Goal: Task Accomplishment & Management: Use online tool/utility

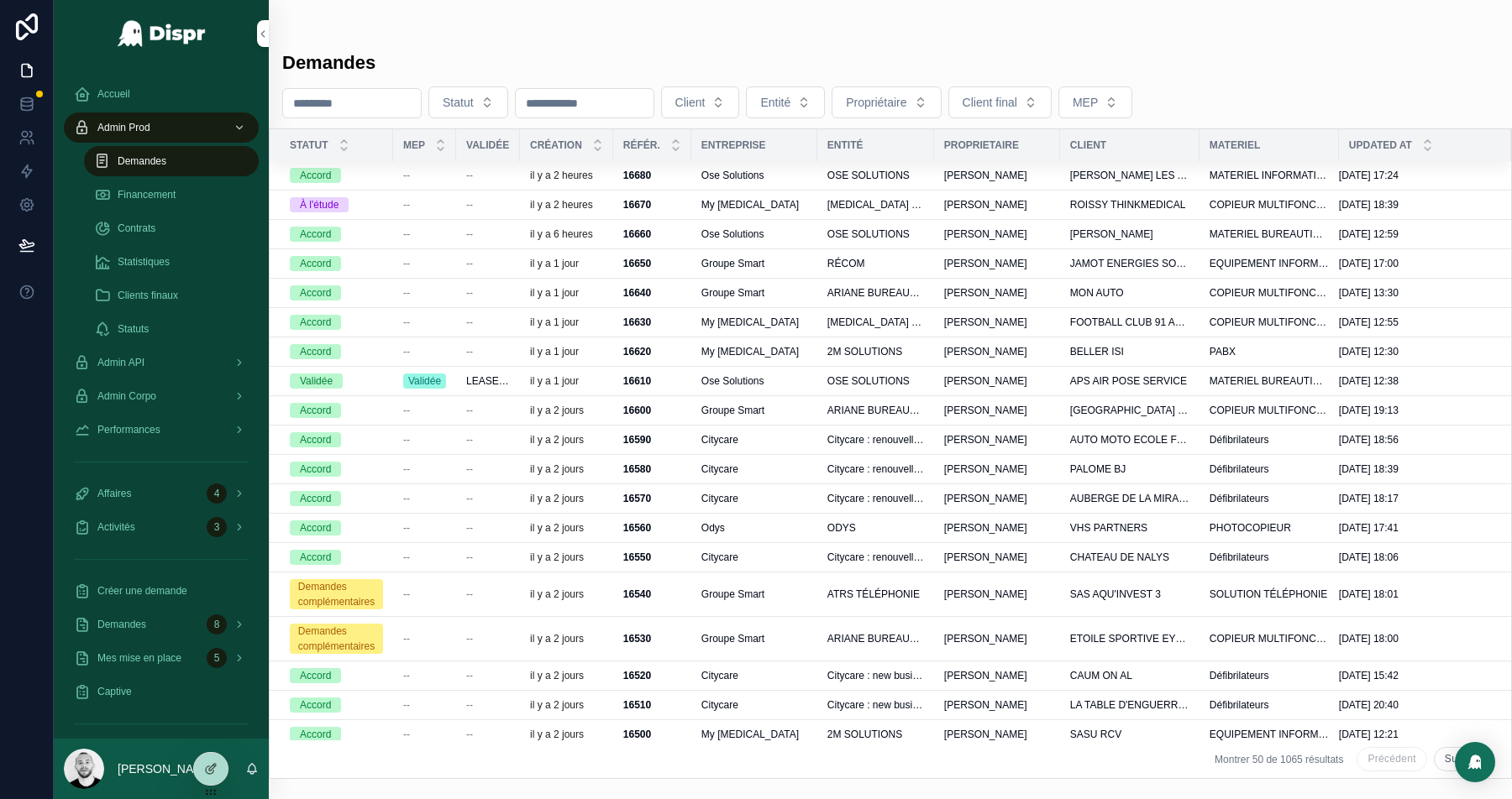
click at [807, 204] on div "My [MEDICAL_DATA]" at bounding box center [754, 205] width 106 height 13
click at [1441, 188] on div "Demandes Statut Client Entité Propriétaire Client final MEP Statut MEP Validée …" at bounding box center [890, 400] width 1243 height 799
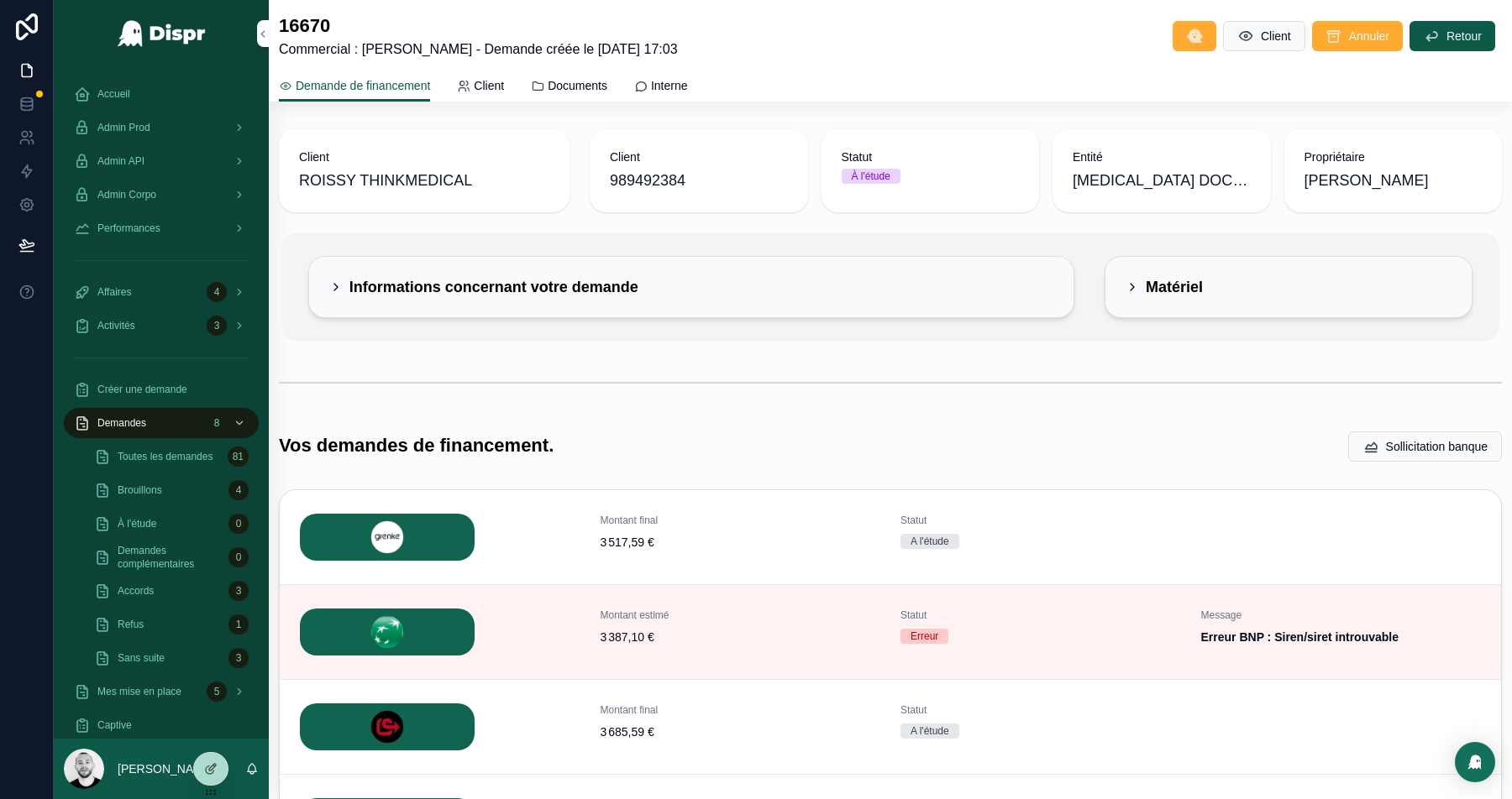
click at [142, 427] on span "Demandes" at bounding box center [121, 422] width 49 height 13
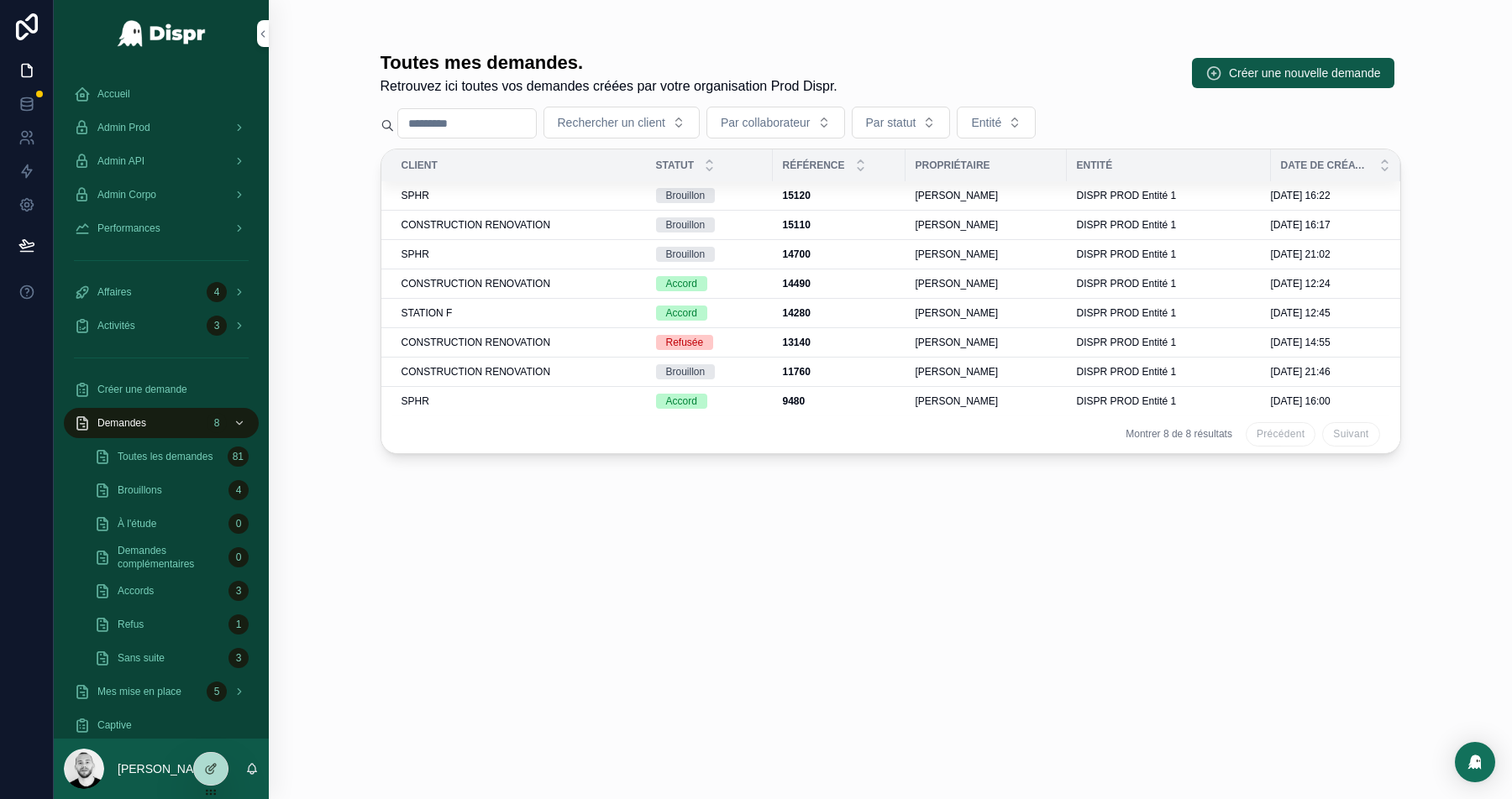
click at [526, 279] on span "CONSTRUCTION RENOVATION" at bounding box center [475, 283] width 149 height 13
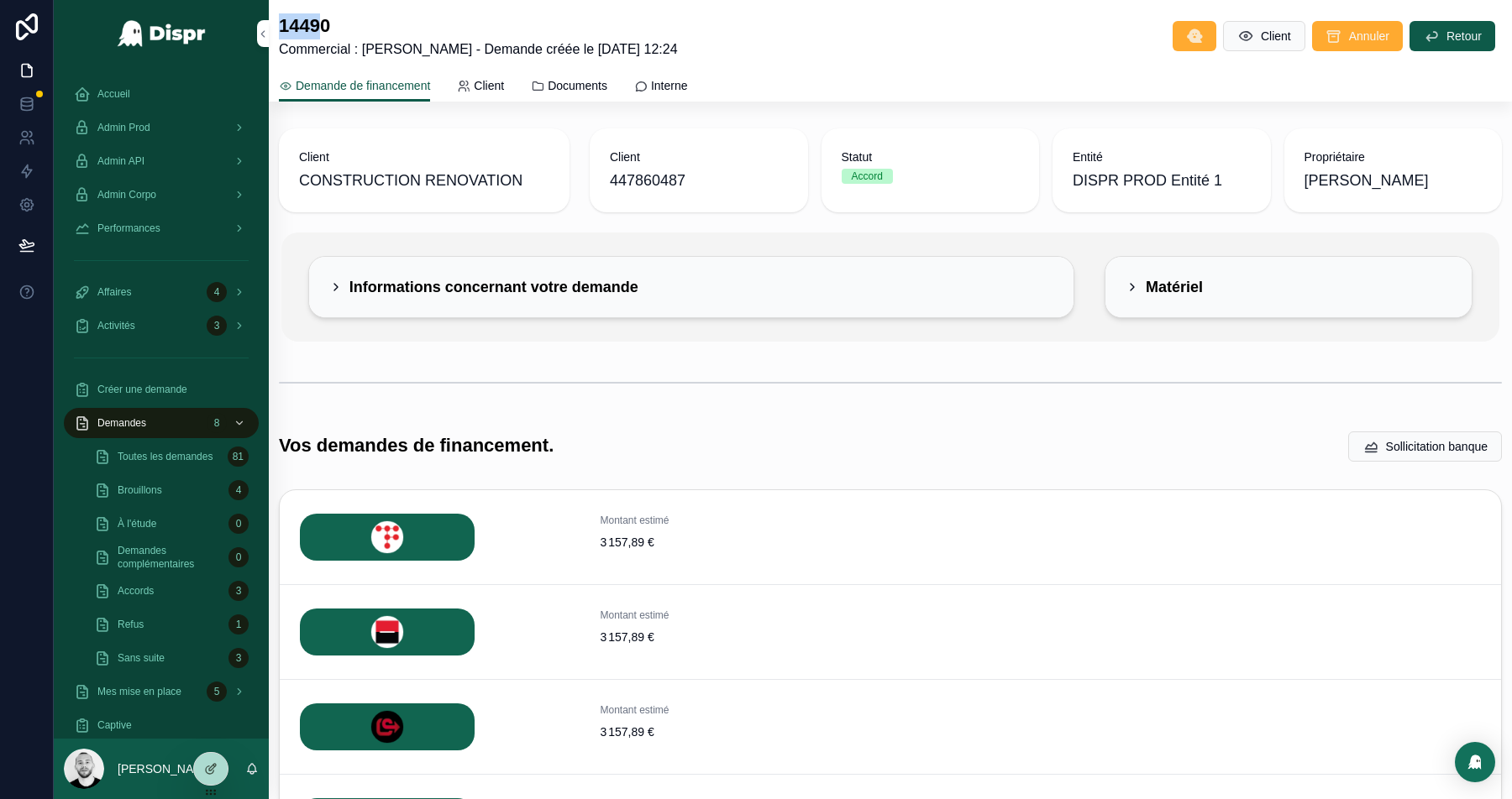
drag, startPoint x: 325, startPoint y: 27, endPoint x: 282, endPoint y: 27, distance: 43.0
click at [282, 27] on h1 "14490" at bounding box center [478, 26] width 399 height 26
copy h1 "1449"
click at [19, 182] on link at bounding box center [26, 171] width 53 height 34
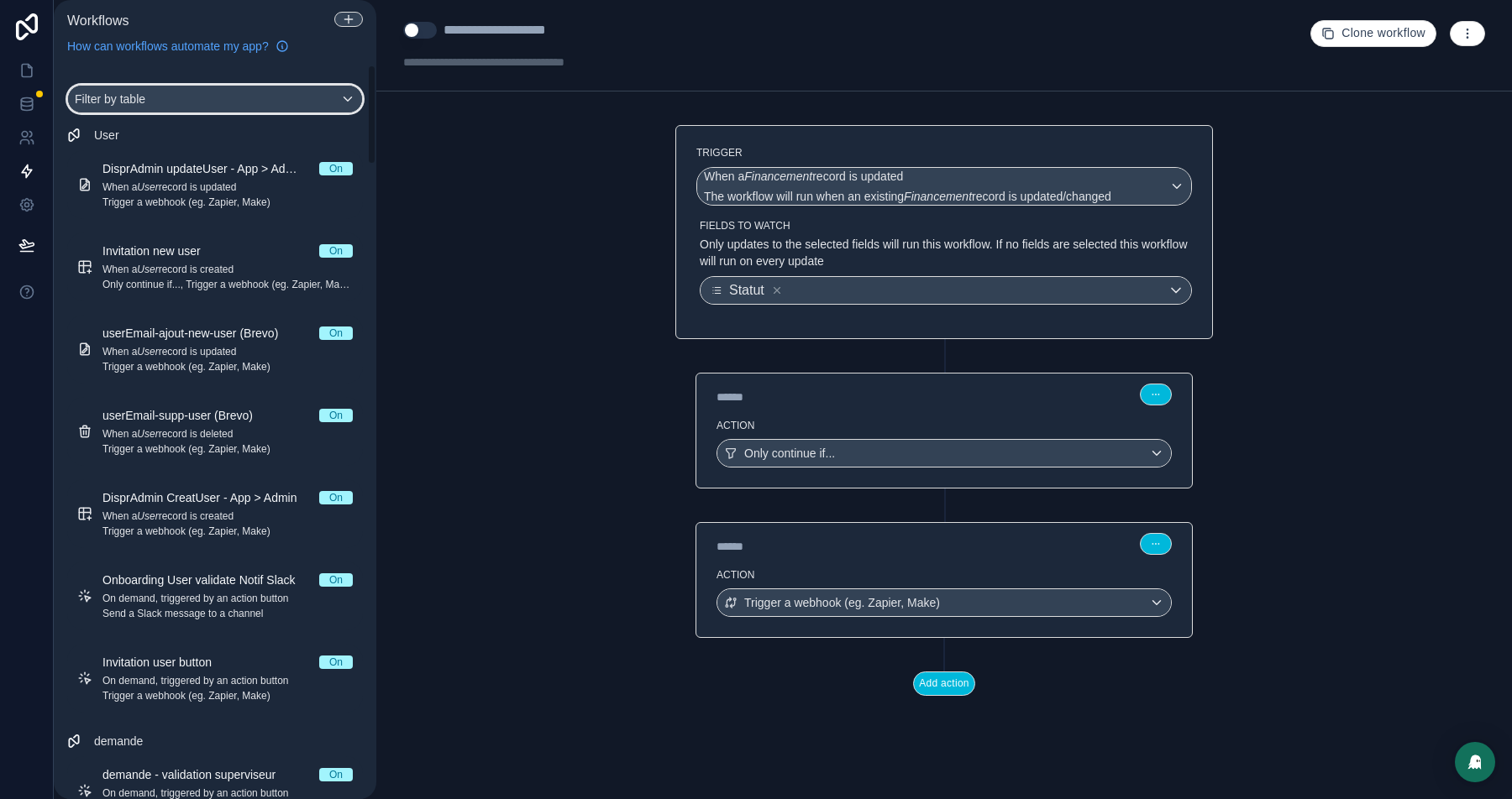
click at [176, 104] on div "Filter by table" at bounding box center [214, 99] width 294 height 26
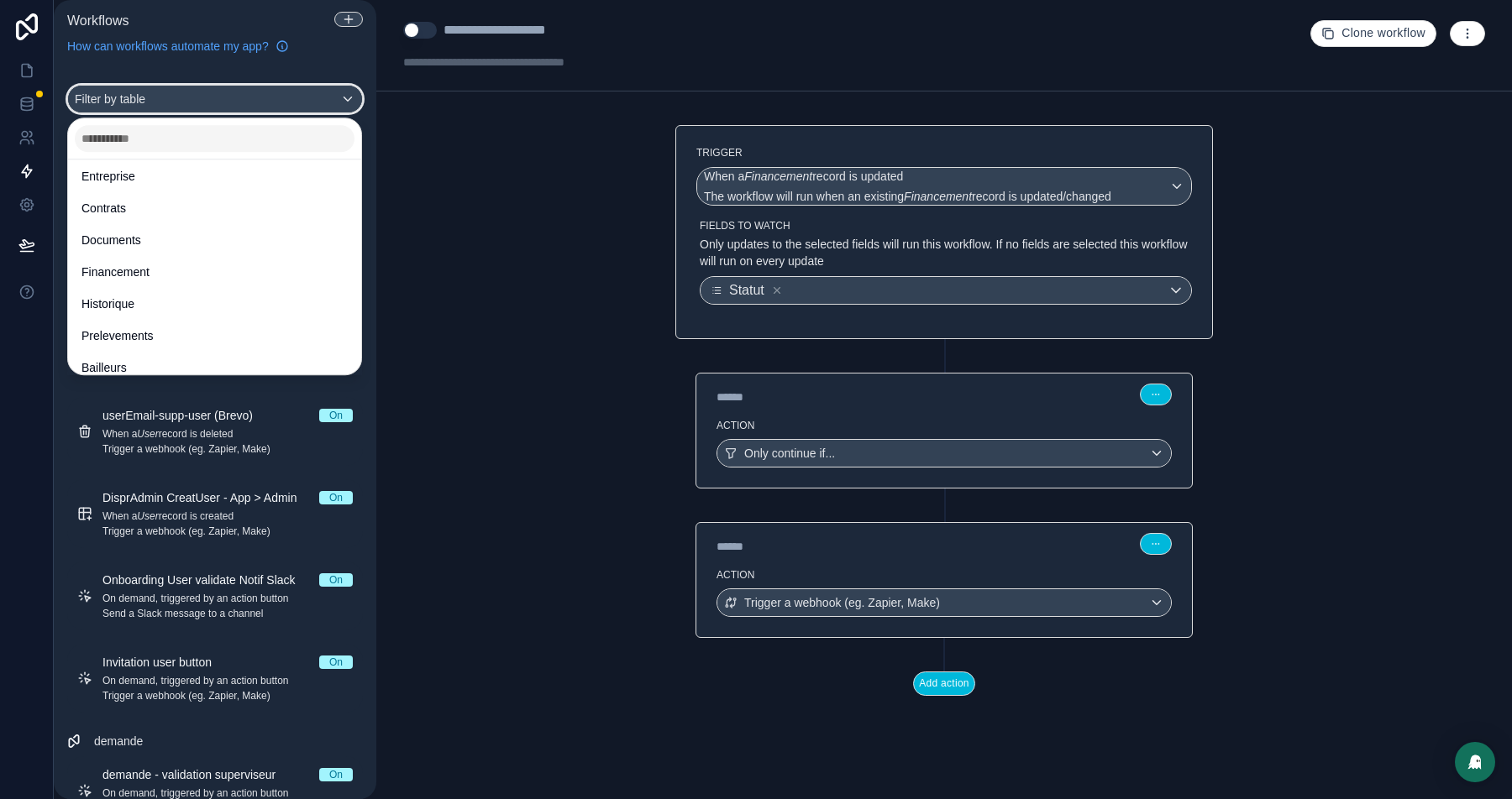
scroll to position [167, 0]
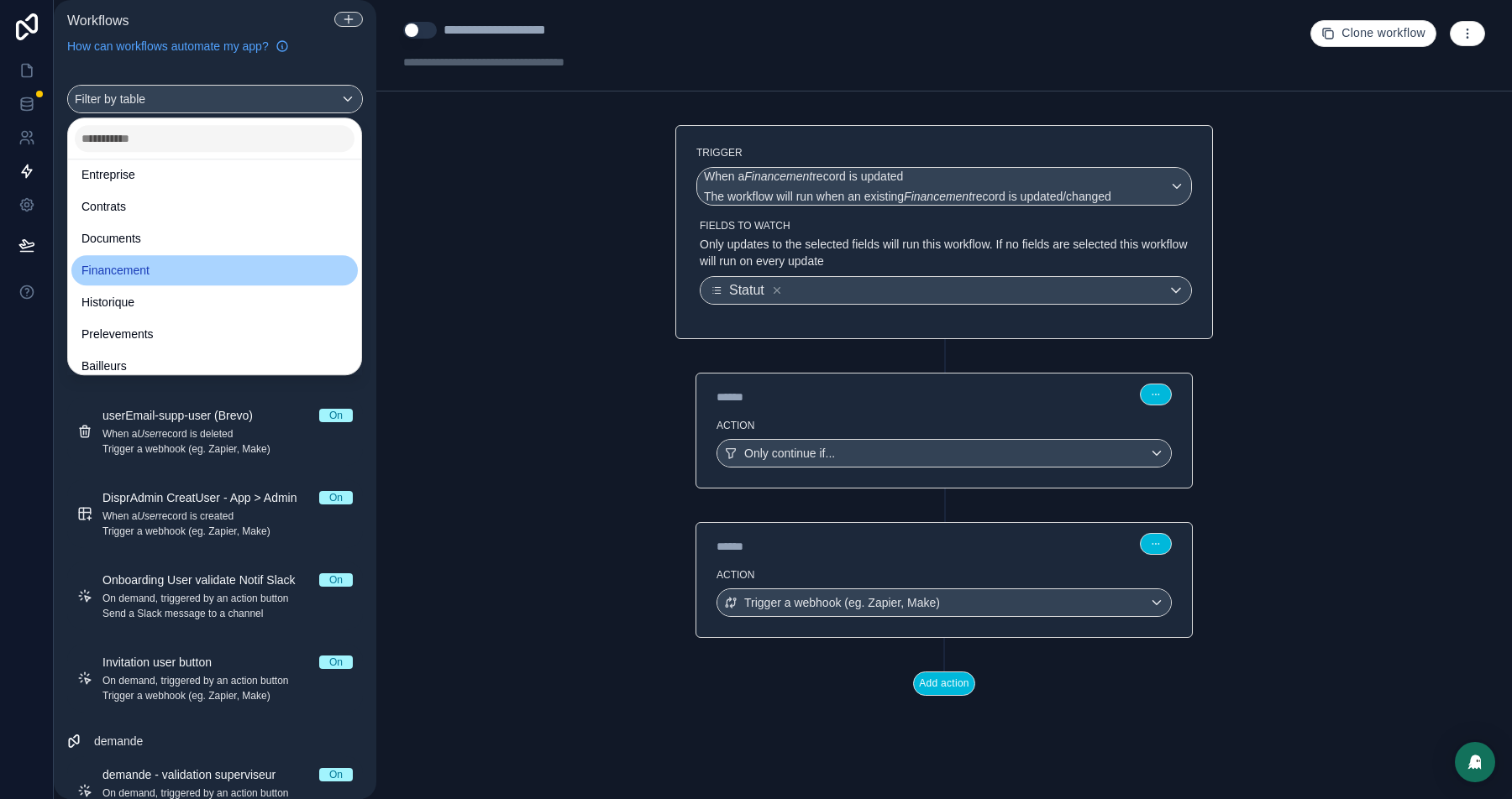
click at [135, 272] on span "Financement" at bounding box center [115, 270] width 68 height 20
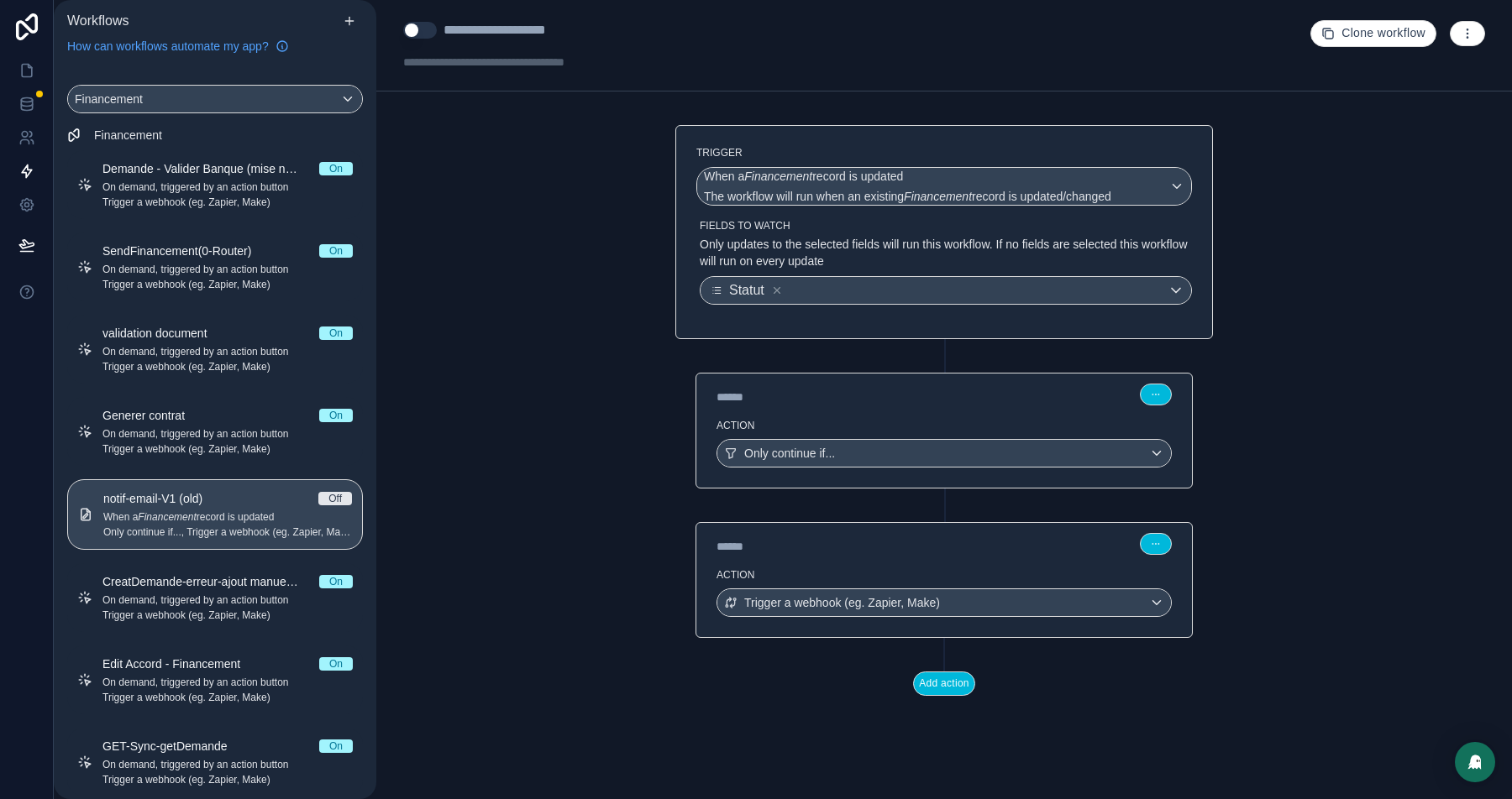
click at [1473, 32] on icon "button" at bounding box center [1467, 33] width 13 height 13
click at [544, 33] on div "**********" at bounding box center [513, 30] width 140 height 20
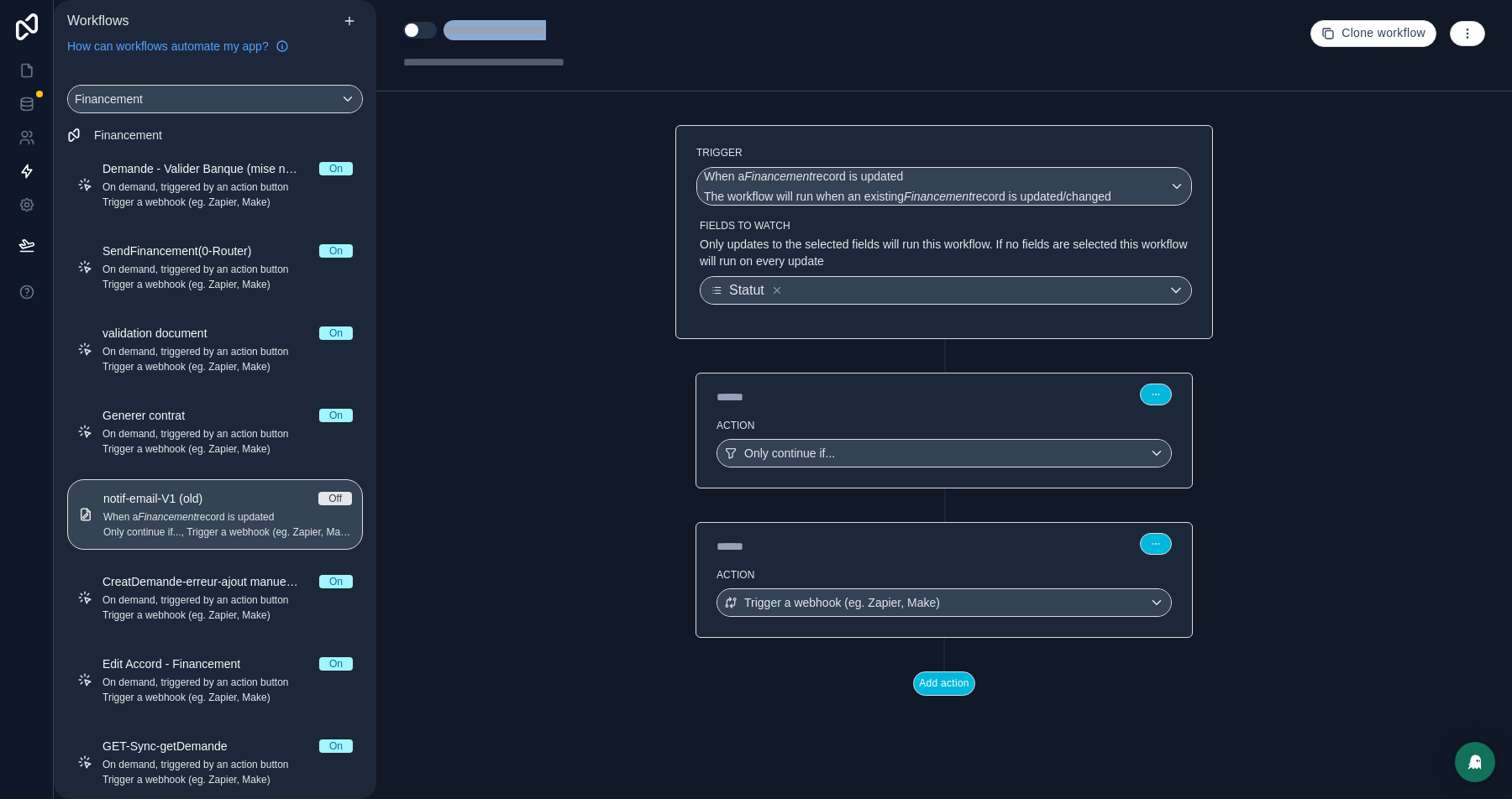
type div "**********"
copy div "**********"
click at [1466, 40] on button "button" at bounding box center [1467, 34] width 35 height 26
click at [1393, 132] on span "Delete workflow" at bounding box center [1422, 125] width 80 height 13
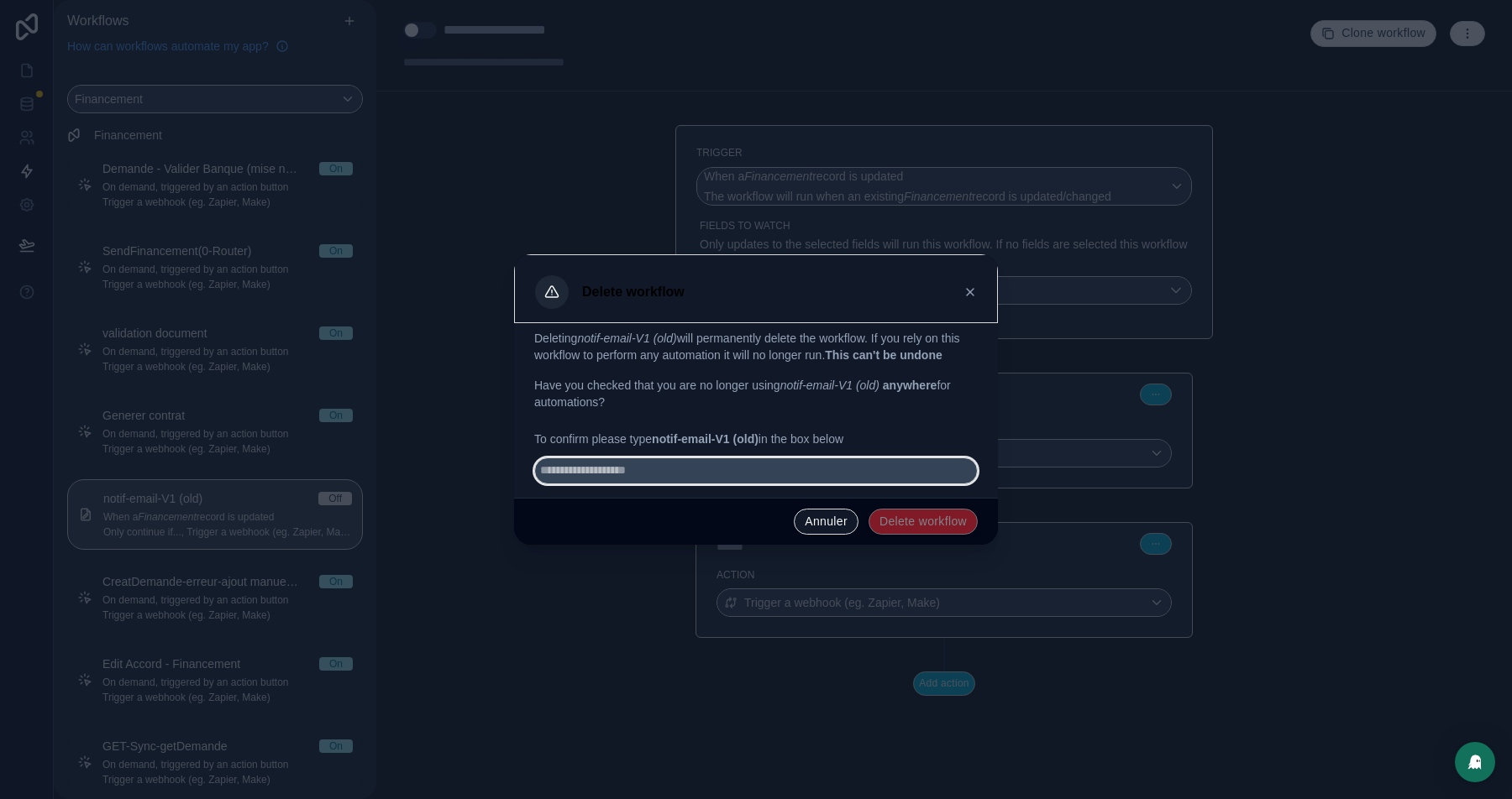
click at [655, 473] on input "text" at bounding box center [756, 471] width 444 height 26
paste input "**********"
type input "**********"
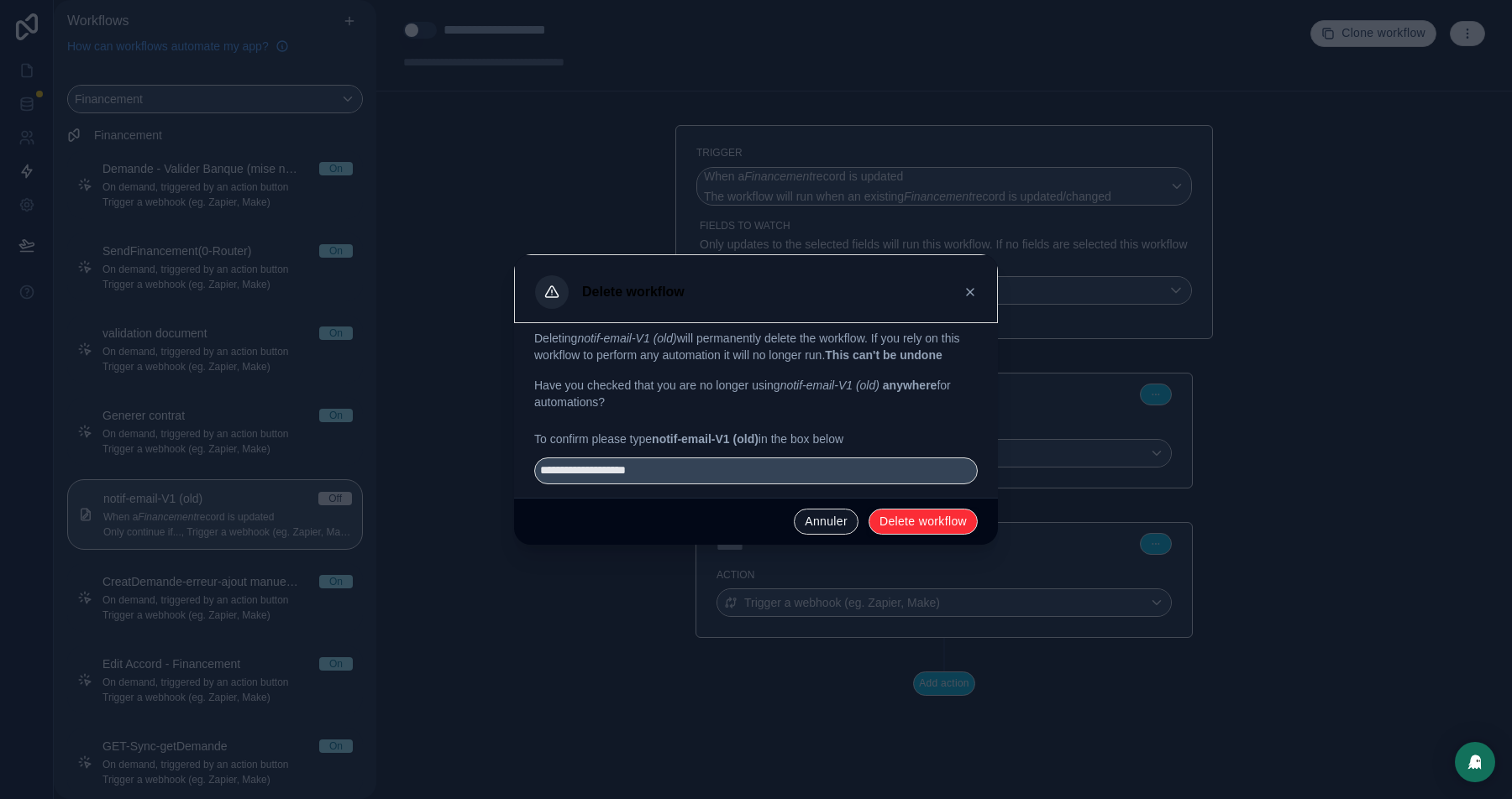
click at [932, 528] on button "Delete workflow" at bounding box center [923, 522] width 109 height 26
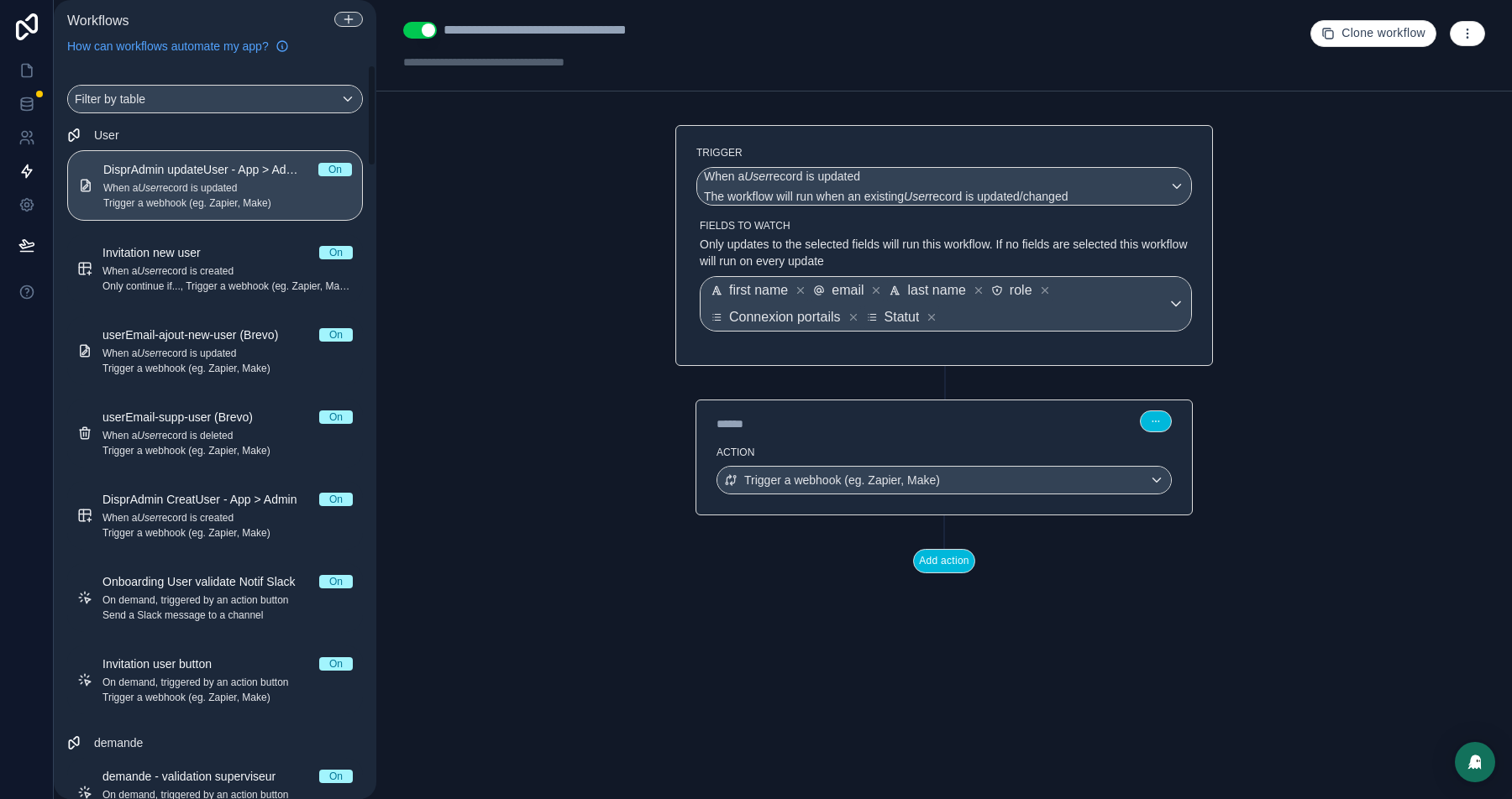
click at [195, 92] on div "Filter by table" at bounding box center [214, 99] width 294 height 26
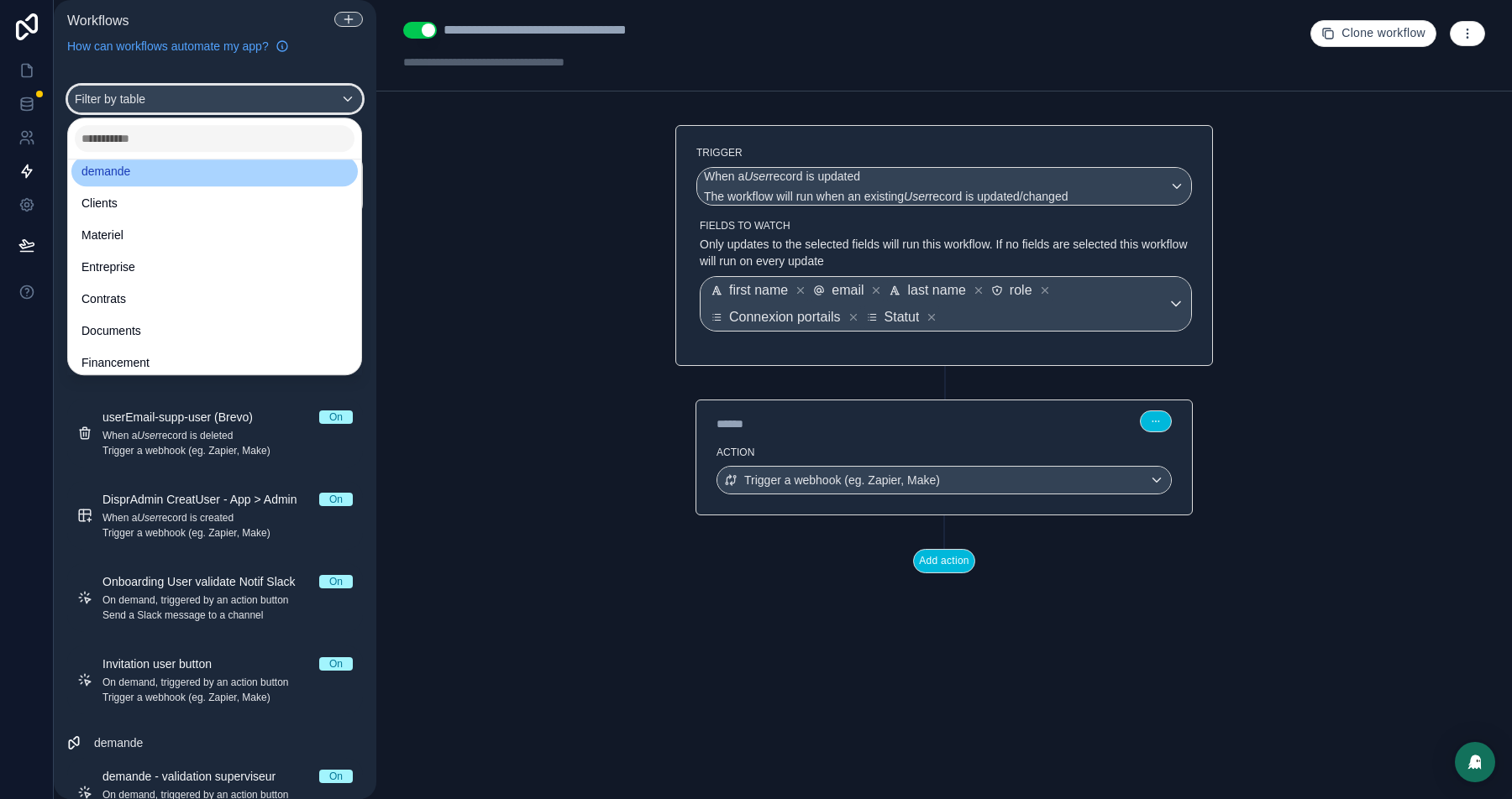
scroll to position [96, 0]
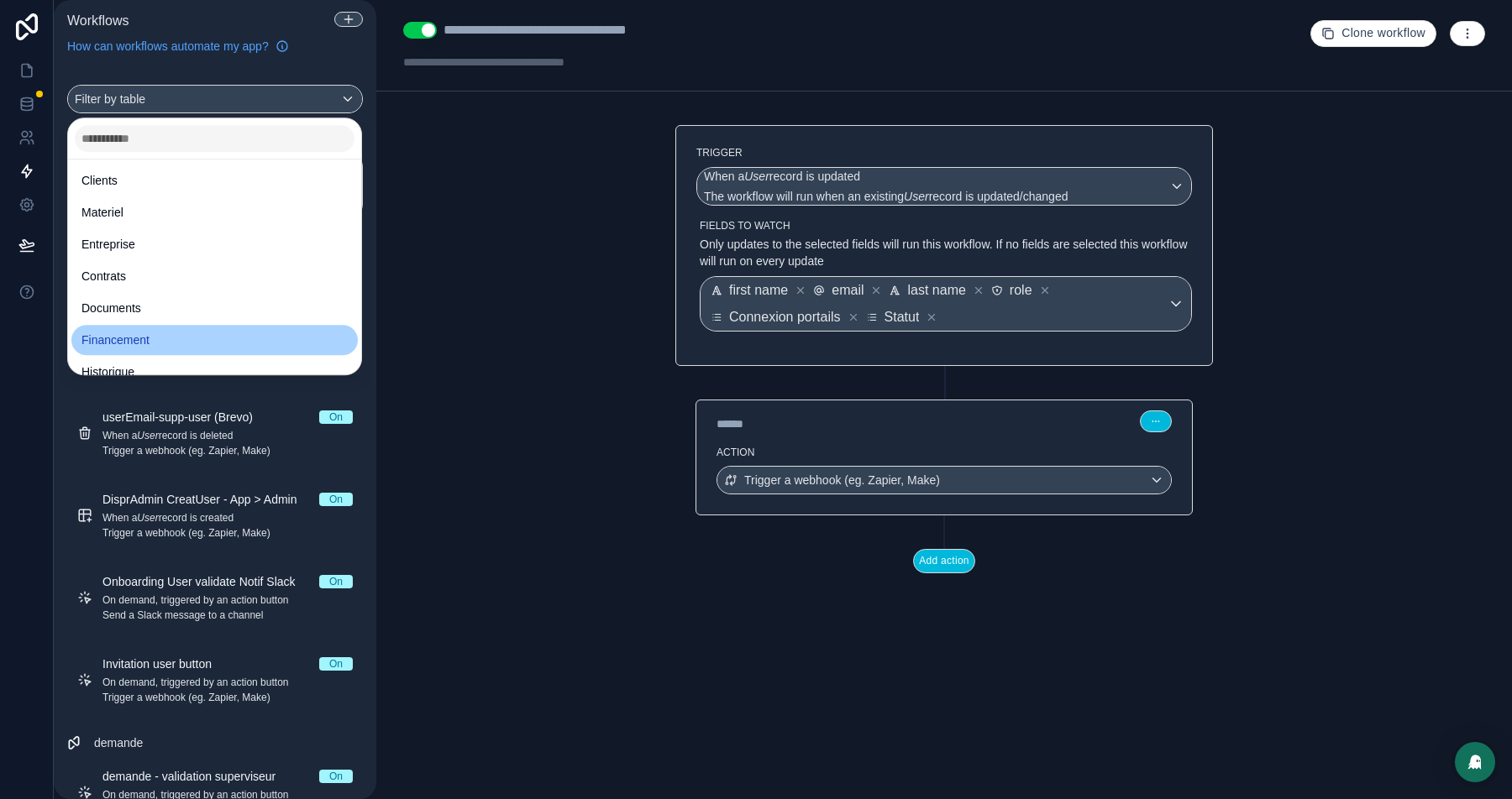
click at [122, 337] on span "Financement" at bounding box center [115, 340] width 68 height 20
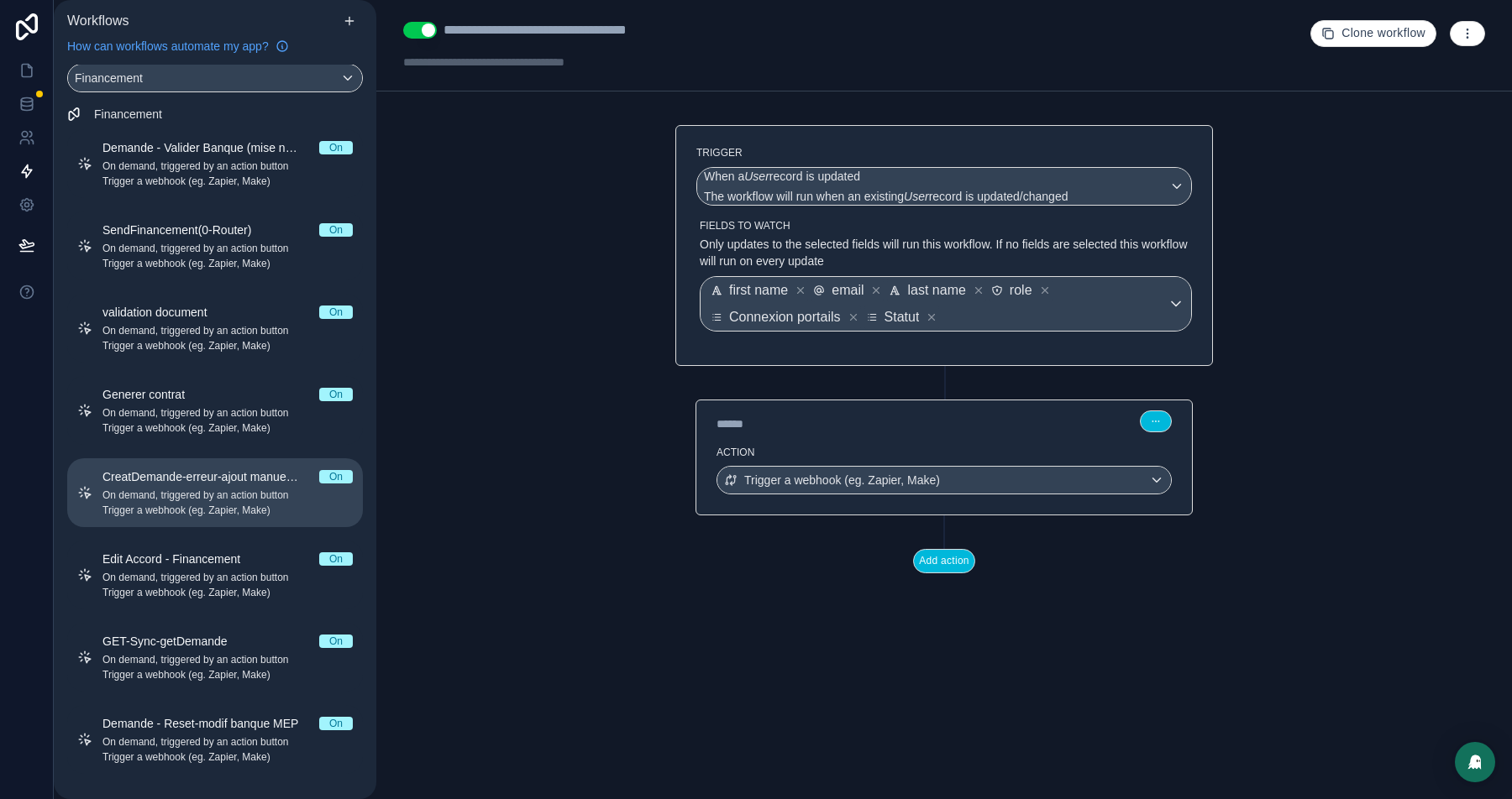
scroll to position [0, 0]
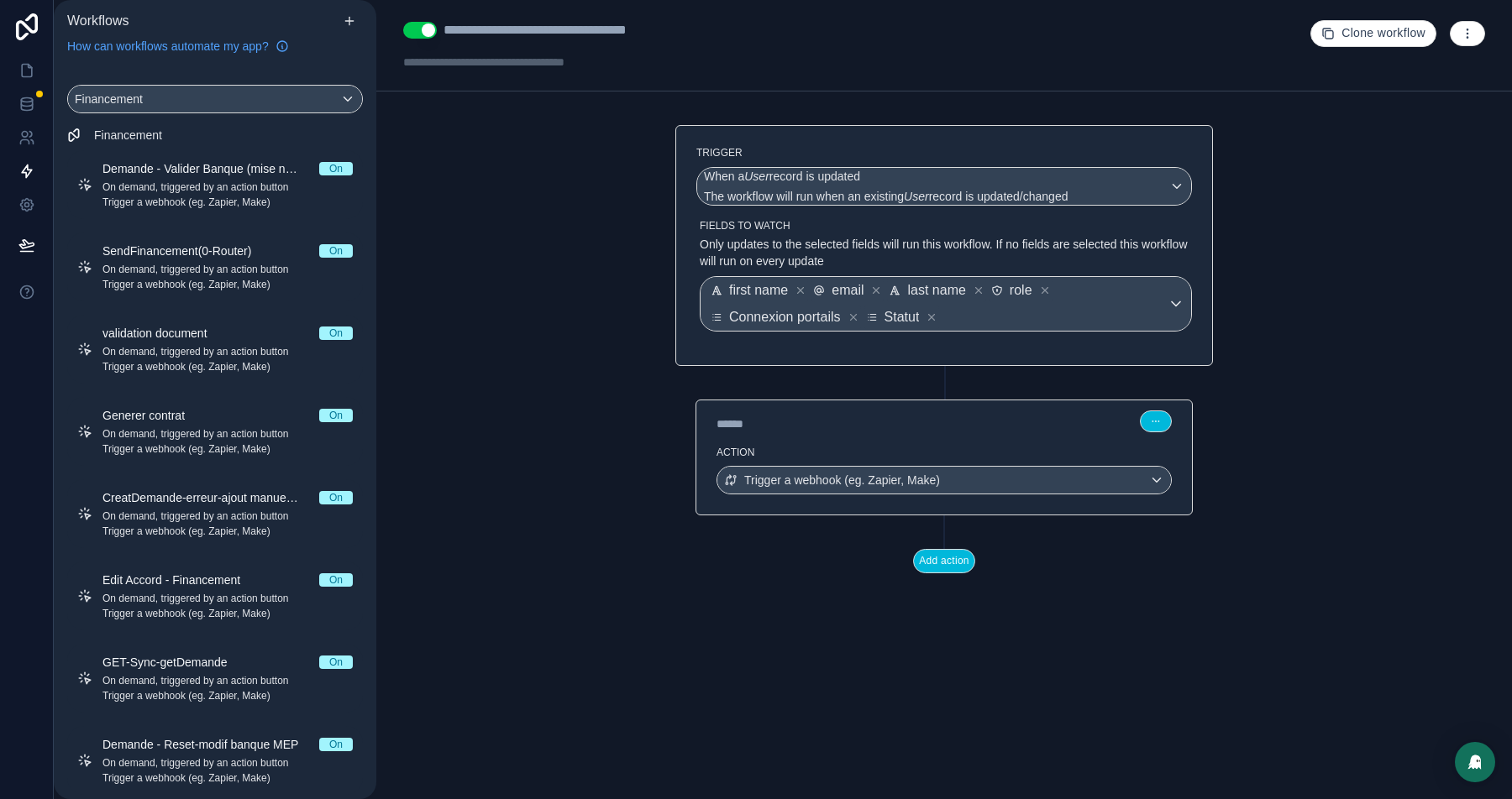
click at [1465, 34] on icon "button" at bounding box center [1467, 33] width 13 height 13
click at [1402, 99] on span "Run history" at bounding box center [1422, 99] width 80 height 13
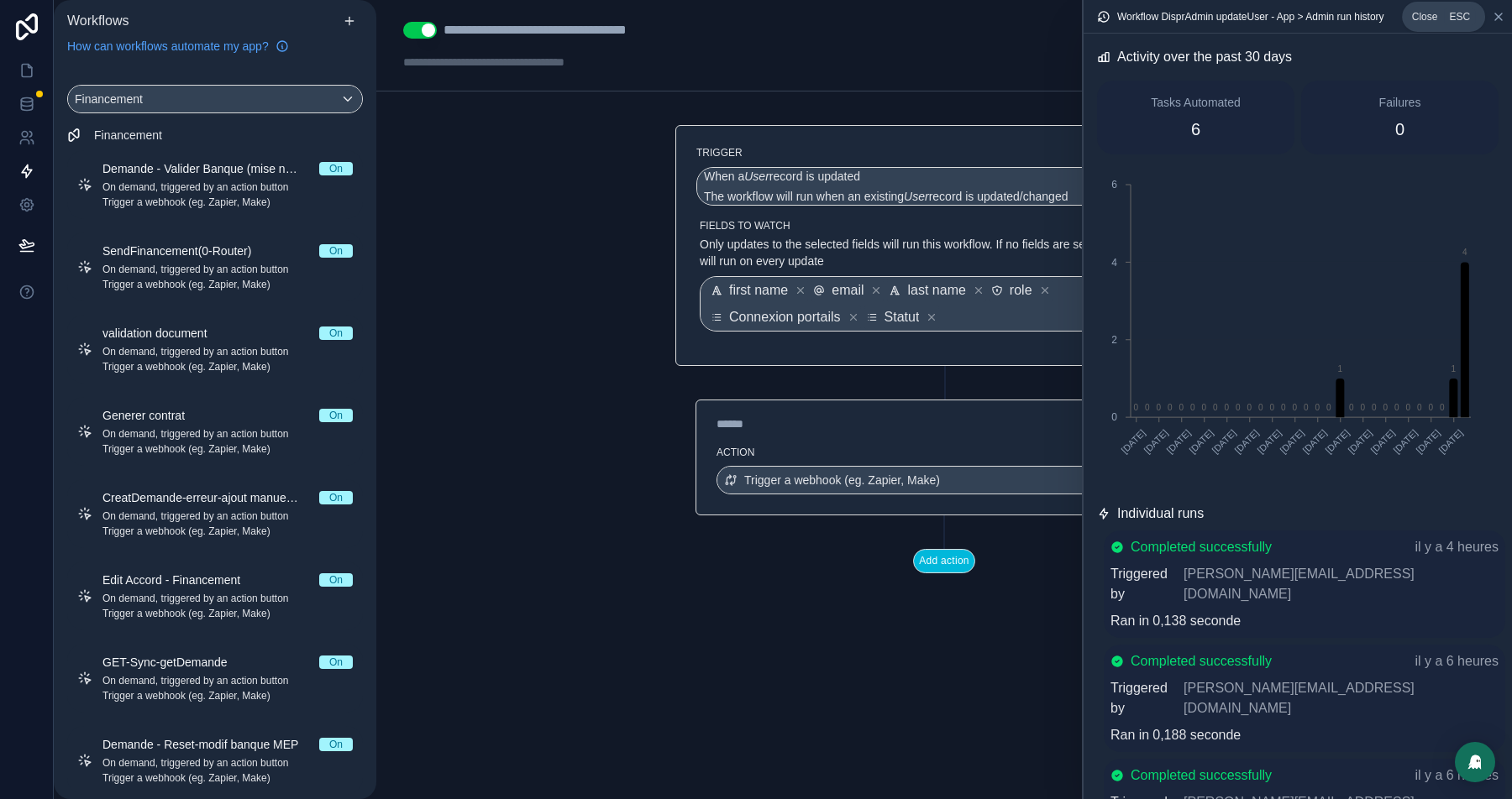
click at [1502, 17] on icon at bounding box center [1498, 16] width 13 height 13
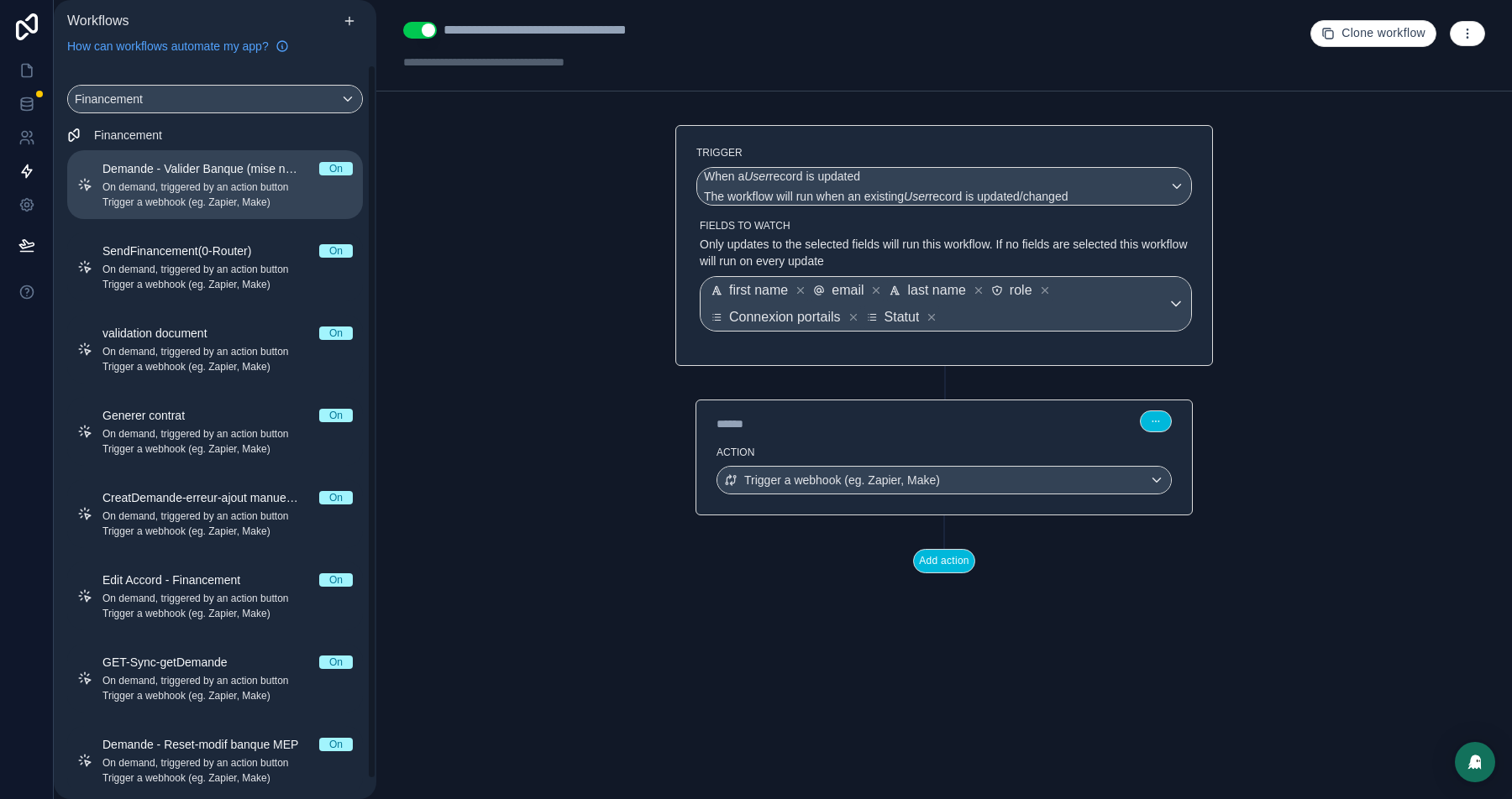
click at [133, 205] on span "Trigger a webhook (eg. Zapier, Make)" at bounding box center [228, 202] width 251 height 13
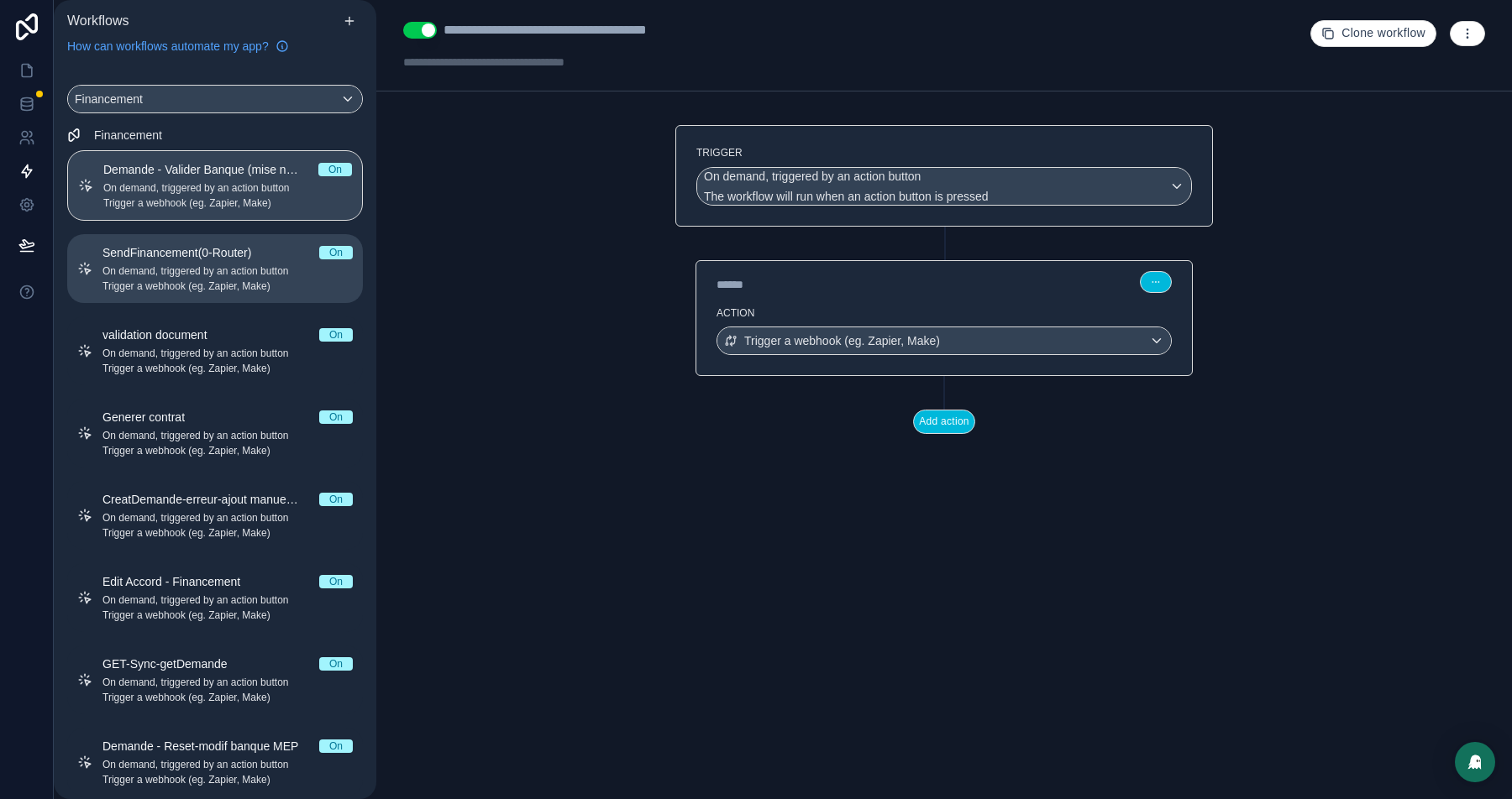
scroll to position [22, 0]
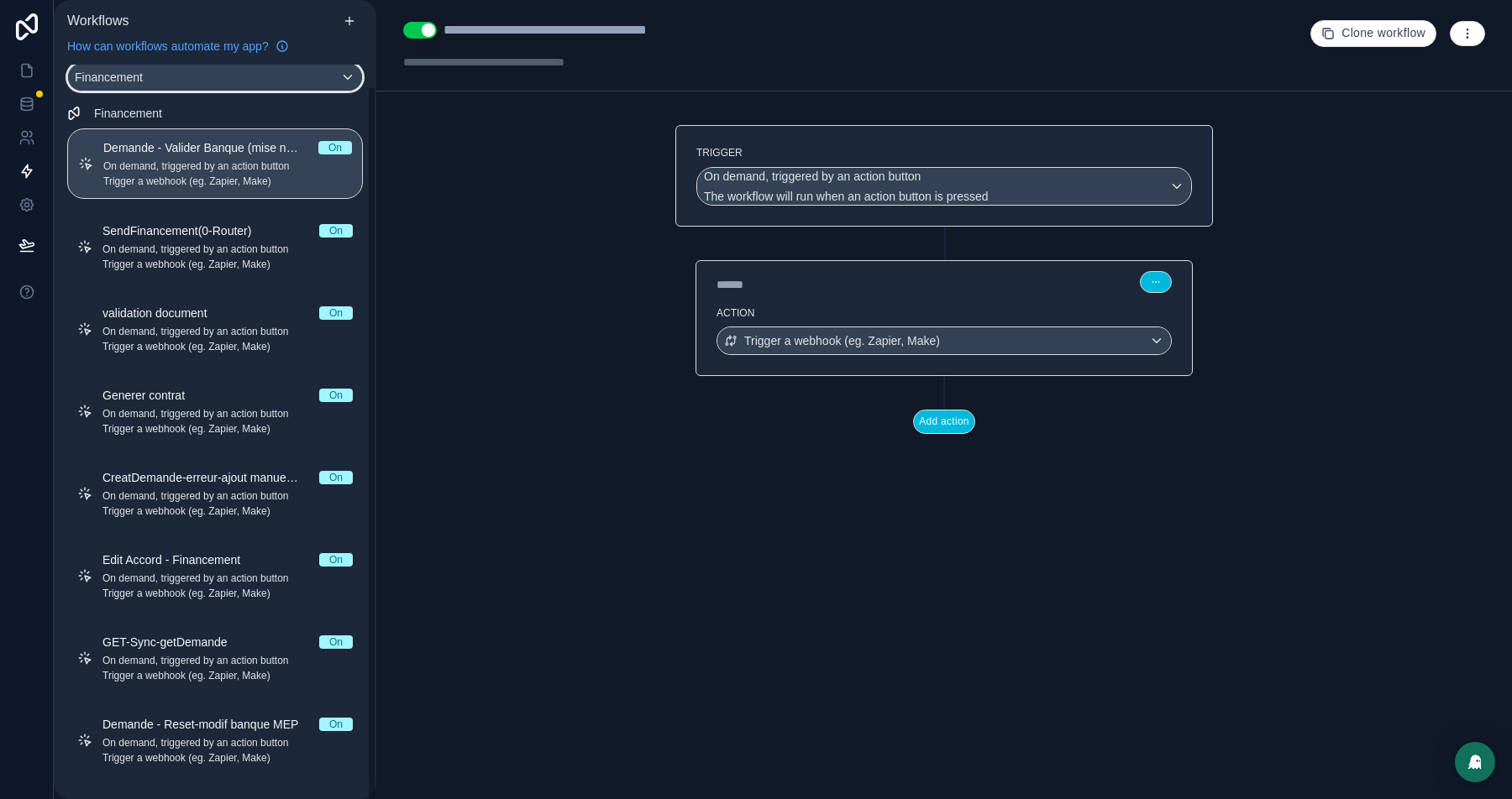
click at [175, 78] on div "Financement" at bounding box center [214, 77] width 294 height 26
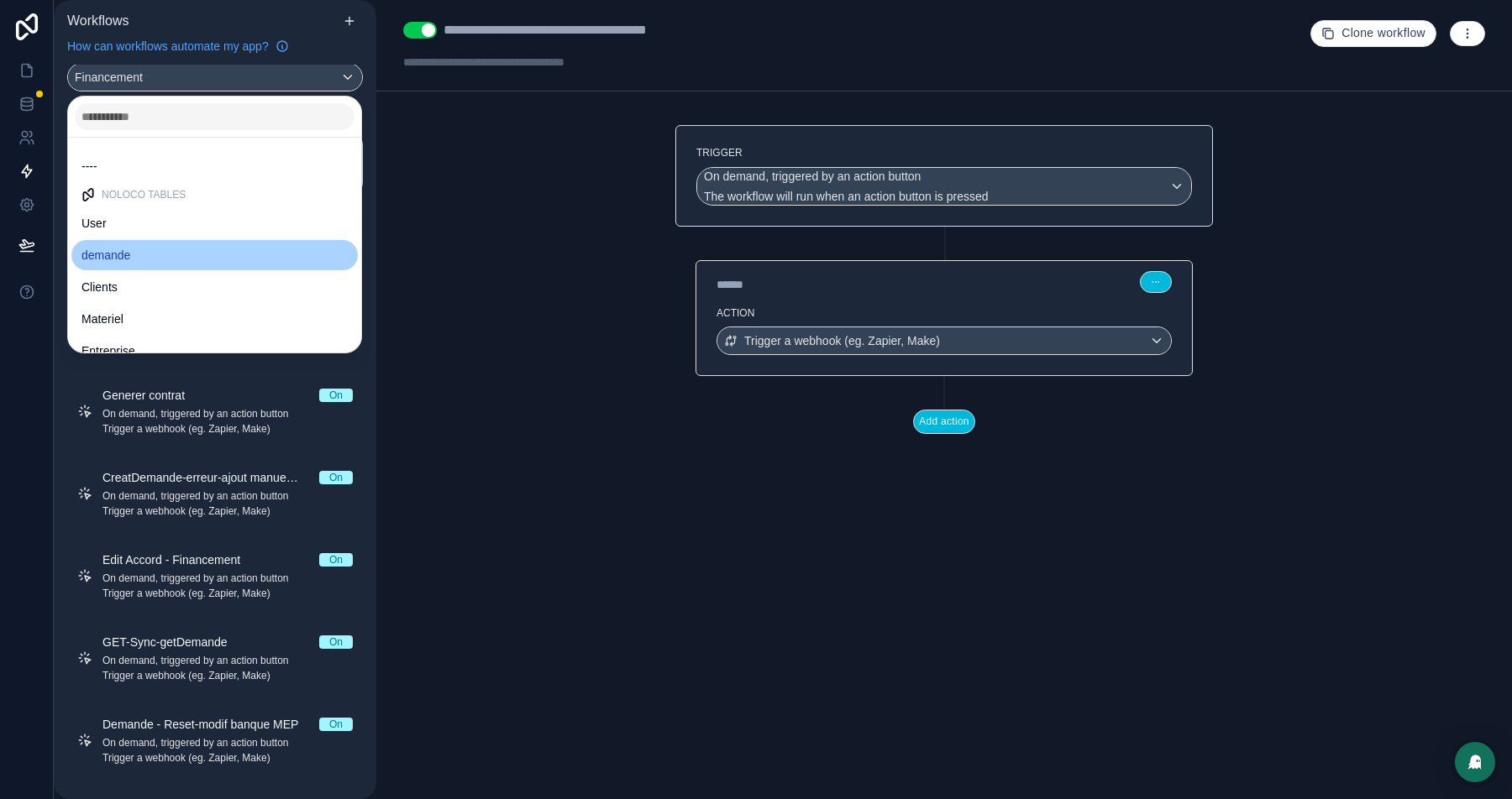
click at [154, 256] on div "demande" at bounding box center [214, 255] width 266 height 20
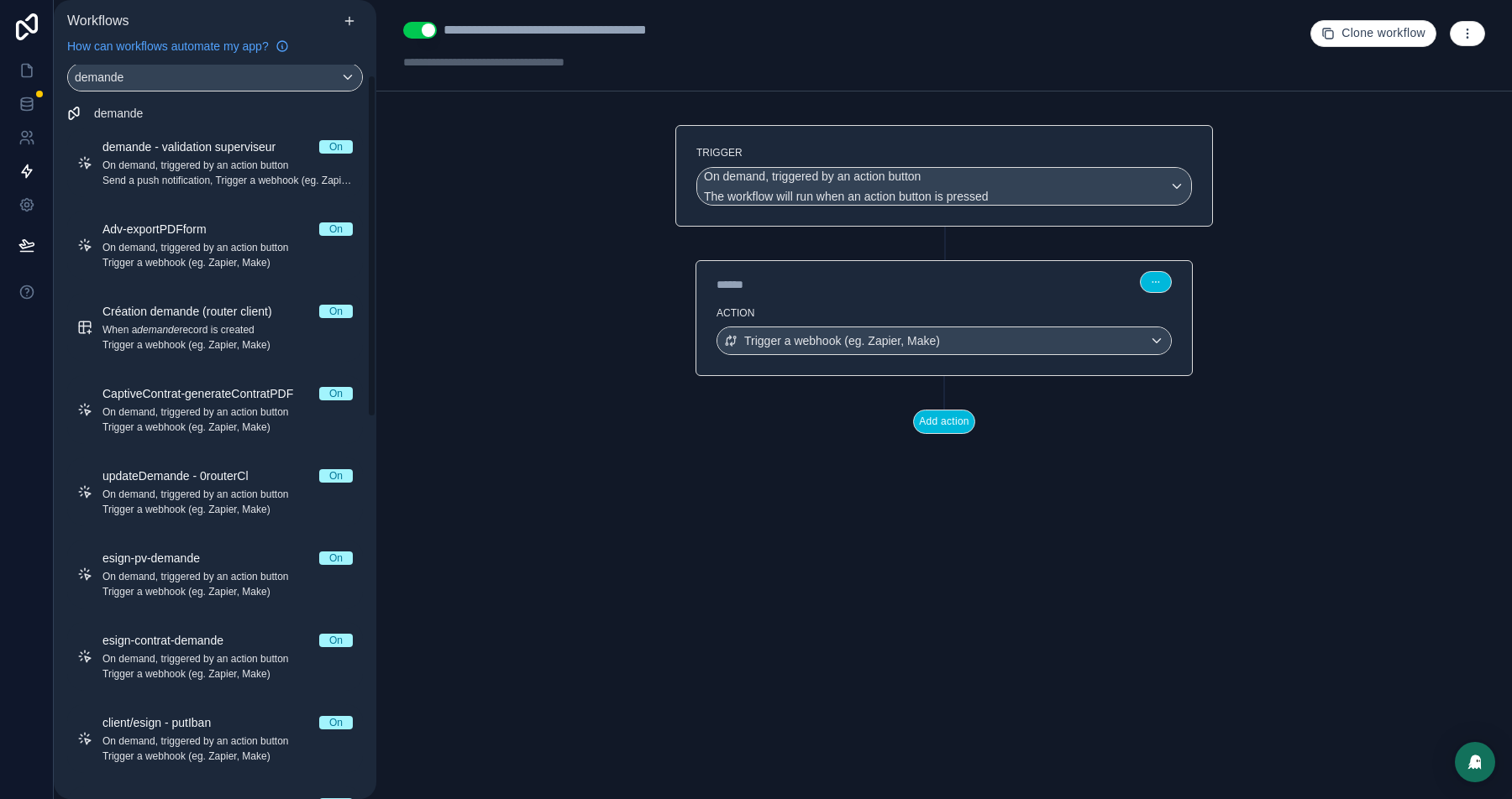
scroll to position [0, 0]
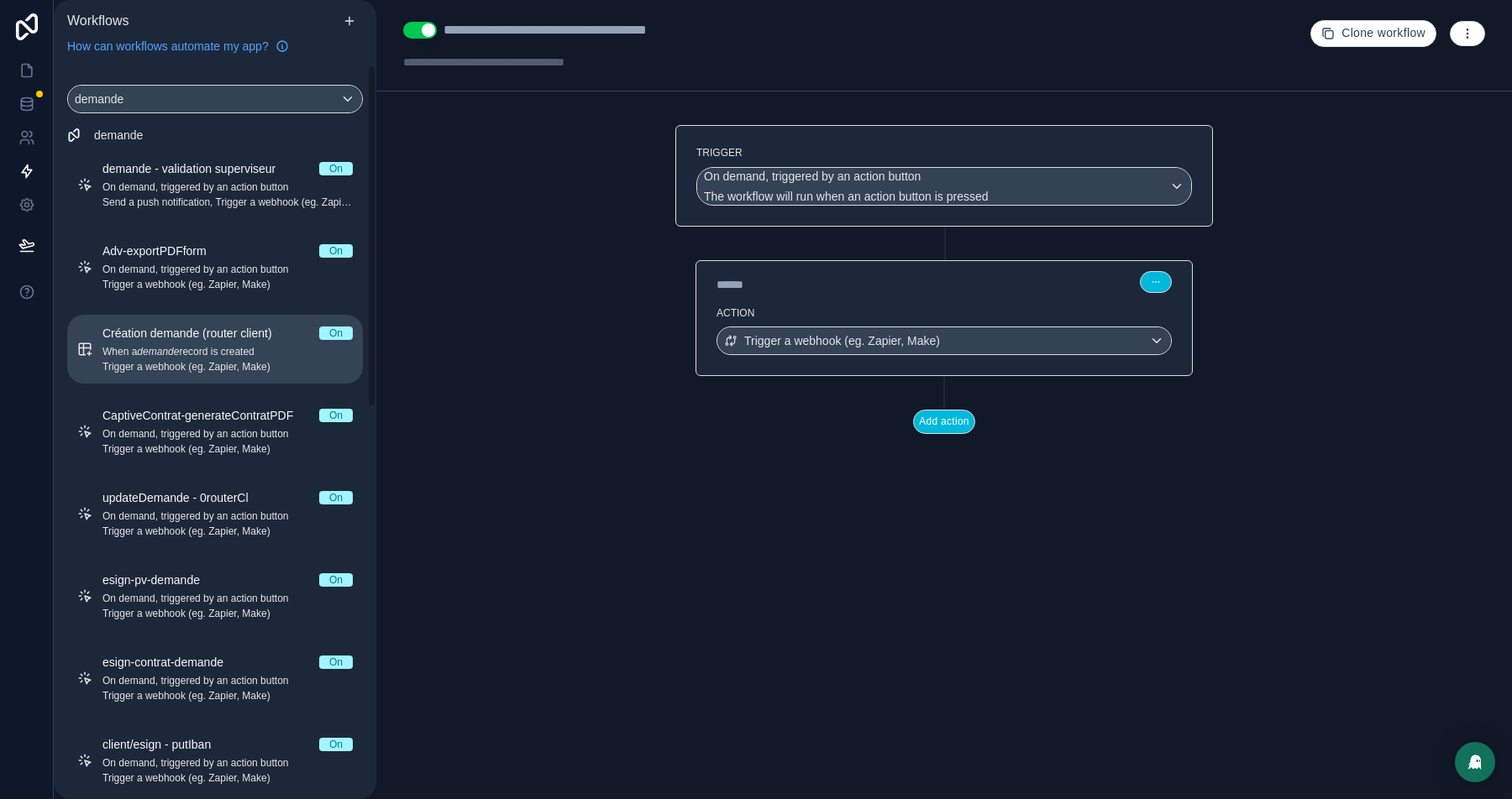
click at [137, 373] on span "Trigger a webhook (eg. Zapier, Make)" at bounding box center [228, 366] width 251 height 13
click at [1468, 35] on icon "button" at bounding box center [1467, 33] width 13 height 13
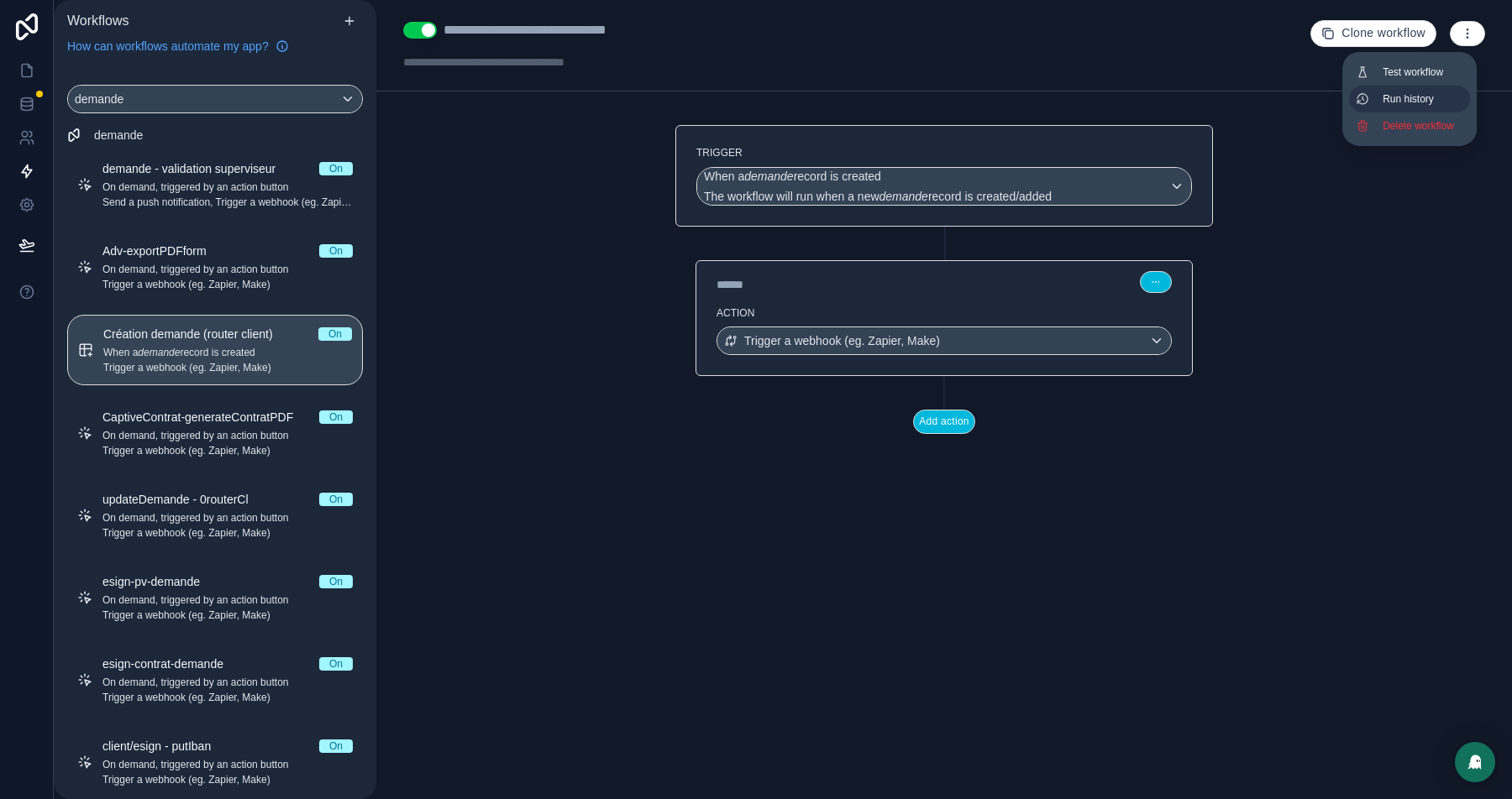
click at [1396, 97] on span "Run history" at bounding box center [1422, 99] width 80 height 13
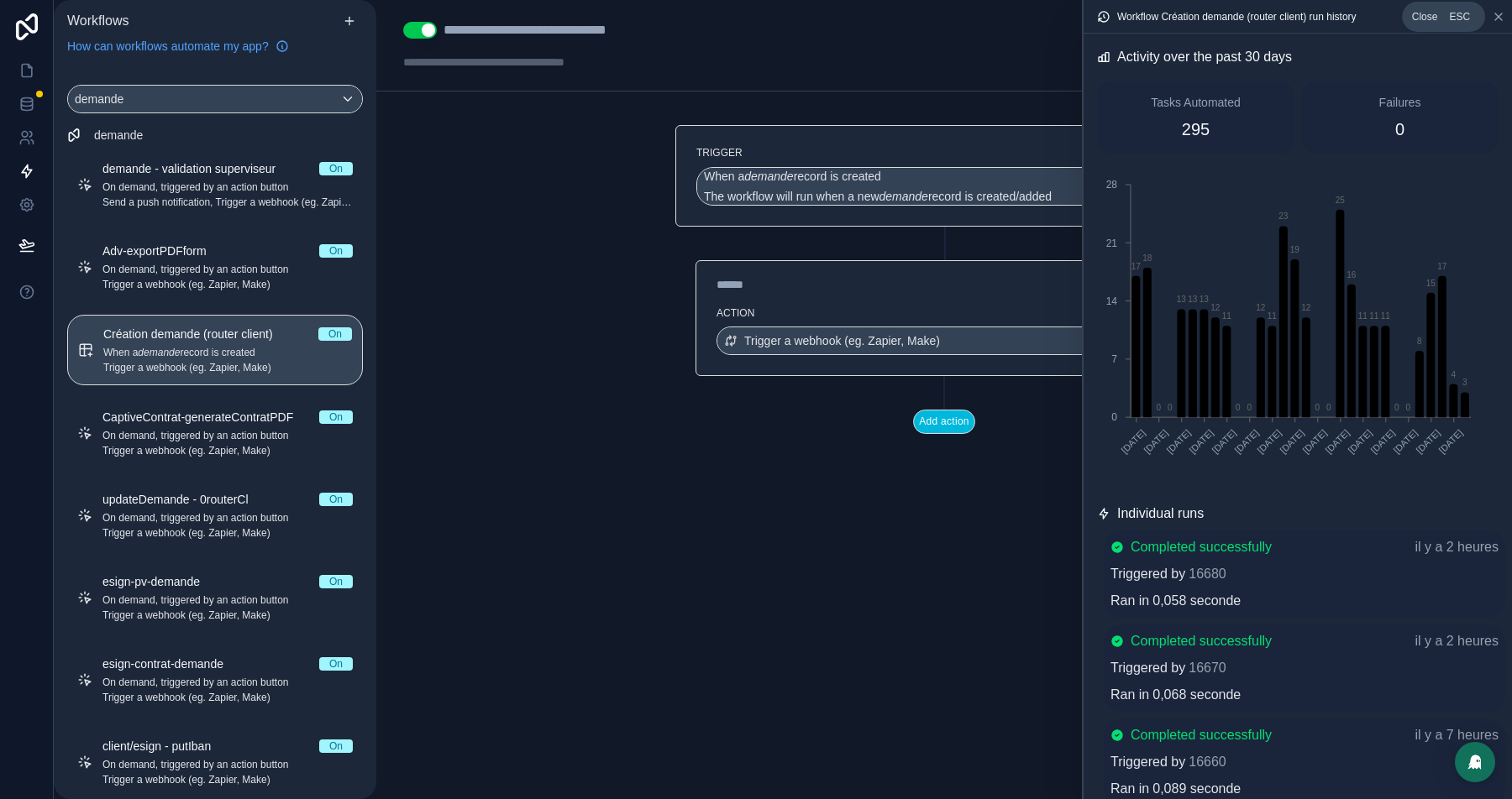
click at [1496, 12] on icon at bounding box center [1498, 16] width 13 height 13
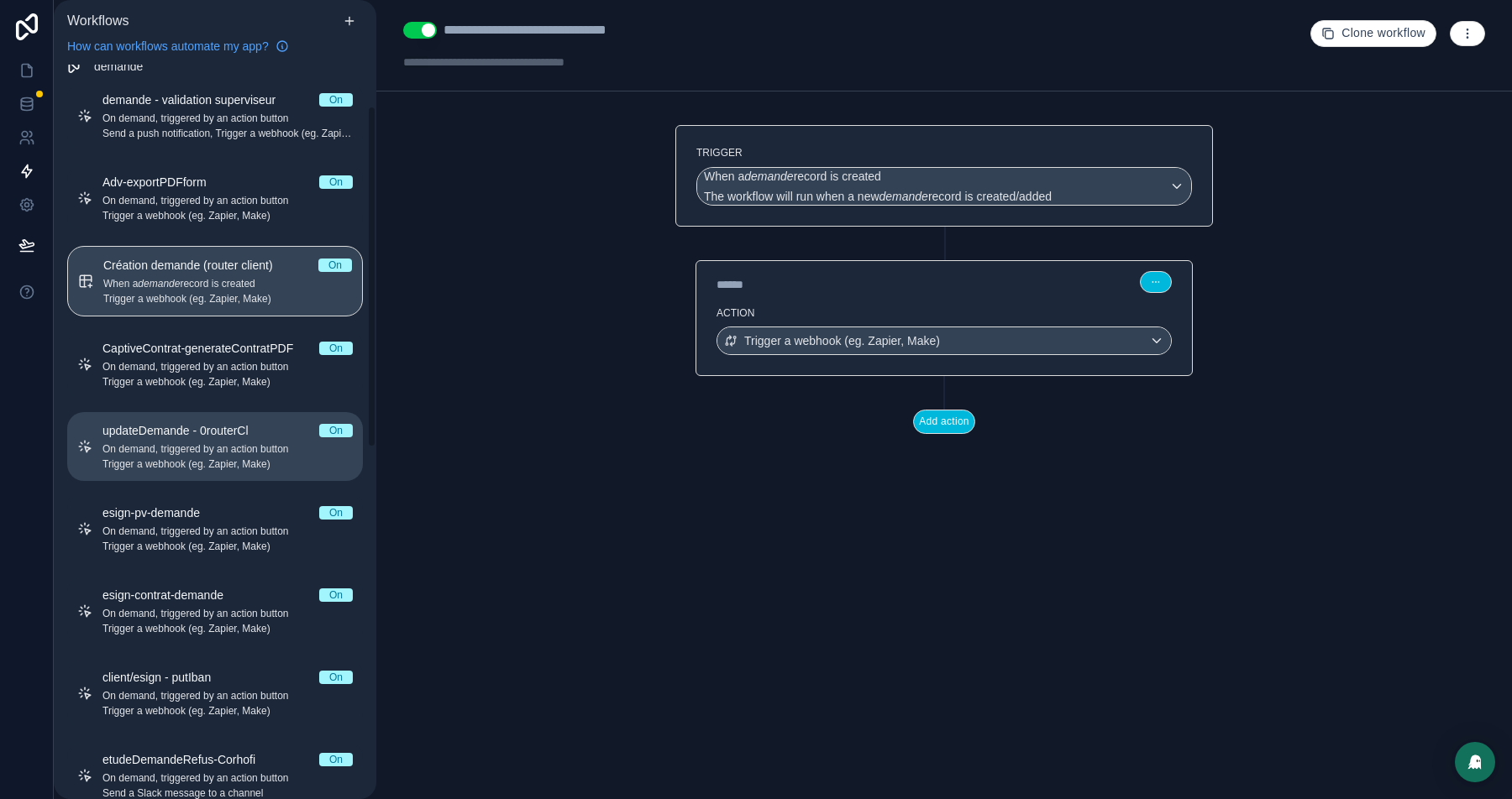
scroll to position [126, 0]
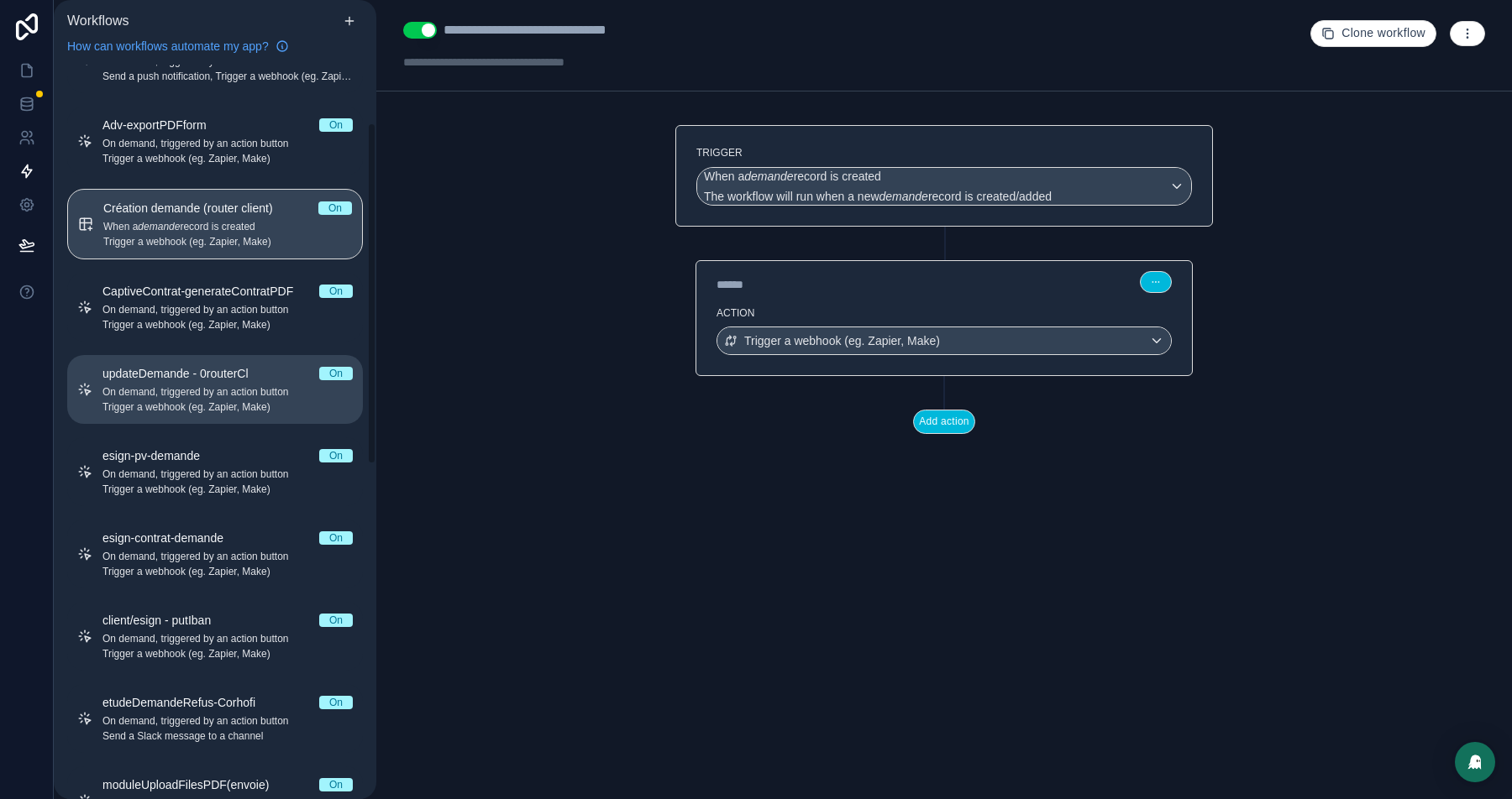
click at [212, 394] on span "On demand, triggered by an action button" at bounding box center [228, 392] width 251 height 13
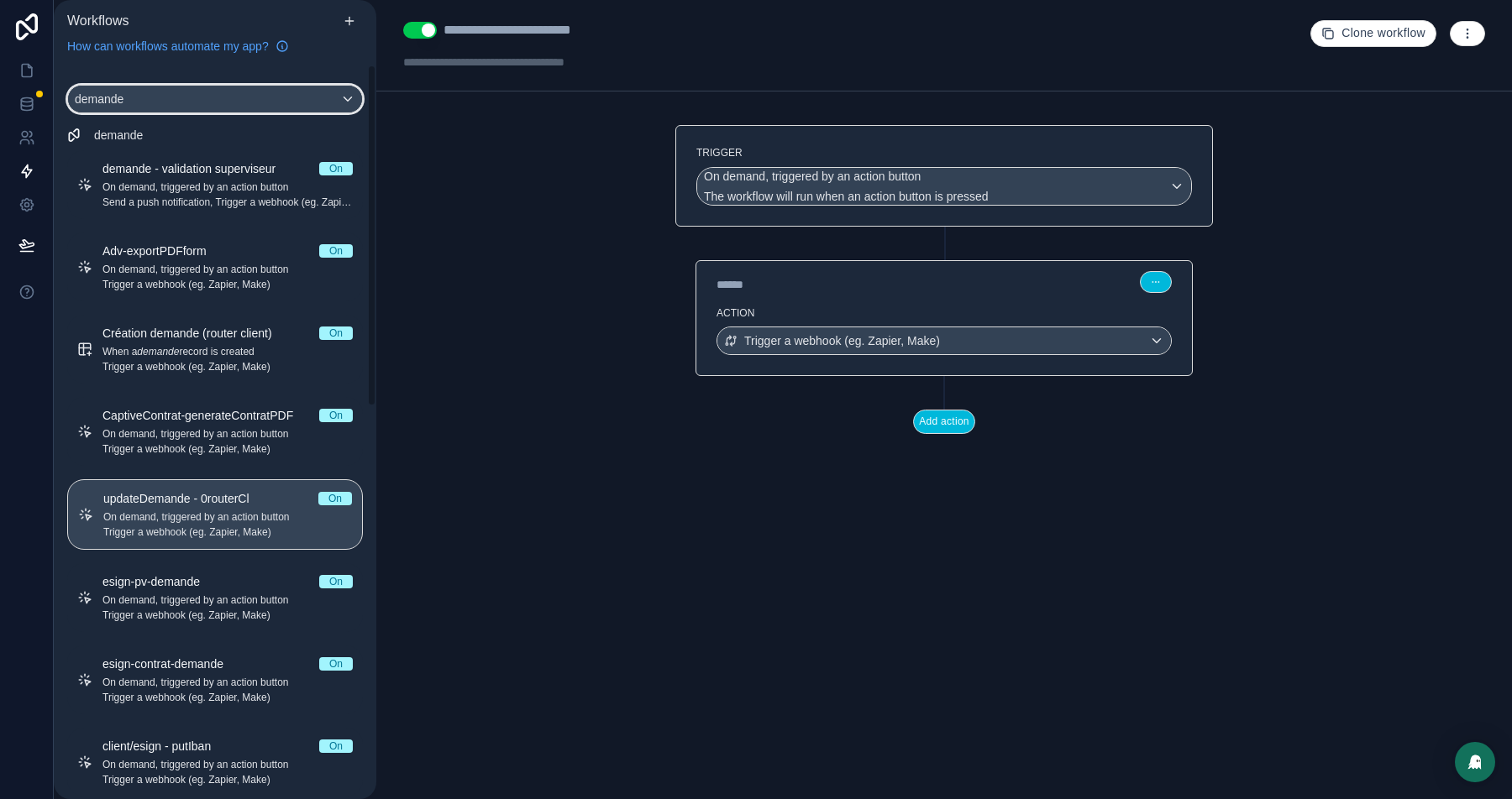
click at [164, 107] on div "demande" at bounding box center [214, 99] width 294 height 26
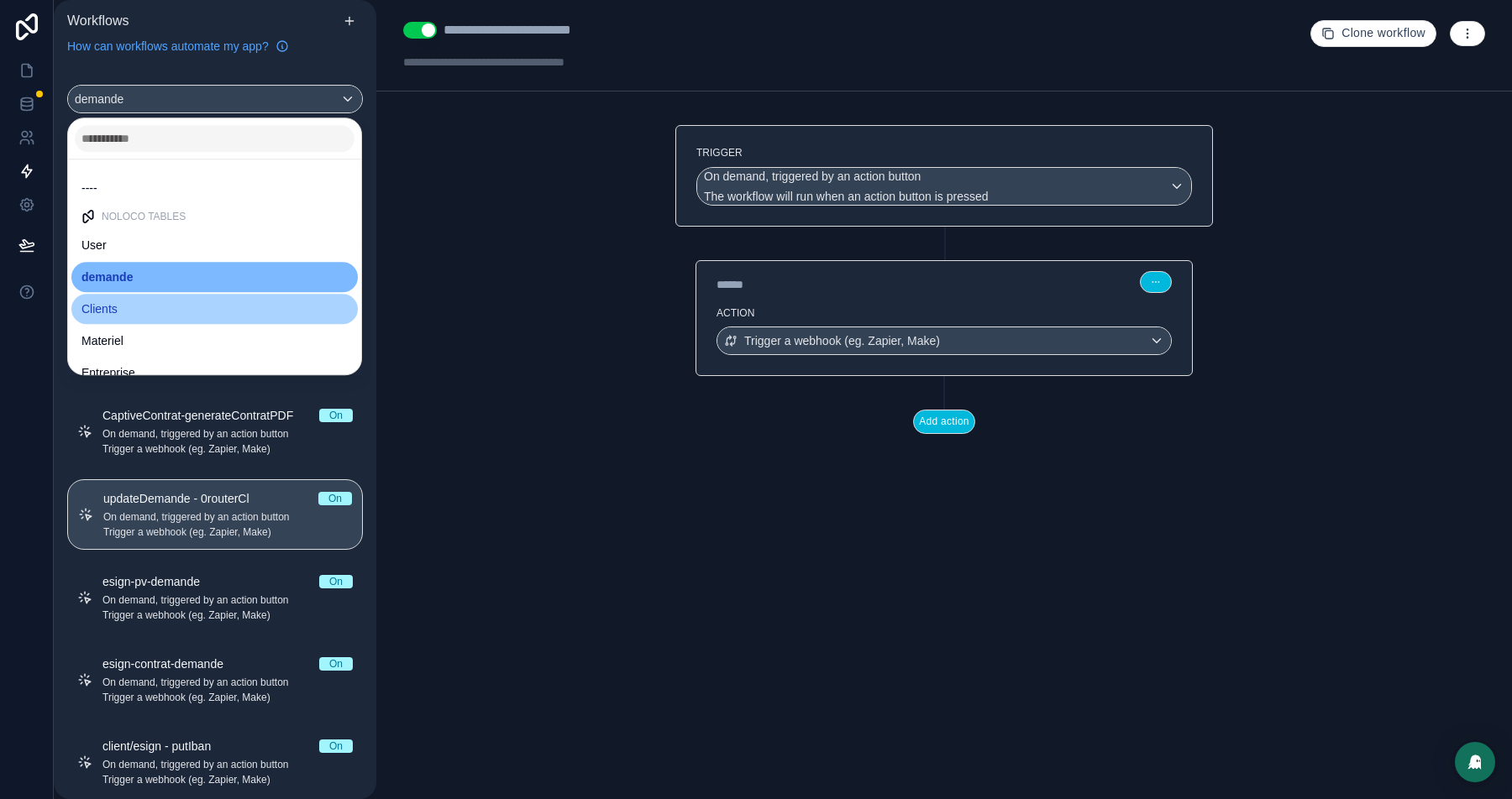
click at [131, 319] on div "Clients" at bounding box center [214, 309] width 287 height 30
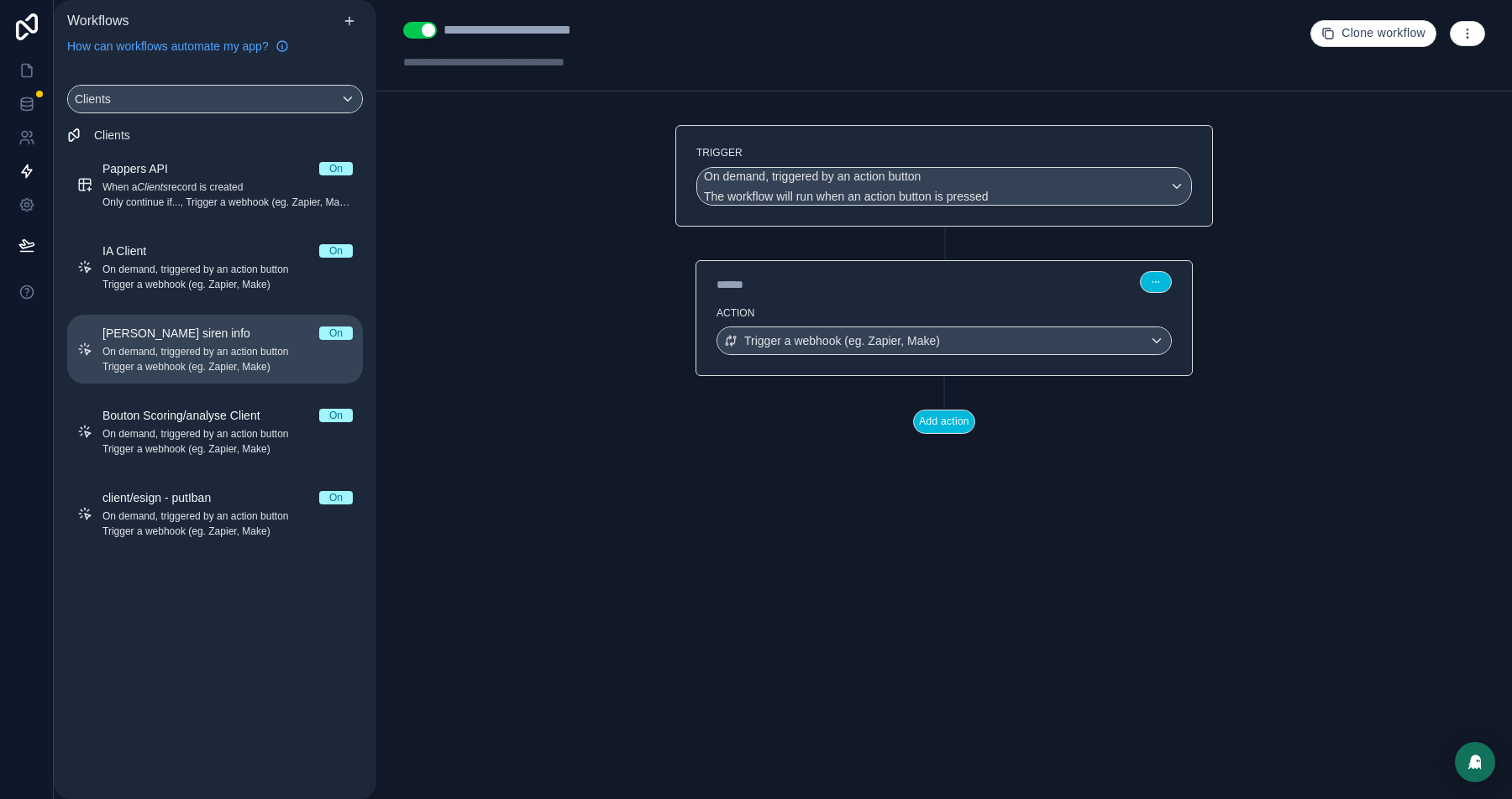
click at [164, 349] on span "On demand, triggered by an action button" at bounding box center [228, 351] width 251 height 13
click at [200, 107] on div "Clients" at bounding box center [214, 99] width 294 height 26
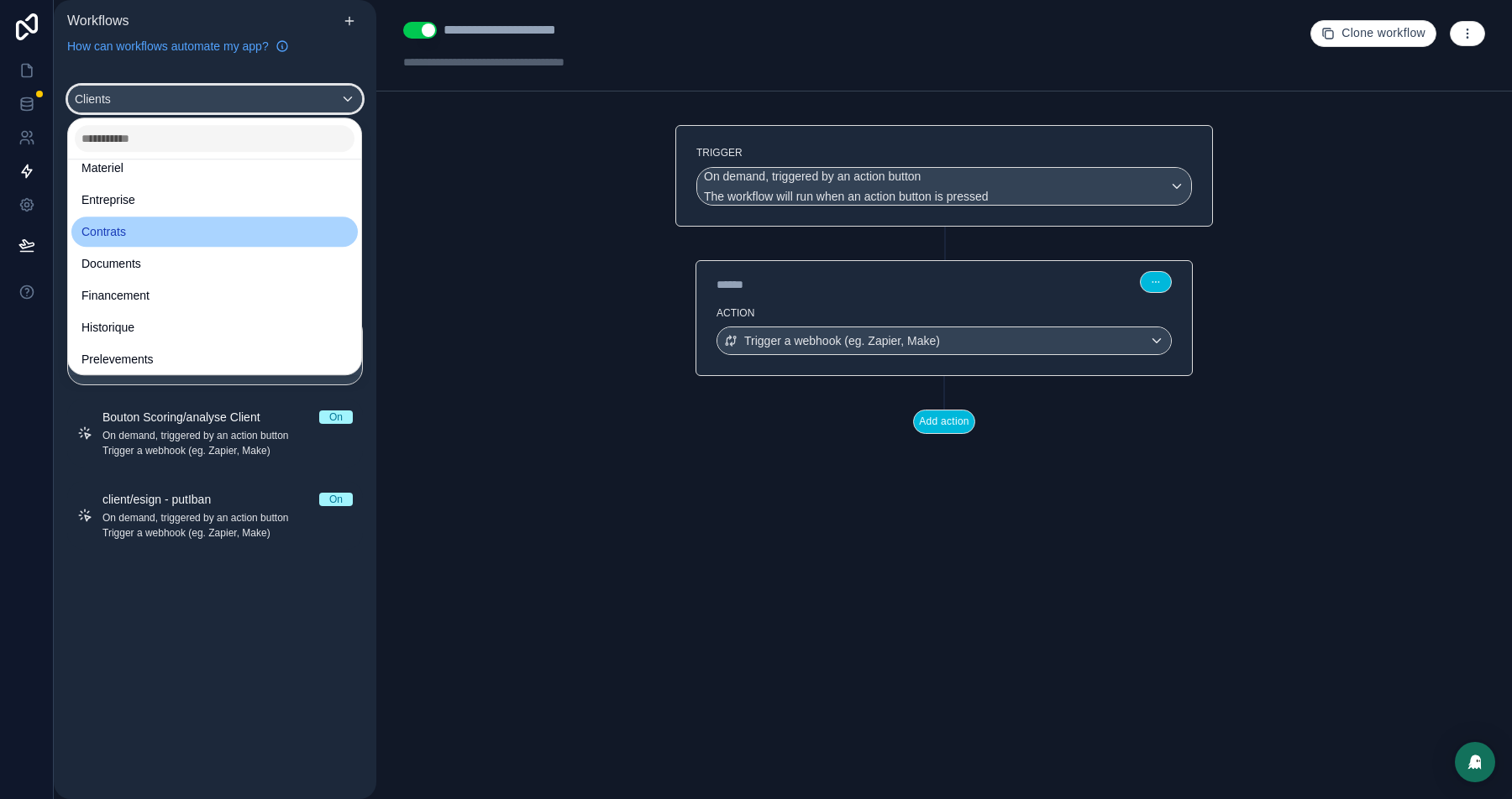
scroll to position [174, 0]
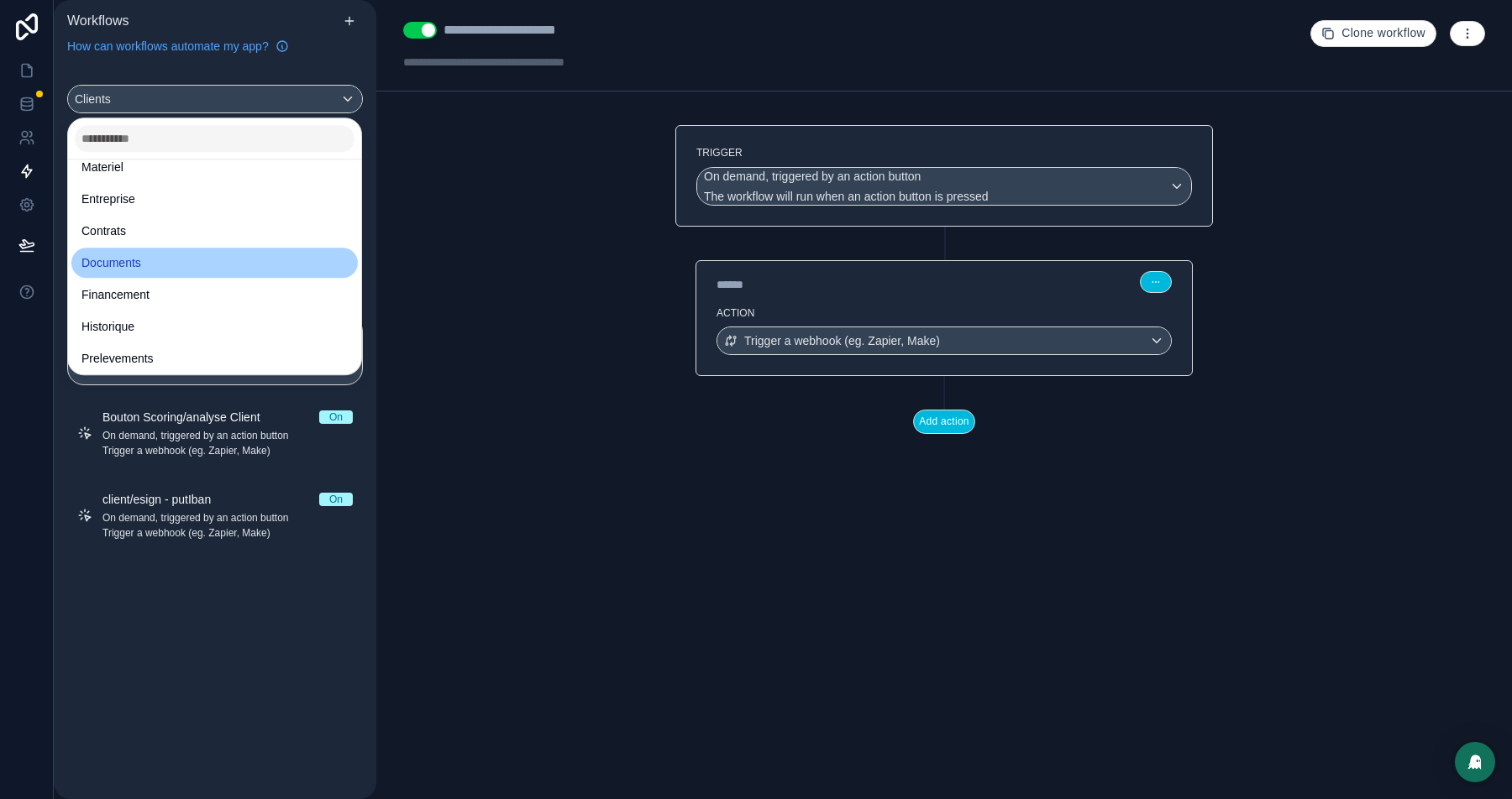
click at [164, 261] on div "Documents" at bounding box center [214, 263] width 266 height 20
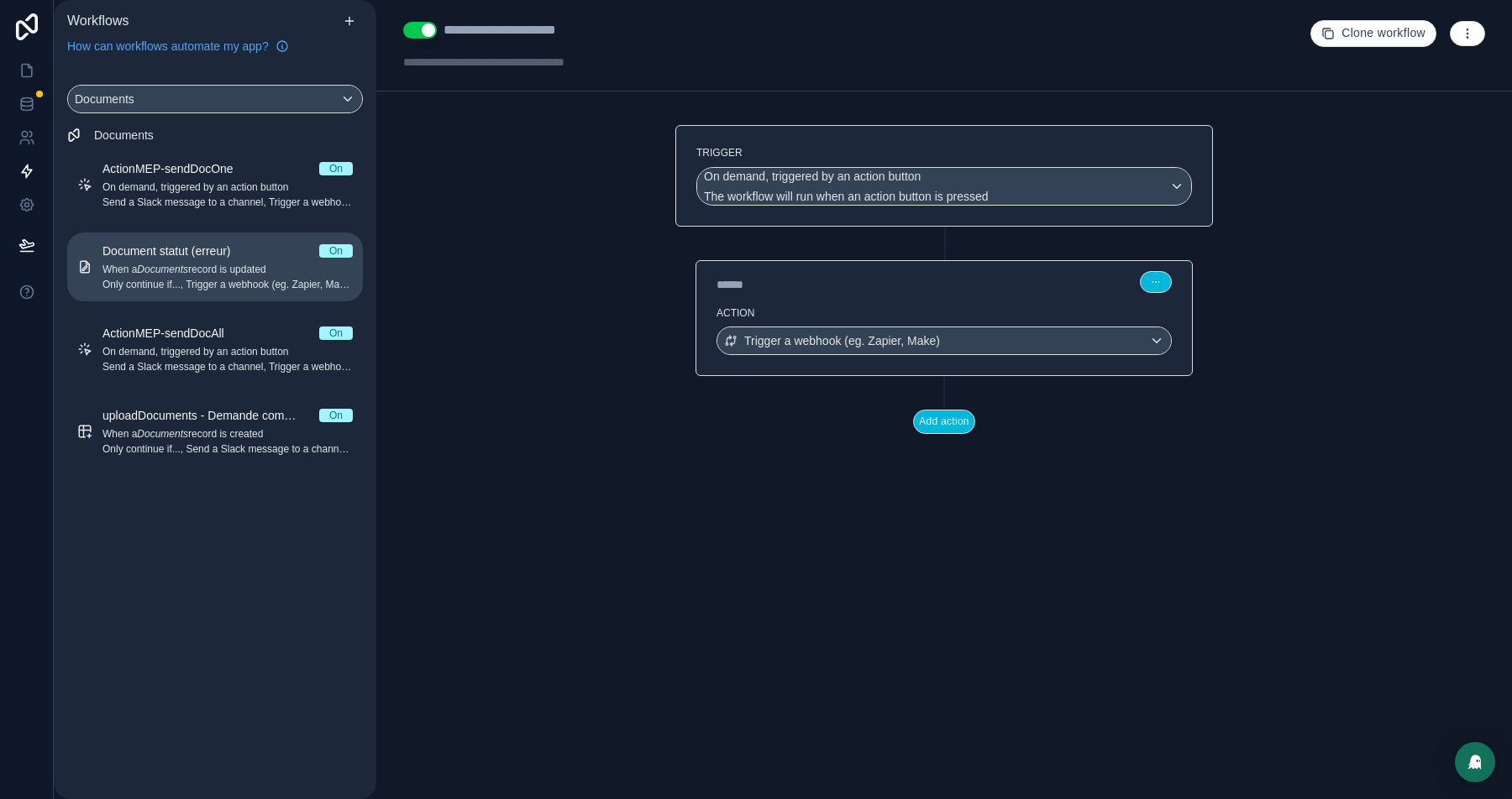
click at [198, 243] on span "Document statut (erreur)" at bounding box center [176, 250] width 149 height 17
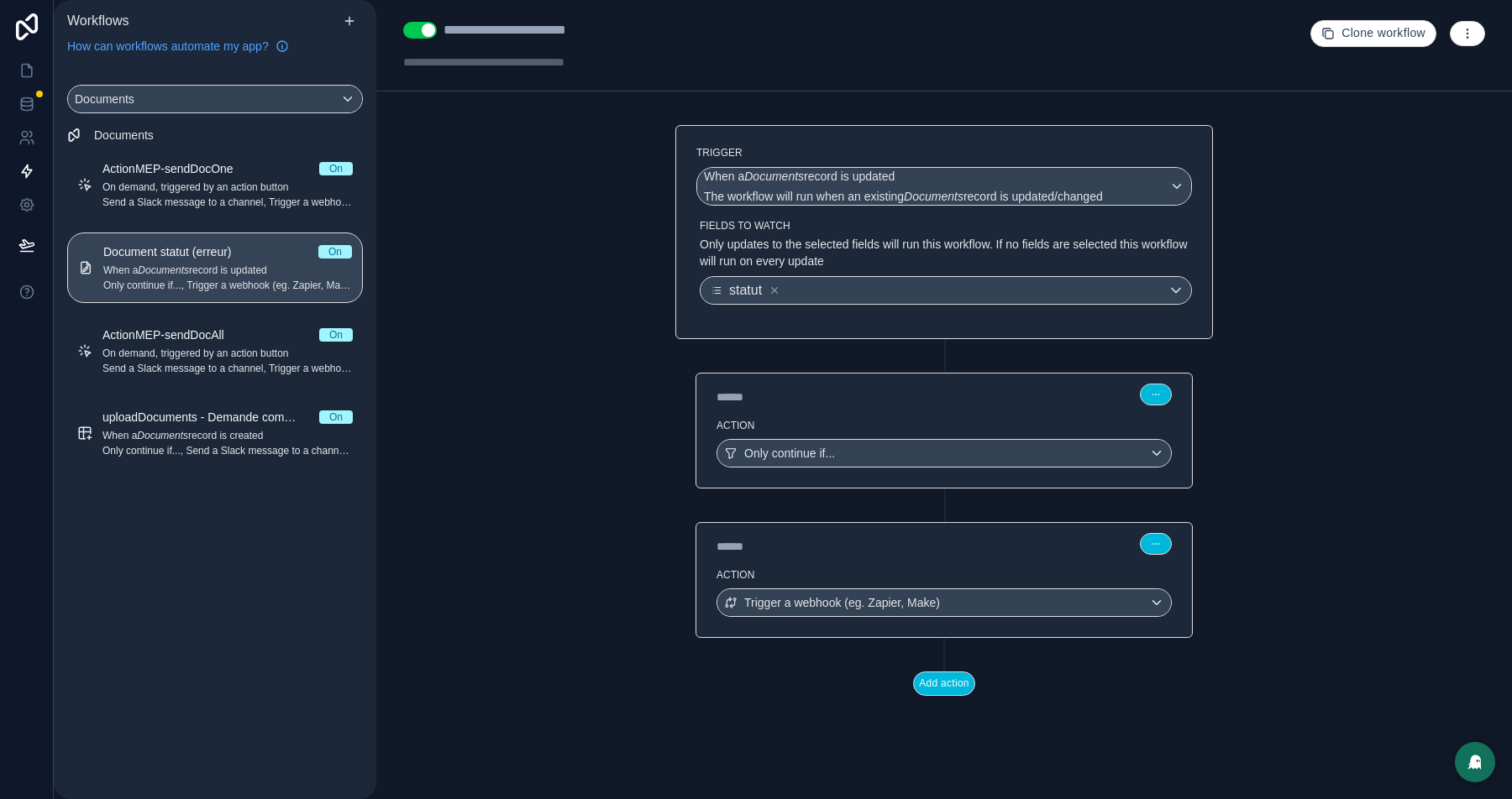
click at [1479, 33] on button "button" at bounding box center [1467, 34] width 35 height 26
click at [1404, 101] on span "Run history" at bounding box center [1422, 99] width 80 height 13
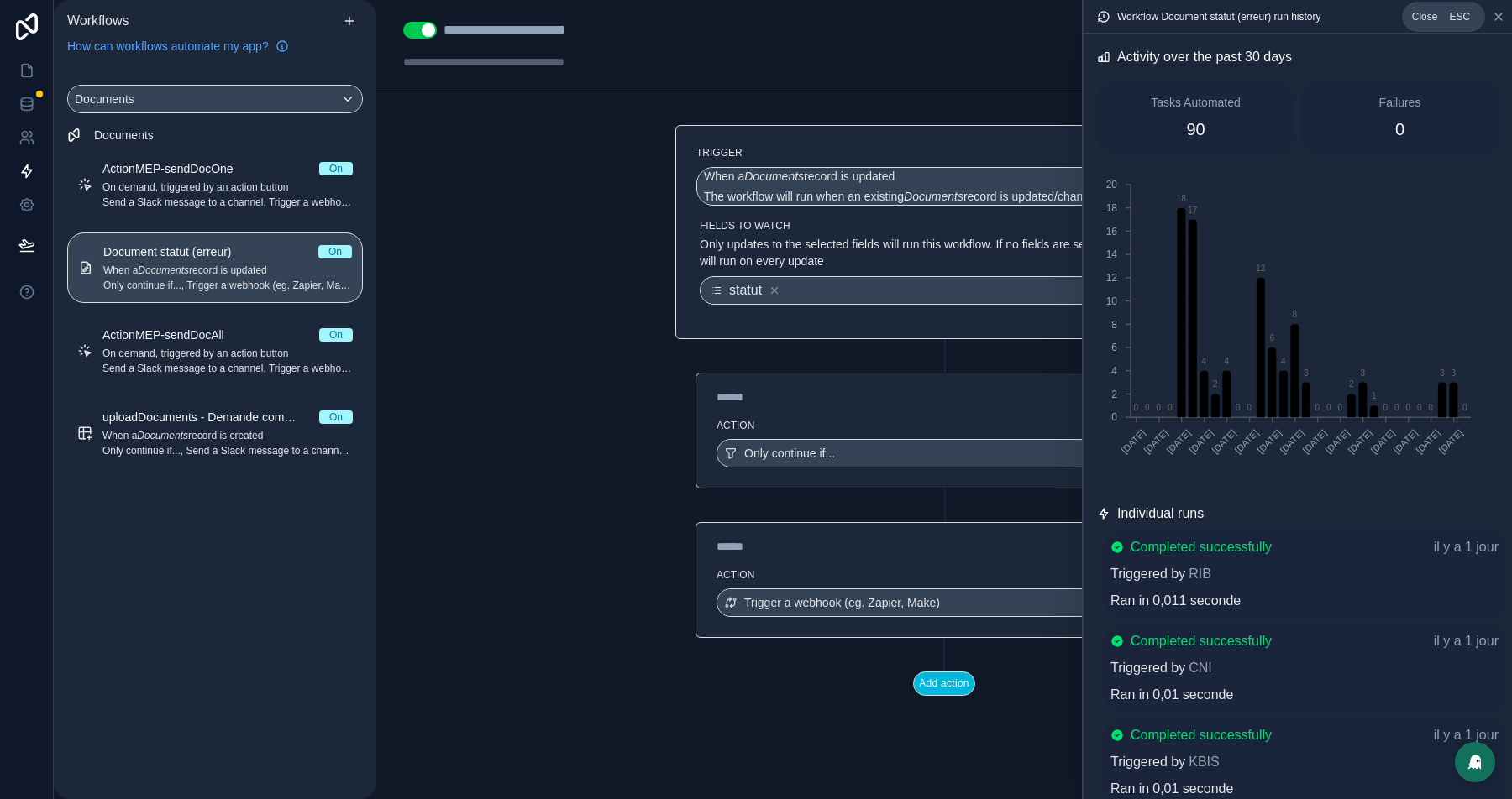
click at [1497, 11] on icon at bounding box center [1498, 16] width 13 height 13
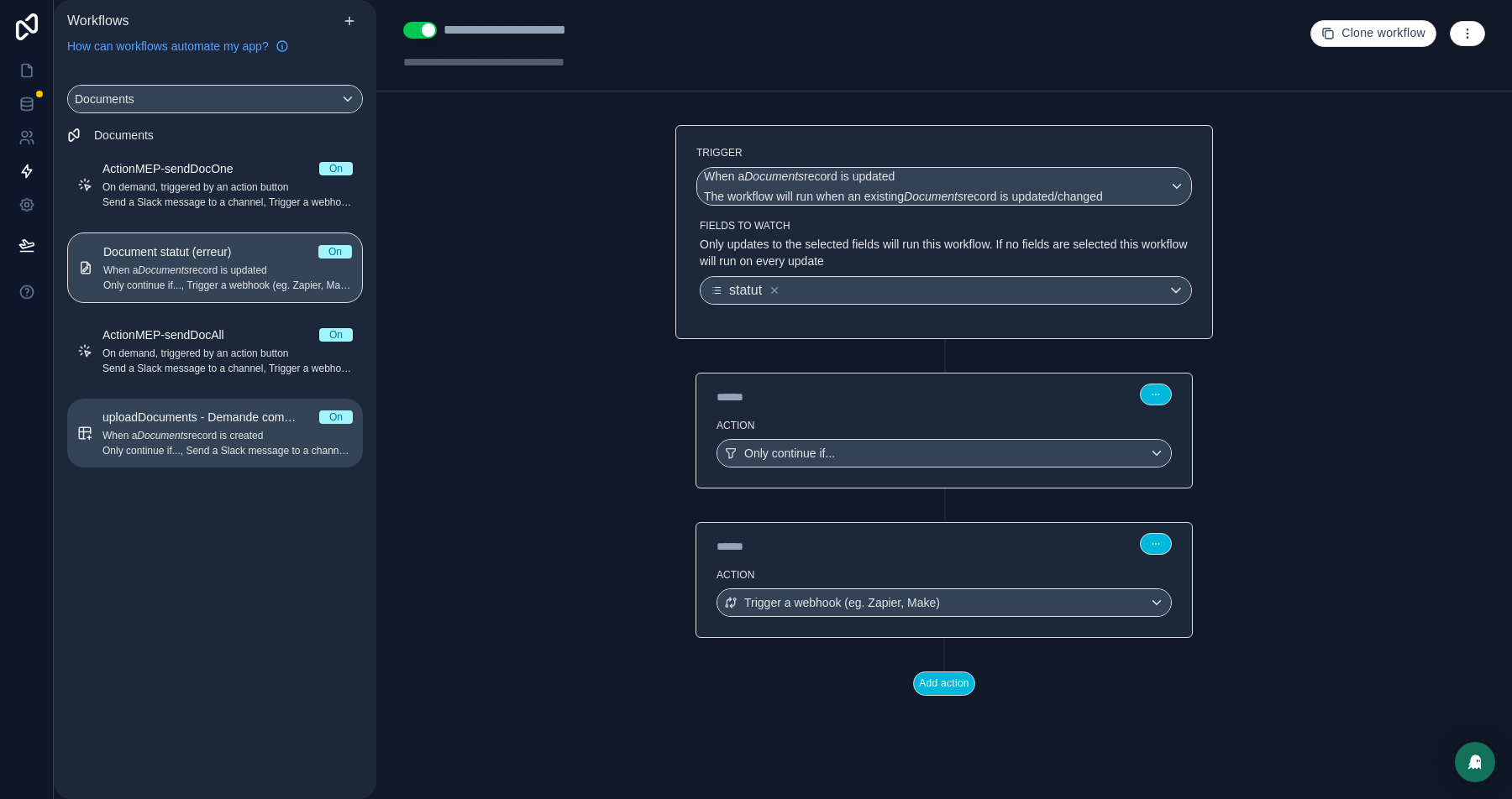
click at [202, 445] on span "Only continue if..., Send a Slack message to a channel, Trigger a webhook (eg. …" at bounding box center [228, 451] width 251 height 13
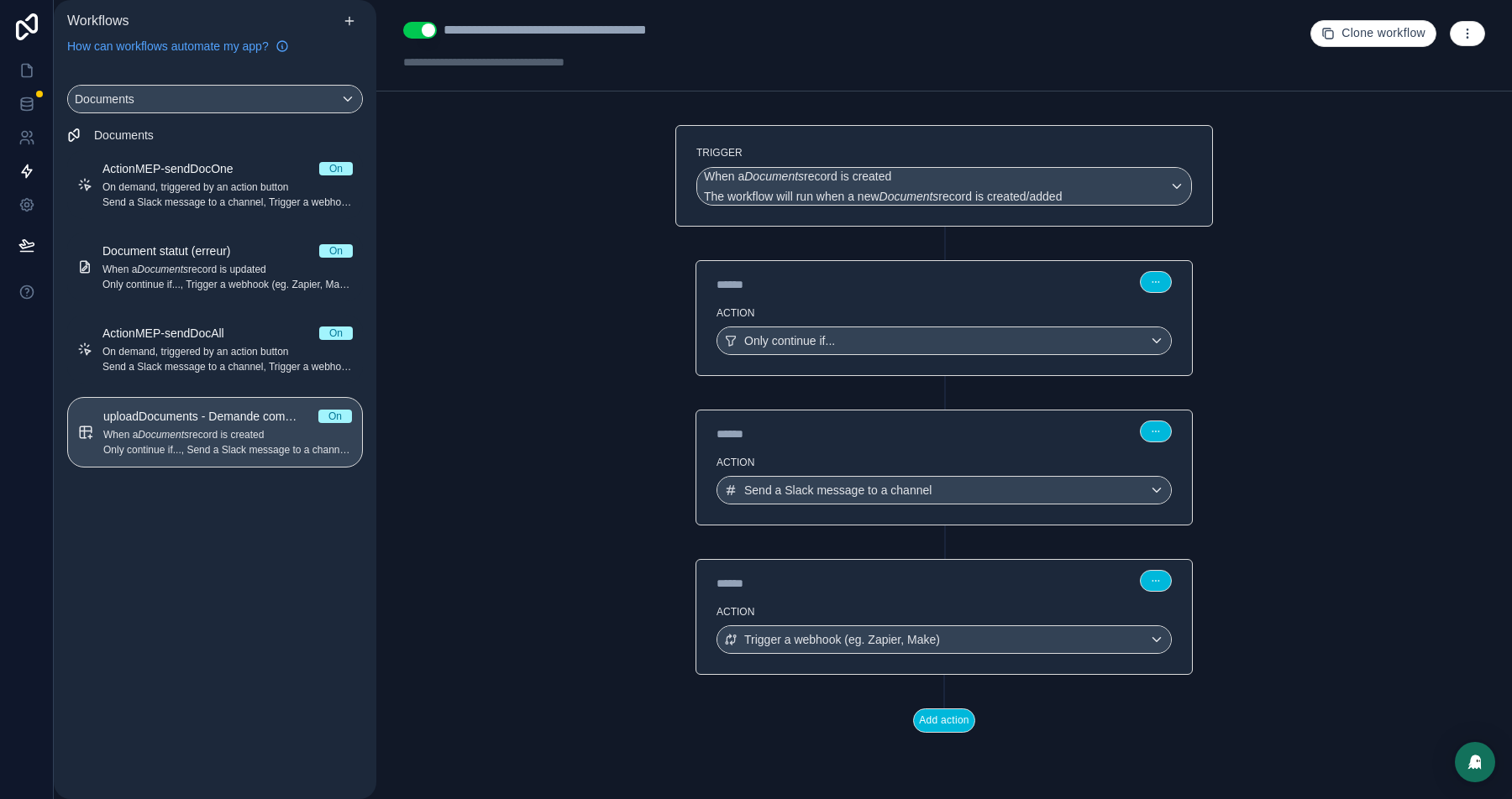
click at [1478, 36] on button "button" at bounding box center [1467, 34] width 35 height 26
click at [1426, 101] on span "Run history" at bounding box center [1422, 99] width 80 height 13
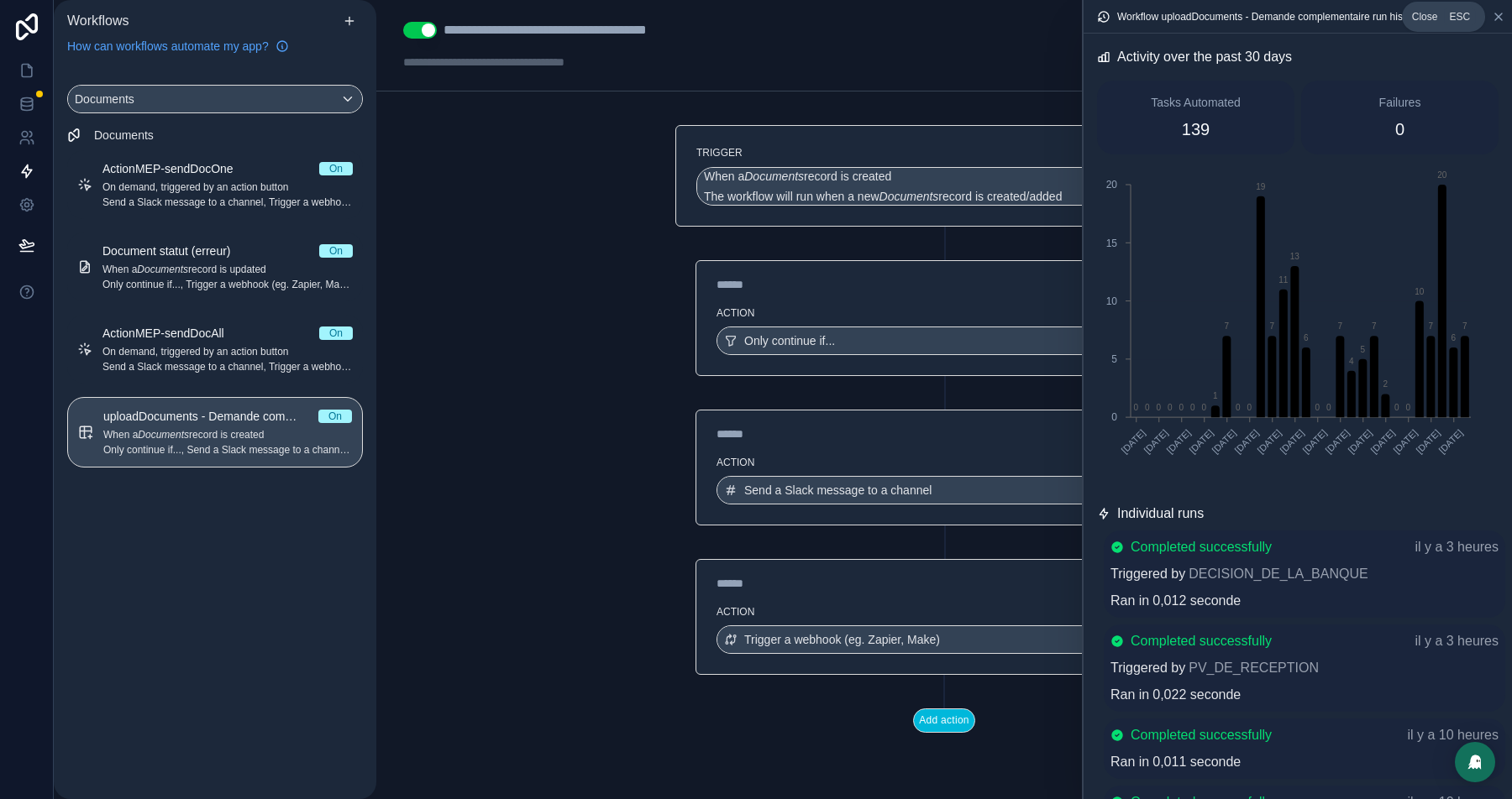
click at [1501, 20] on icon at bounding box center [1498, 16] width 13 height 13
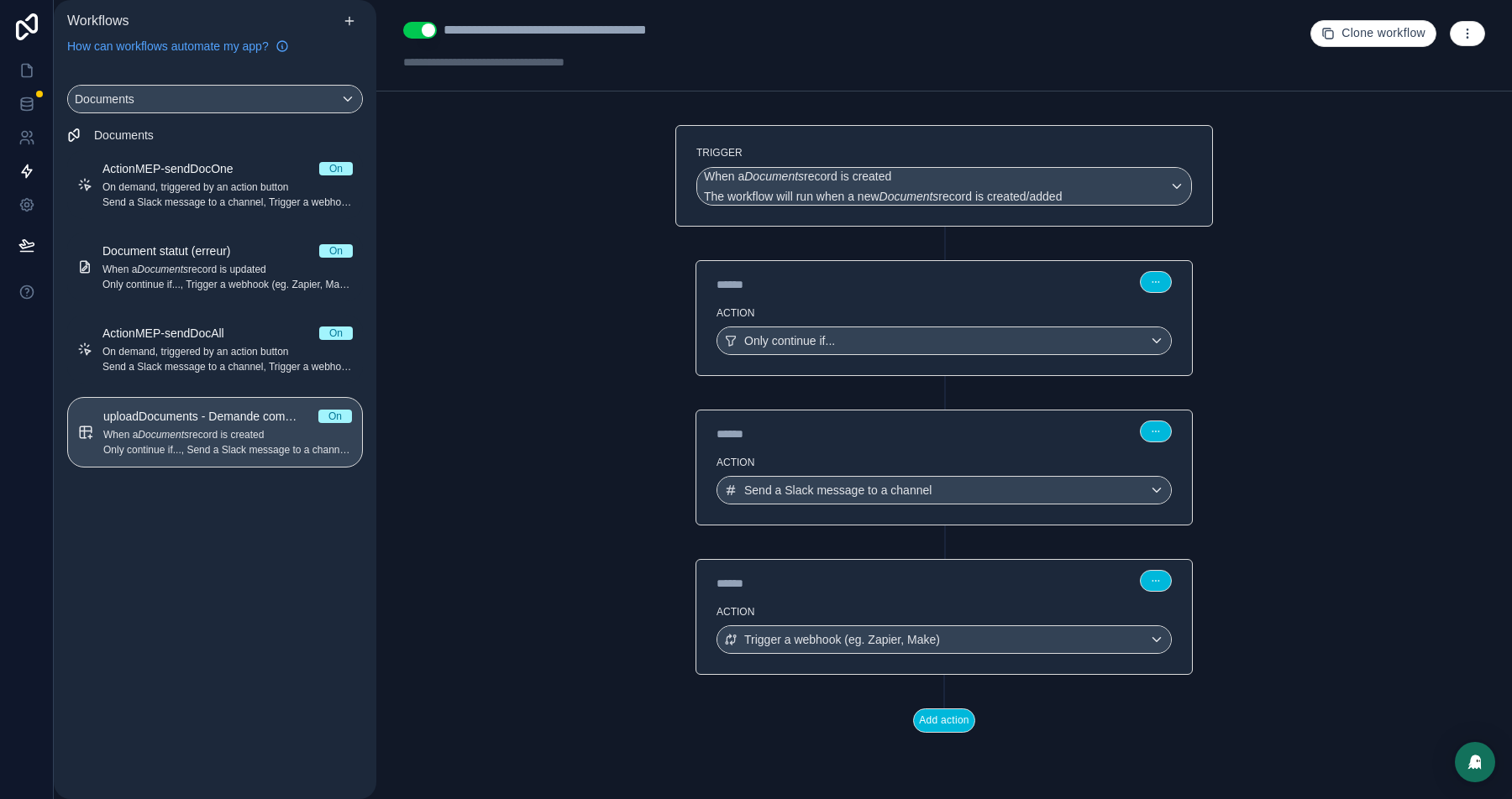
click at [922, 317] on label "Action" at bounding box center [944, 313] width 455 height 13
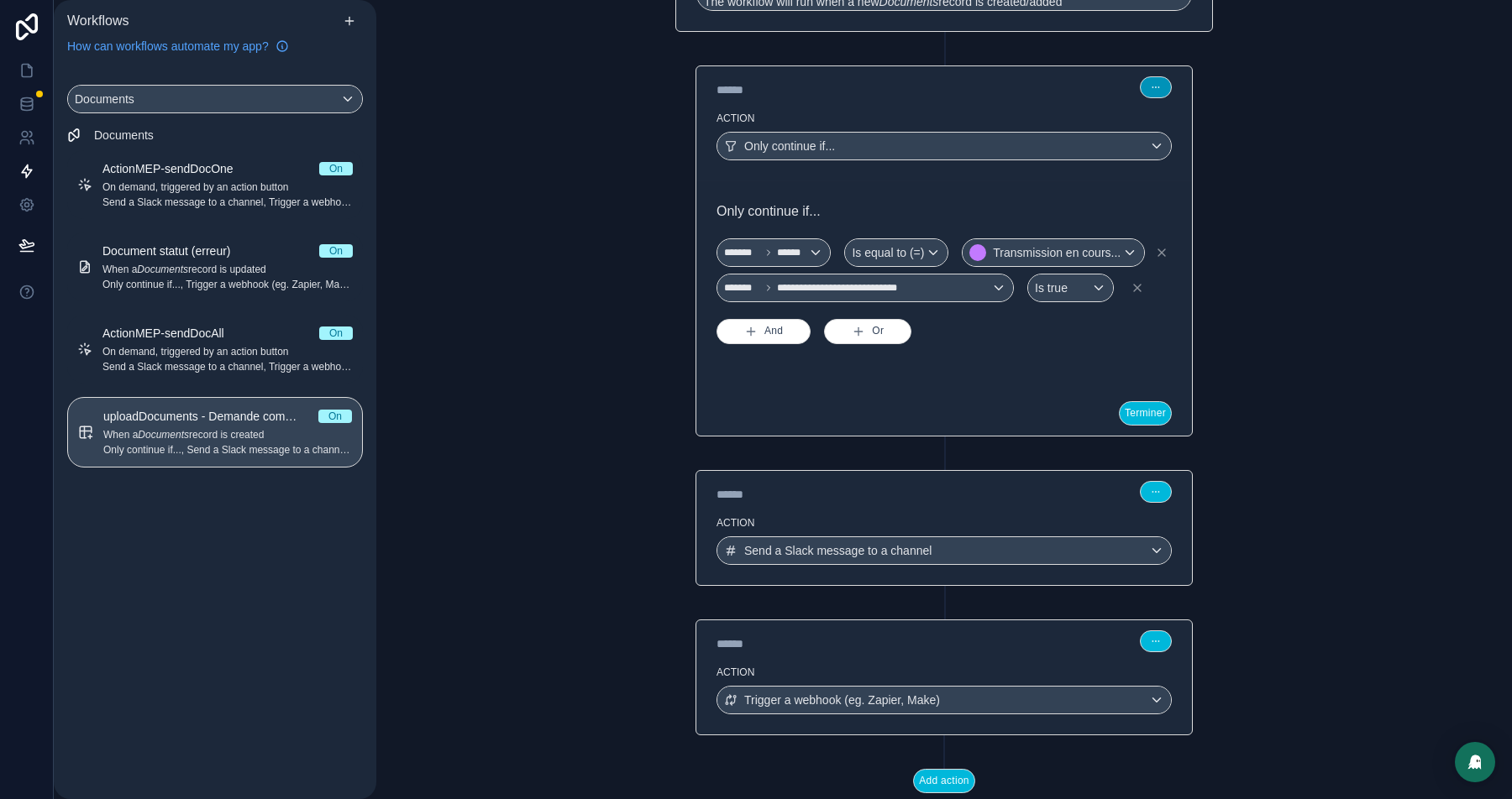
scroll to position [228, 0]
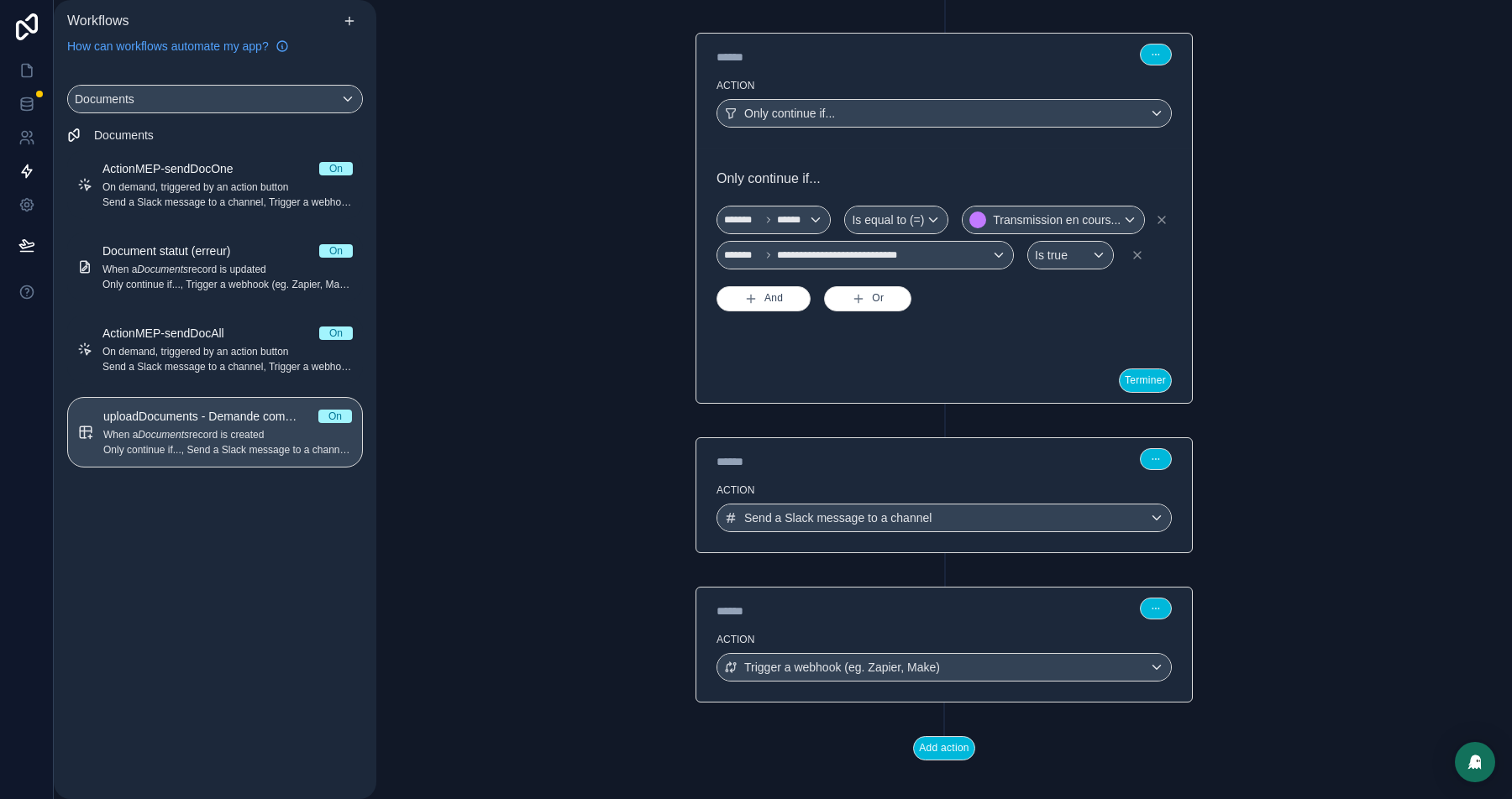
click at [1042, 477] on div "****** Step 2" at bounding box center [944, 458] width 496 height 39
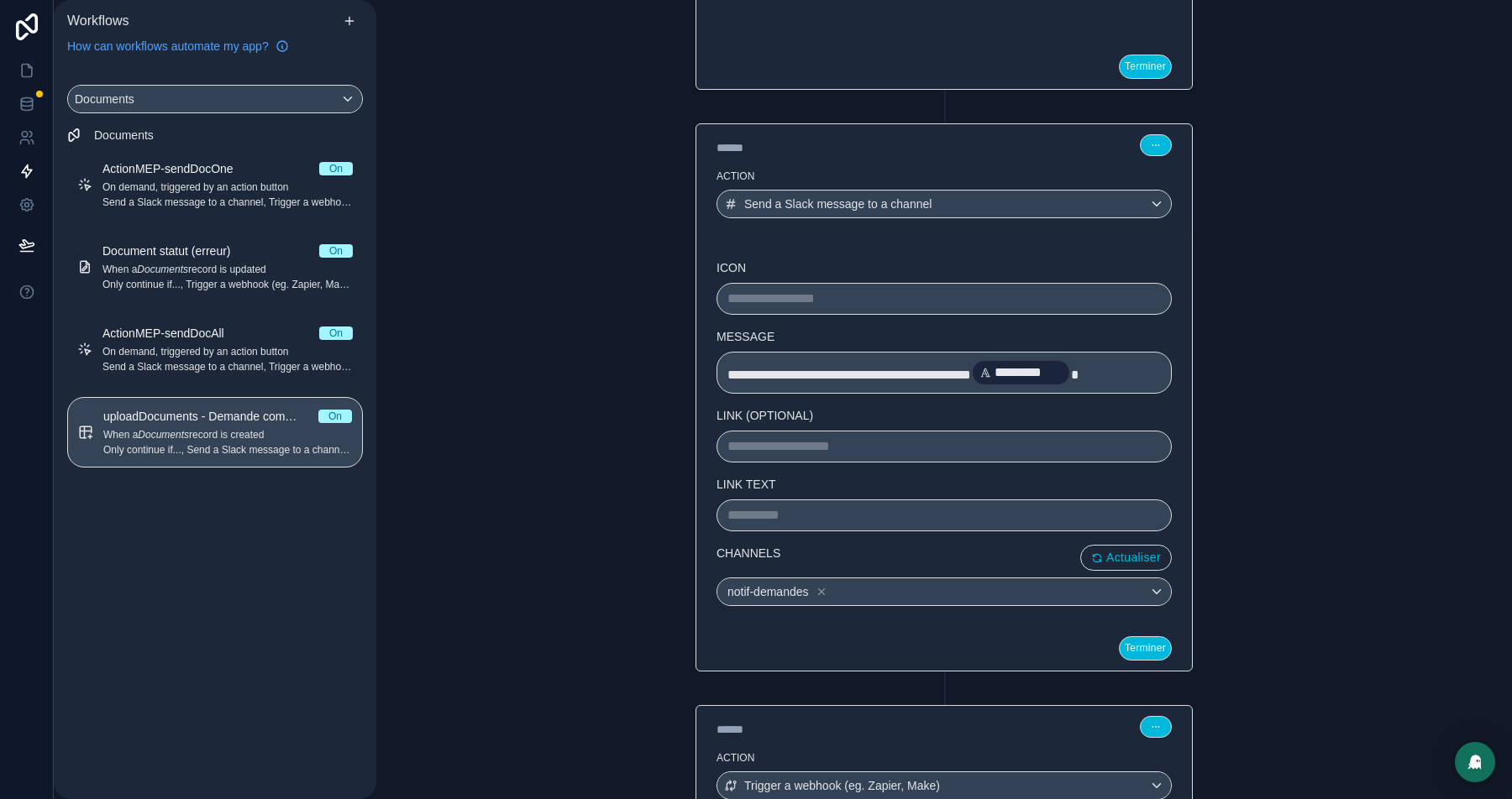
scroll to position [548, 0]
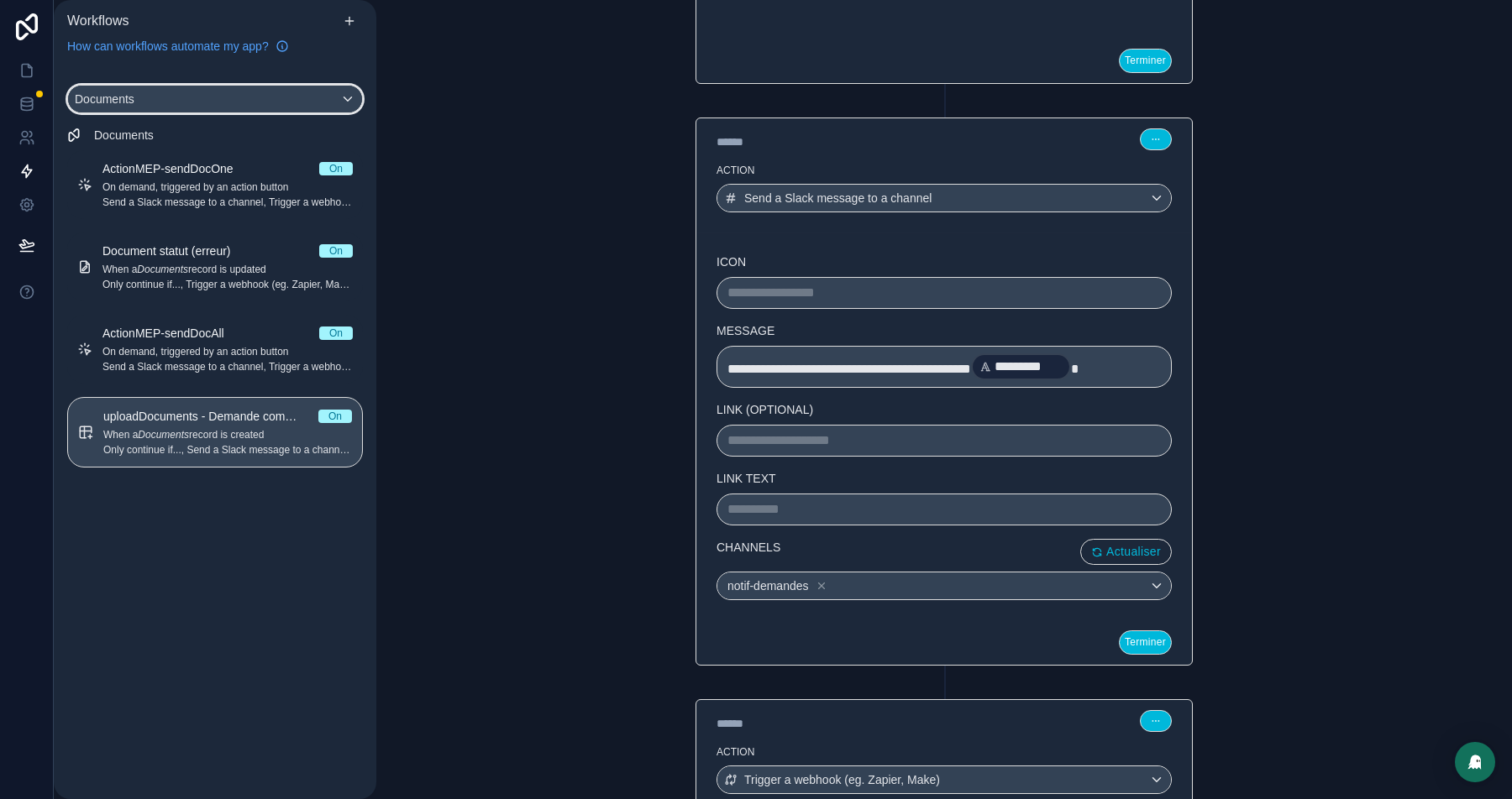
click at [213, 91] on div "Documents" at bounding box center [214, 99] width 294 height 26
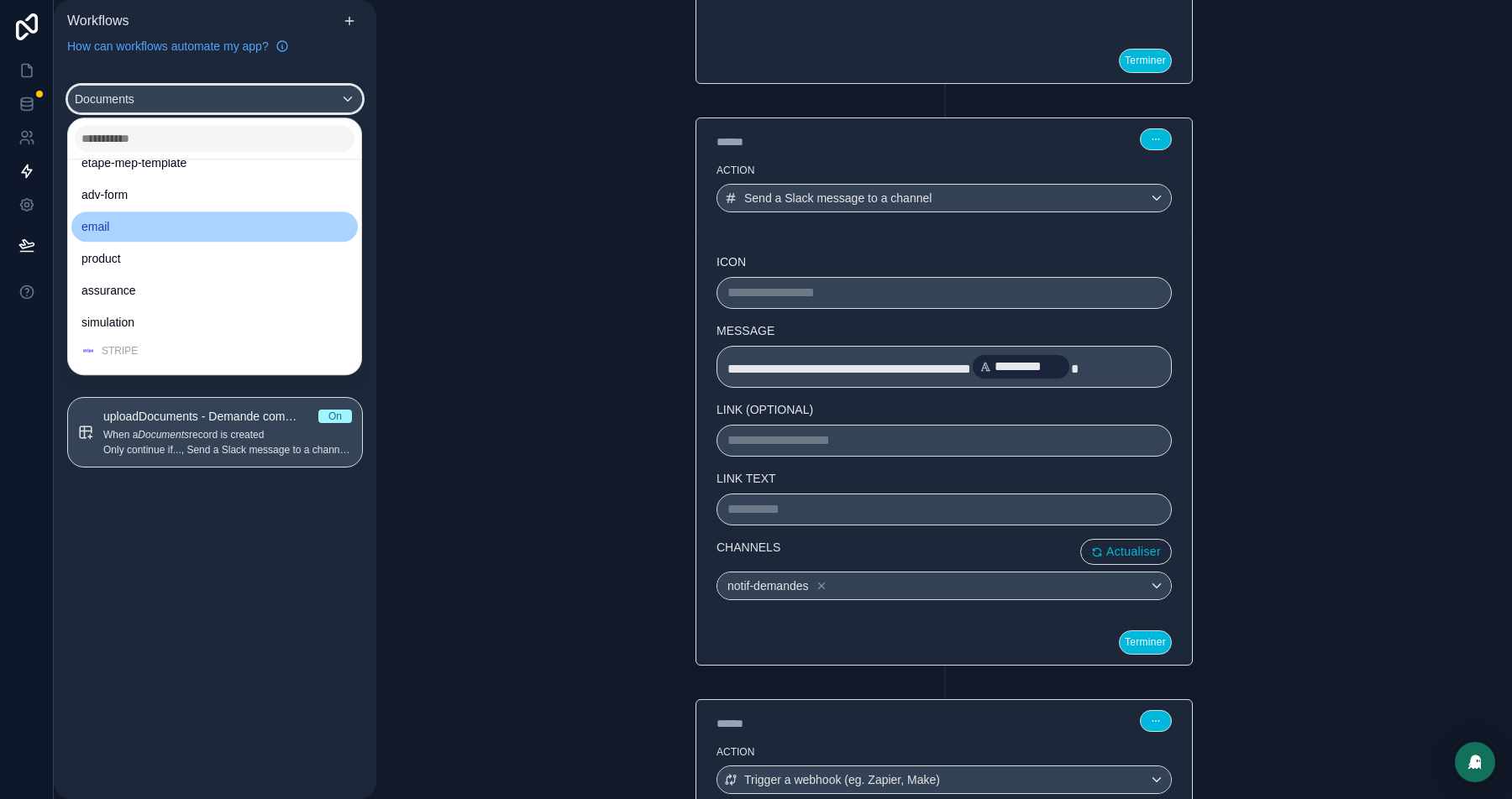
scroll to position [1073, 0]
click at [170, 235] on div "email" at bounding box center [214, 225] width 287 height 30
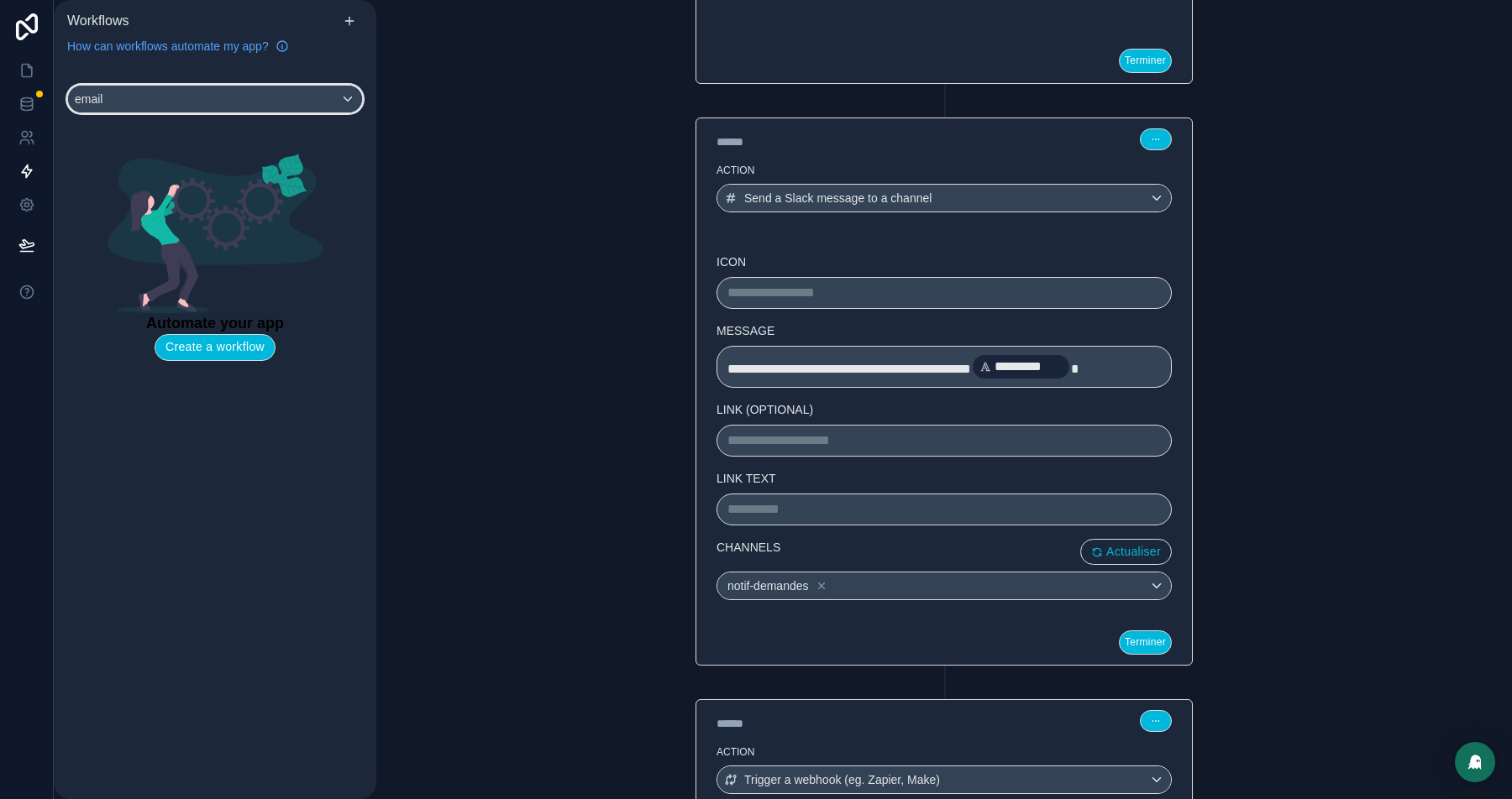
click at [201, 104] on div "email" at bounding box center [214, 99] width 294 height 26
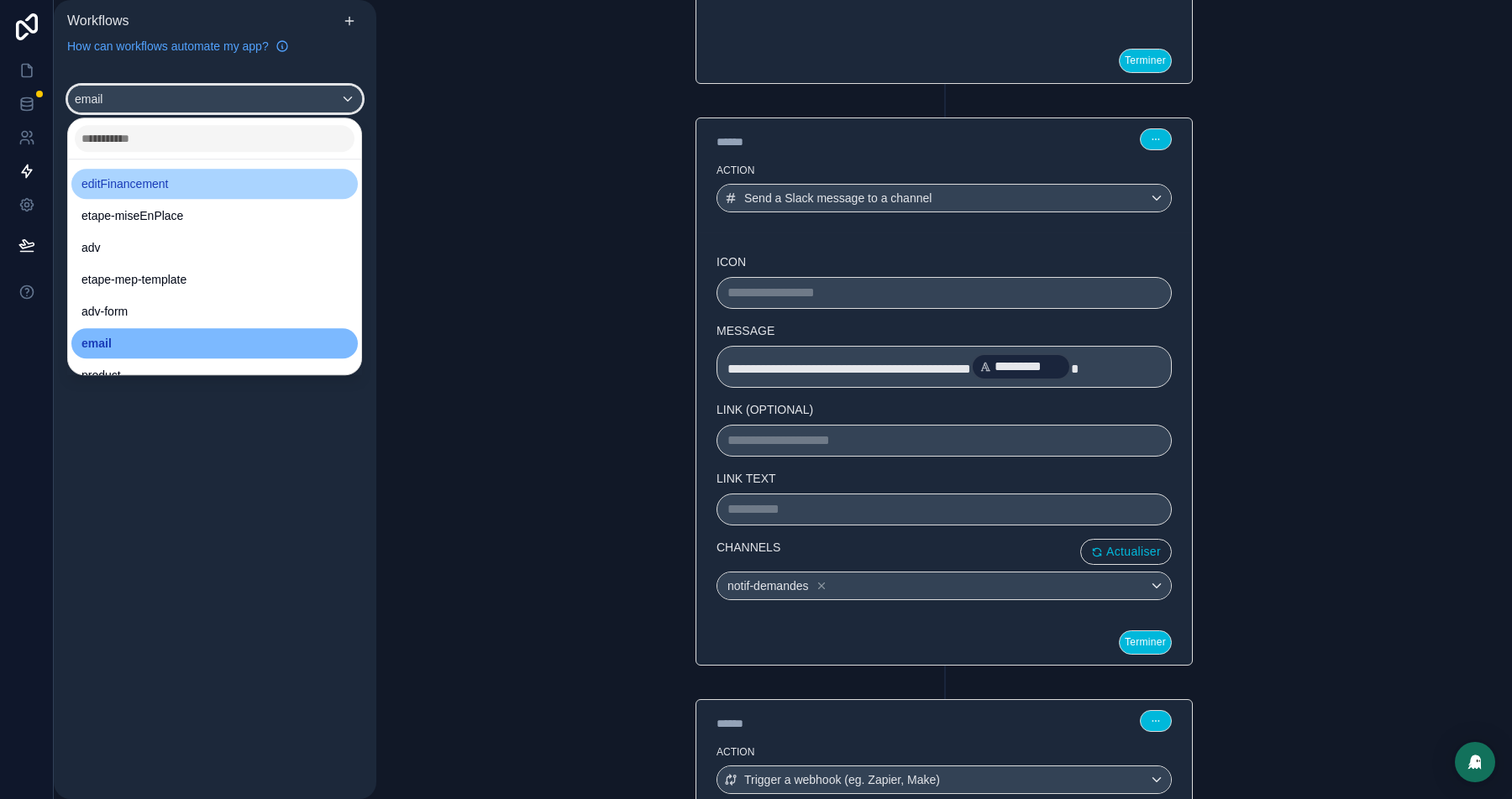
scroll to position [974, 0]
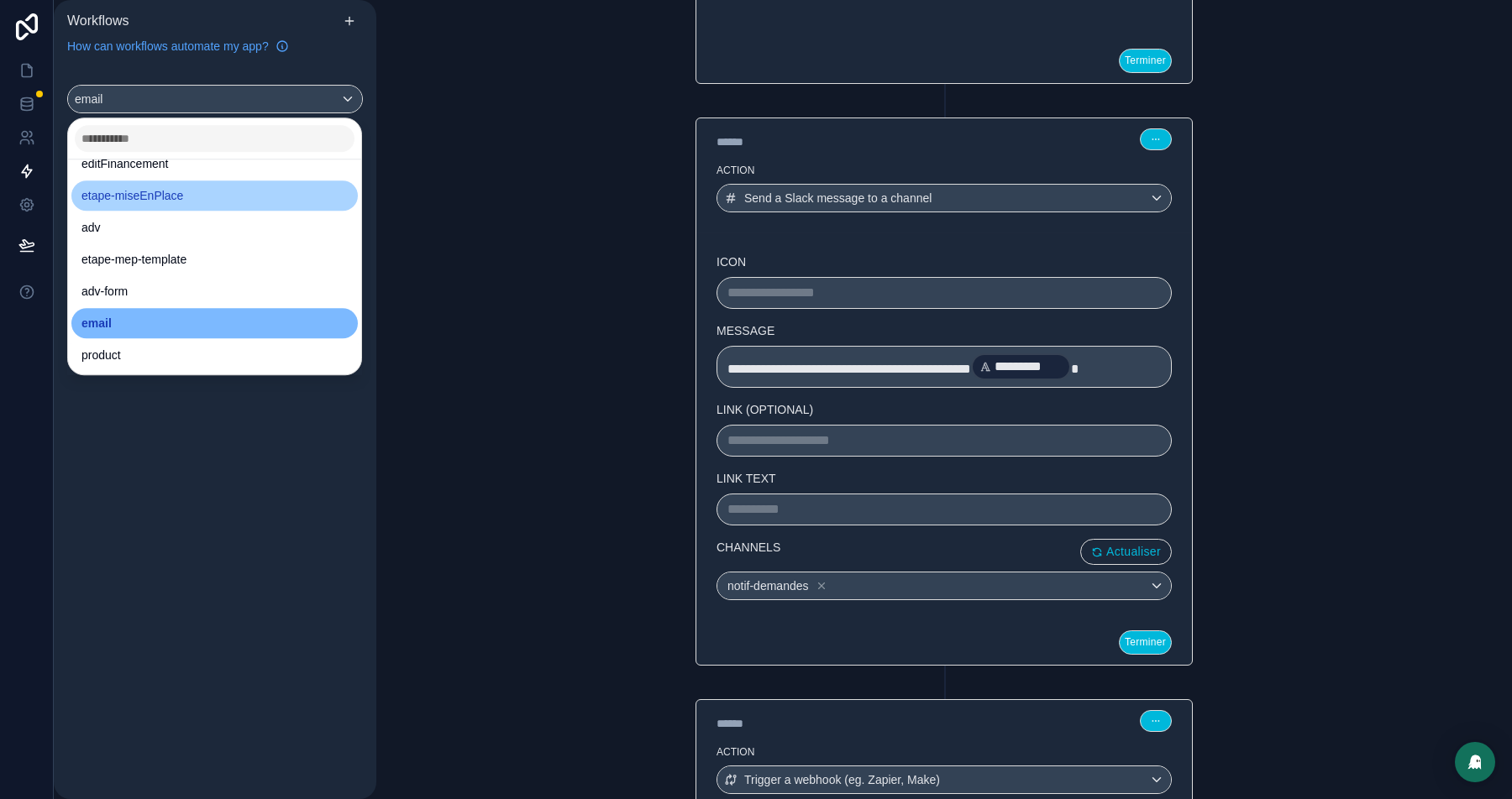
click at [183, 199] on span "etape-miseEnPlace" at bounding box center [131, 195] width 101 height 20
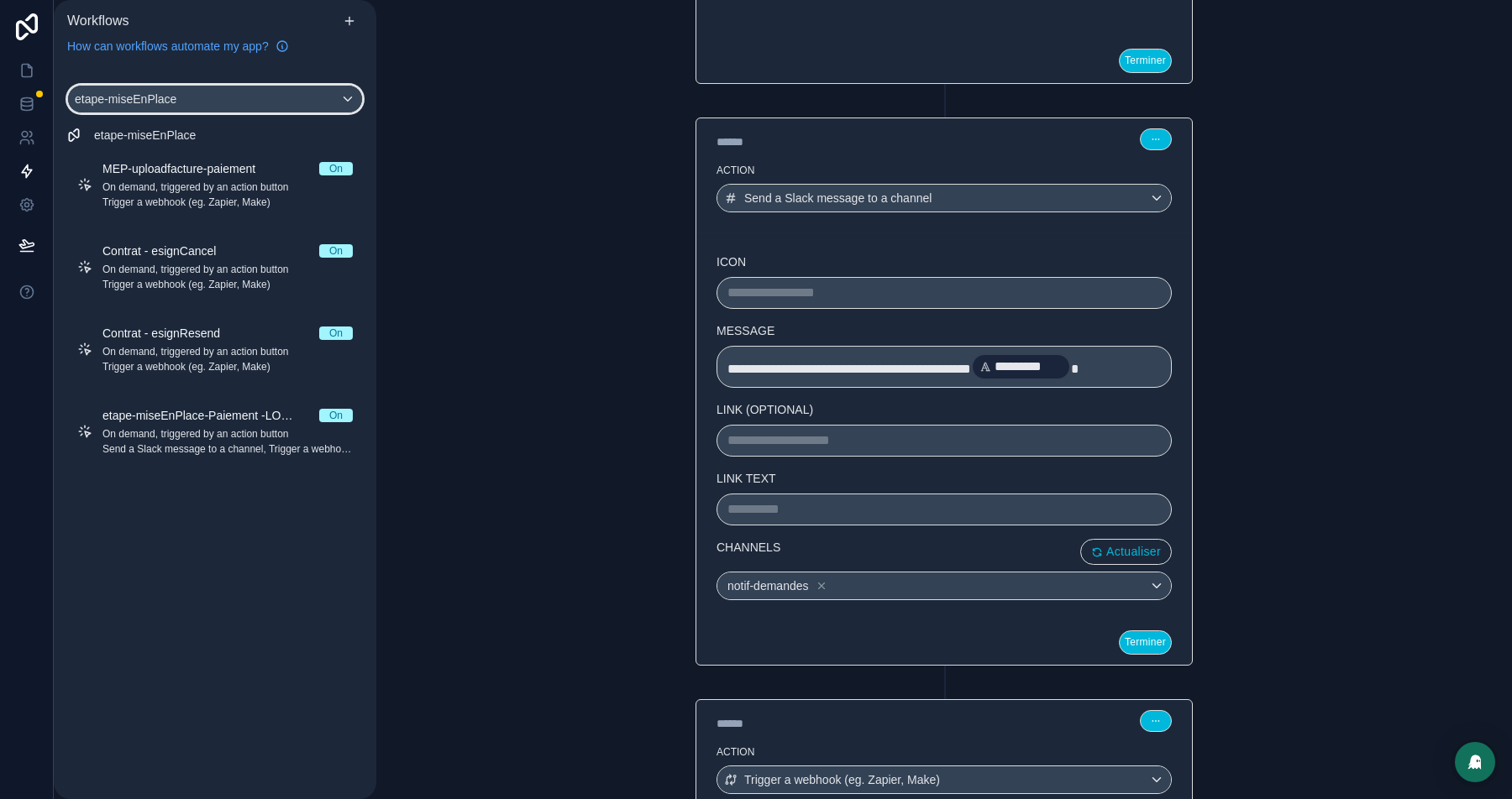
click at [289, 109] on div "etape-miseEnPlace" at bounding box center [214, 99] width 294 height 26
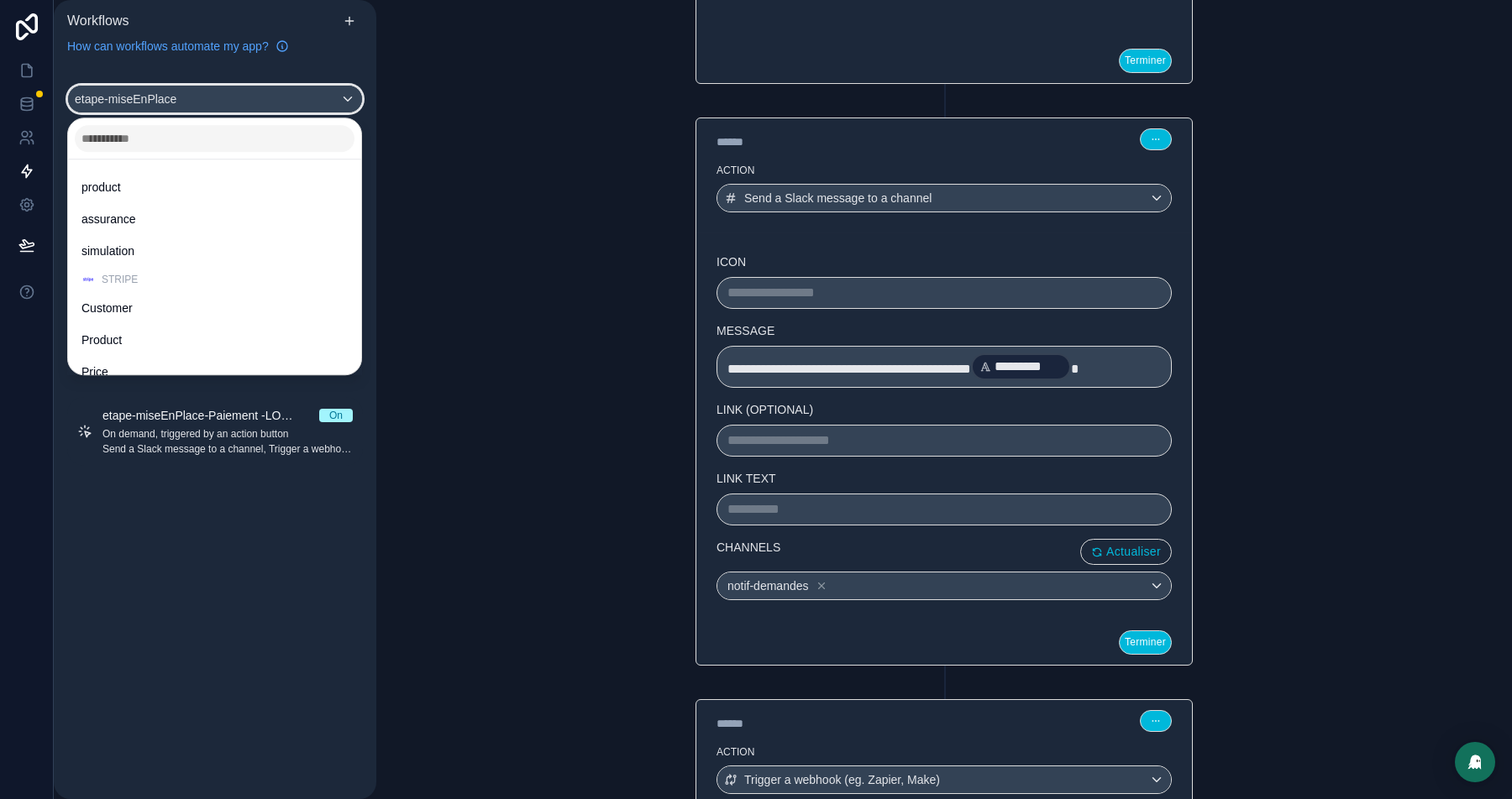
scroll to position [1139, 0]
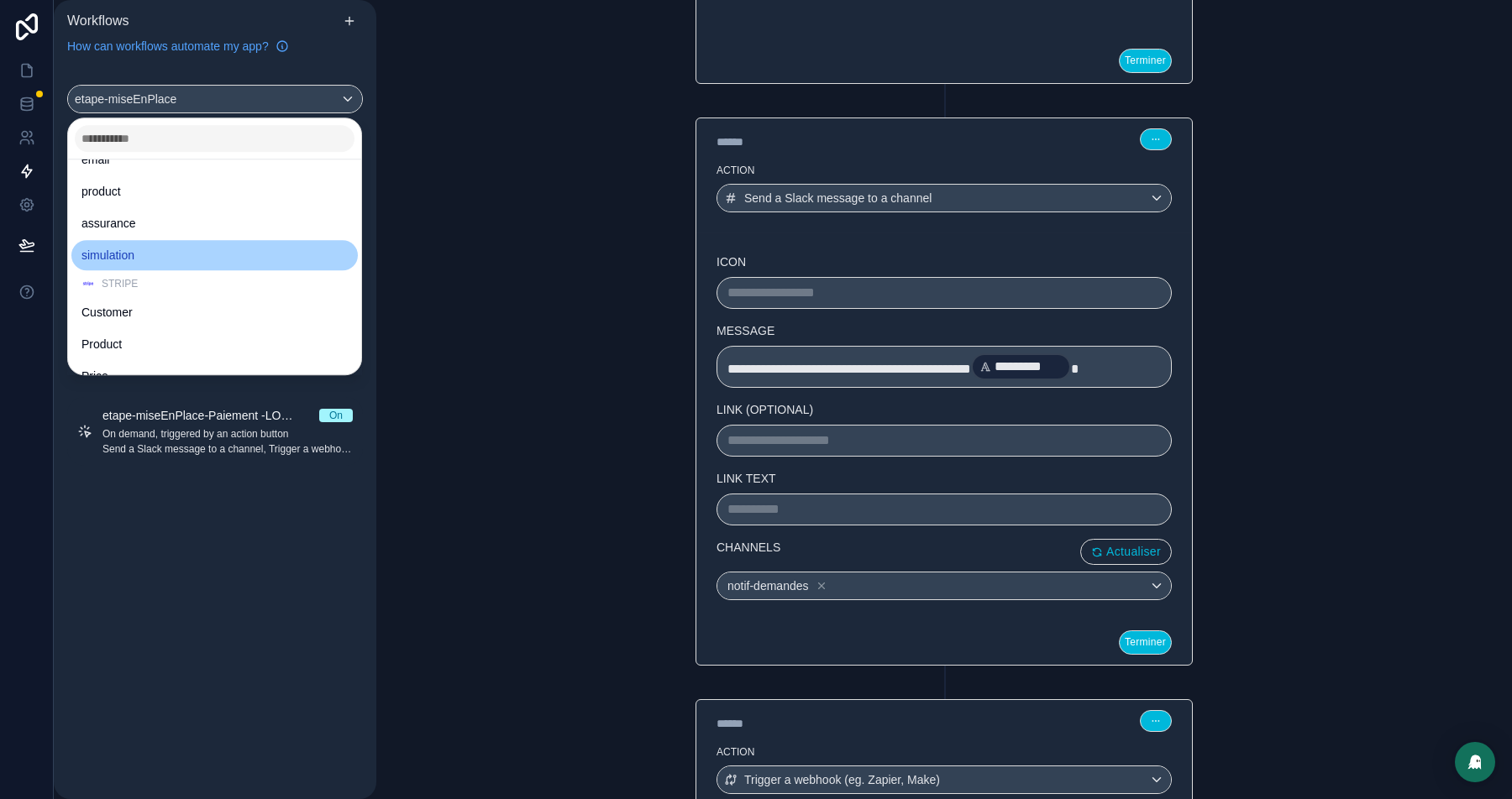
click at [114, 256] on span "simulation" at bounding box center [108, 255] width 53 height 20
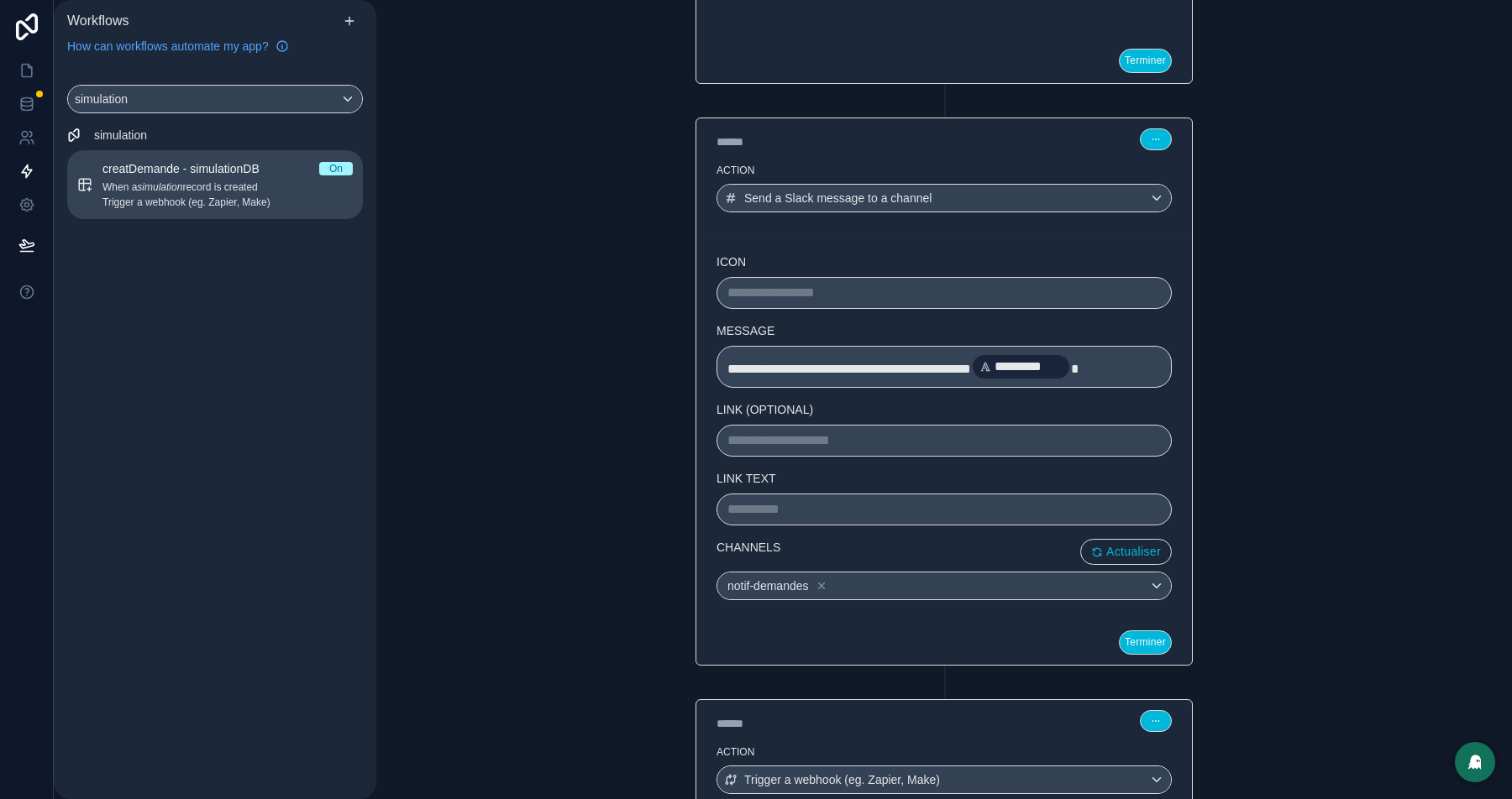
click at [140, 168] on span "creatDemande - simulationDB" at bounding box center [191, 168] width 177 height 17
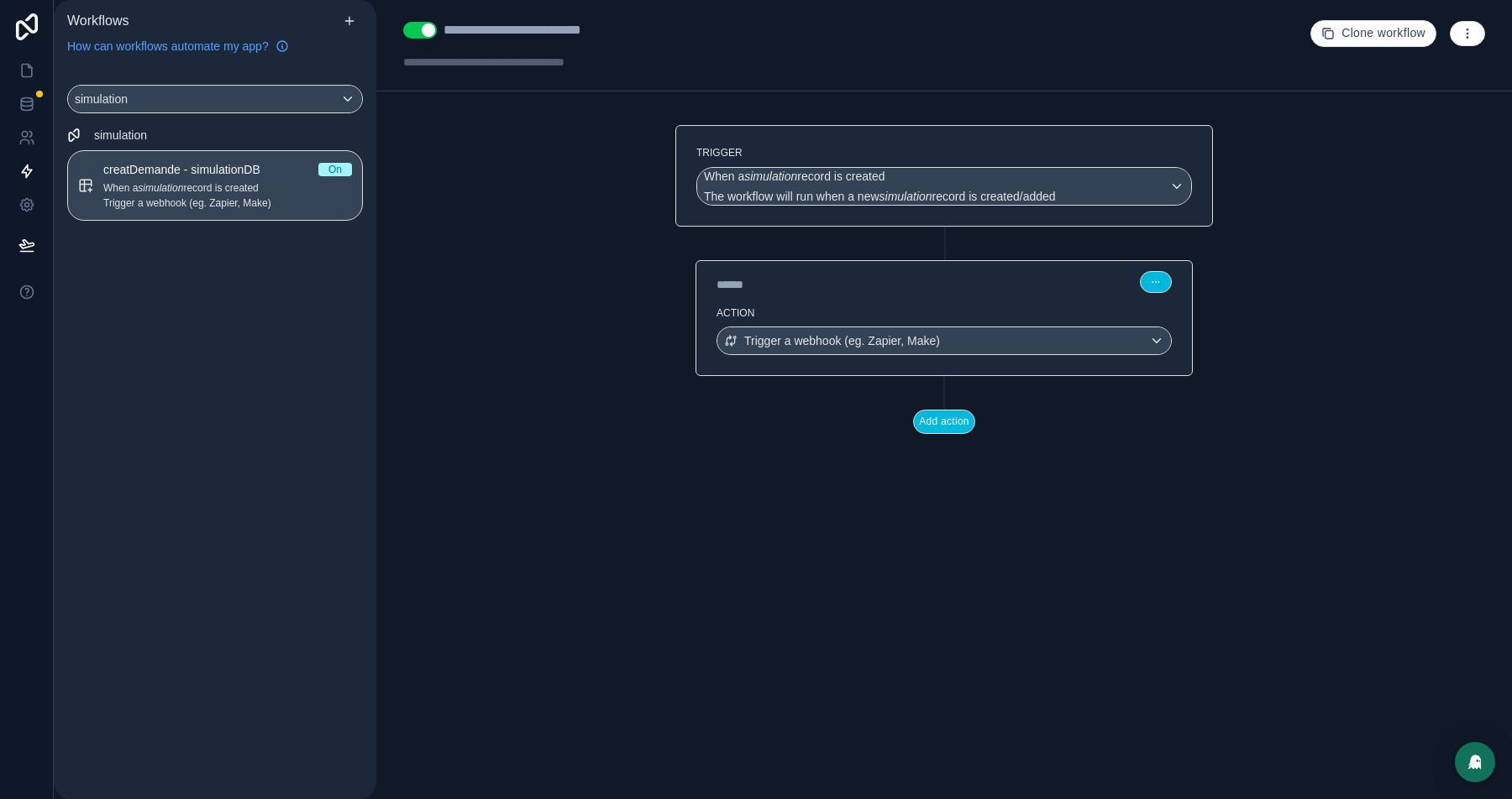
click at [1455, 26] on button "button" at bounding box center [1467, 34] width 35 height 26
click at [1396, 98] on span "Run history" at bounding box center [1422, 99] width 80 height 13
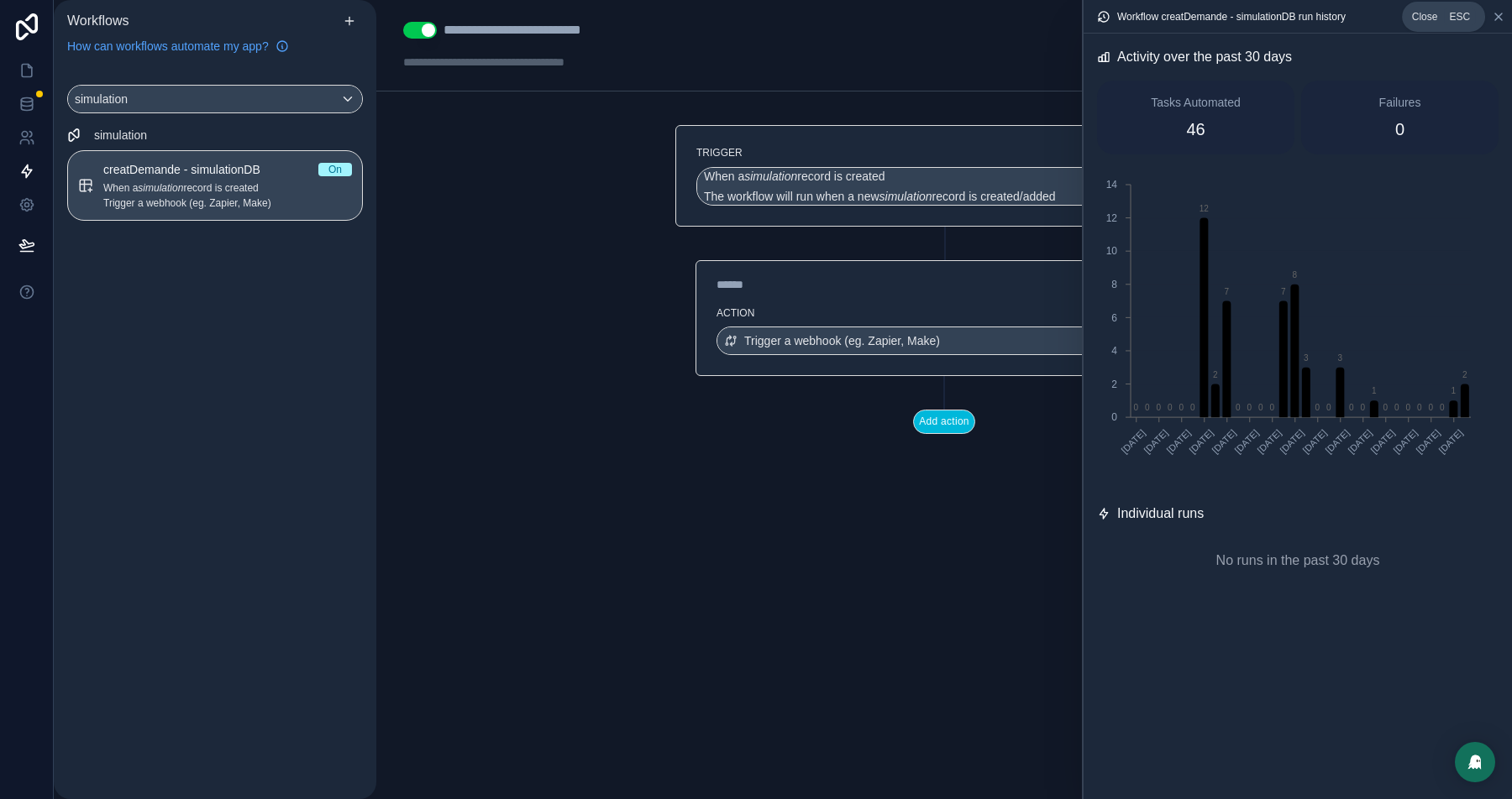
click at [1492, 13] on icon at bounding box center [1498, 16] width 13 height 13
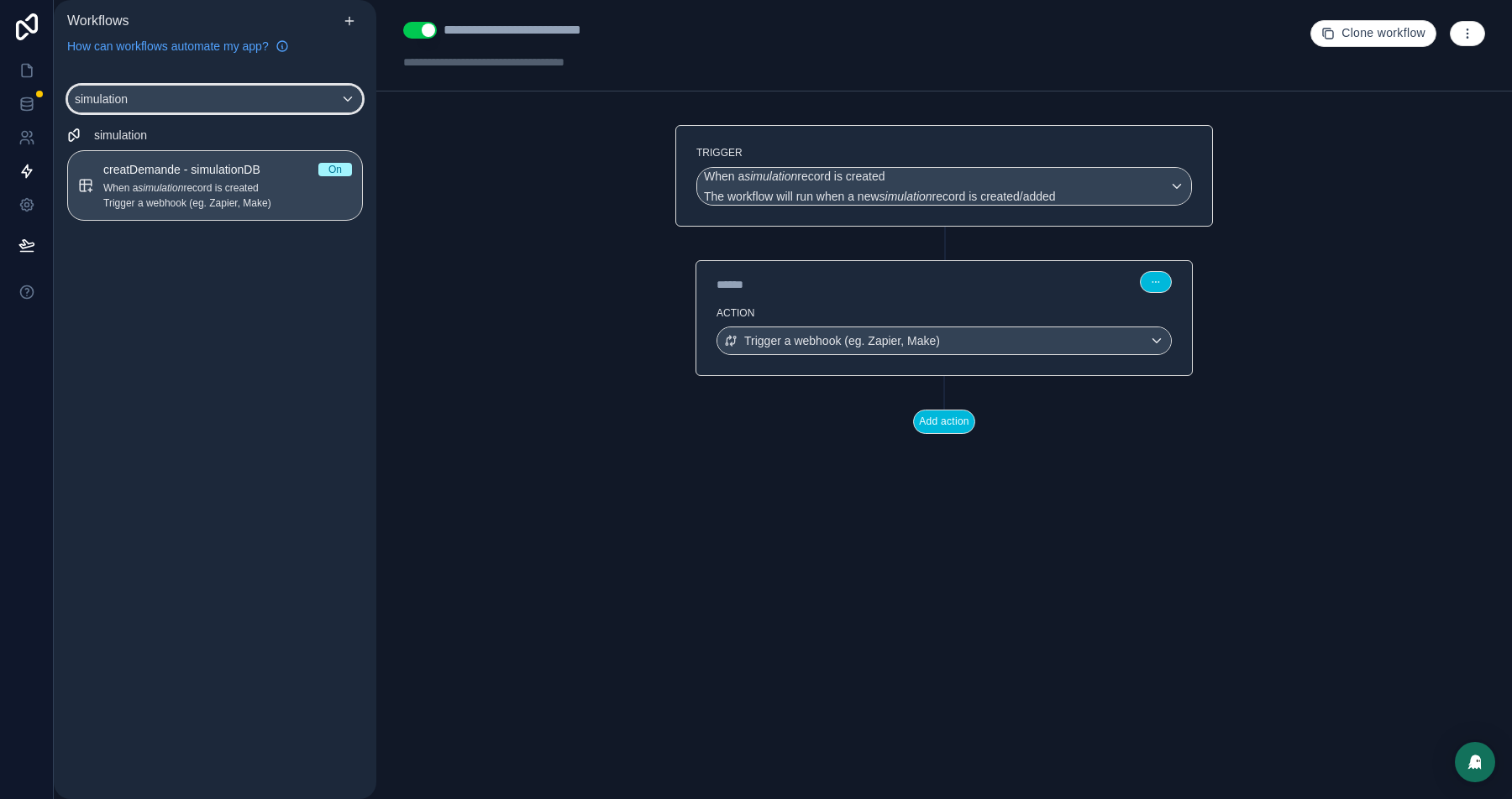
click at [121, 108] on div "simulation" at bounding box center [214, 99] width 294 height 26
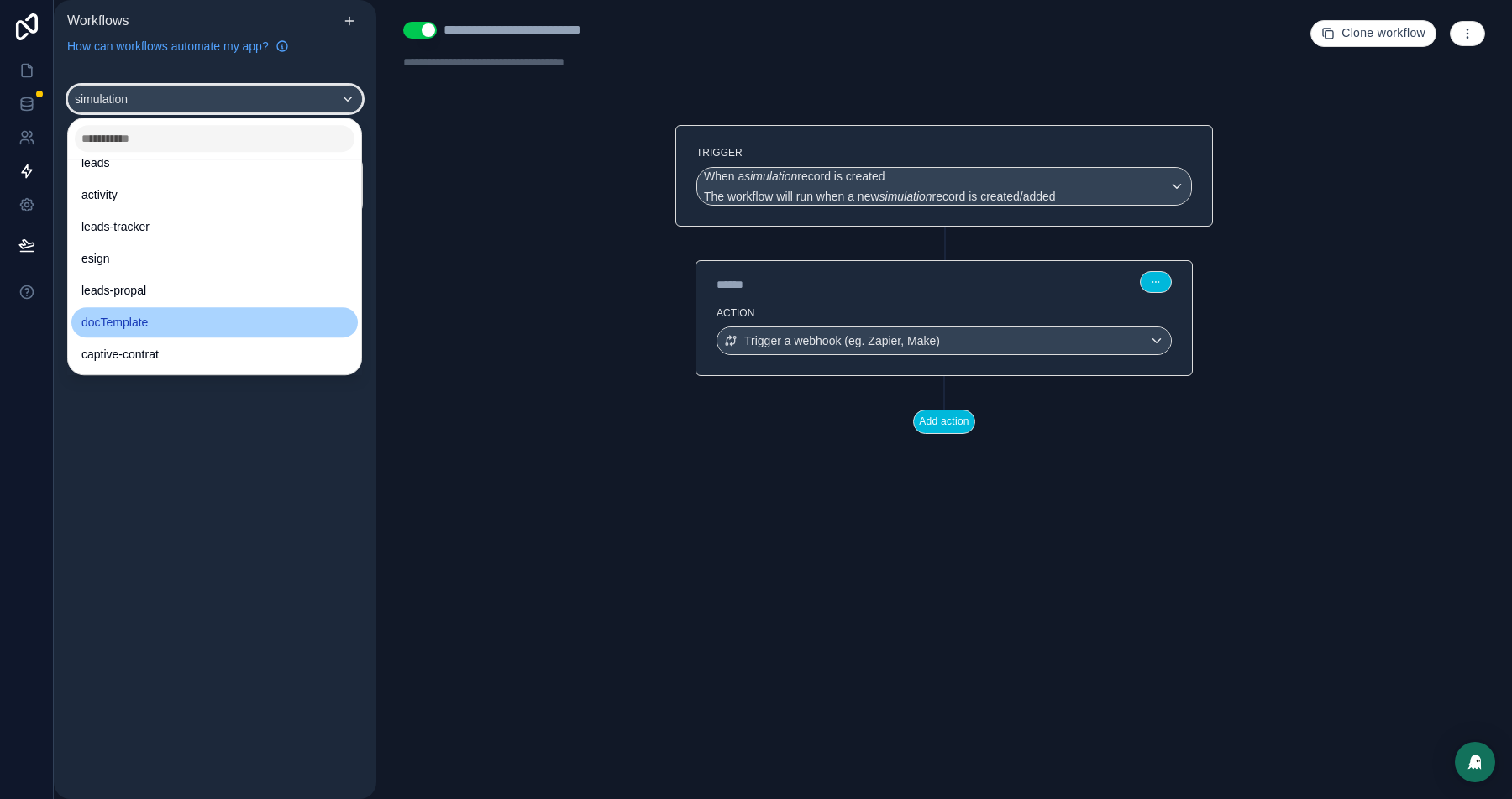
scroll to position [685, 0]
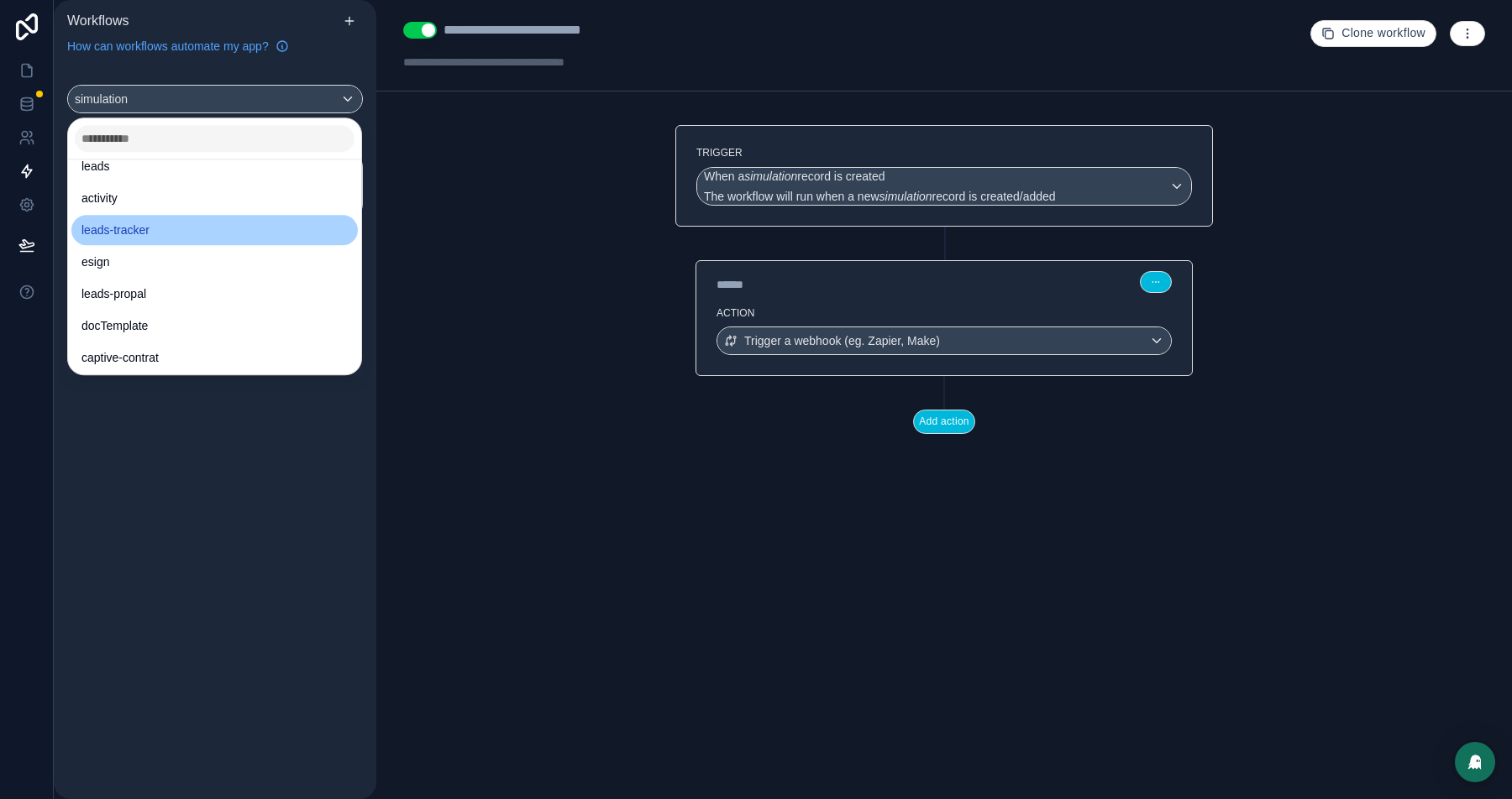
click at [138, 223] on span "leads-tracker" at bounding box center [115, 229] width 68 height 20
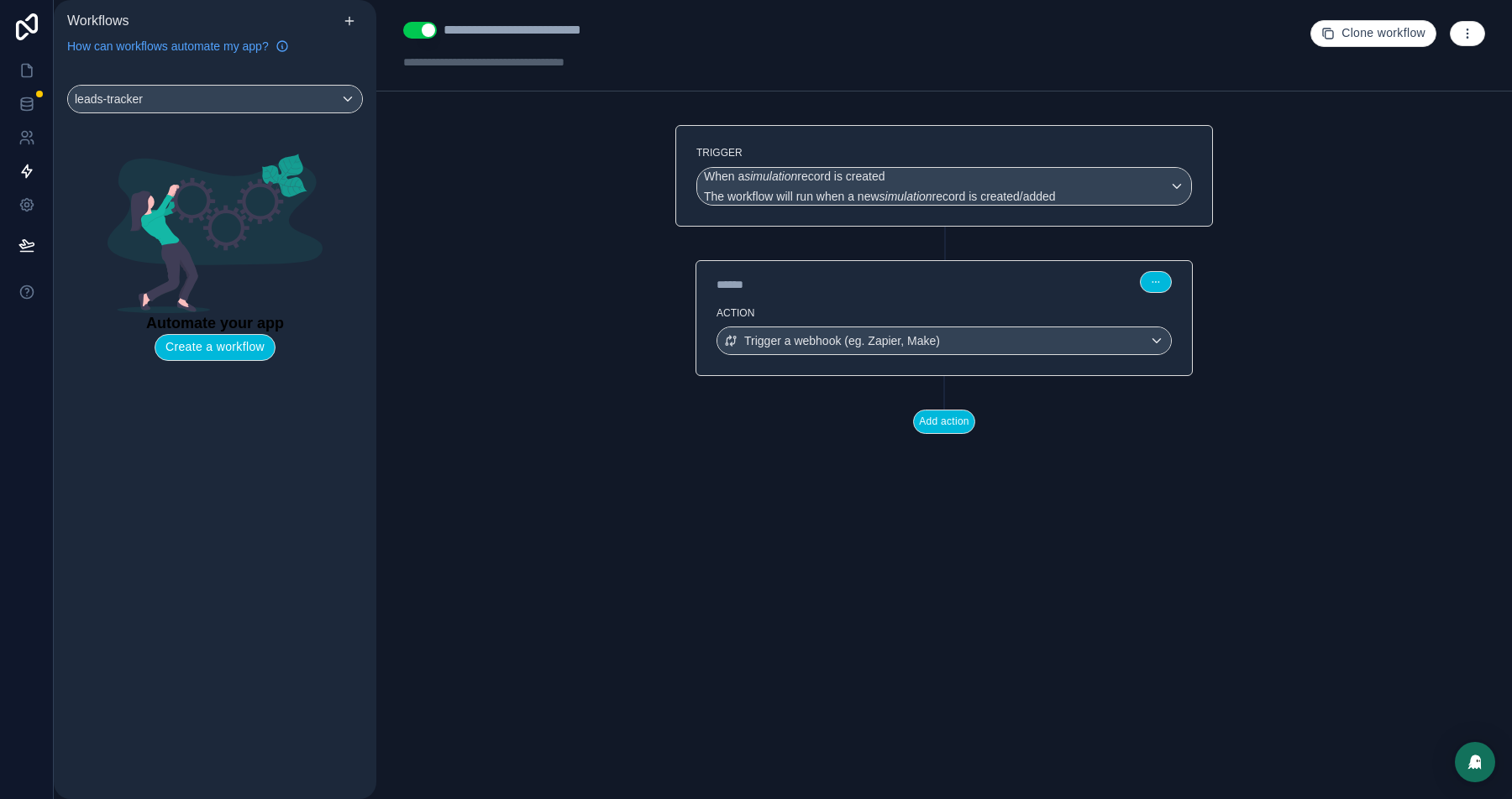
click at [213, 82] on div "leads-tracker Automate your app Create a workflow" at bounding box center [215, 229] width 323 height 330
click at [210, 104] on div "leads-tracker" at bounding box center [214, 99] width 294 height 26
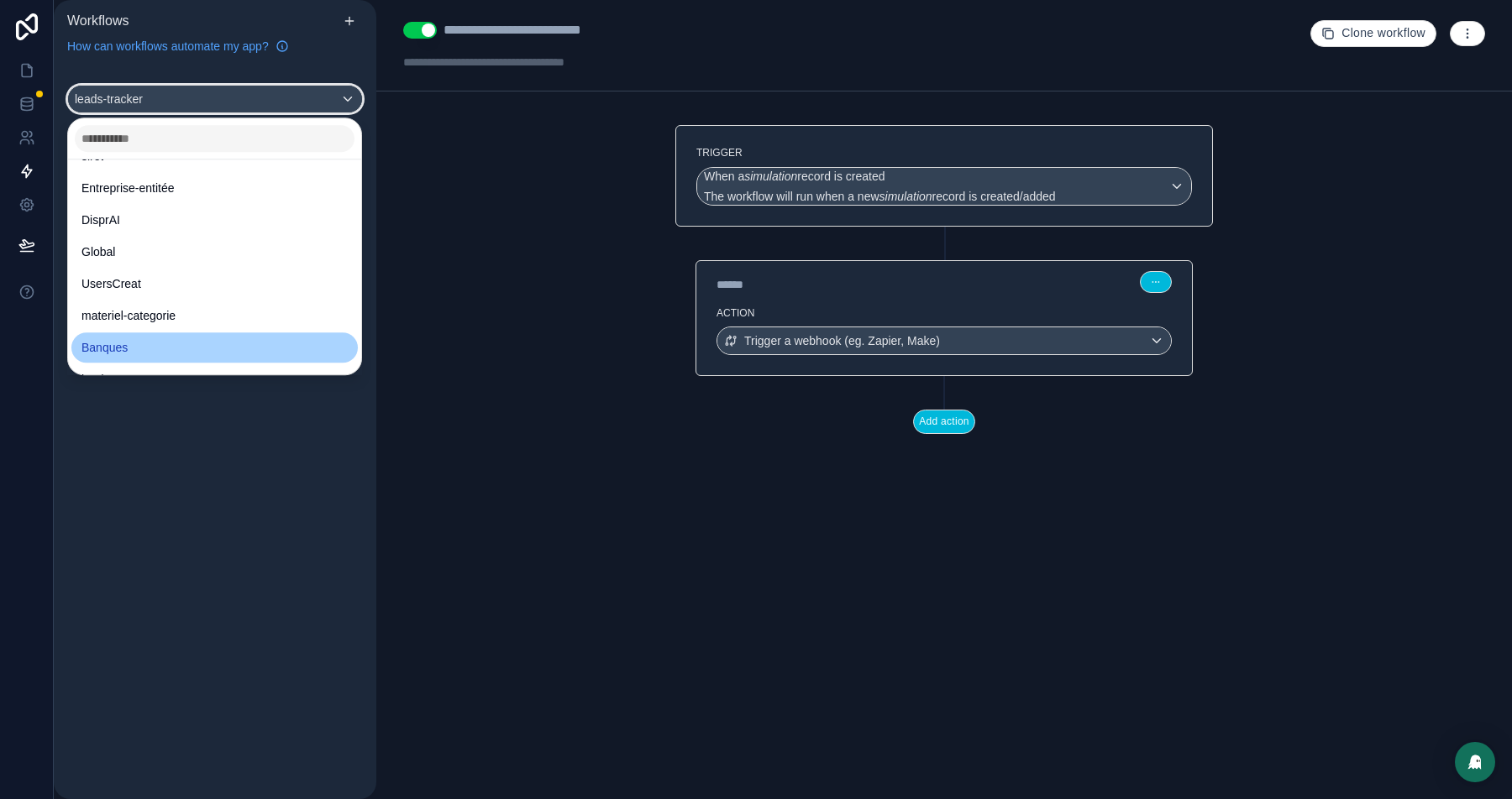
scroll to position [464, 0]
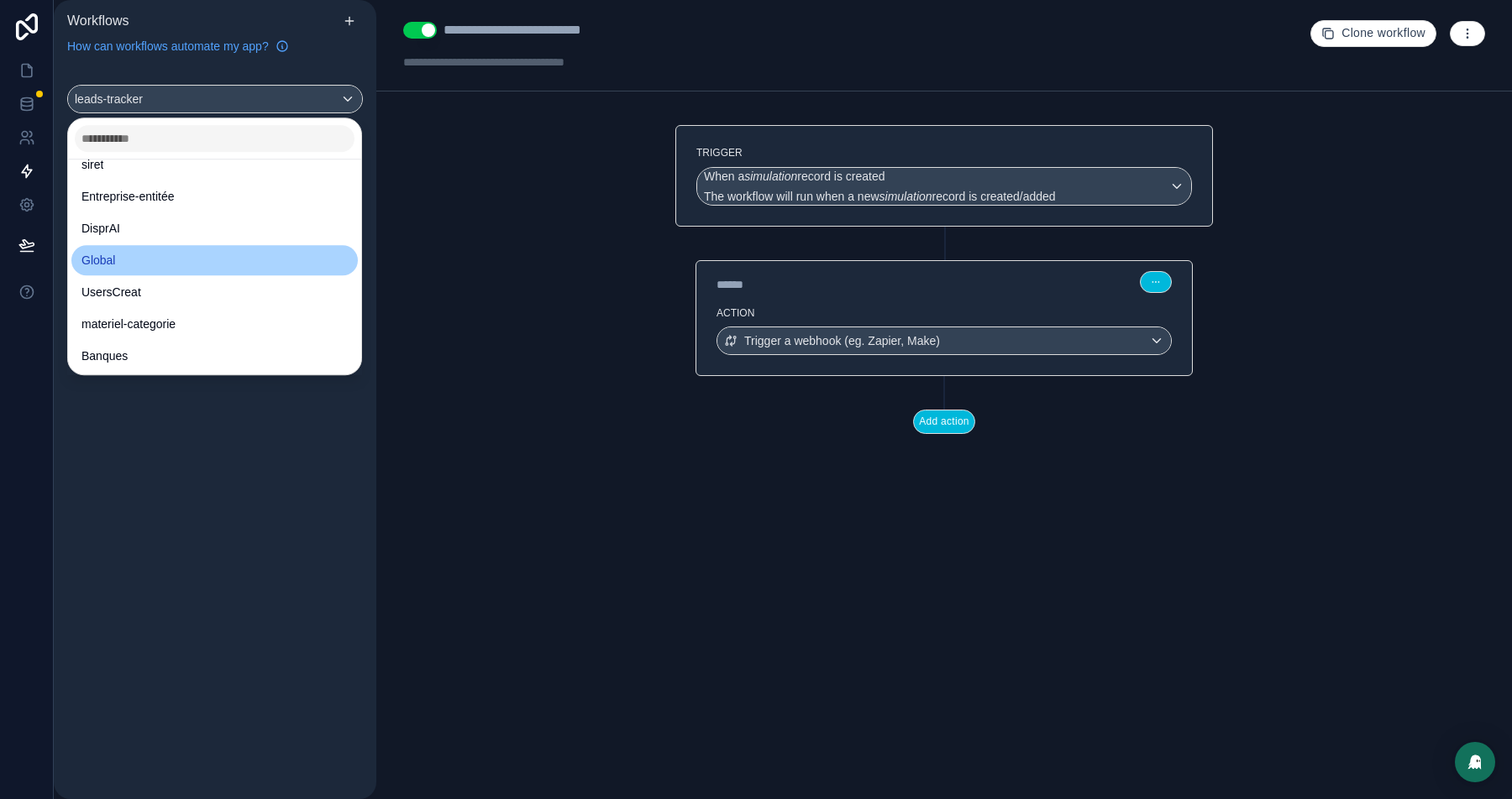
click at [114, 261] on span "Global" at bounding box center [98, 260] width 34 height 20
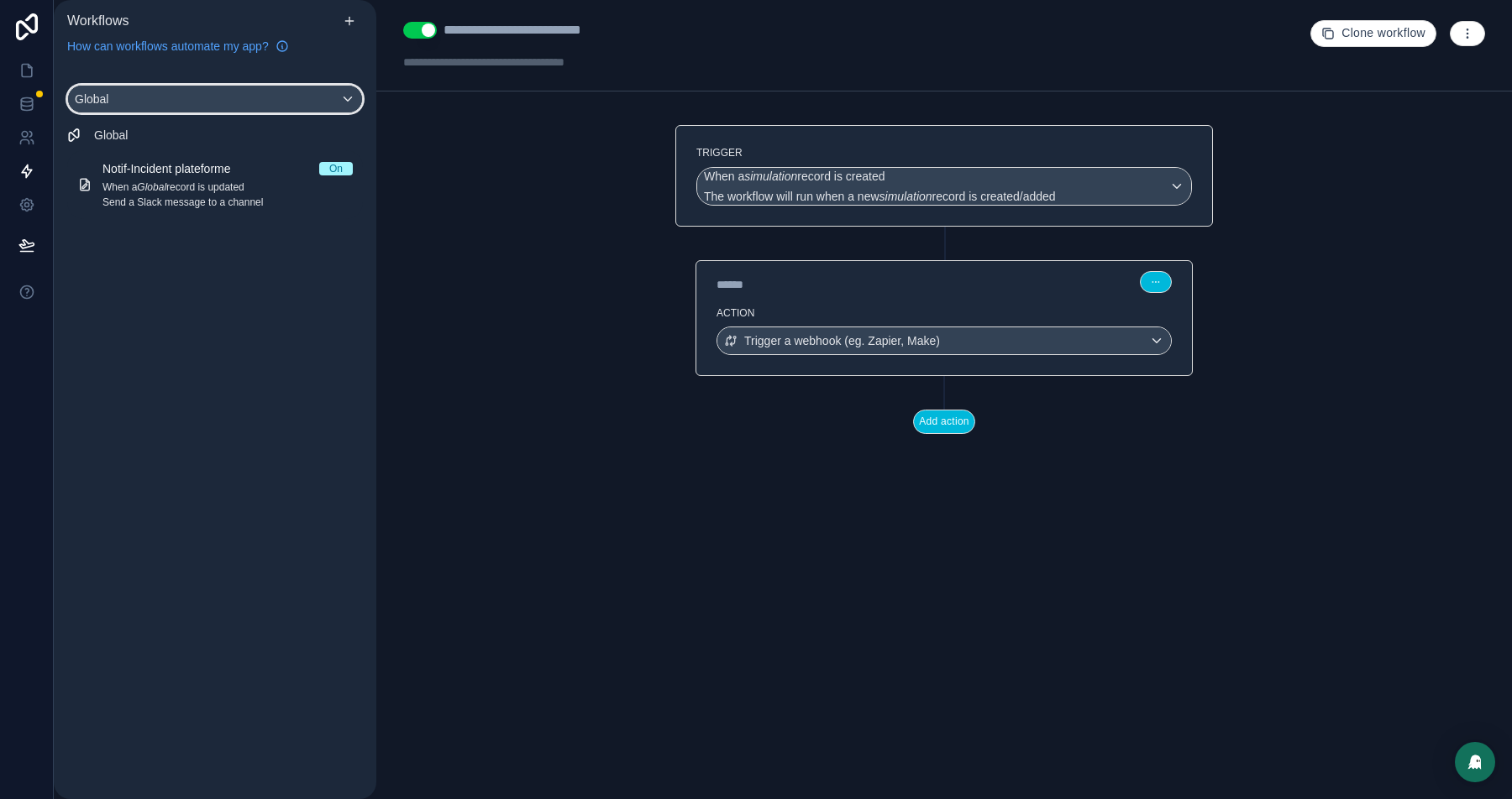
click at [205, 103] on div "Global" at bounding box center [214, 99] width 294 height 26
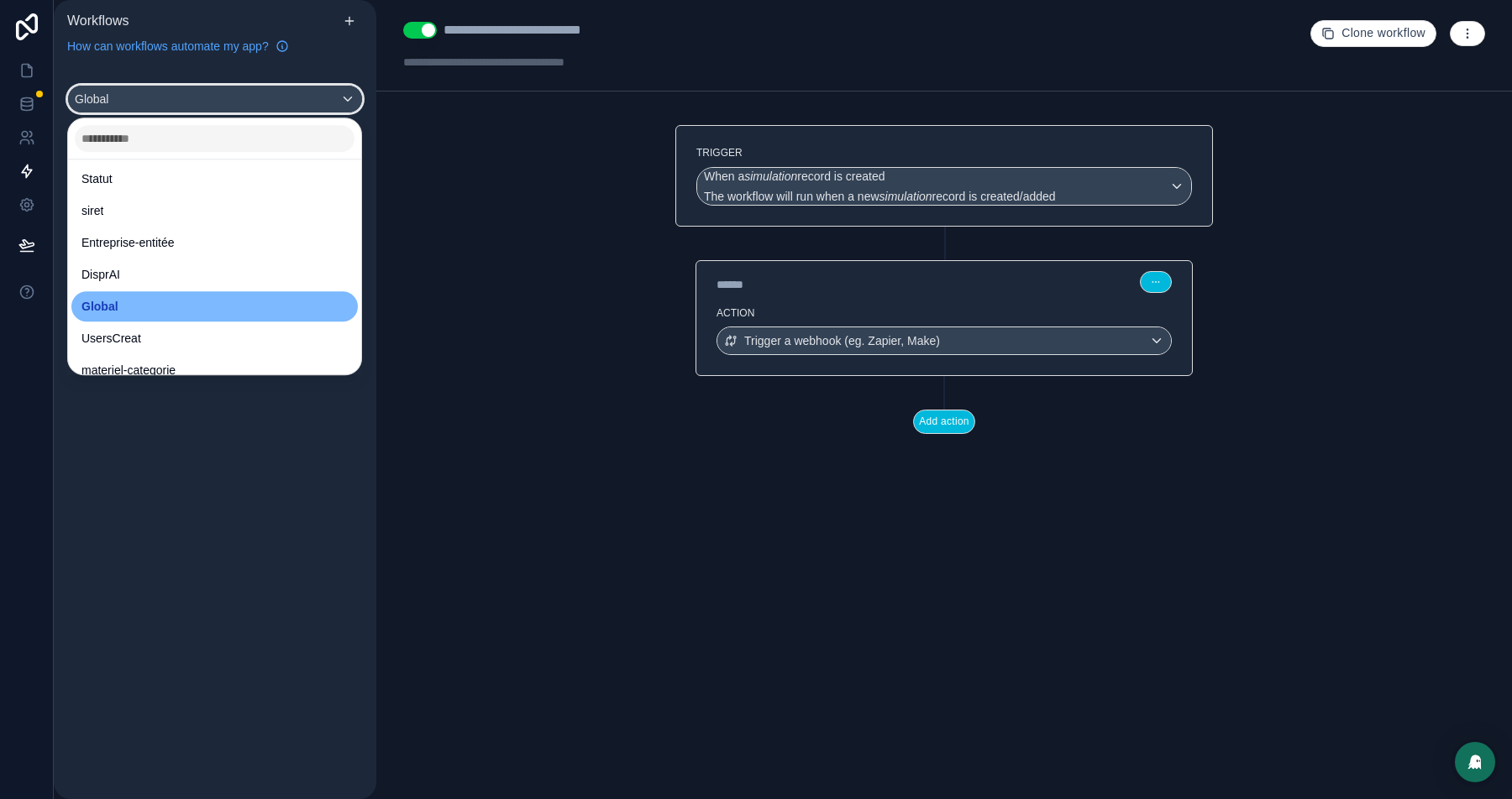
scroll to position [418, 0]
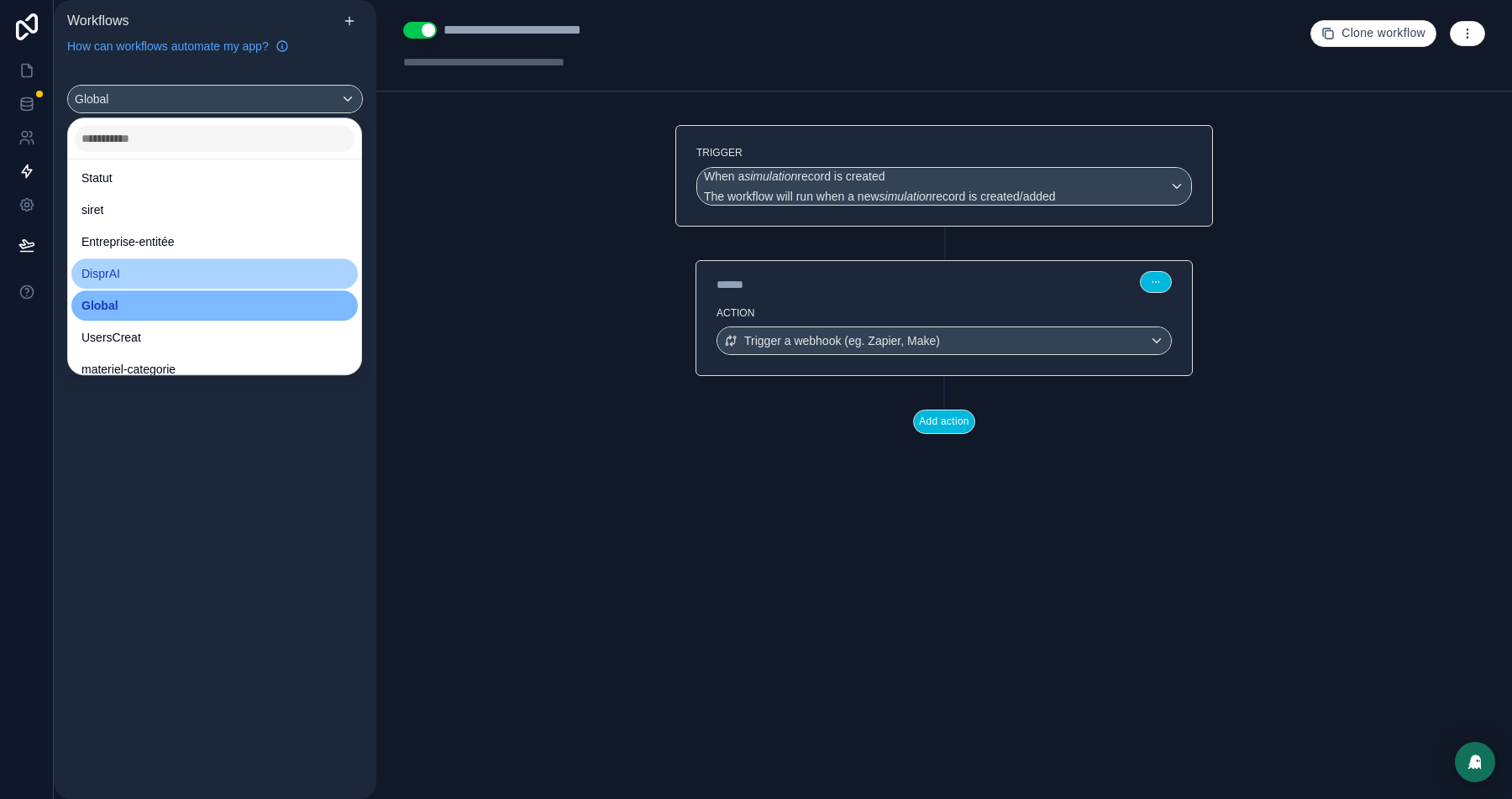
click at [114, 277] on span "DisprAI" at bounding box center [101, 273] width 39 height 20
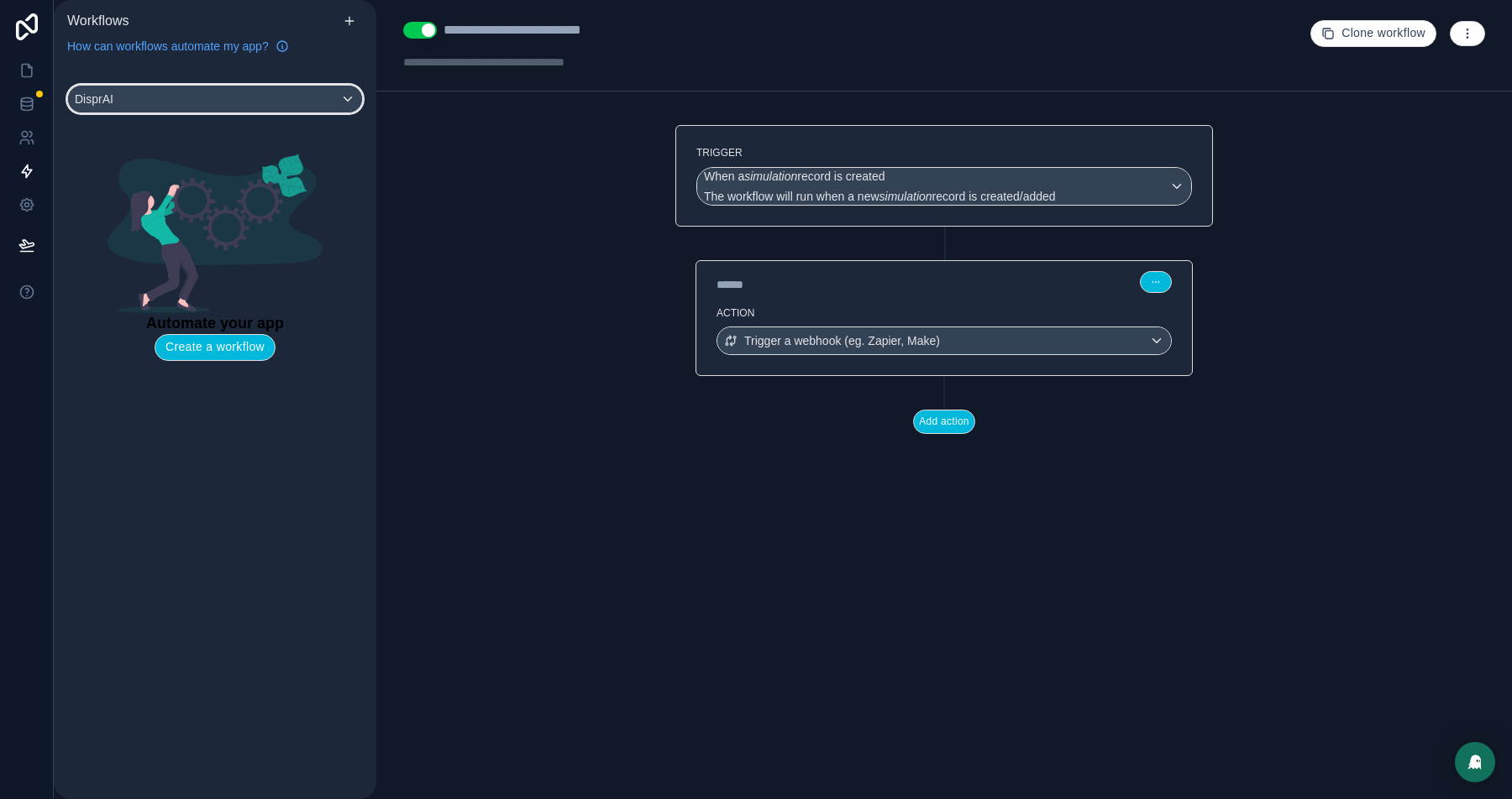
click at [191, 93] on div "DisprAI" at bounding box center [214, 99] width 294 height 26
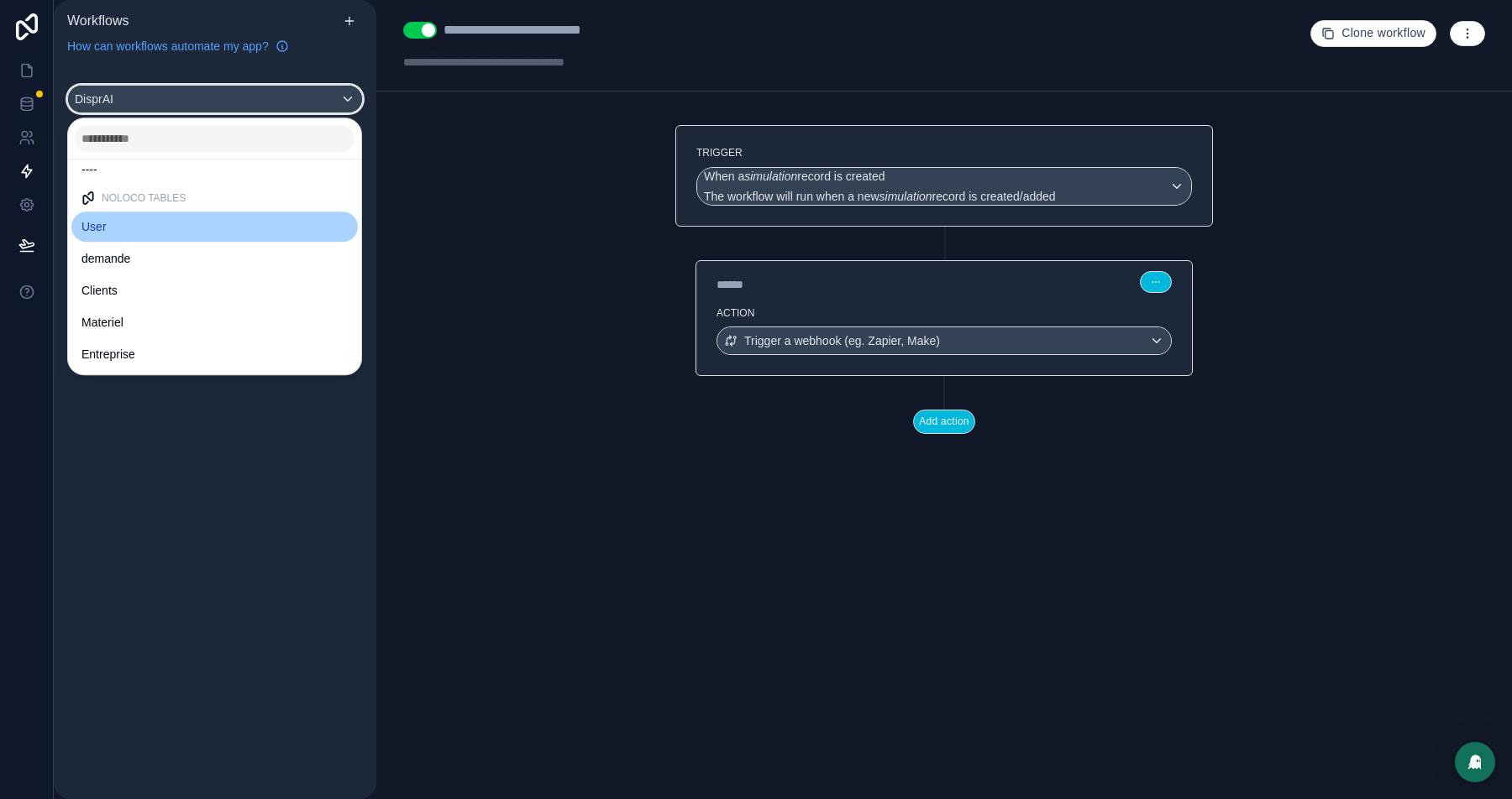
scroll to position [14, 0]
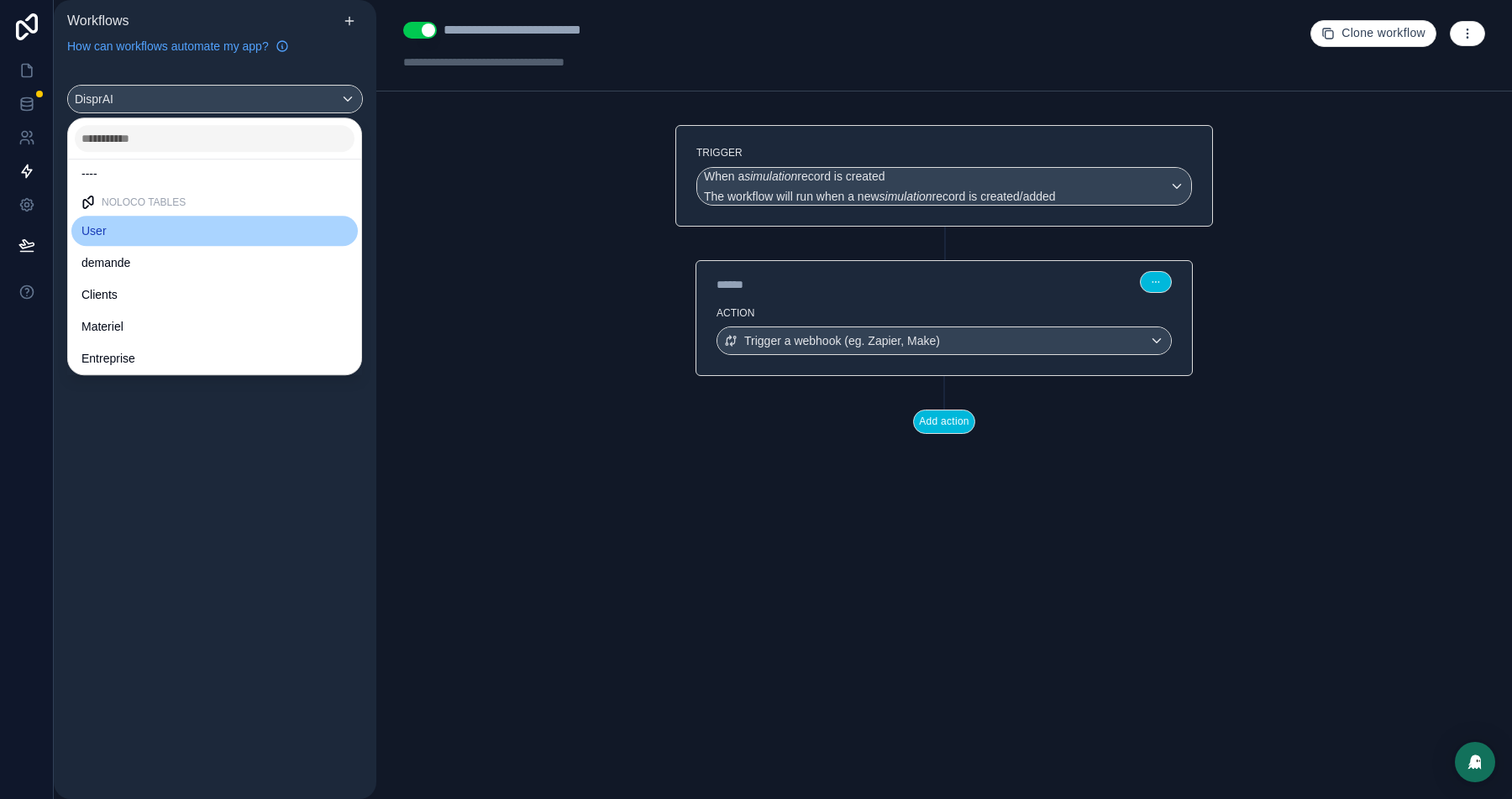
click at [149, 235] on div "User" at bounding box center [214, 230] width 266 height 20
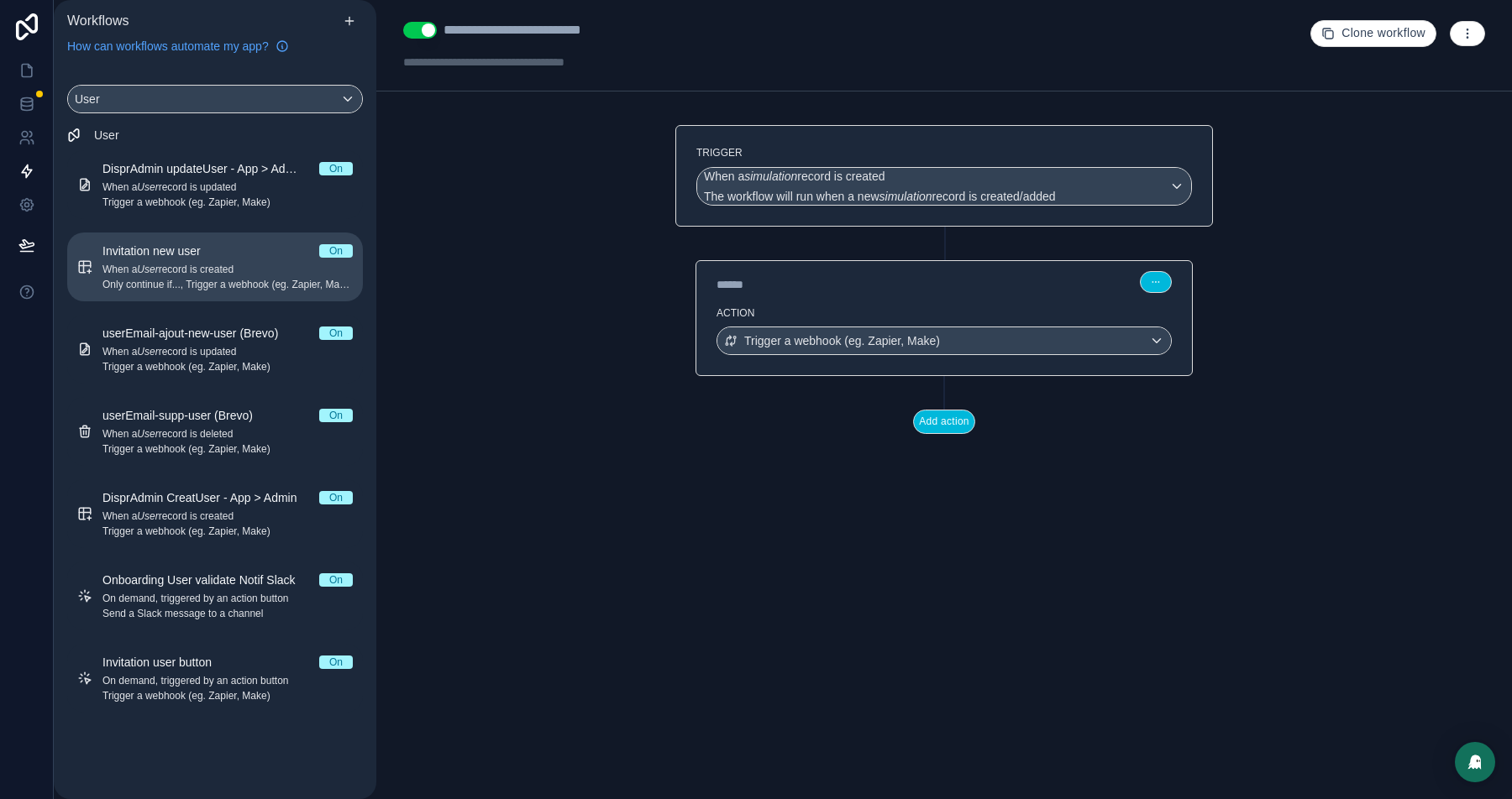
click at [158, 273] on em "User" at bounding box center [147, 269] width 21 height 11
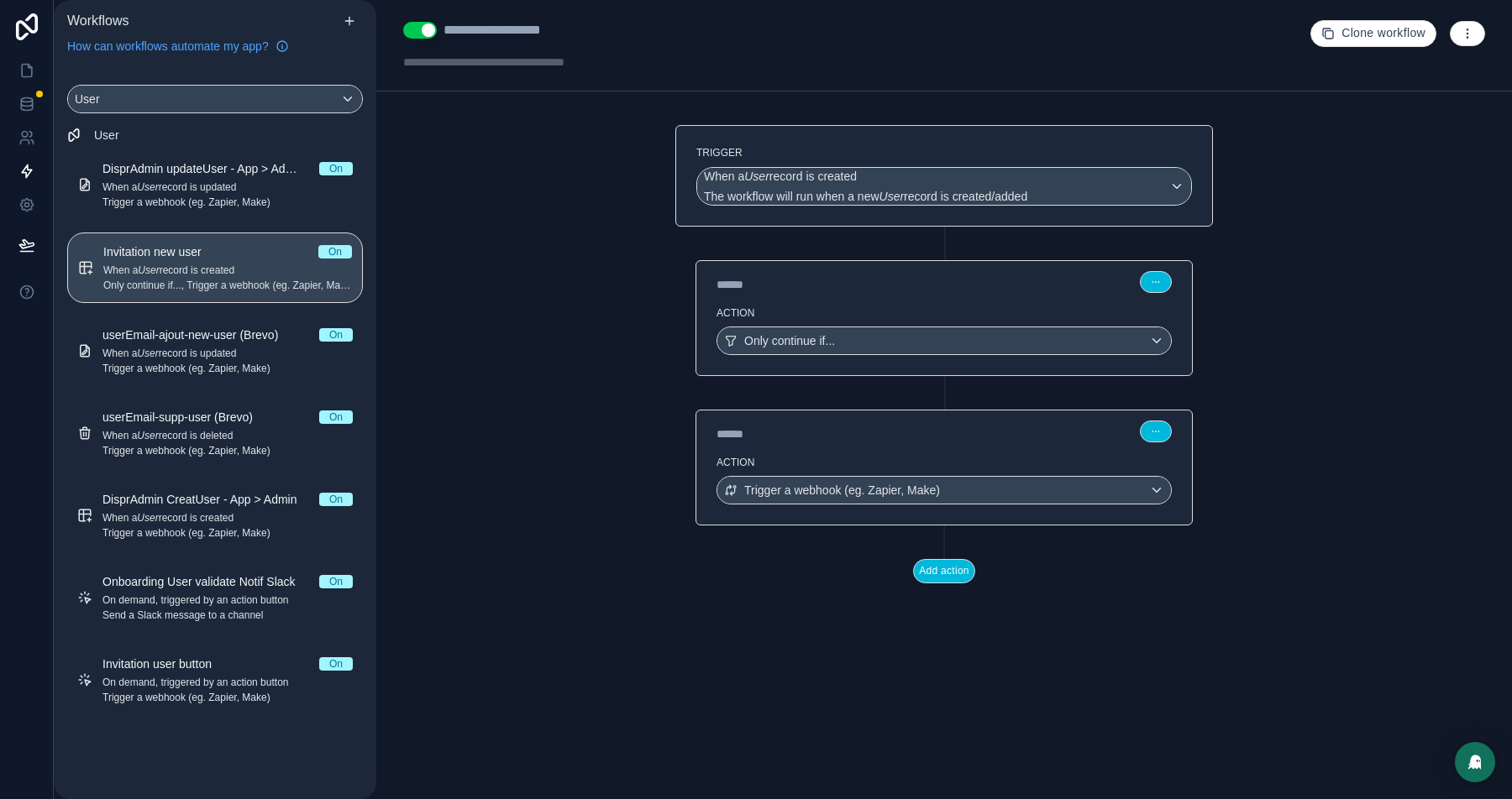
click at [1463, 34] on icon "button" at bounding box center [1467, 33] width 13 height 13
click at [16, 73] on link at bounding box center [26, 71] width 53 height 34
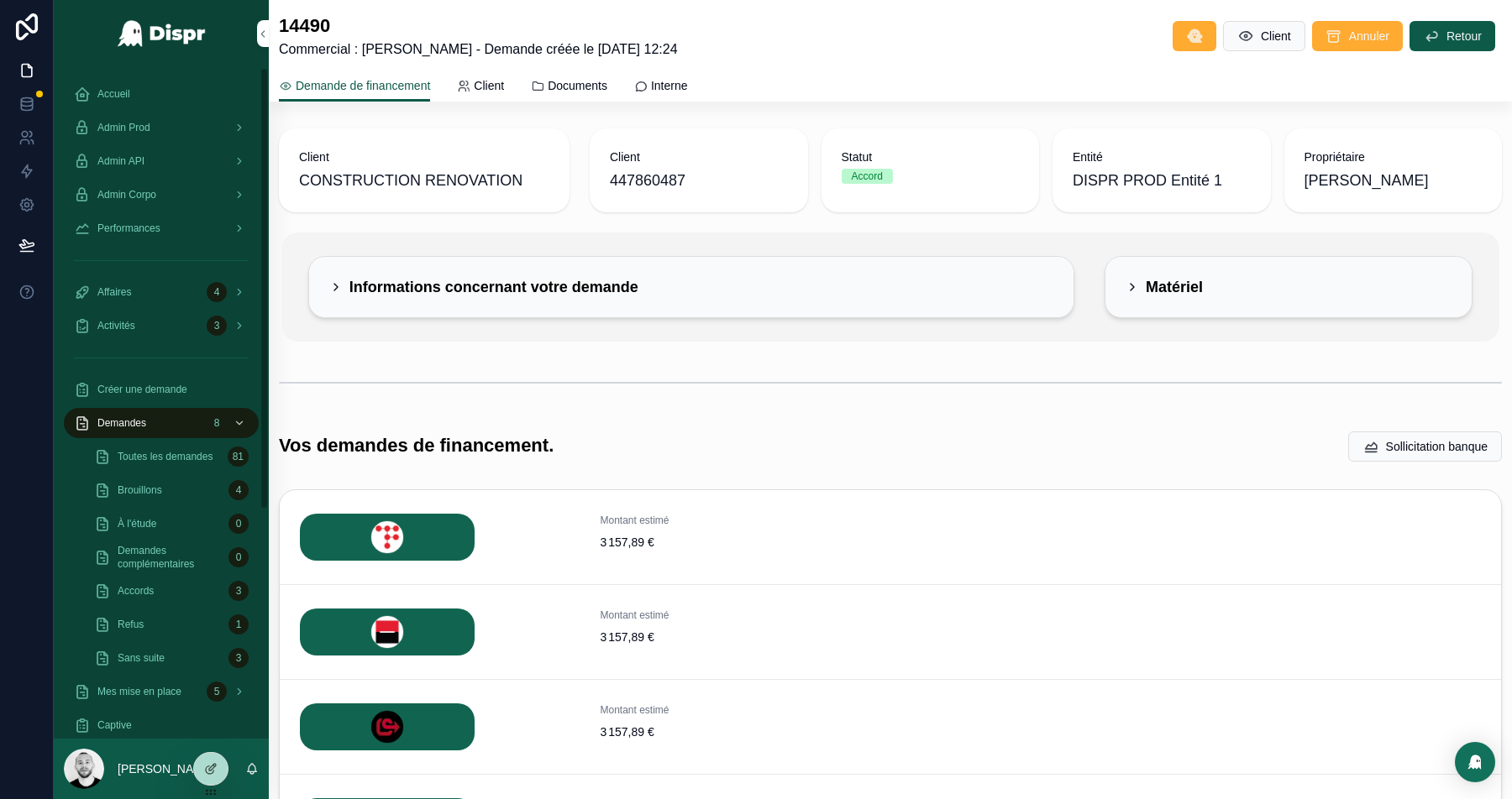
click at [147, 100] on div "Accueil" at bounding box center [161, 93] width 175 height 26
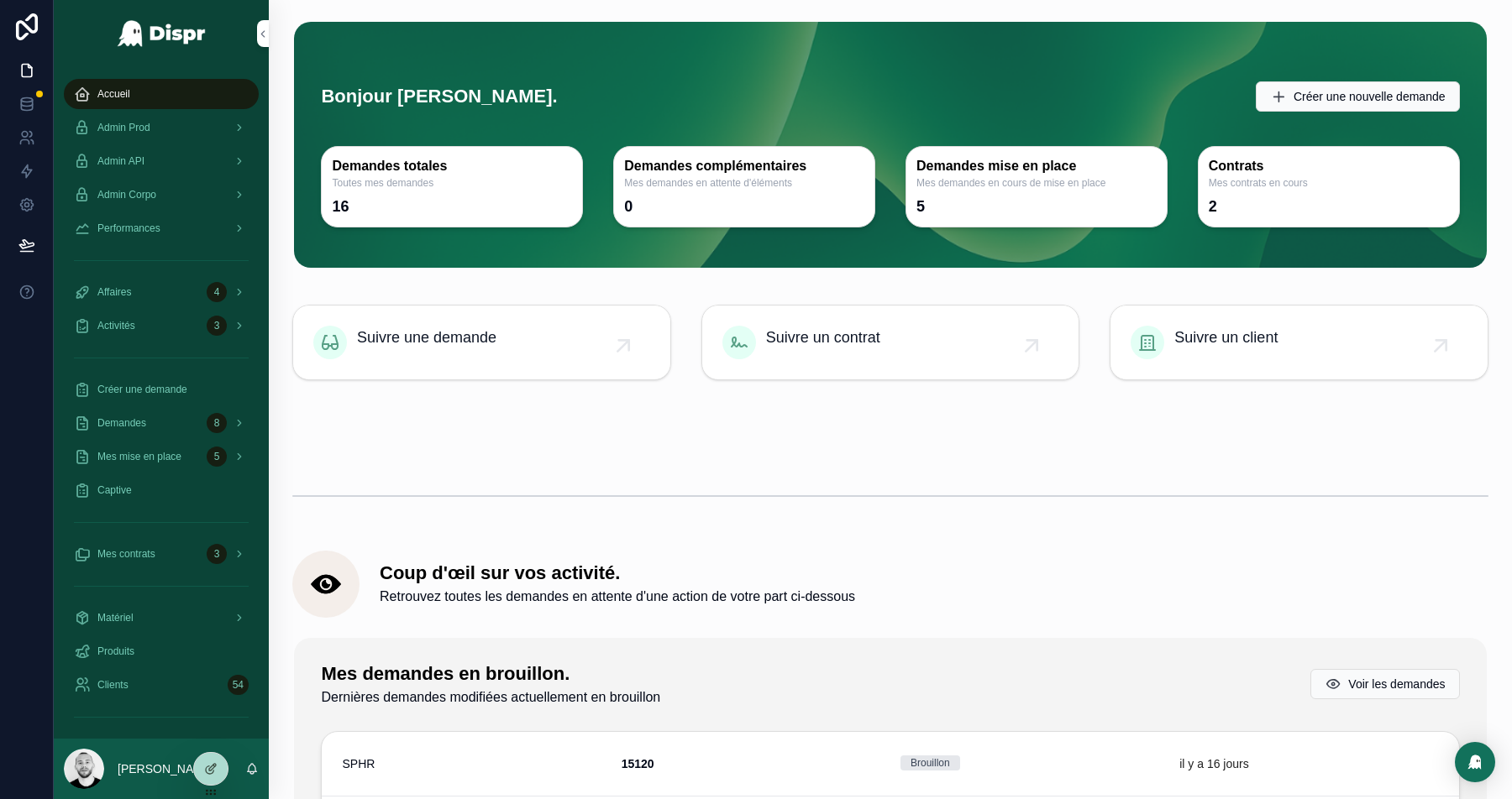
click at [613, 407] on div "scrollable content" at bounding box center [890, 428] width 1196 height 41
click at [419, 91] on h1 "Bonjour [PERSON_NAME]." at bounding box center [439, 97] width 236 height 26
drag, startPoint x: 629, startPoint y: 167, endPoint x: 906, endPoint y: 184, distance: 277.5
click at [906, 184] on div "Bonjour [PERSON_NAME]. Créer une nouvelle demande Demandes totales Toutes mes d…" at bounding box center [889, 131] width 1158 height 204
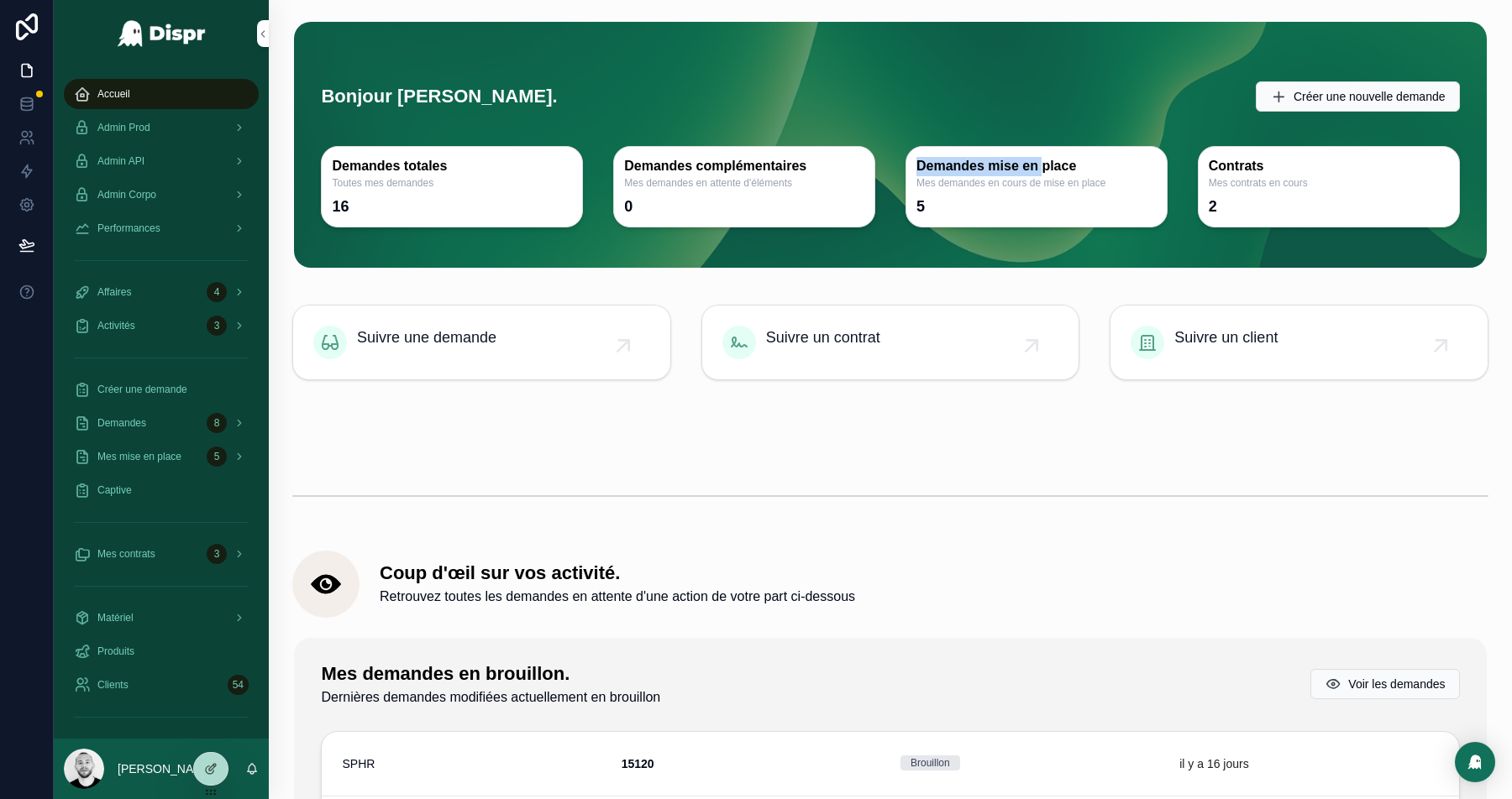
drag, startPoint x: 1053, startPoint y: 170, endPoint x: 911, endPoint y: 169, distance: 142.0
click at [913, 170] on div "Demandes mise en place Mes demandes en cours de mise en place 5" at bounding box center [1036, 187] width 262 height 81
click at [739, 118] on div "Bonjour [PERSON_NAME]. Créer une nouvelle demande" at bounding box center [889, 79] width 1158 height 99
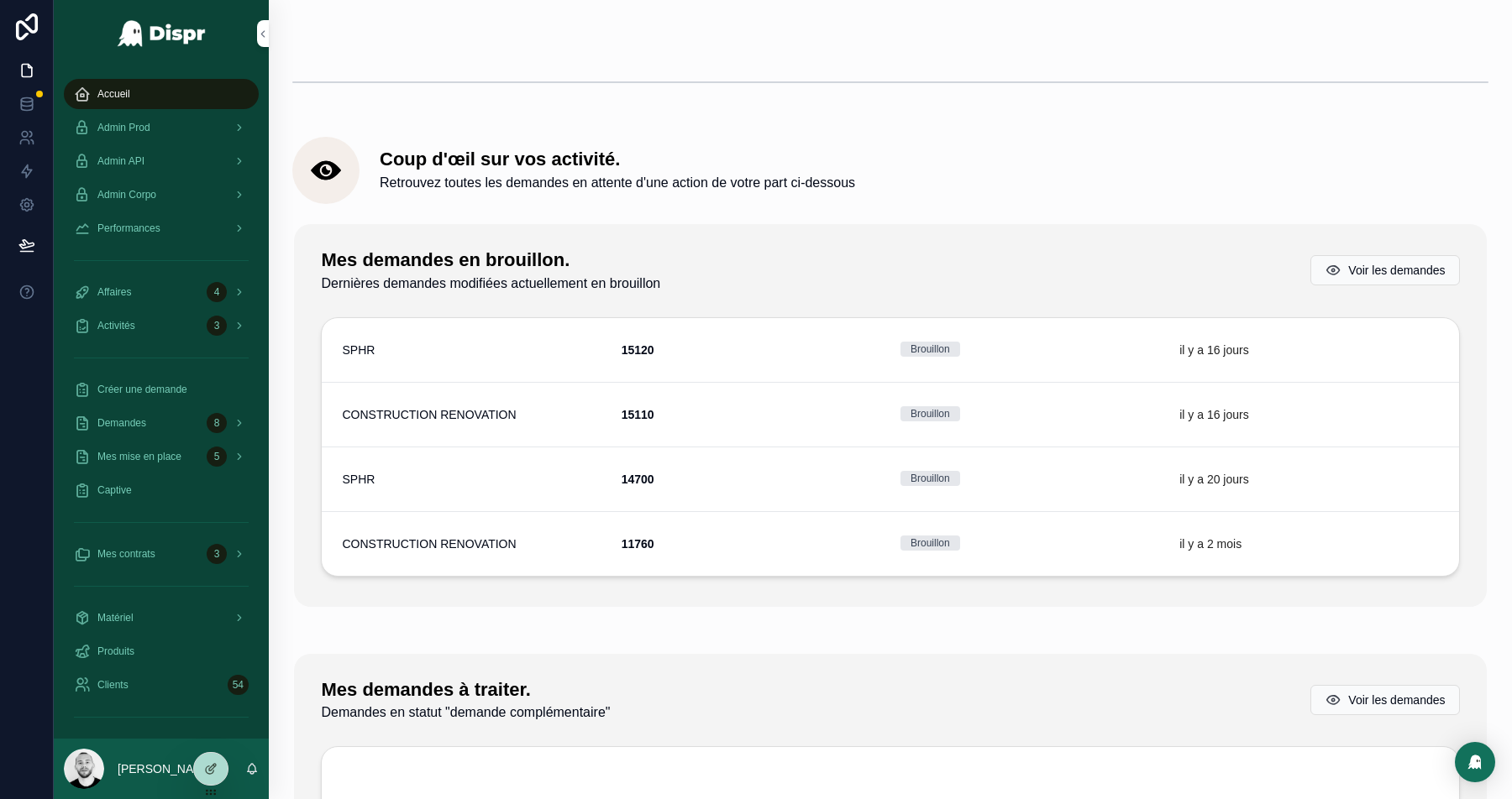
scroll to position [409, 0]
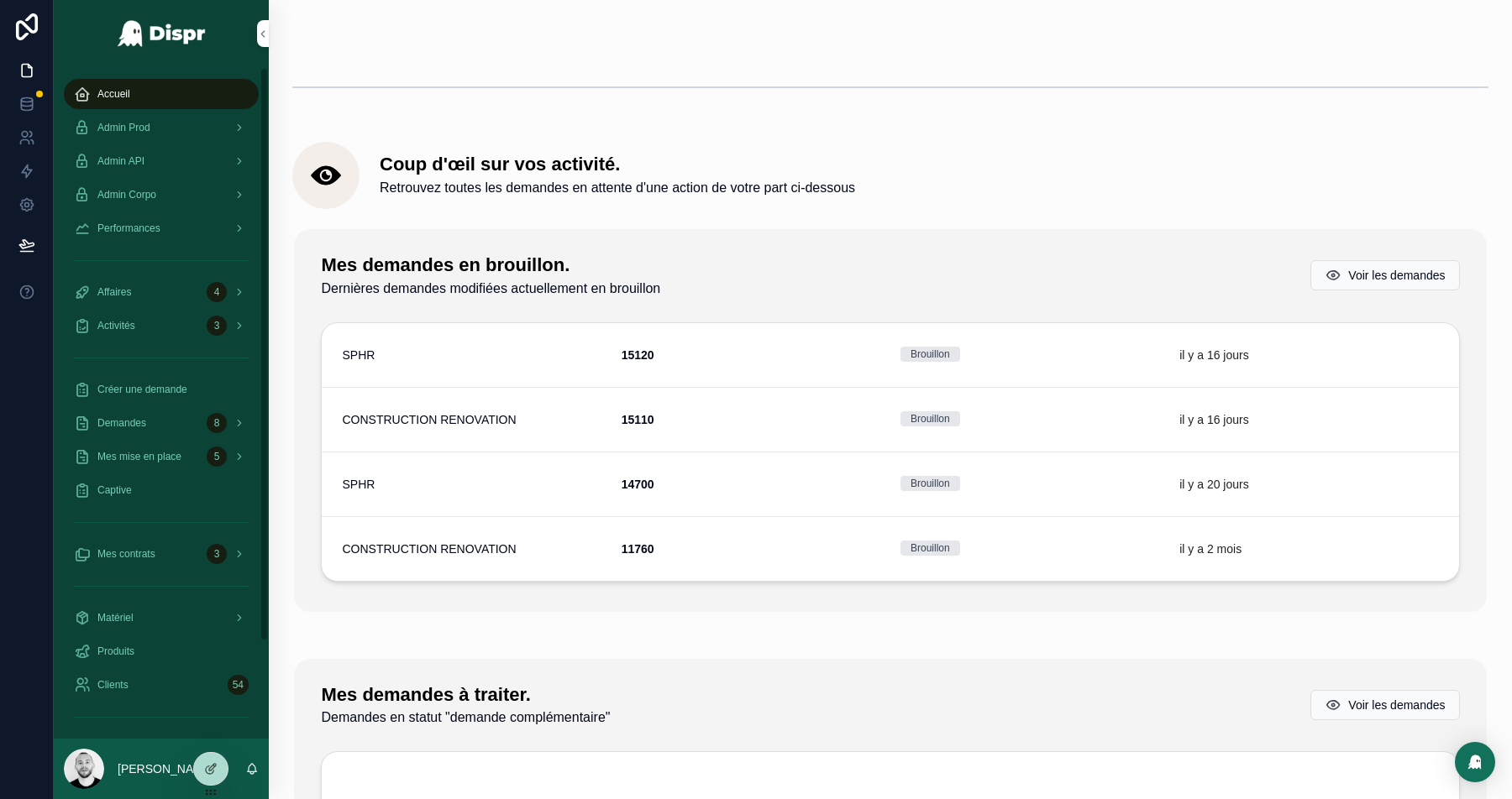
click at [104, 93] on span "Accueil" at bounding box center [113, 93] width 33 height 13
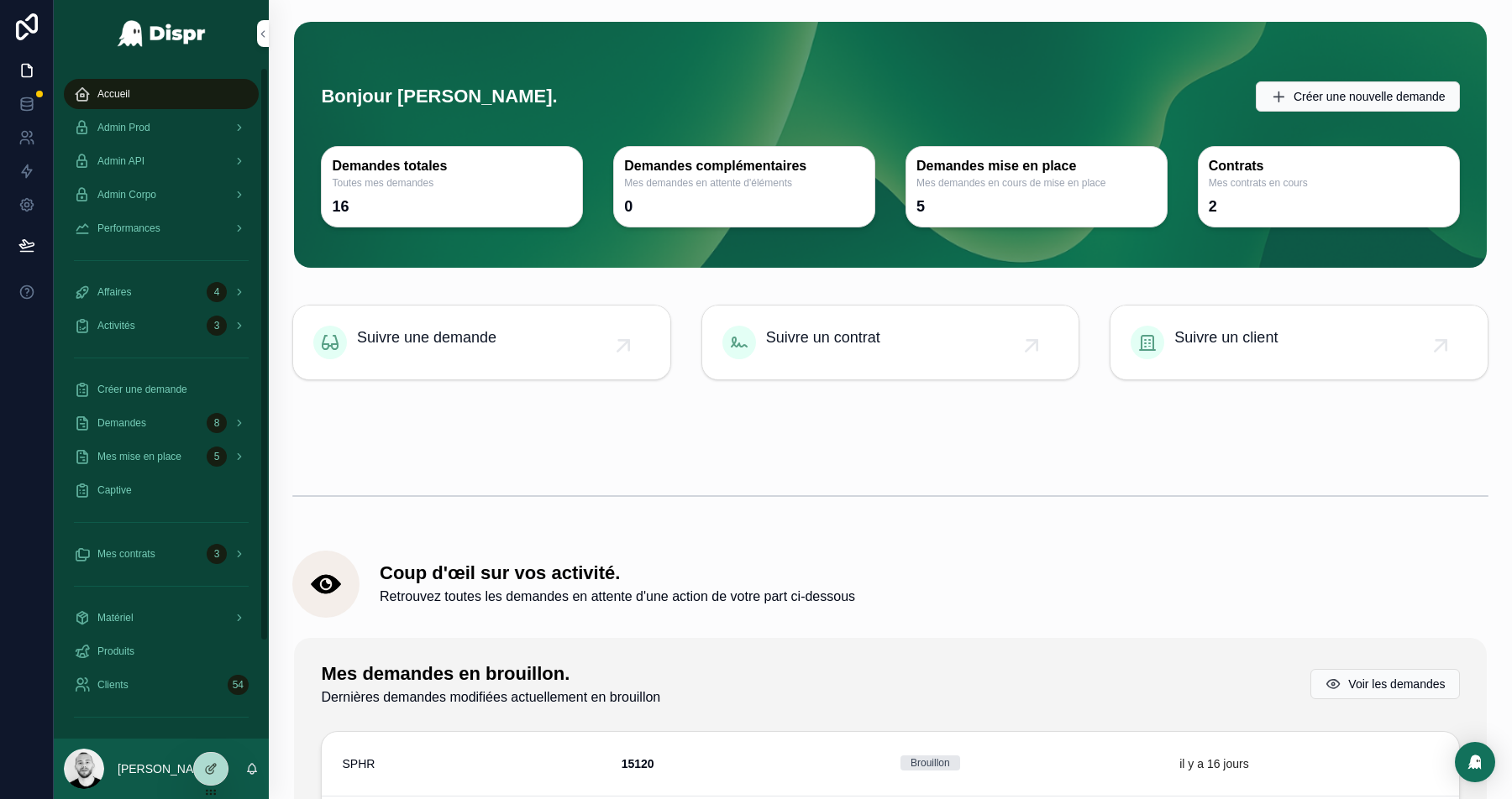
scroll to position [29, 0]
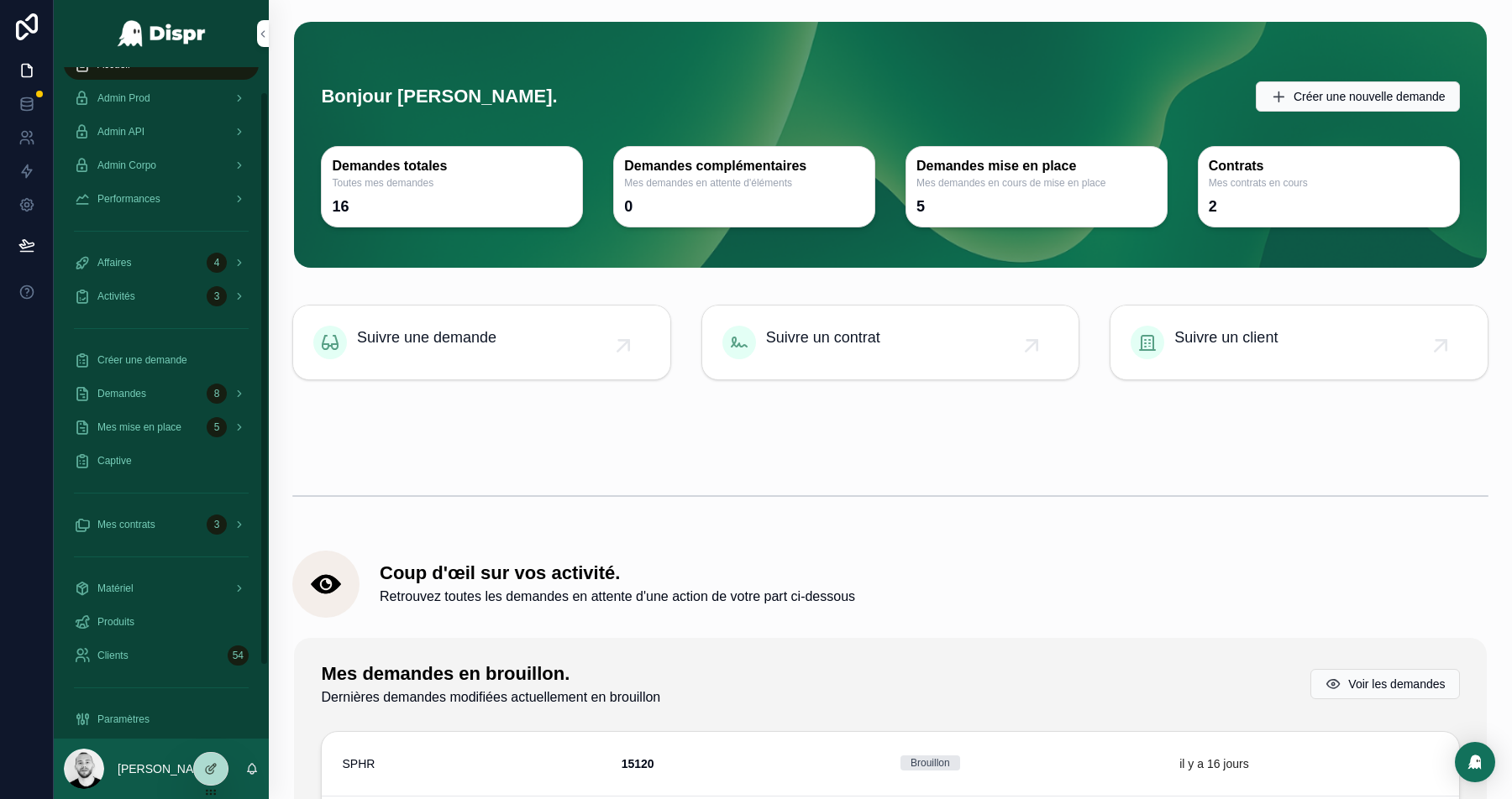
click at [134, 523] on span "Mes contrats" at bounding box center [126, 524] width 58 height 13
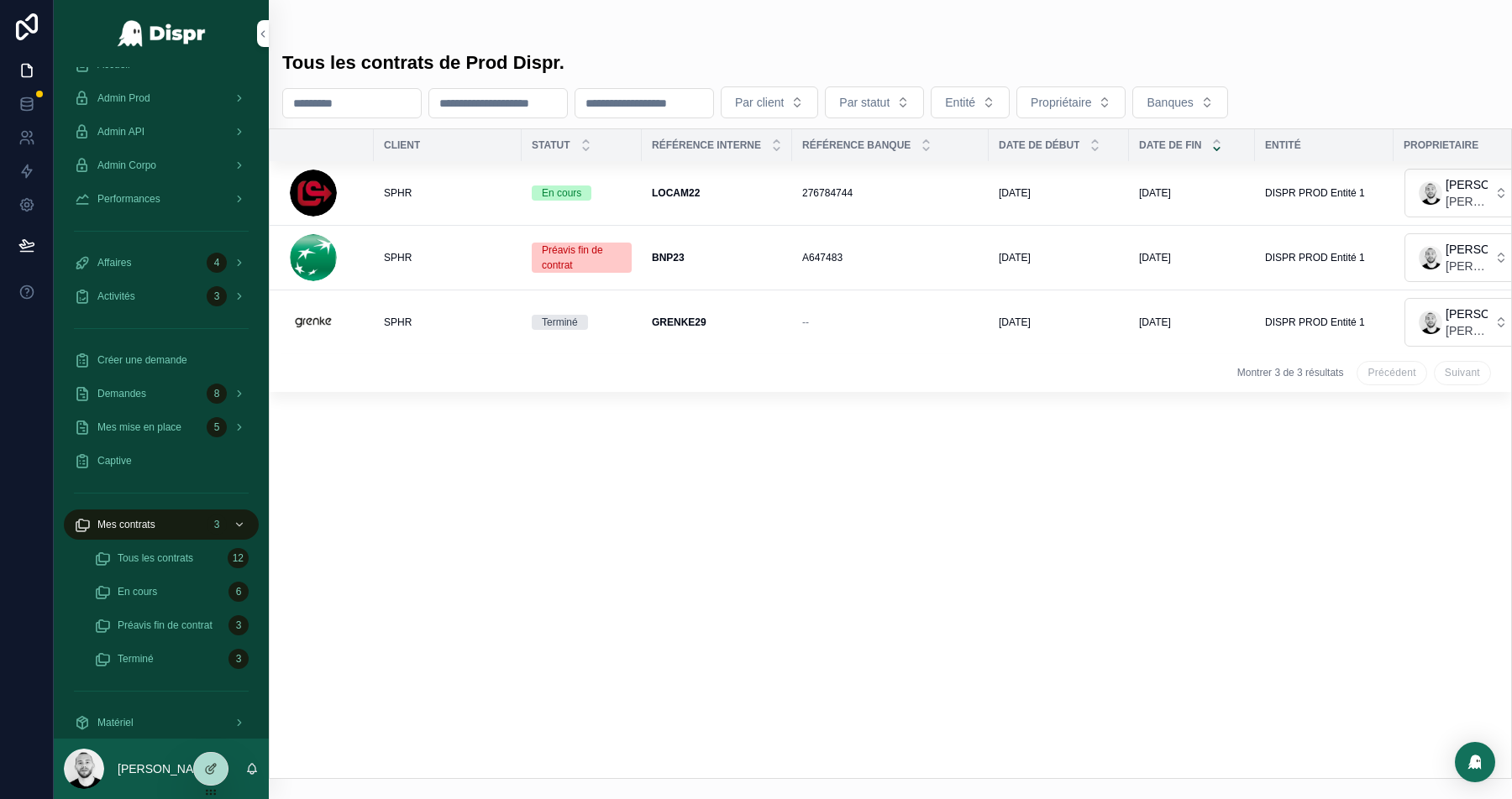
click at [691, 183] on td "LOCAM22 LOCAM22" at bounding box center [716, 193] width 150 height 64
click at [708, 190] on div "LOCAM22 LOCAM22" at bounding box center [717, 192] width 131 height 13
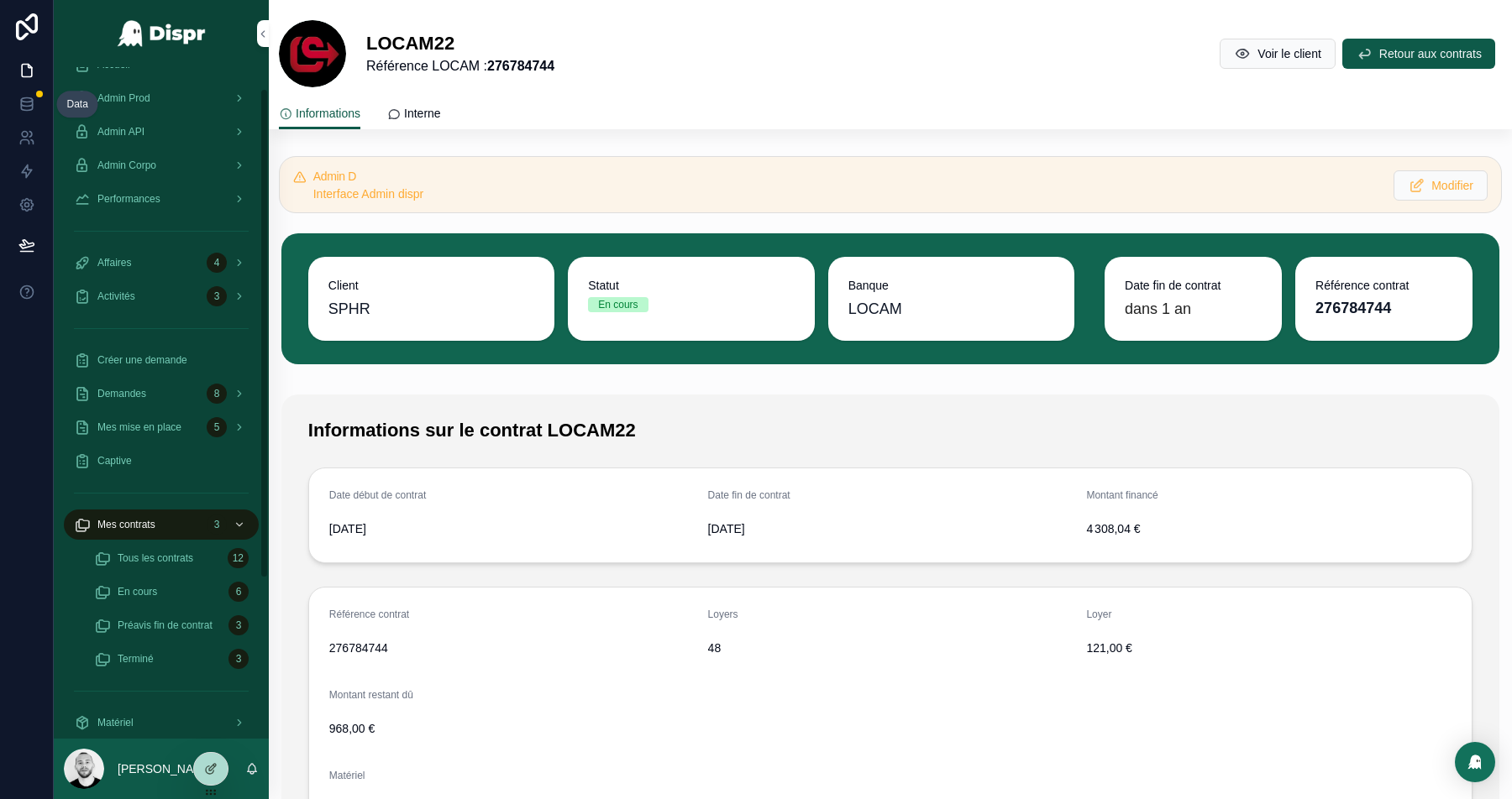
drag, startPoint x: 26, startPoint y: 94, endPoint x: 196, endPoint y: 150, distance: 179.0
click at [26, 94] on link at bounding box center [26, 104] width 53 height 34
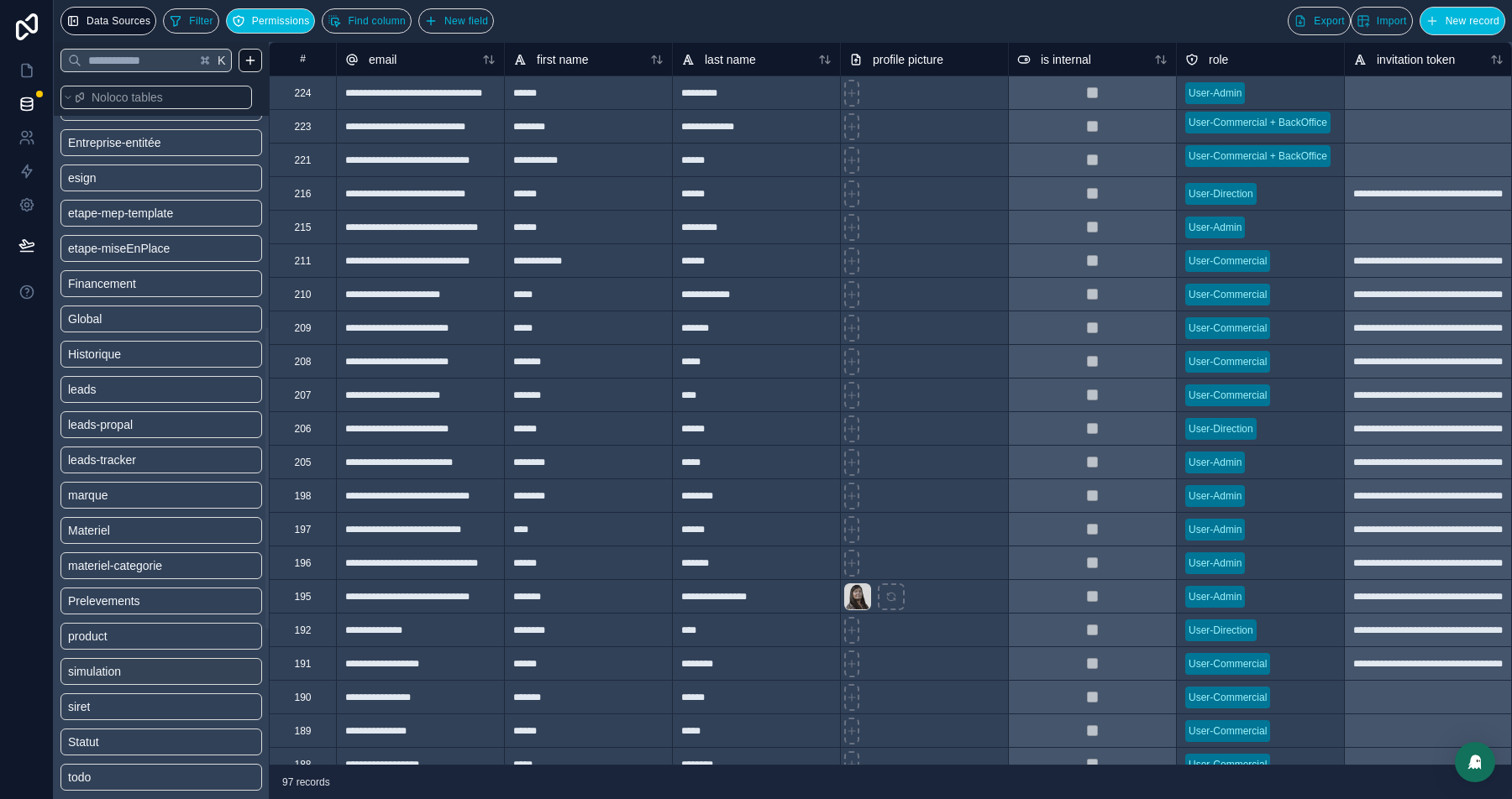
scroll to position [614, 0]
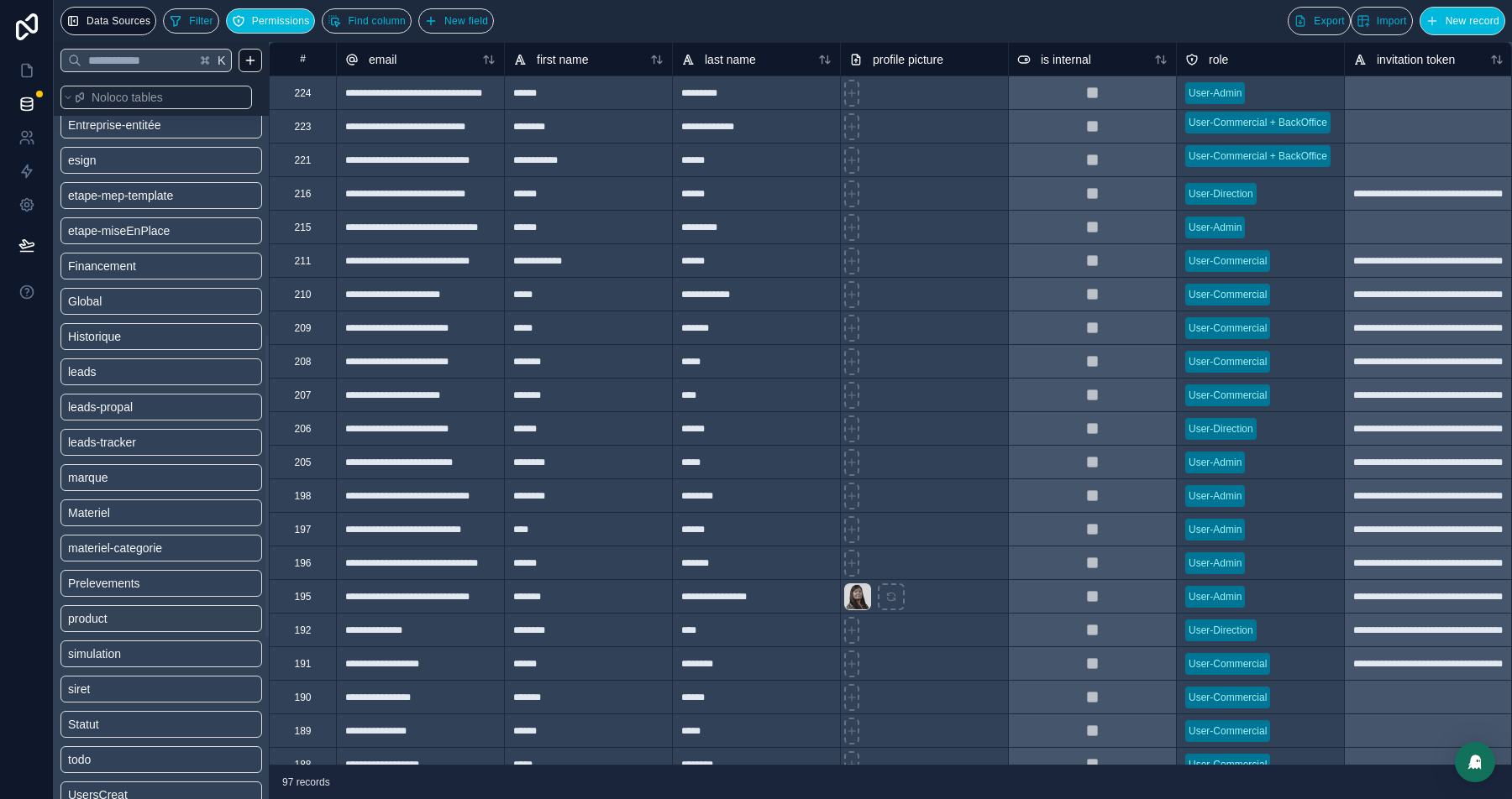
click at [157, 610] on link "product" at bounding box center [136, 618] width 136 height 17
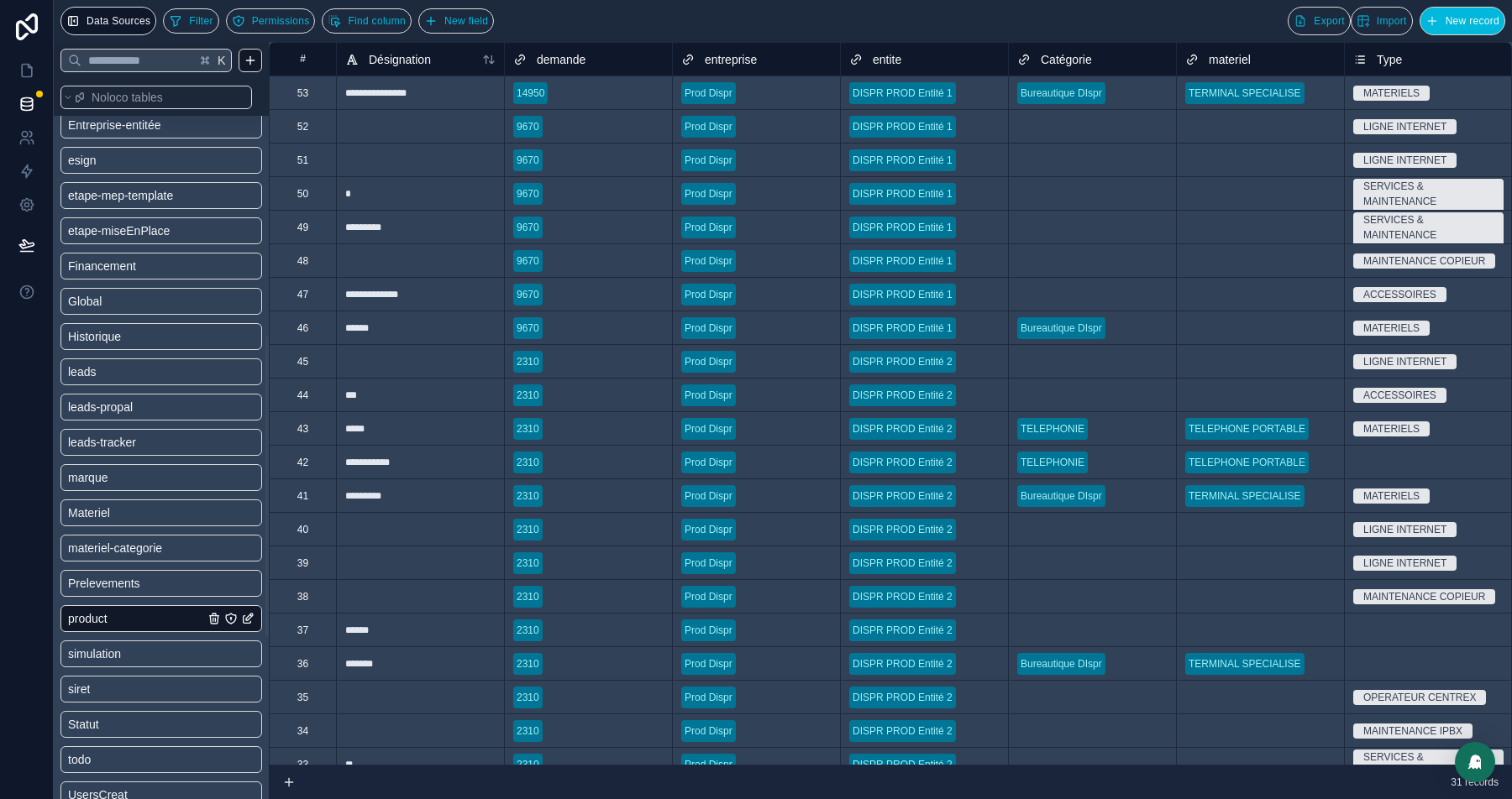
click at [371, 66] on span "Désignation" at bounding box center [400, 59] width 62 height 17
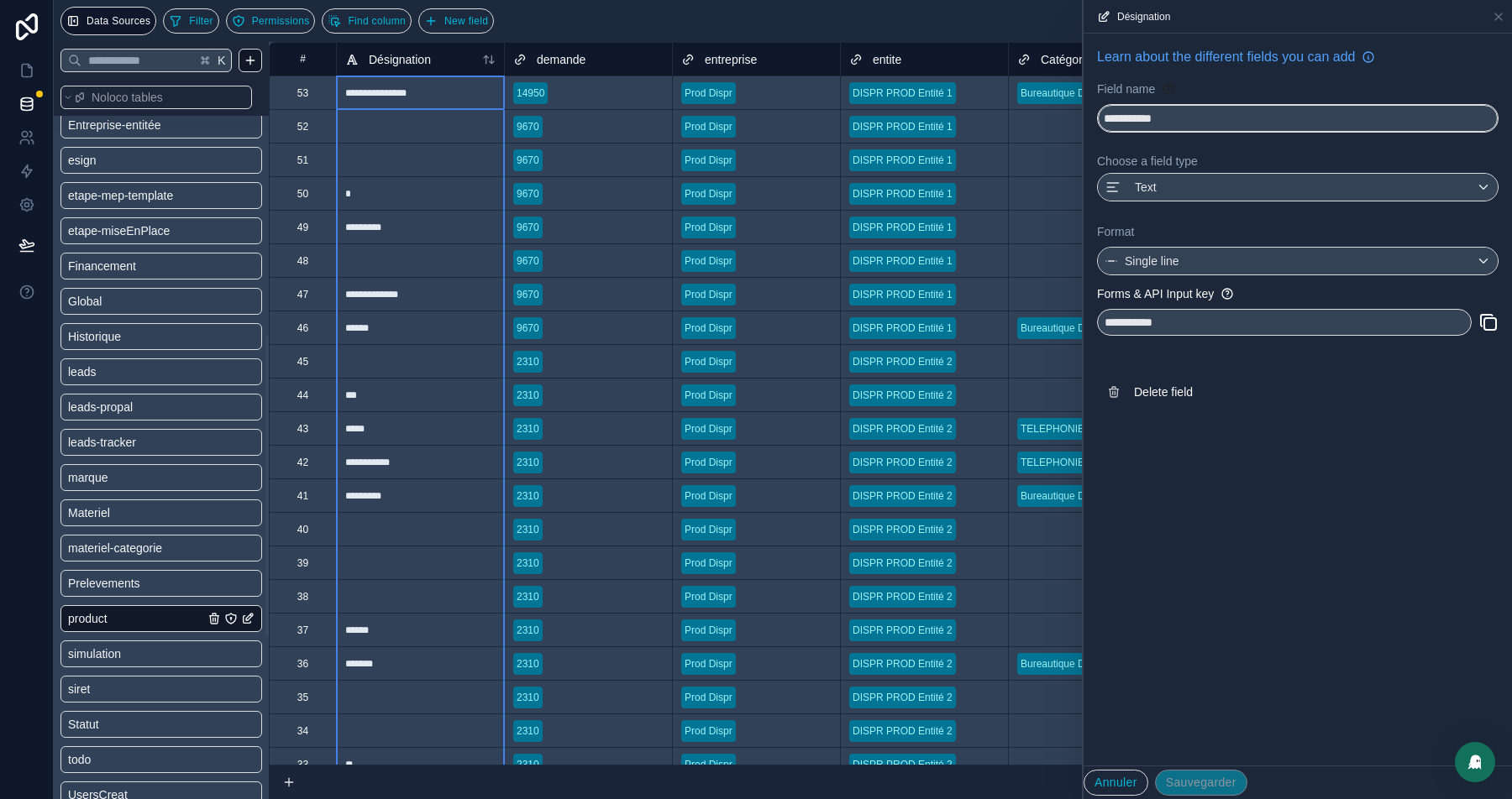
click at [575, 55] on span "demande" at bounding box center [560, 59] width 49 height 17
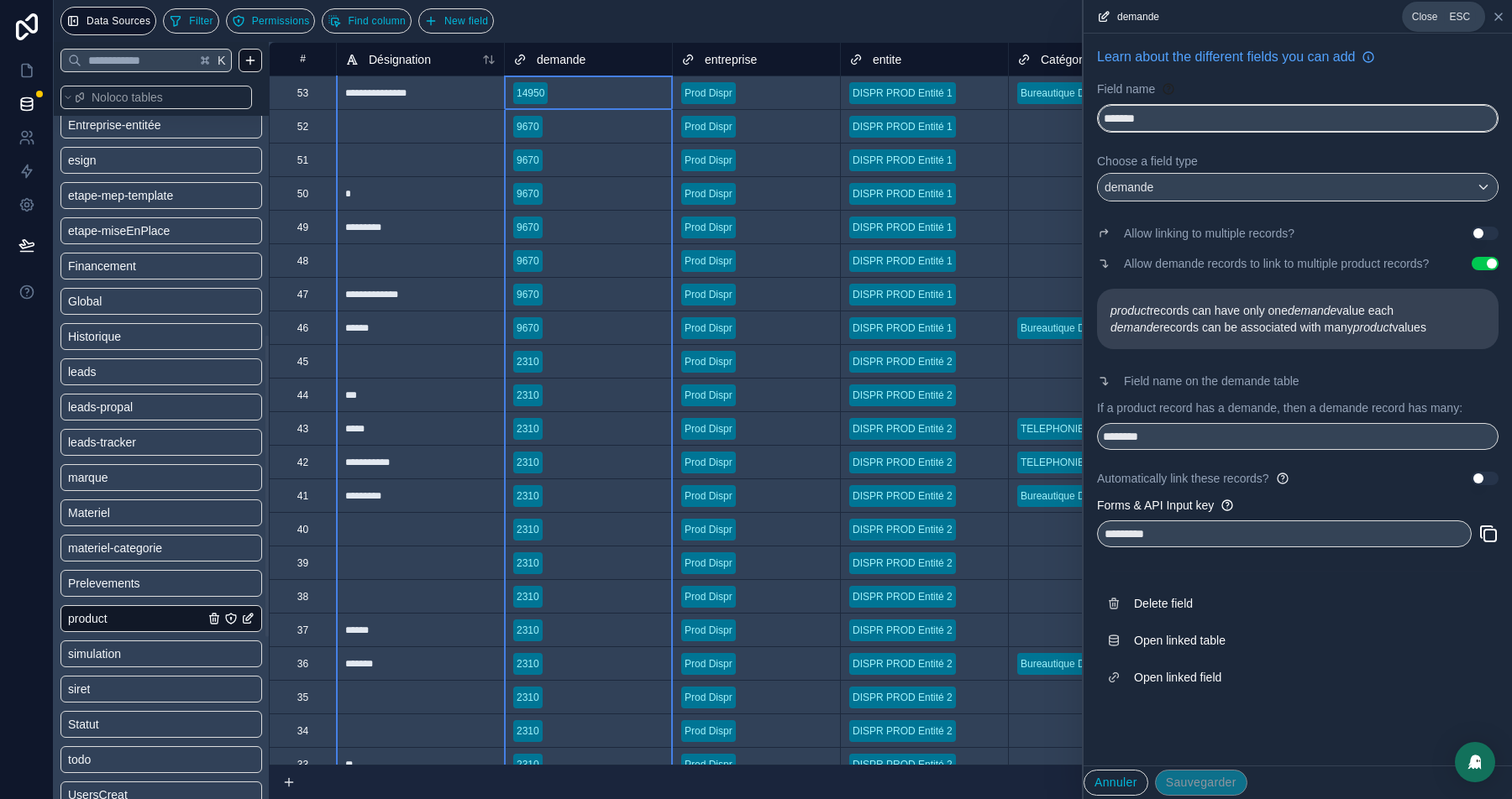
click at [1499, 16] on icon at bounding box center [1499, 17] width 7 height 7
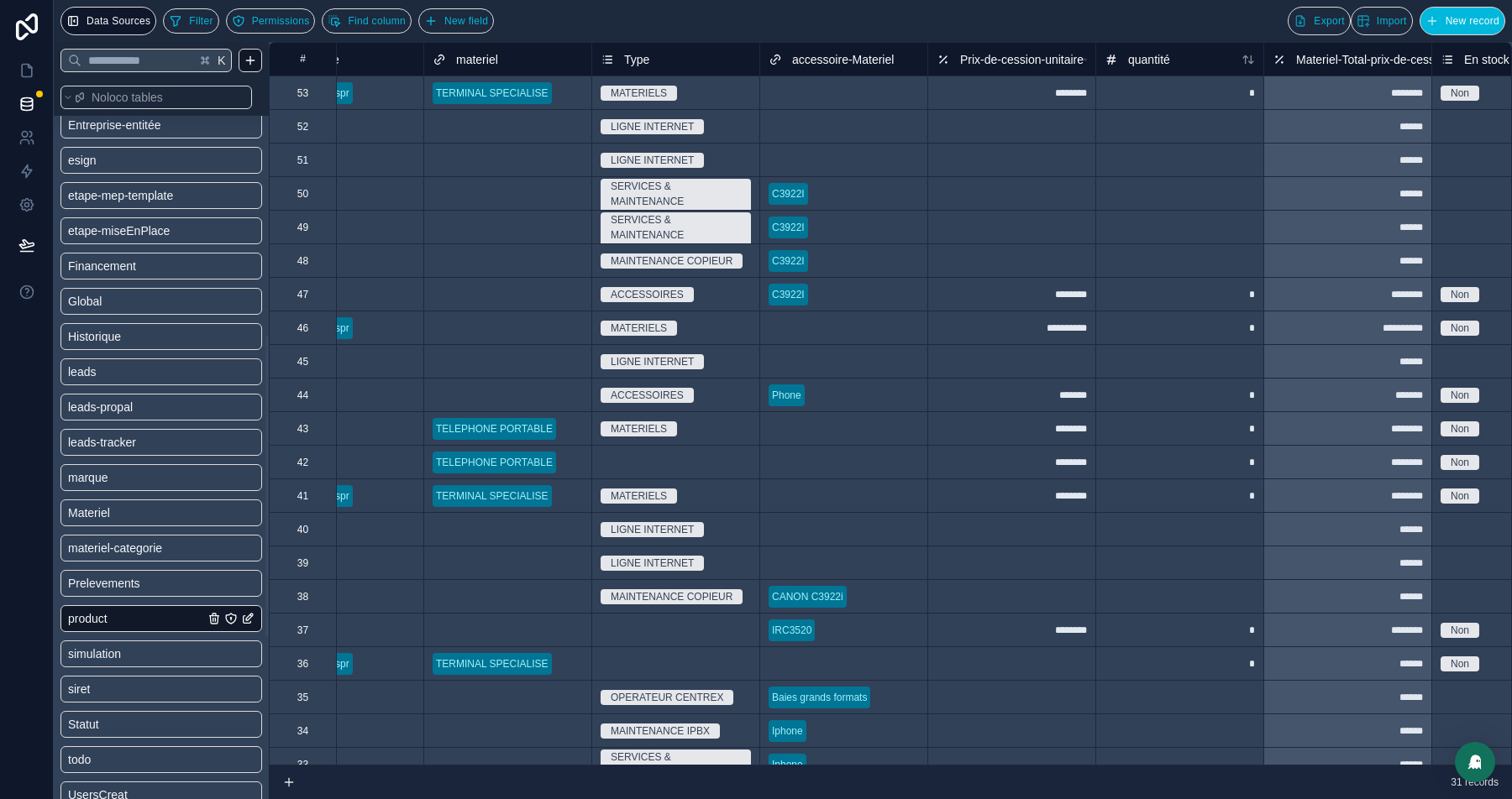
scroll to position [0, 1008]
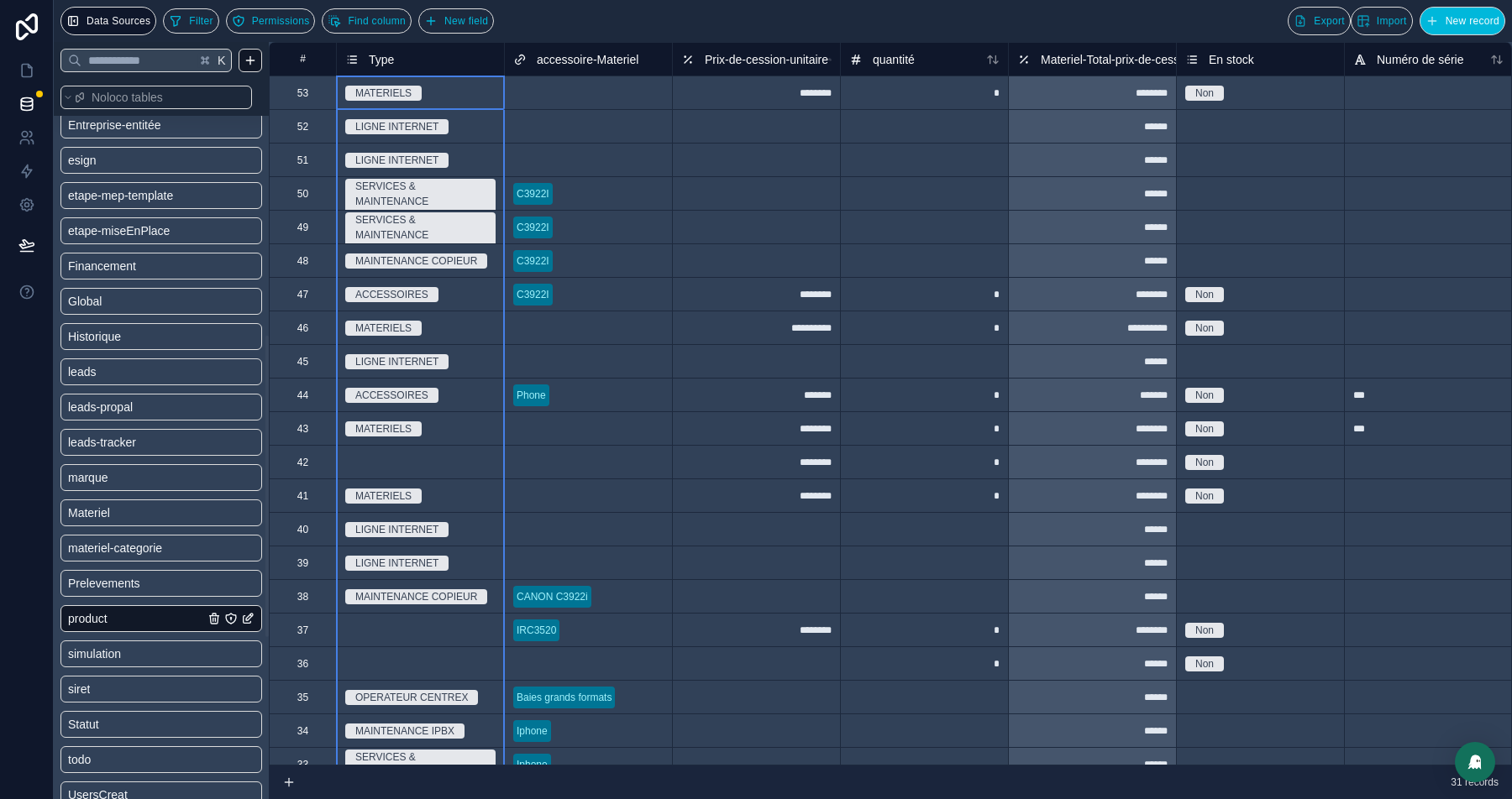
click at [370, 61] on span "Type" at bounding box center [381, 59] width 26 height 17
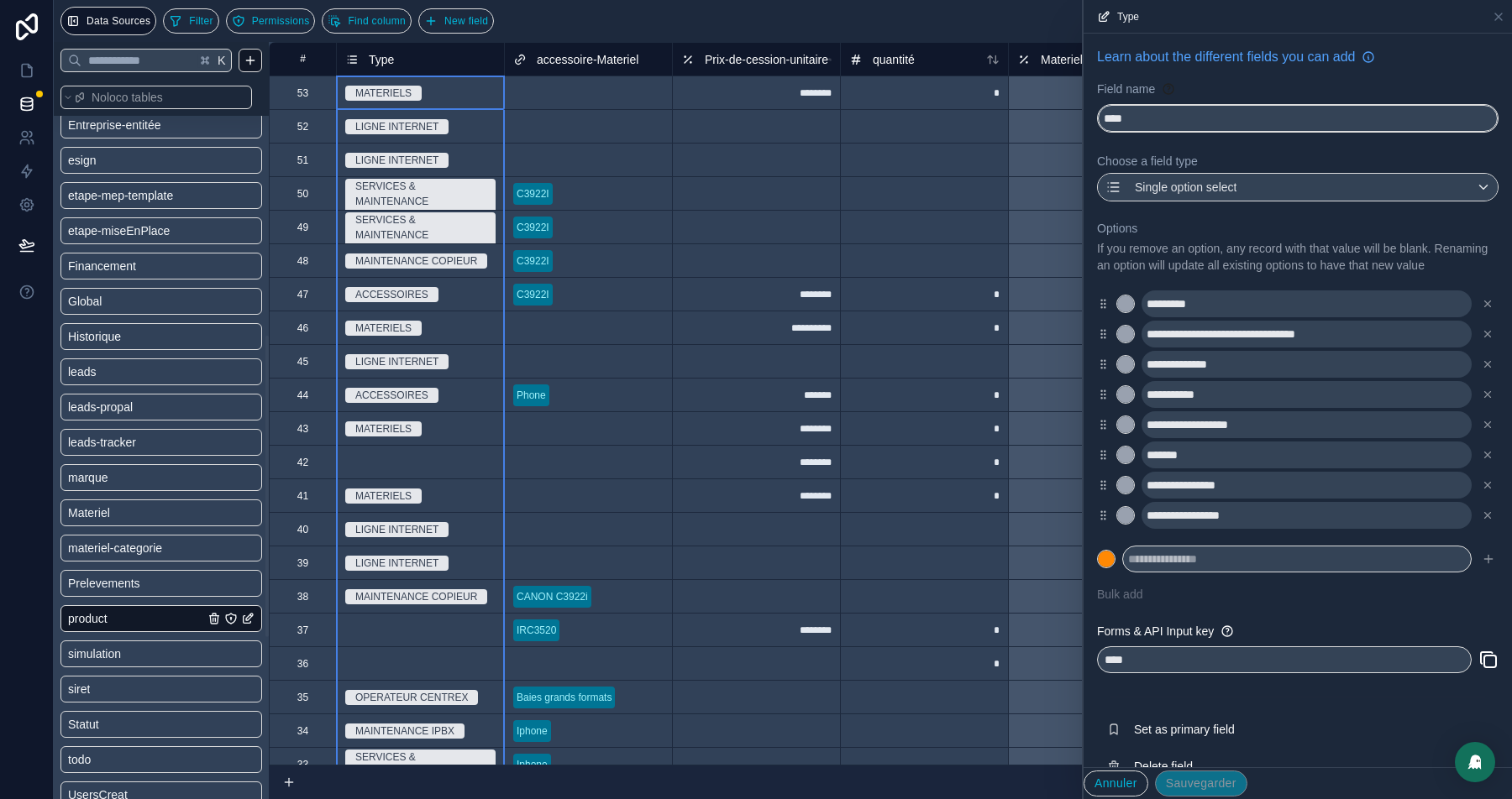
scroll to position [44, 0]
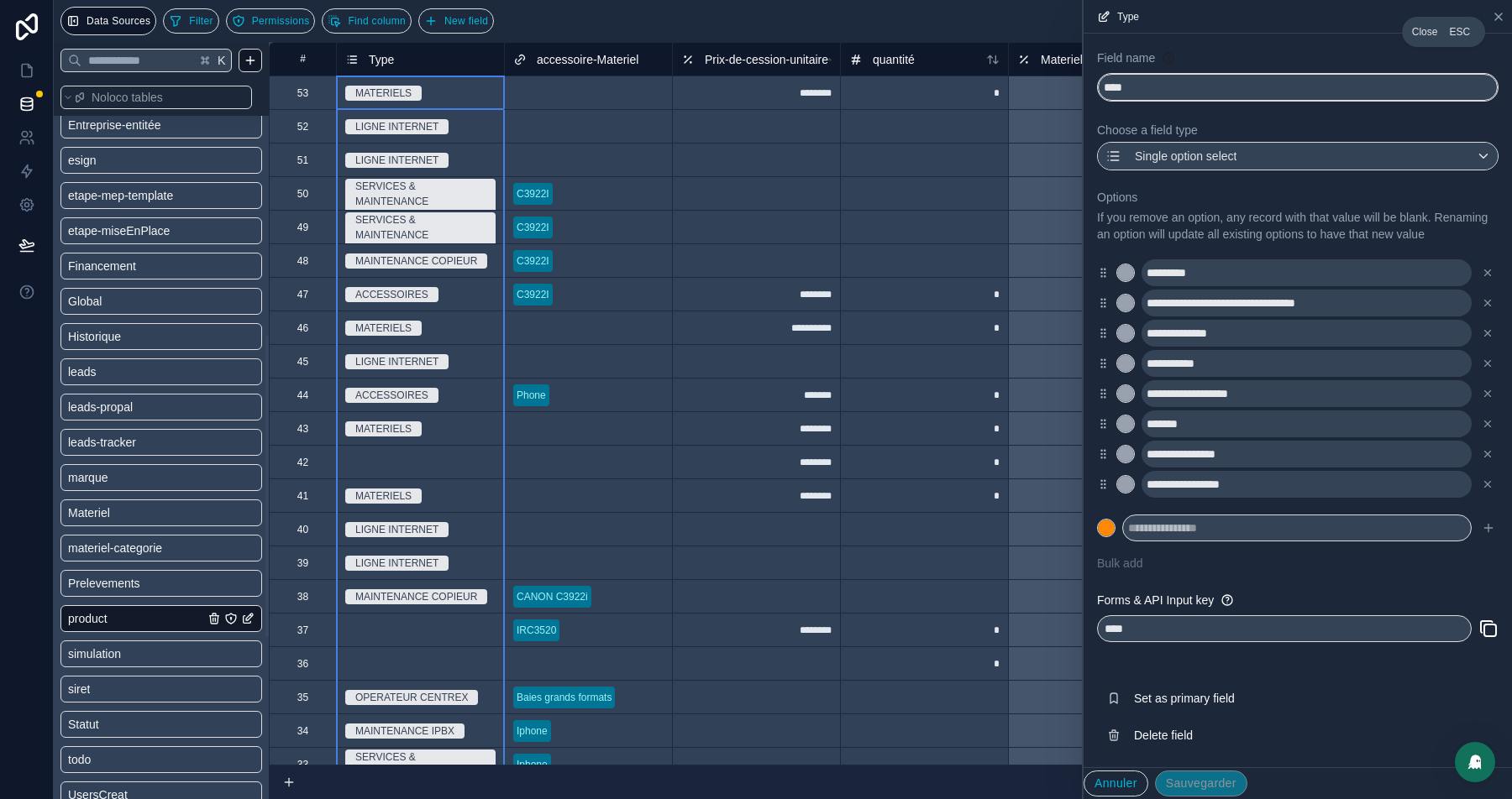
click at [1496, 15] on icon at bounding box center [1498, 16] width 13 height 13
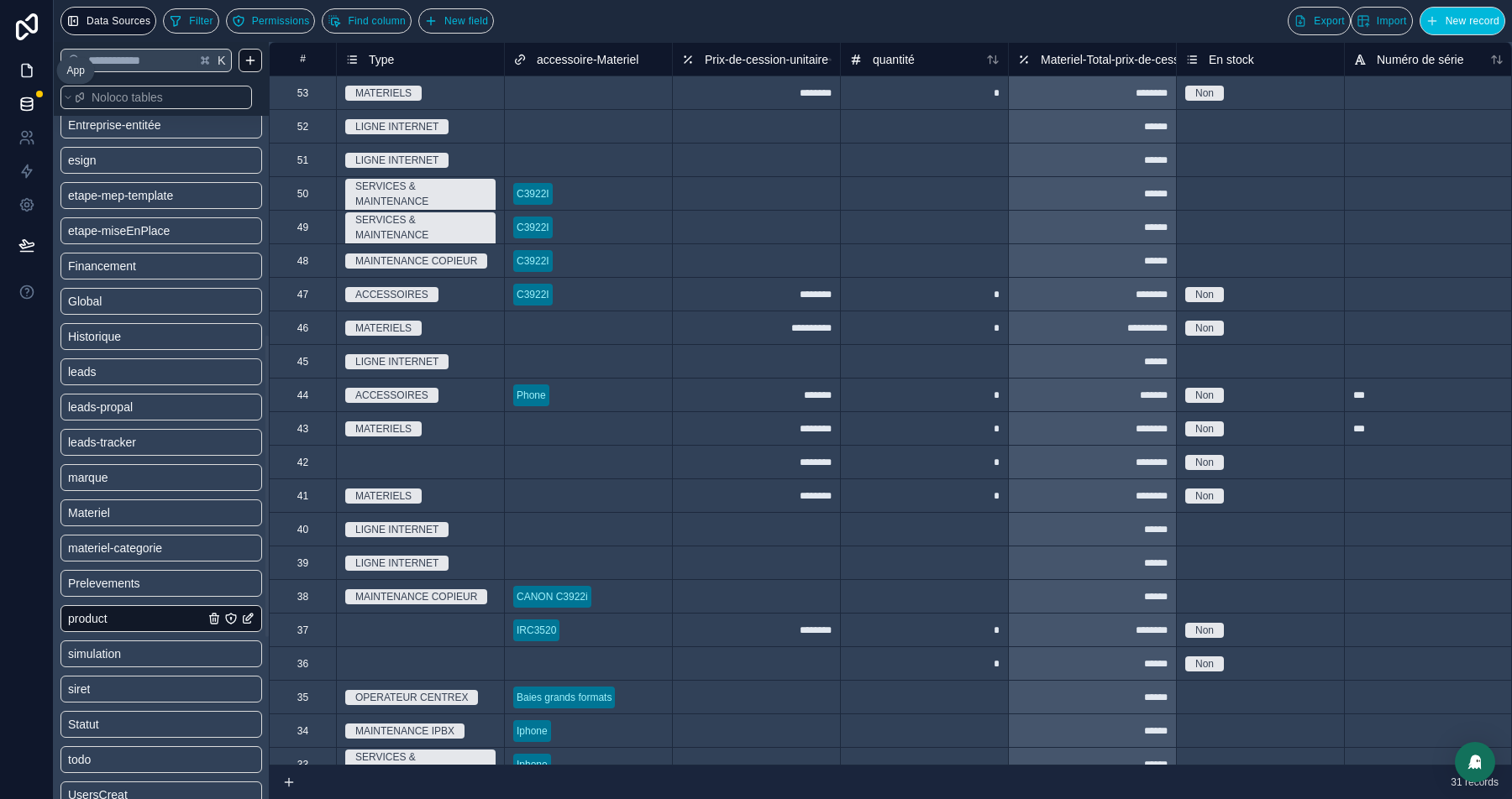
click at [15, 67] on link at bounding box center [26, 71] width 53 height 34
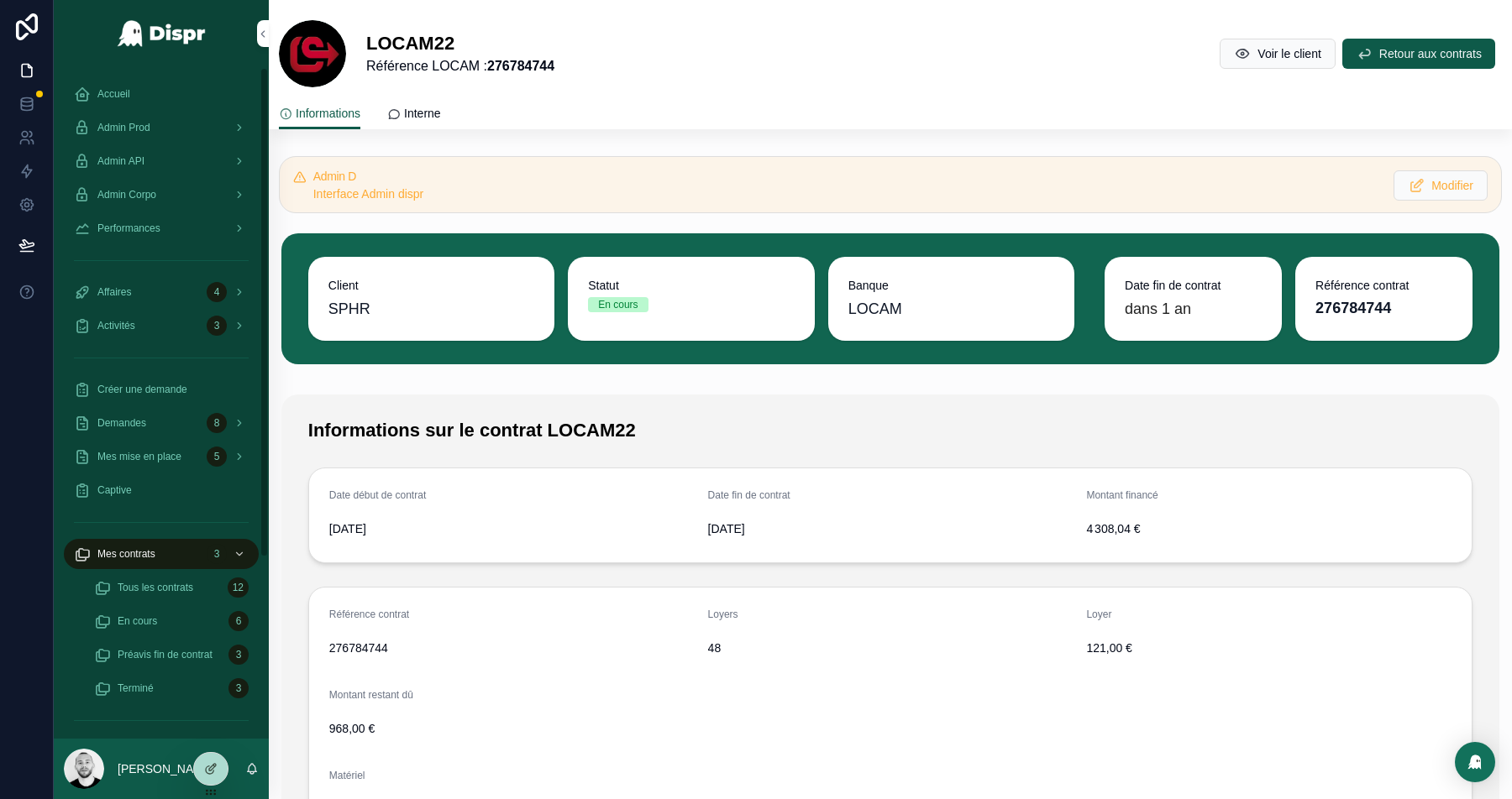
click at [134, 453] on span "Mes mise en place" at bounding box center [138, 456] width 84 height 13
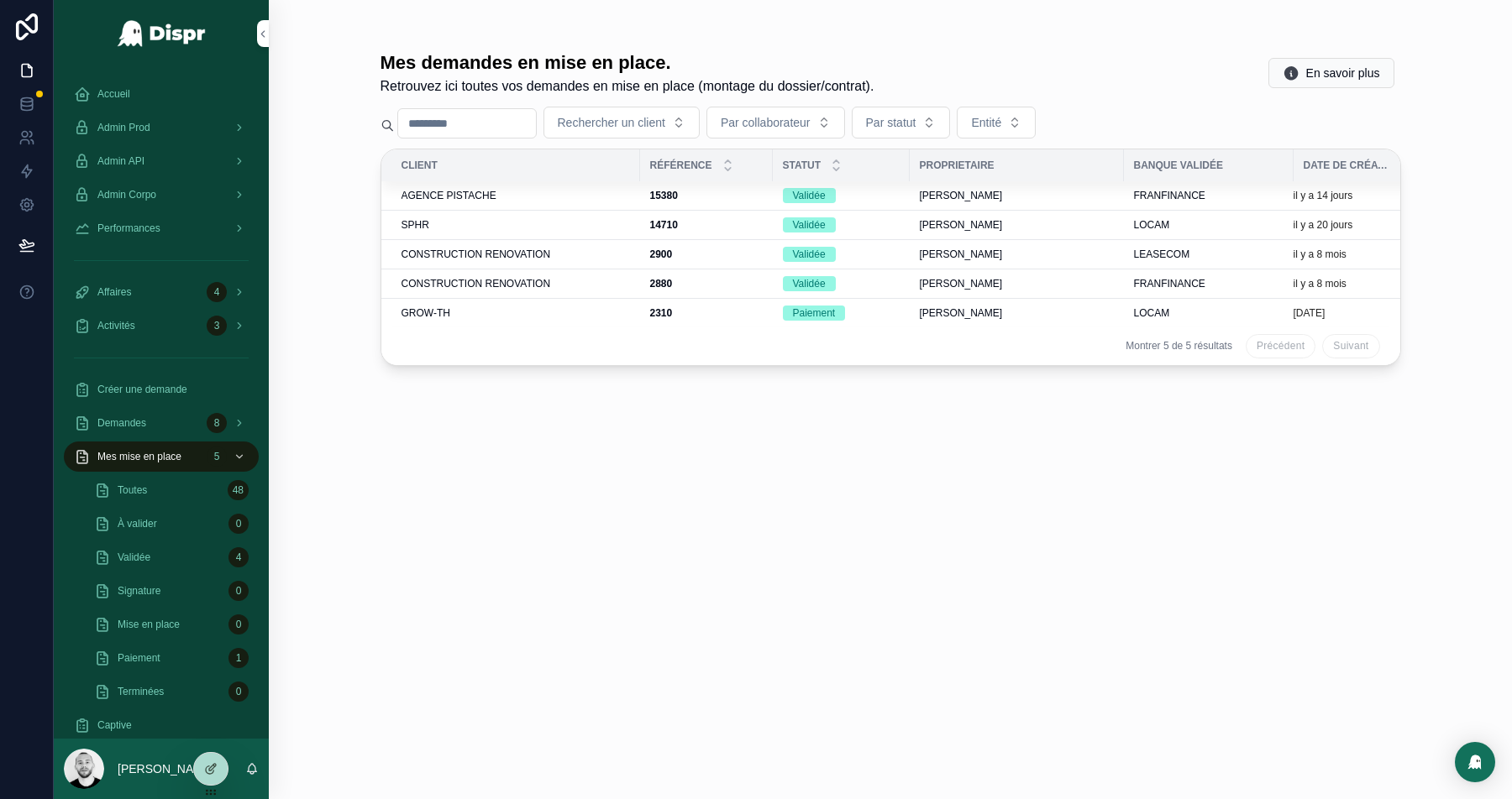
click at [534, 298] on td "GROW-TH" at bounding box center [510, 312] width 258 height 29
click at [526, 307] on div "GROW-TH" at bounding box center [515, 313] width 228 height 13
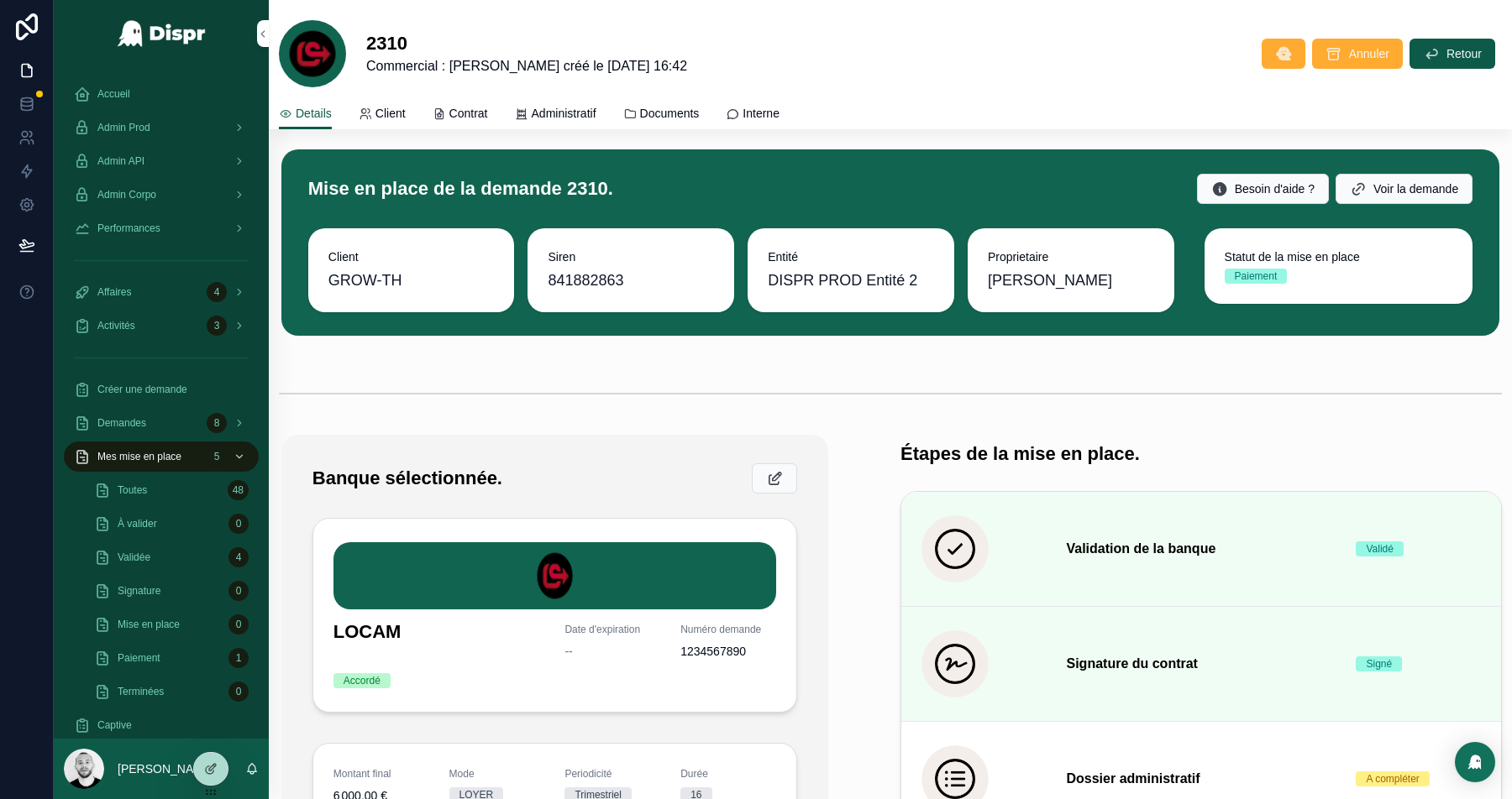
click at [586, 110] on span "Administratif" at bounding box center [564, 113] width 64 height 17
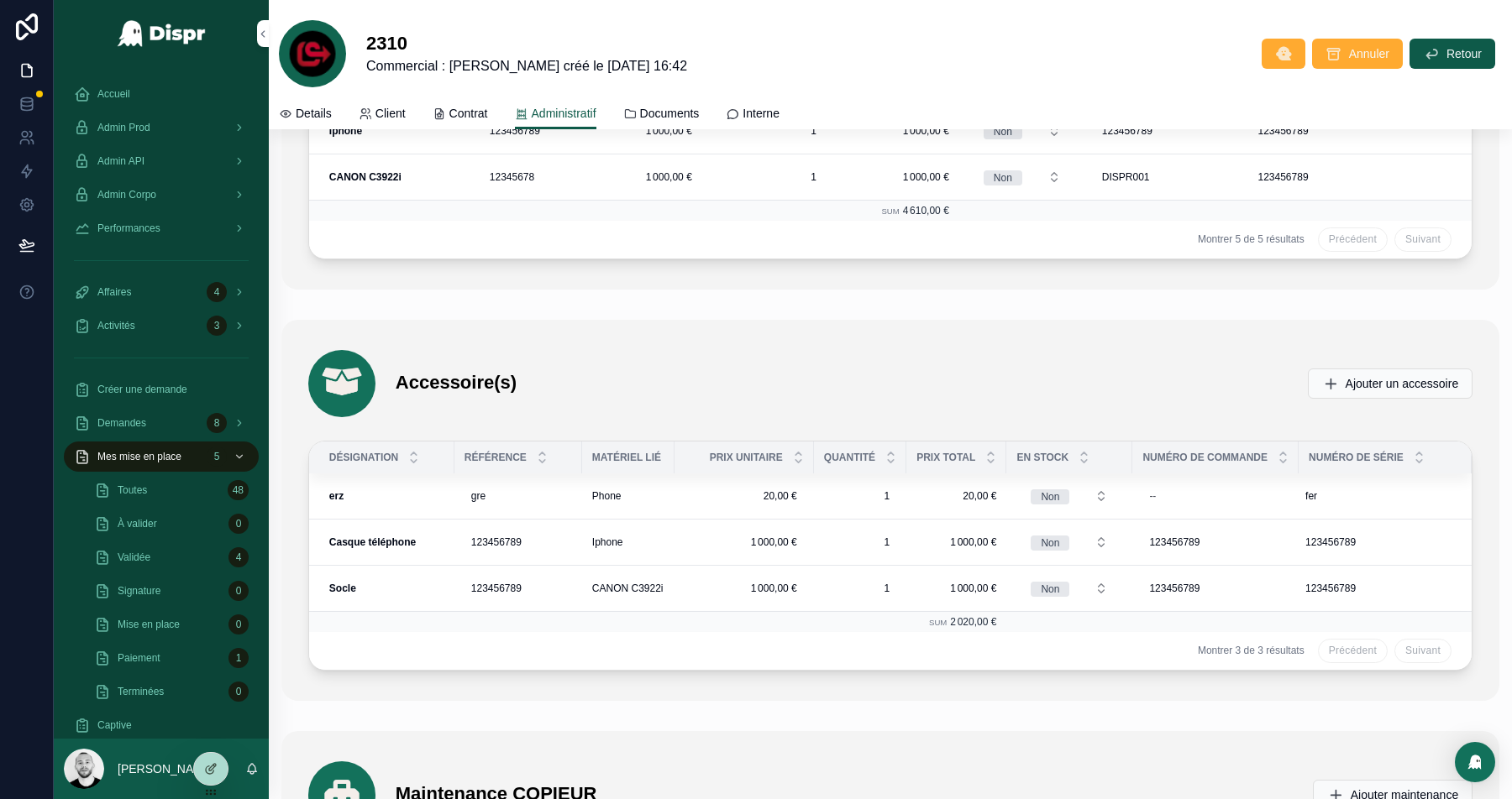
scroll to position [4486, 0]
click at [1356, 374] on span "Ajouter un accessoire" at bounding box center [1402, 382] width 114 height 17
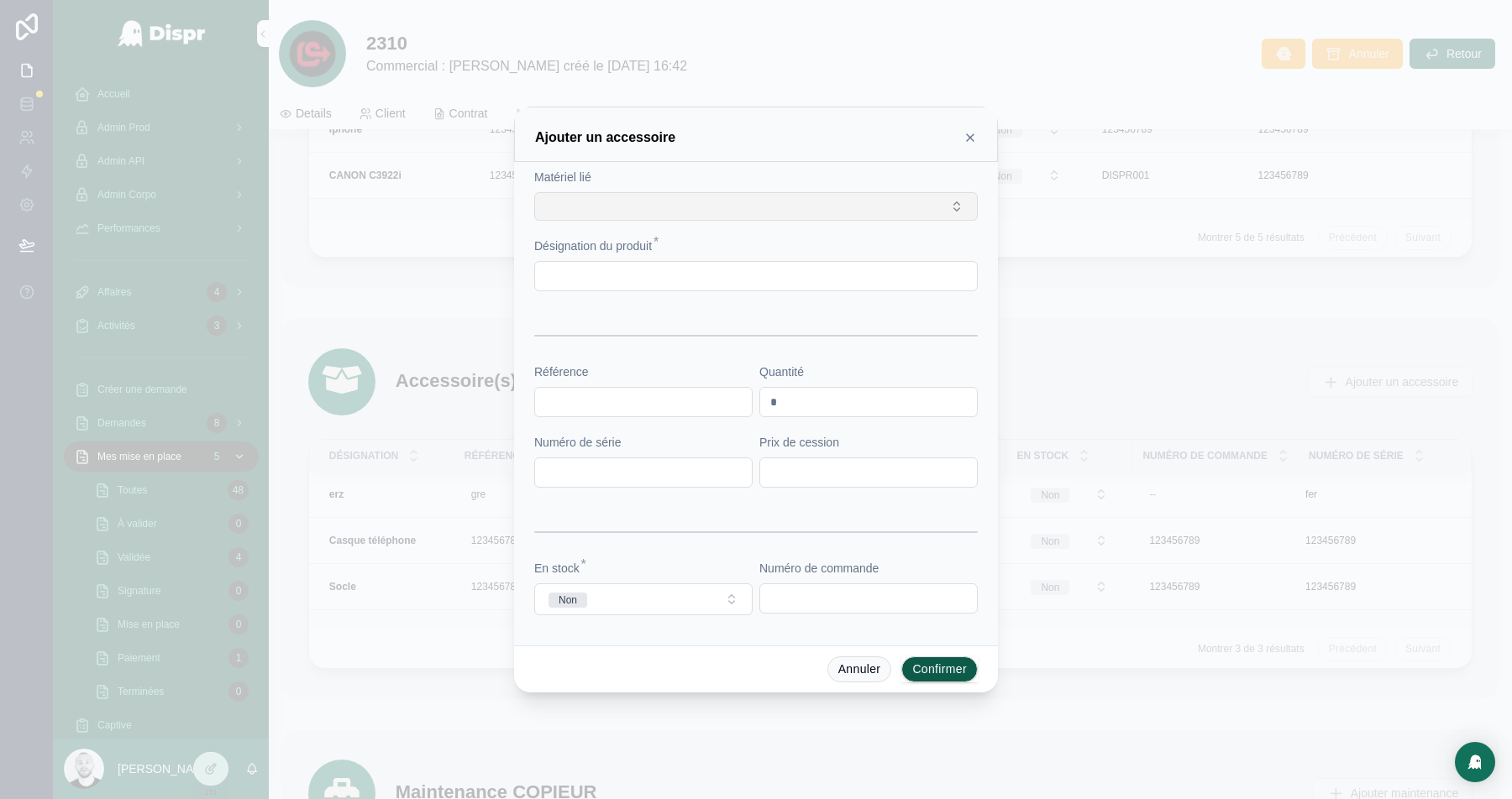
click at [677, 201] on button "Select Button" at bounding box center [756, 206] width 444 height 28
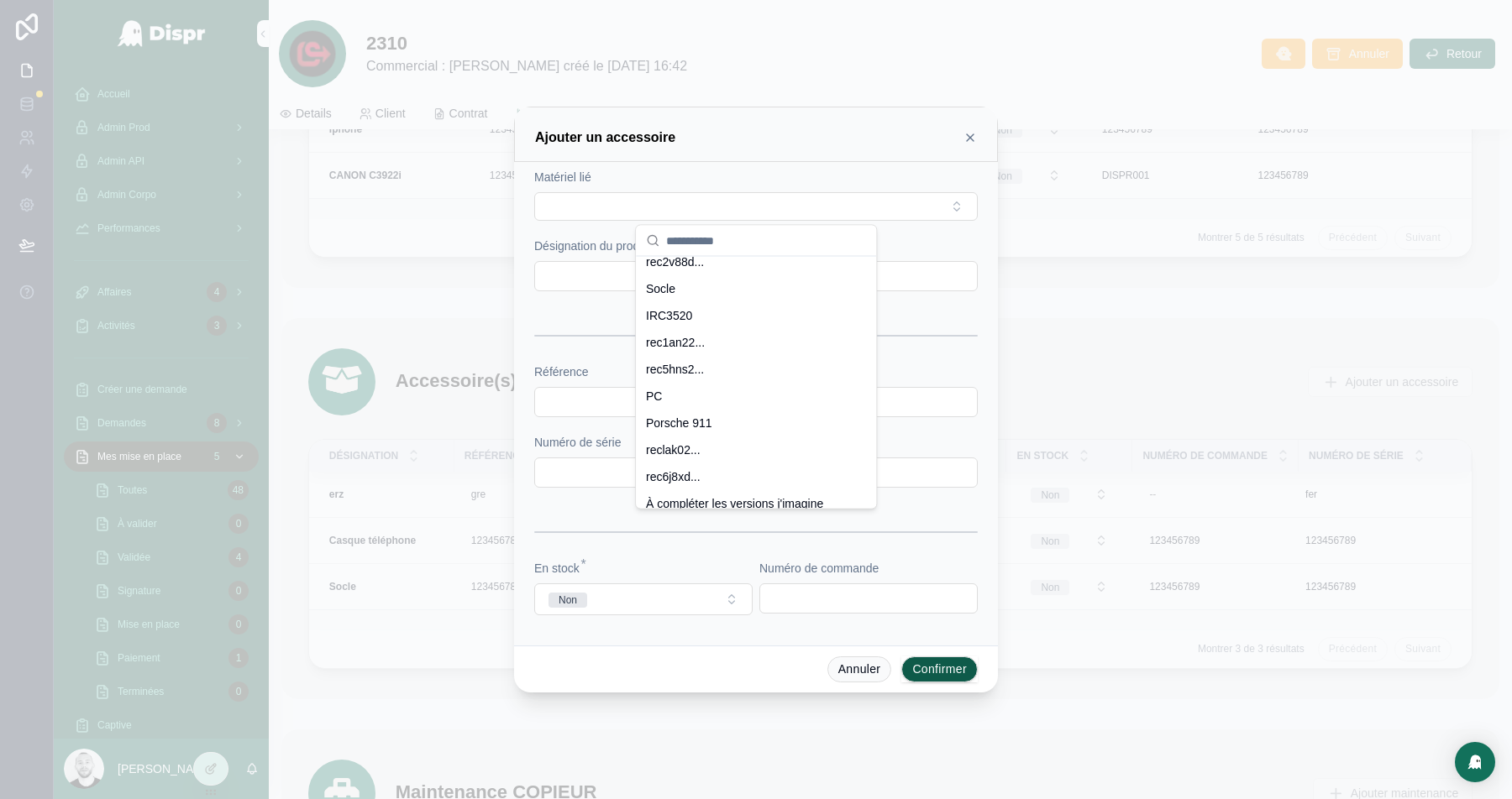
scroll to position [0, 0]
click at [974, 138] on icon at bounding box center [969, 138] width 13 height 13
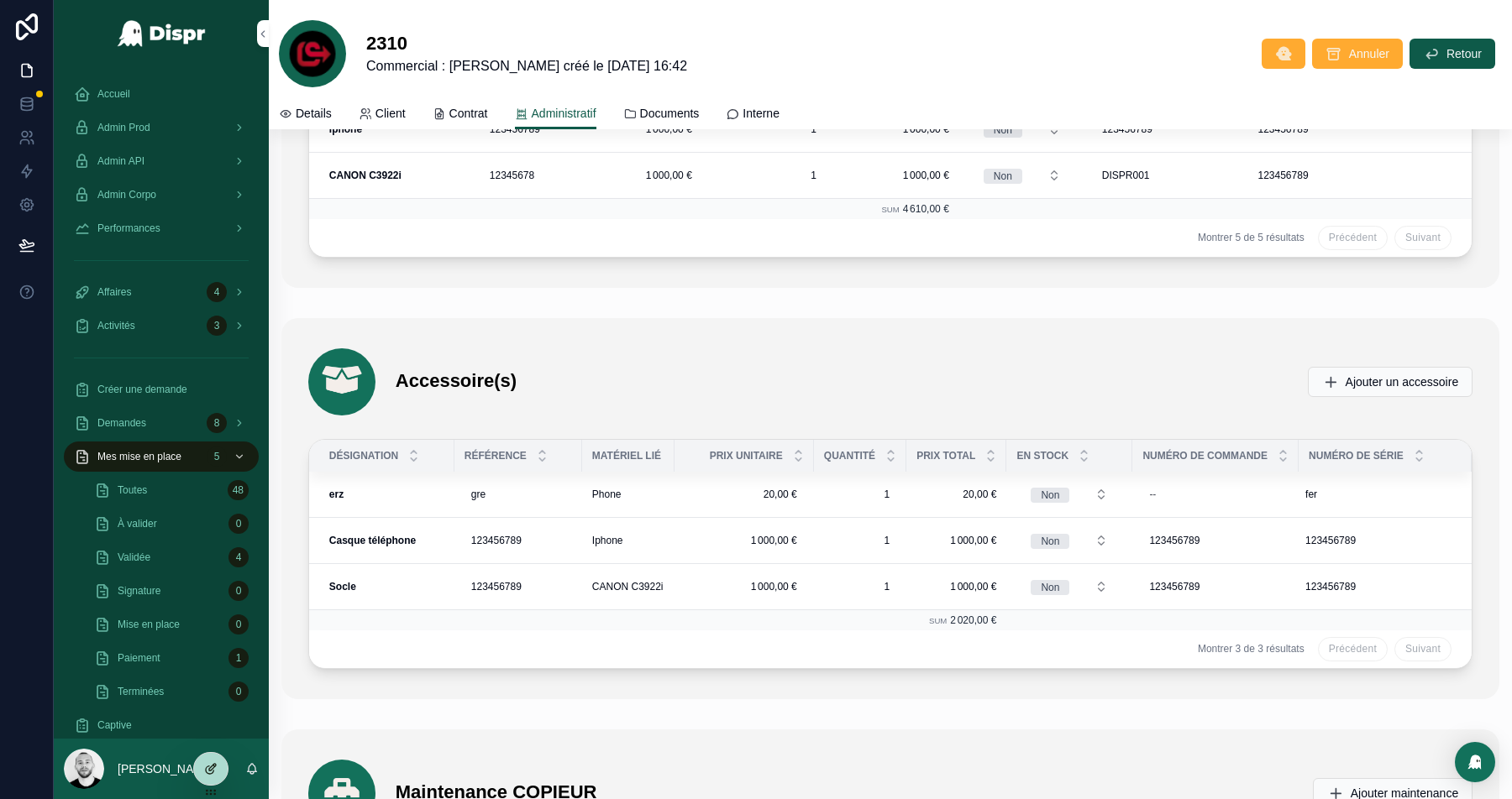
click at [213, 760] on div at bounding box center [211, 769] width 34 height 32
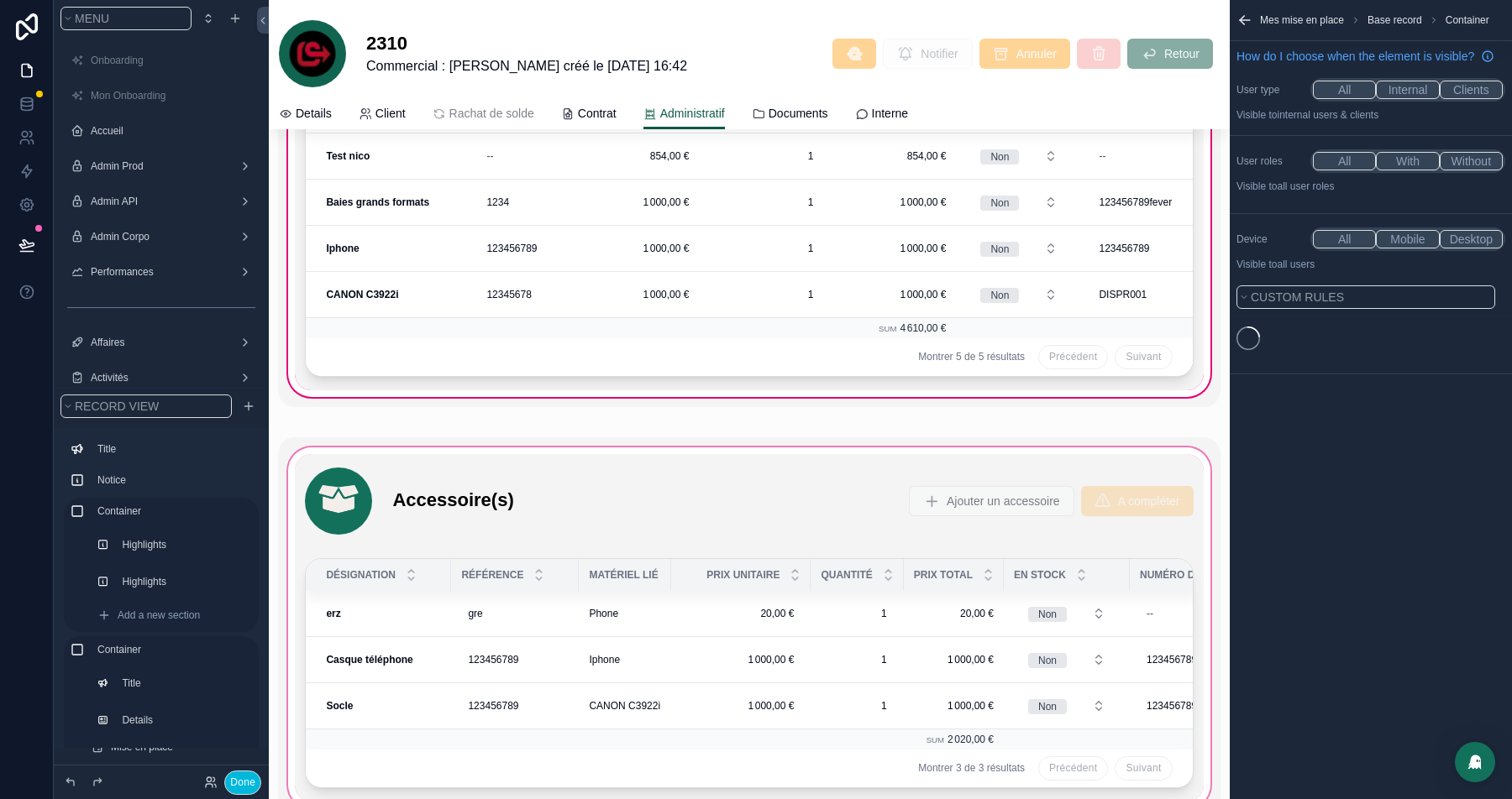
click at [821, 452] on div "scrollable content" at bounding box center [748, 628] width 941 height 381
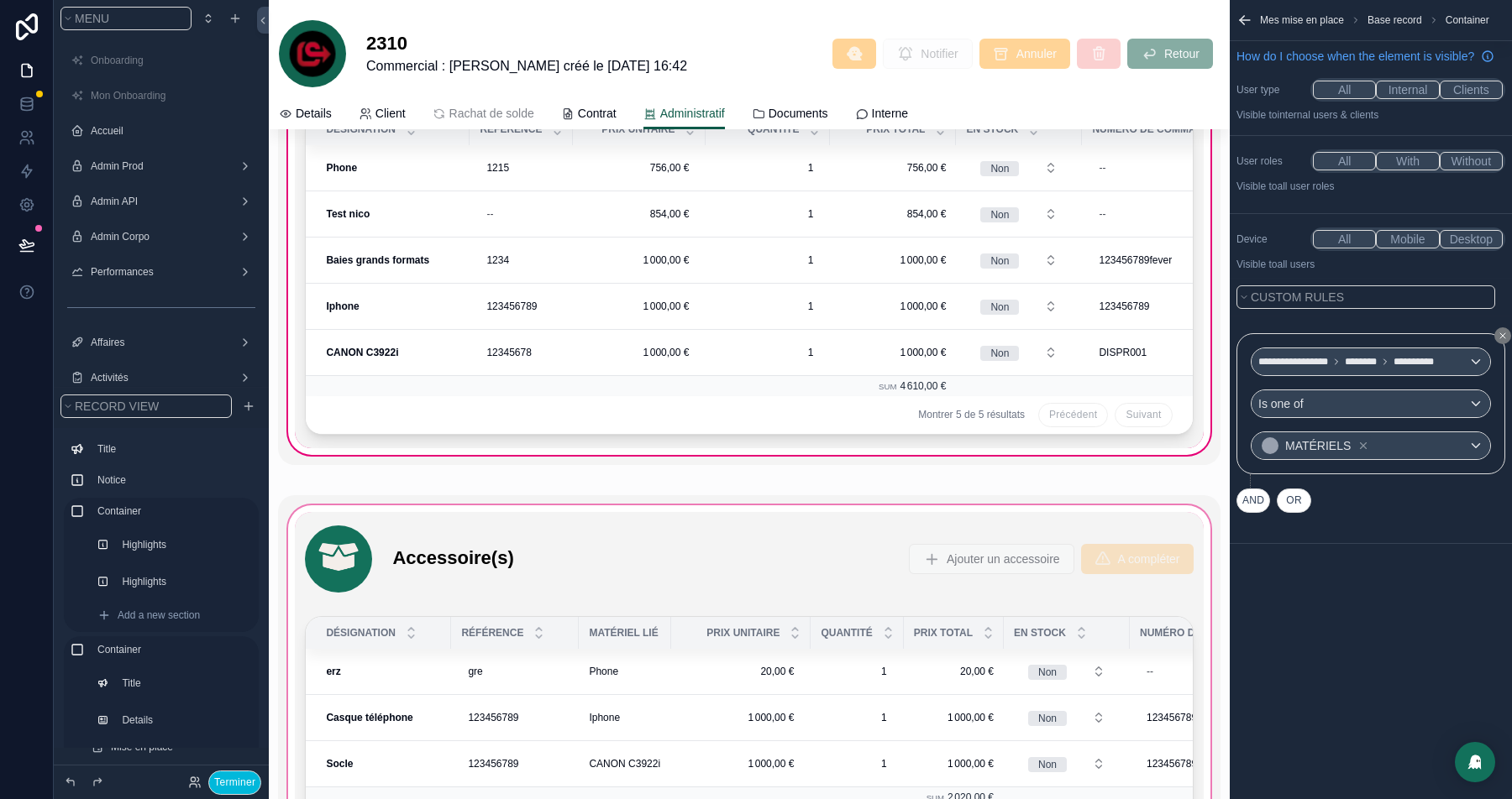
scroll to position [4632, 0]
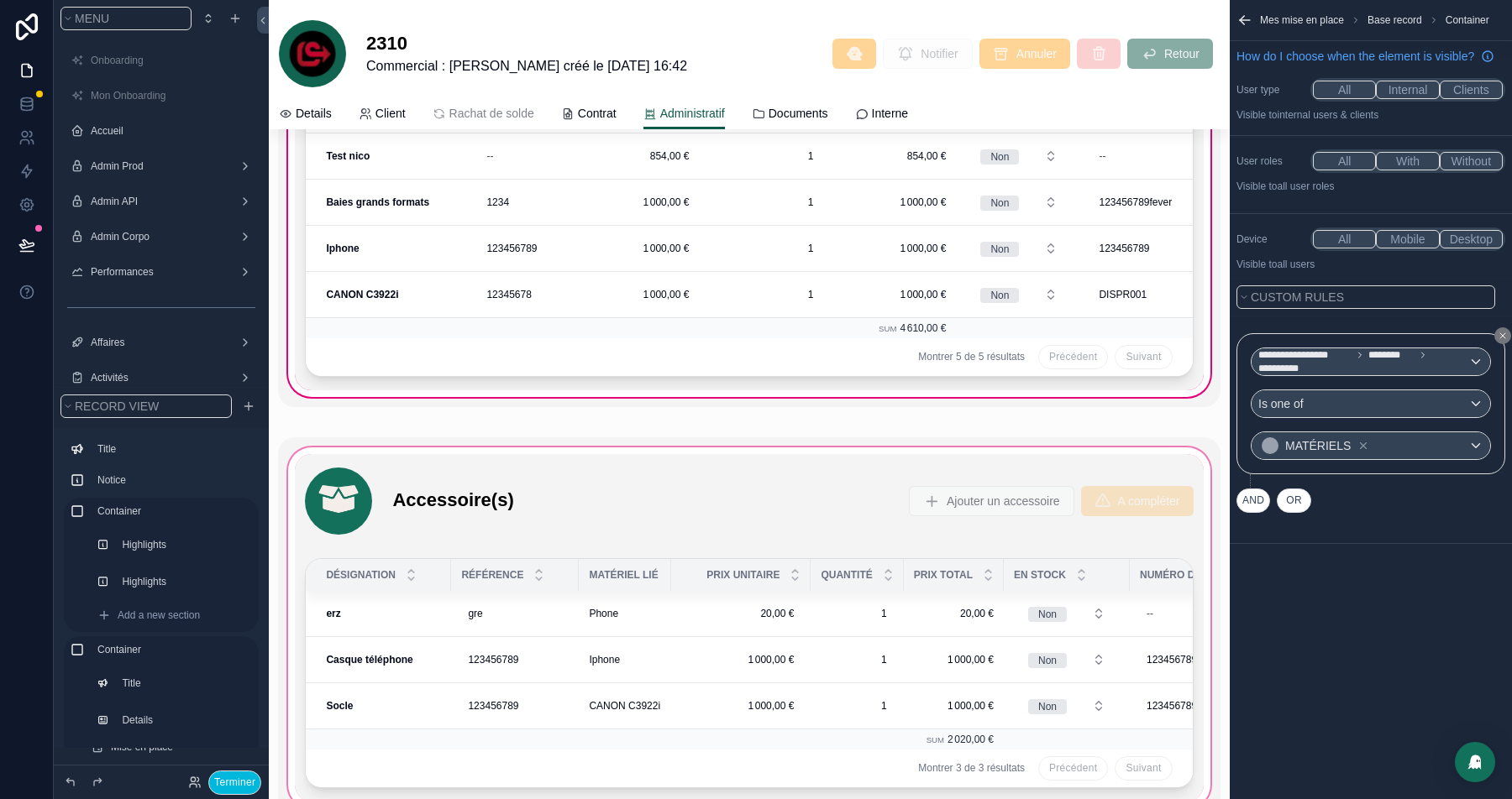
click at [819, 444] on div "scrollable content" at bounding box center [748, 628] width 941 height 381
click at [969, 449] on div "scrollable content" at bounding box center [748, 628] width 941 height 381
click at [333, 446] on div "scrollable content" at bounding box center [748, 628] width 941 height 381
click at [401, 339] on div "Montrer 5 de 5 résultats Précédent Suivant" at bounding box center [749, 357] width 886 height 38
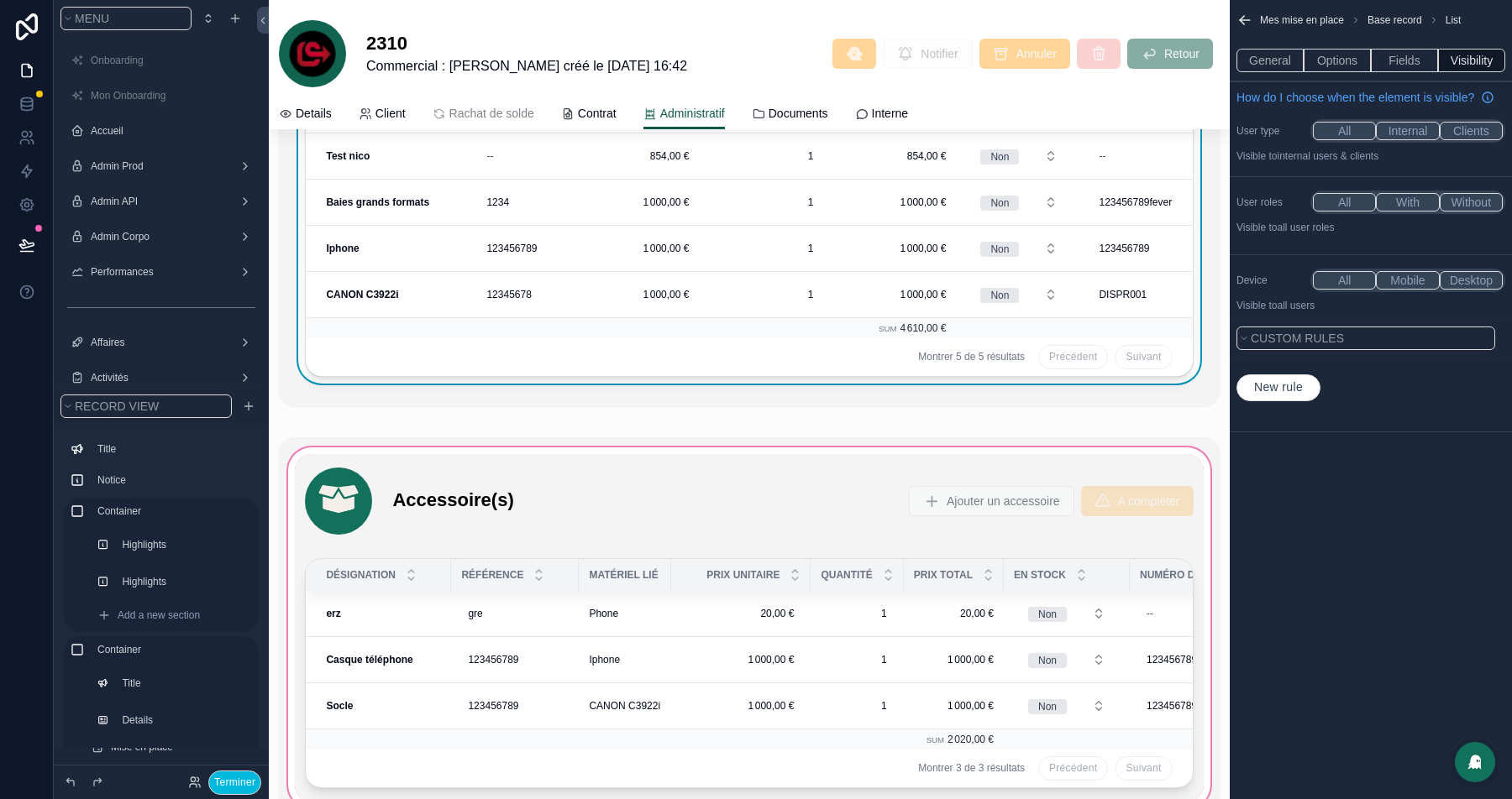
click at [344, 439] on div "scrollable content" at bounding box center [748, 628] width 941 height 381
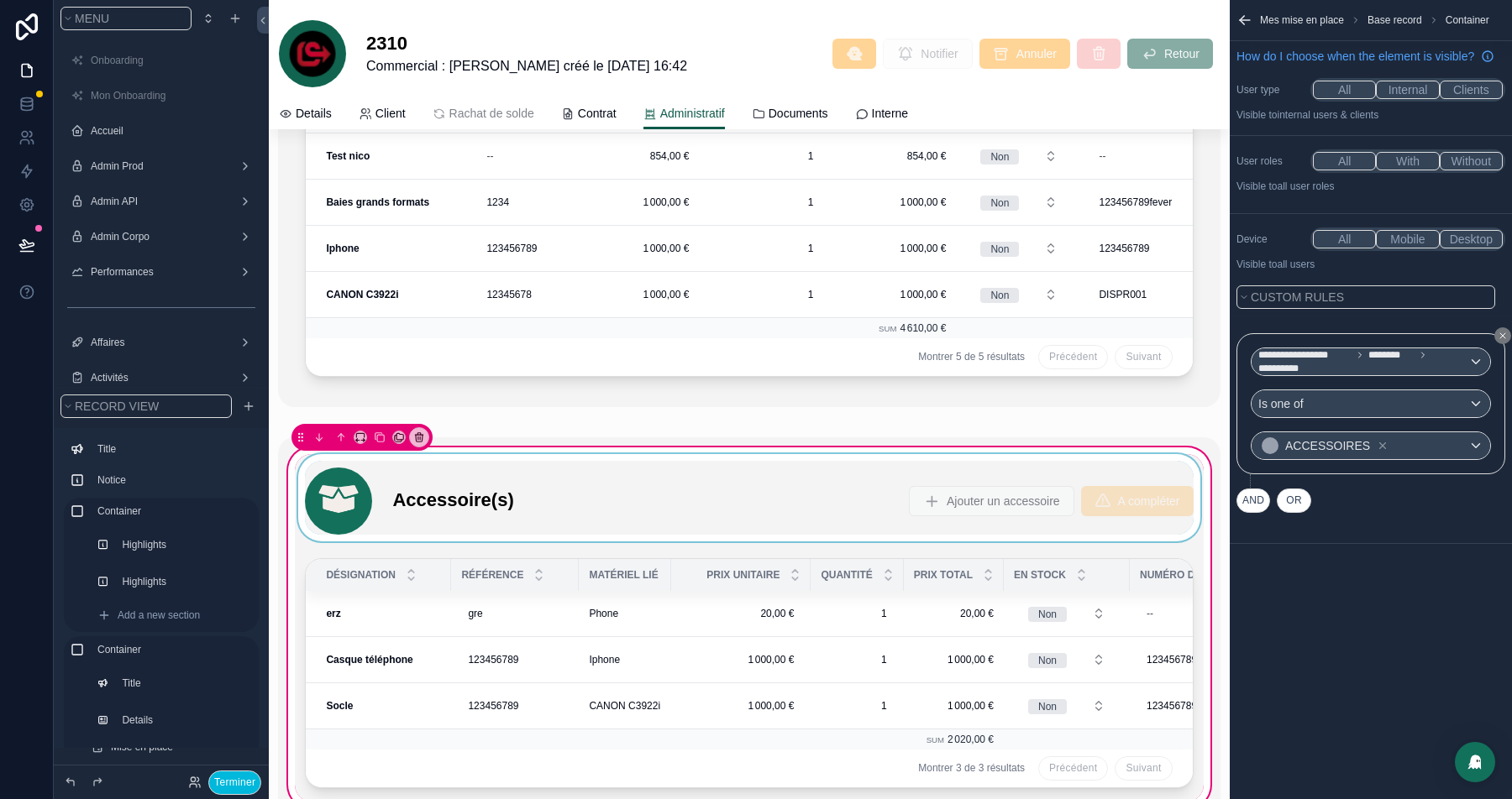
click at [335, 459] on div "scrollable content" at bounding box center [748, 497] width 908 height 87
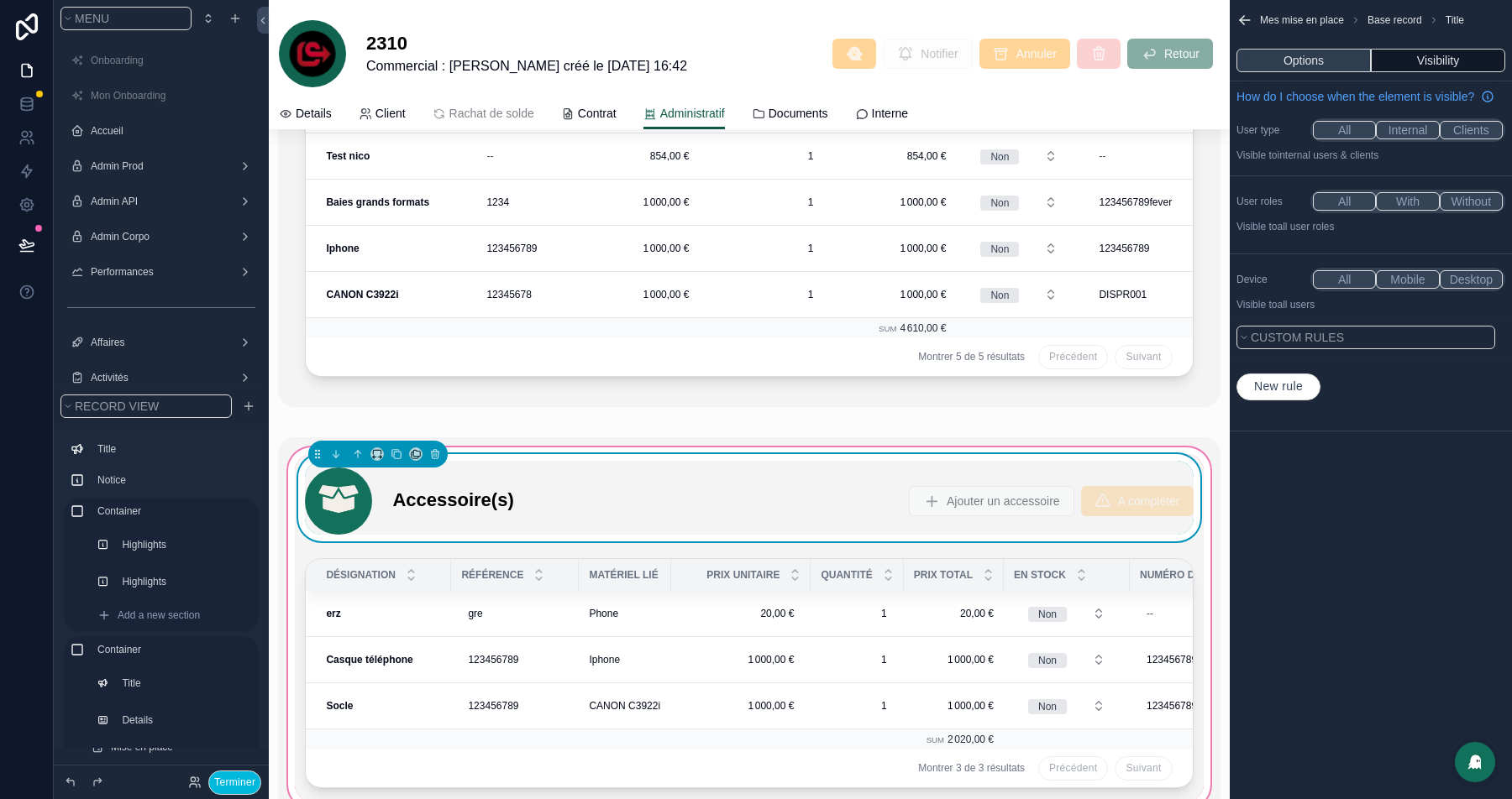
click at [1330, 62] on button "Options" at bounding box center [1303, 60] width 134 height 24
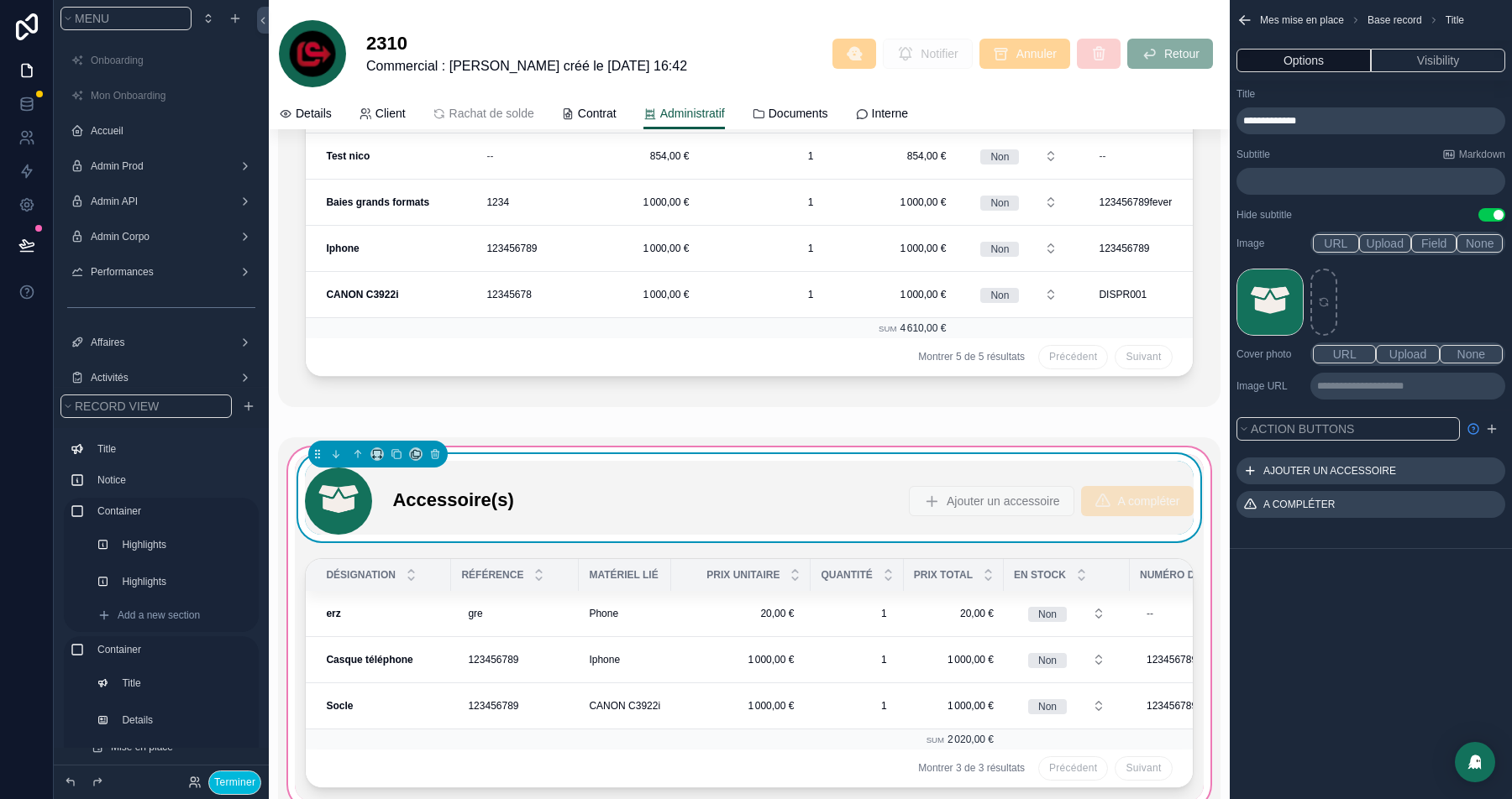
click at [0, 0] on icon "scrollable content" at bounding box center [0, 0] width 0 height 0
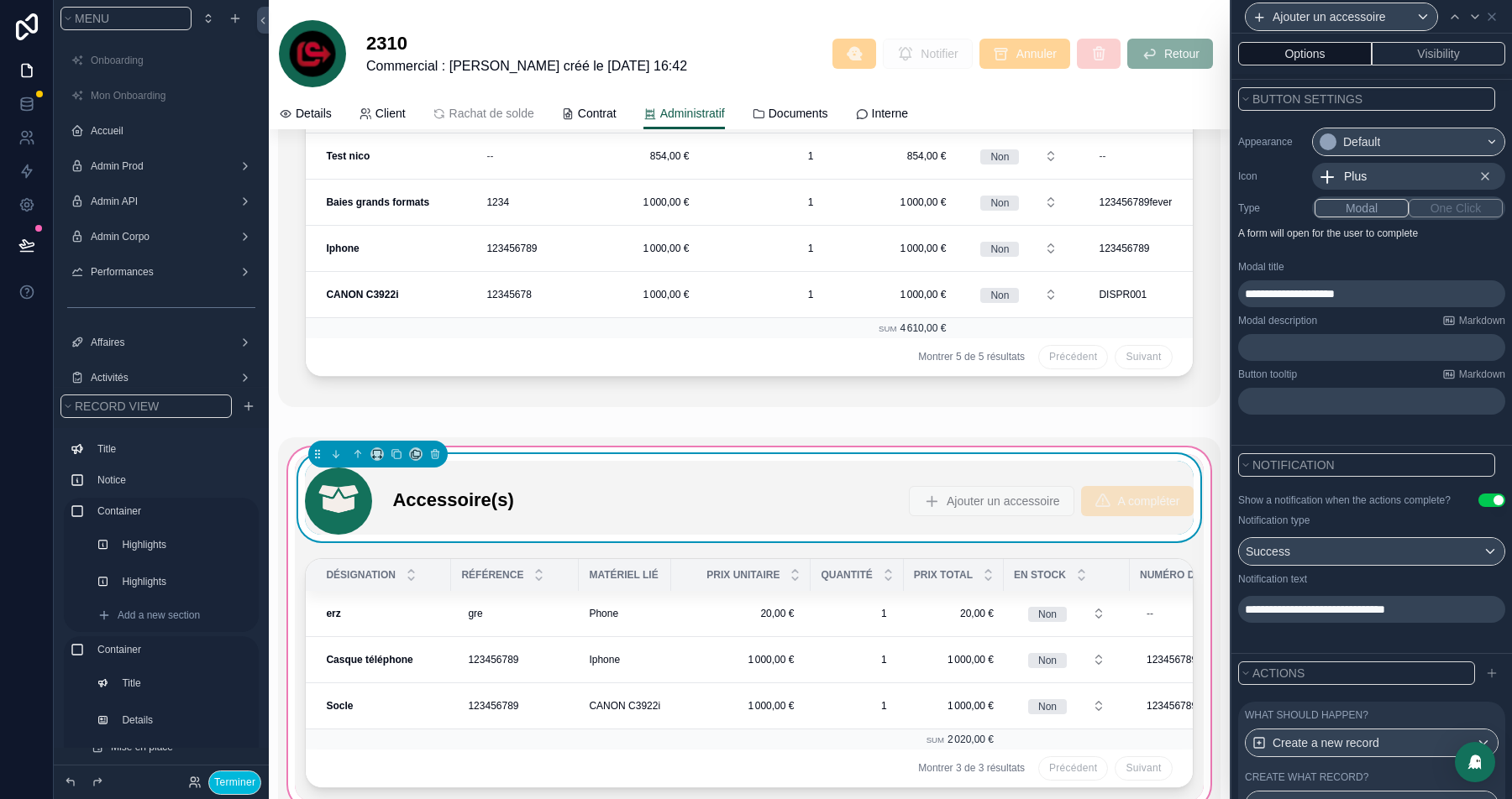
scroll to position [0, 0]
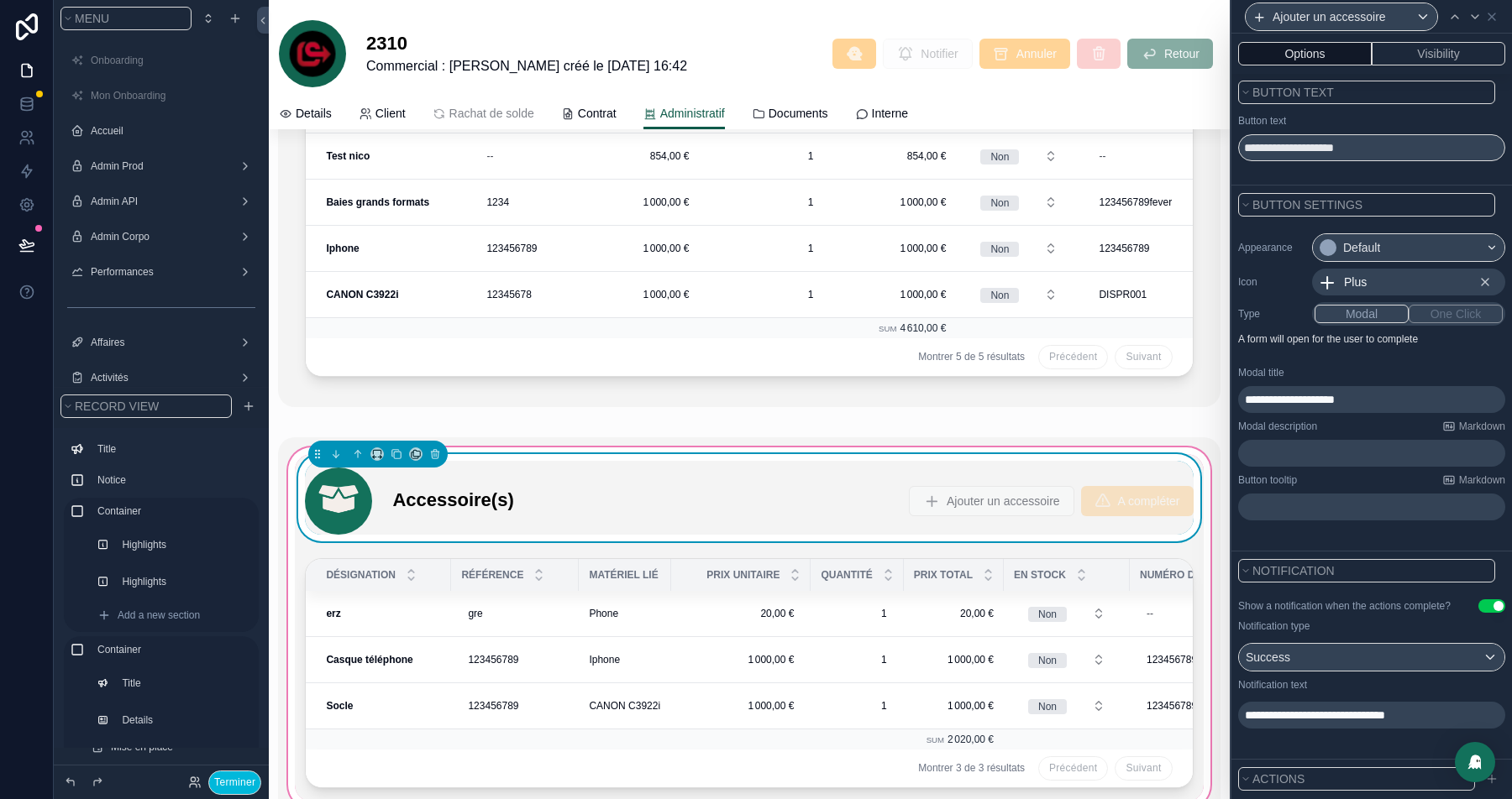
click at [1302, 47] on button "Options" at bounding box center [1304, 54] width 133 height 24
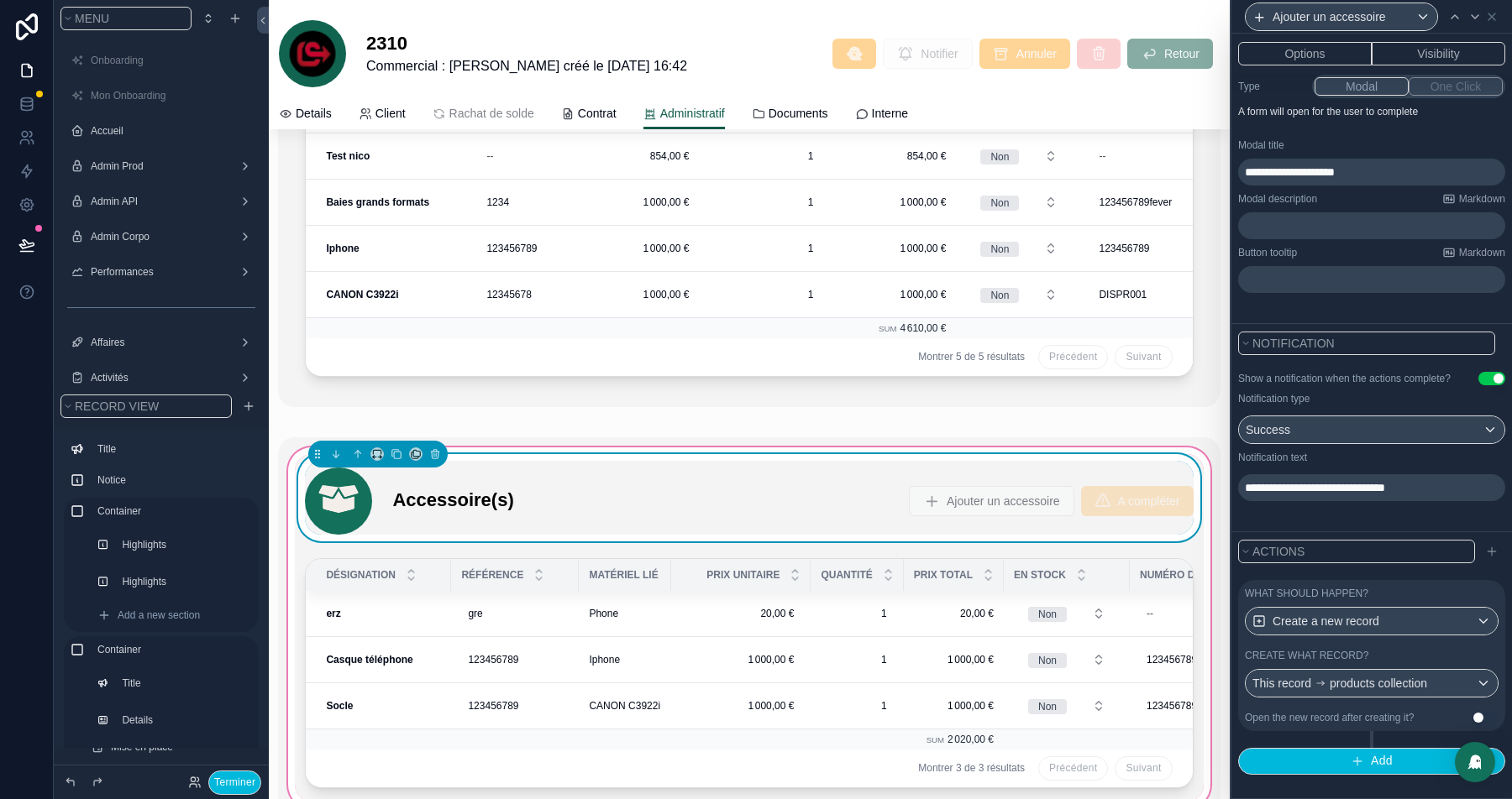
click at [1347, 662] on label "Create what record?" at bounding box center [1306, 655] width 124 height 13
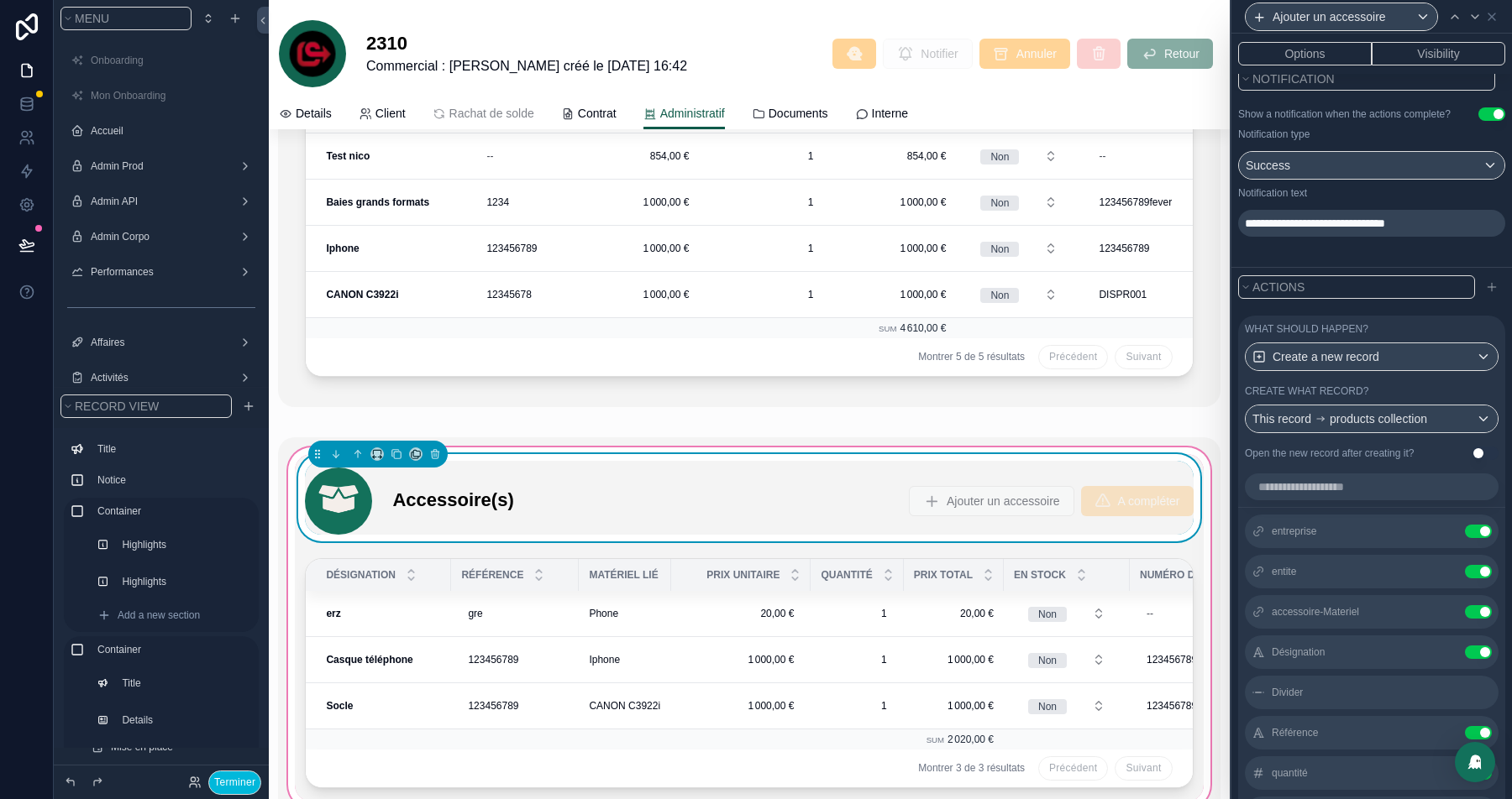
scroll to position [675, 0]
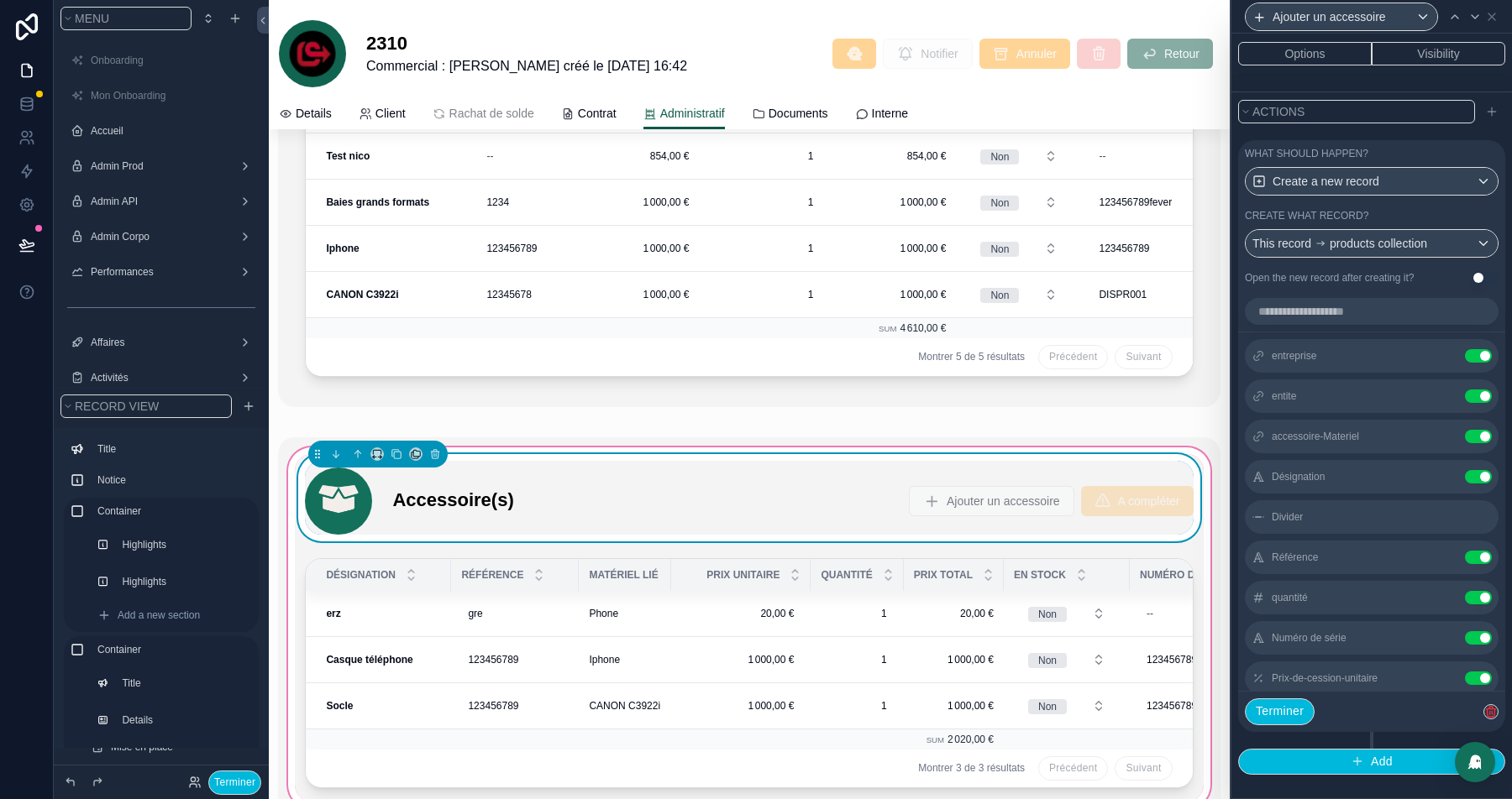
click at [0, 0] on icon at bounding box center [0, 0] width 0 height 0
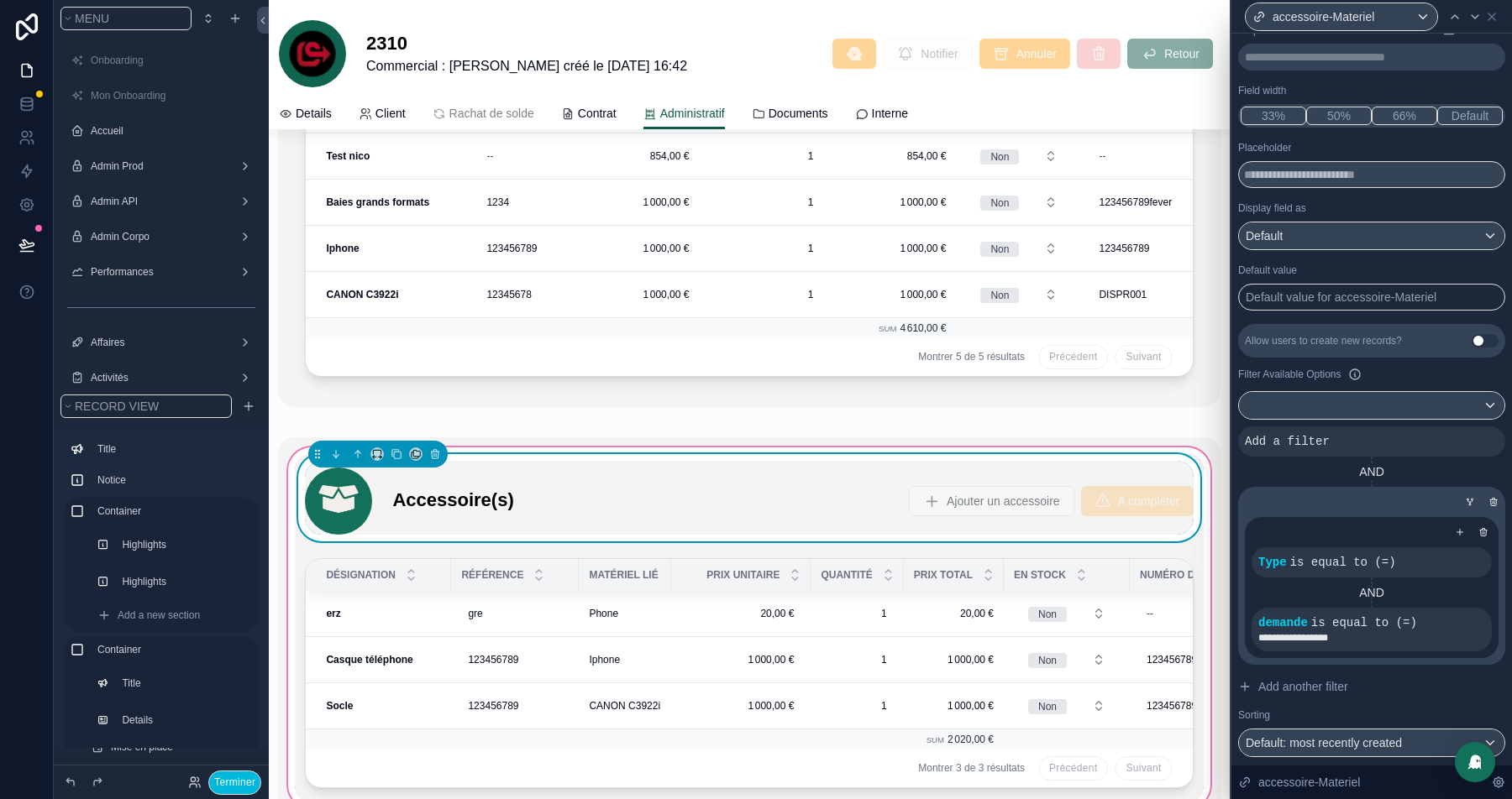
scroll to position [107, 0]
click at [0, 0] on icon at bounding box center [0, 0] width 0 height 0
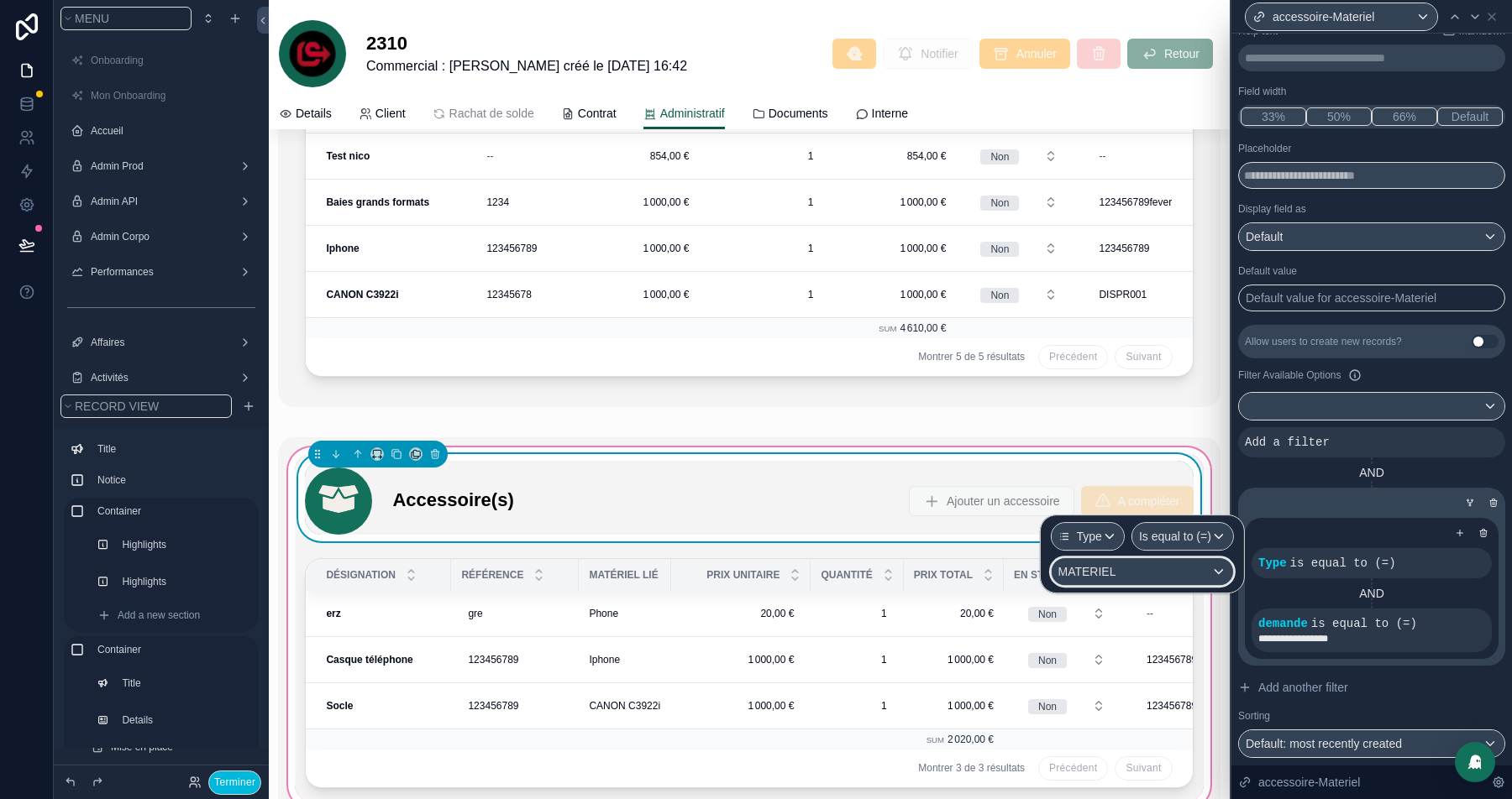
click at [1147, 566] on div "MATERIEL" at bounding box center [1142, 571] width 182 height 26
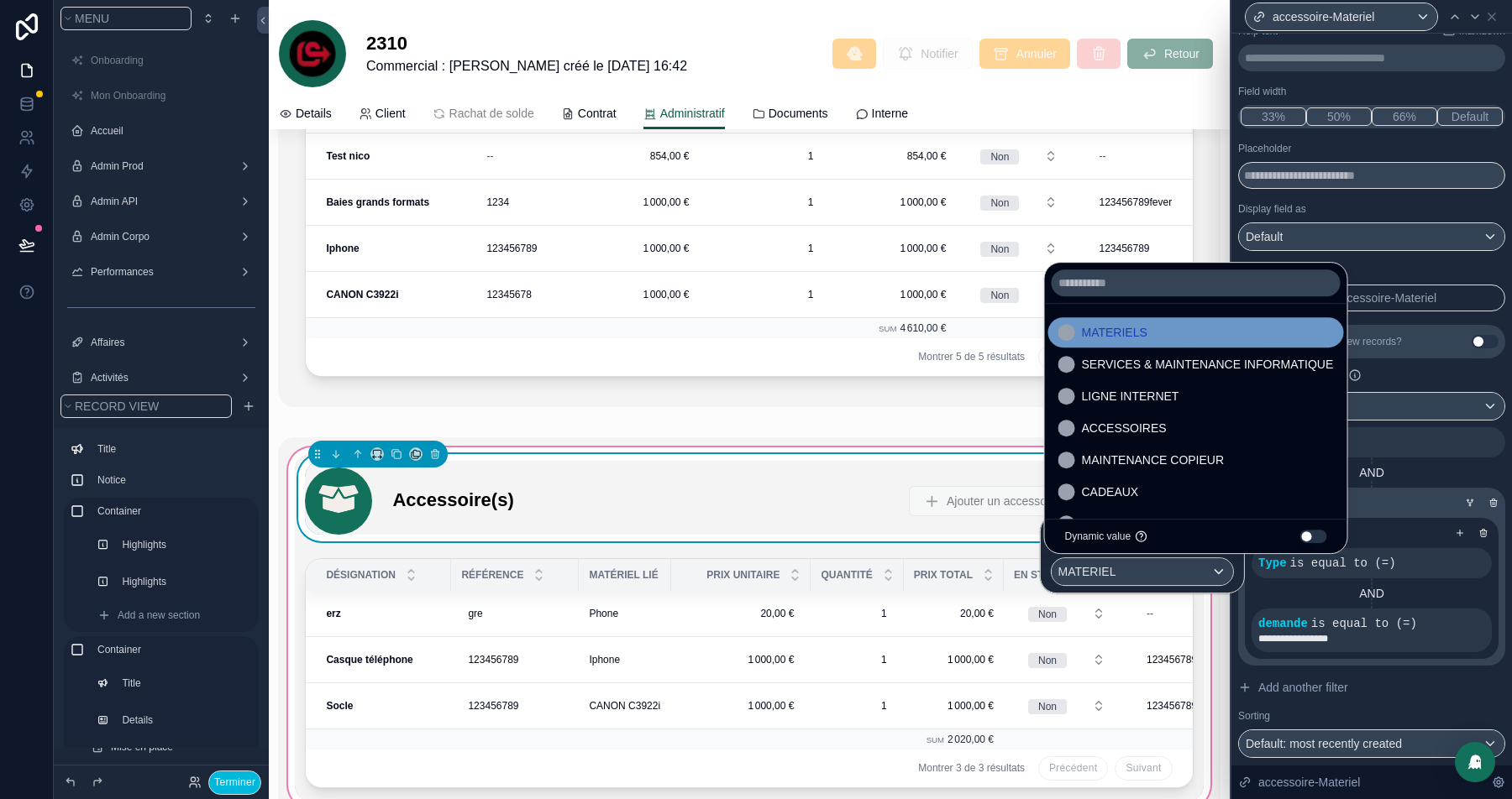
click at [1160, 331] on div "MATERIELS" at bounding box center [1196, 332] width 275 height 20
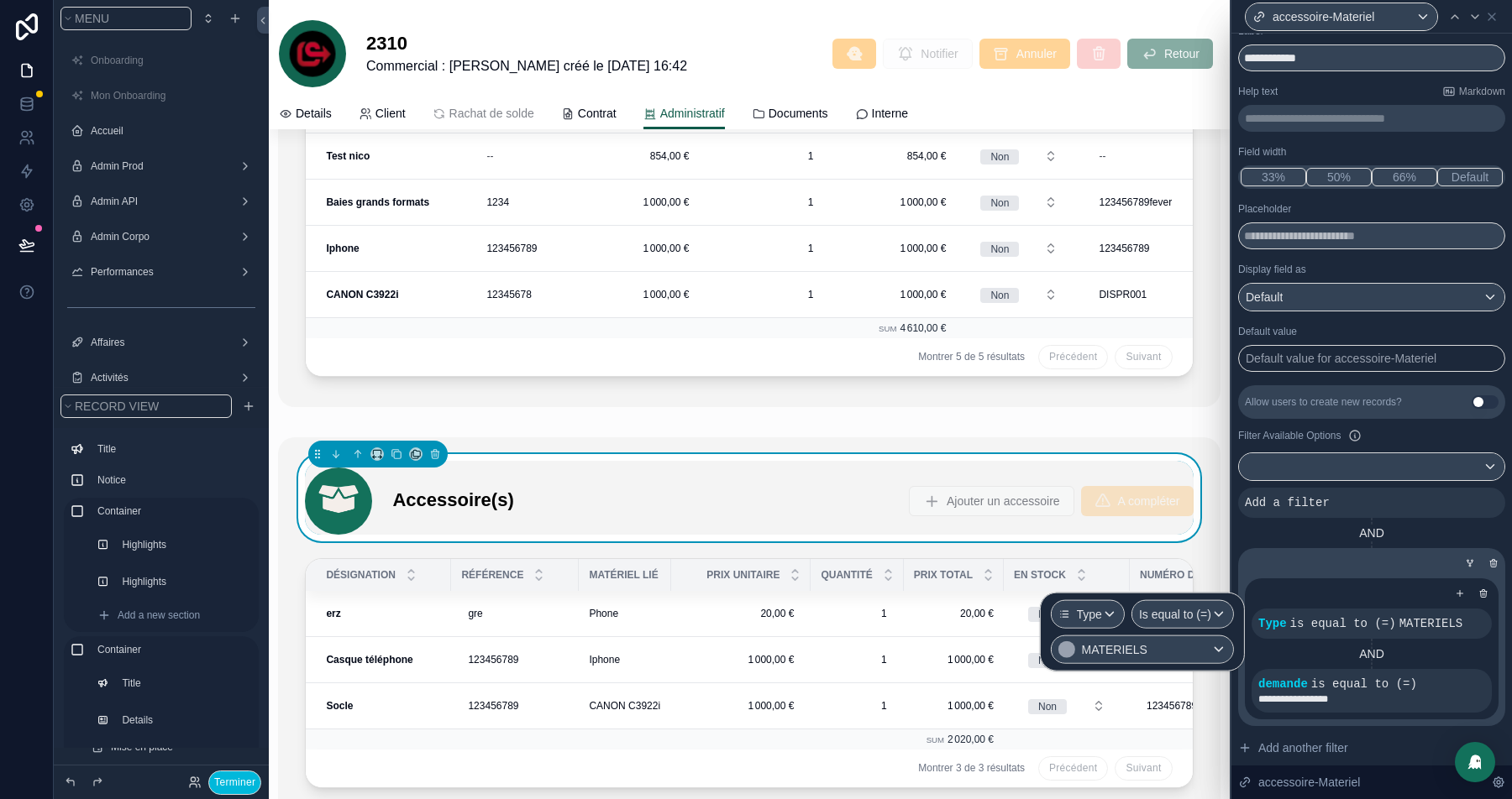
scroll to position [55, 0]
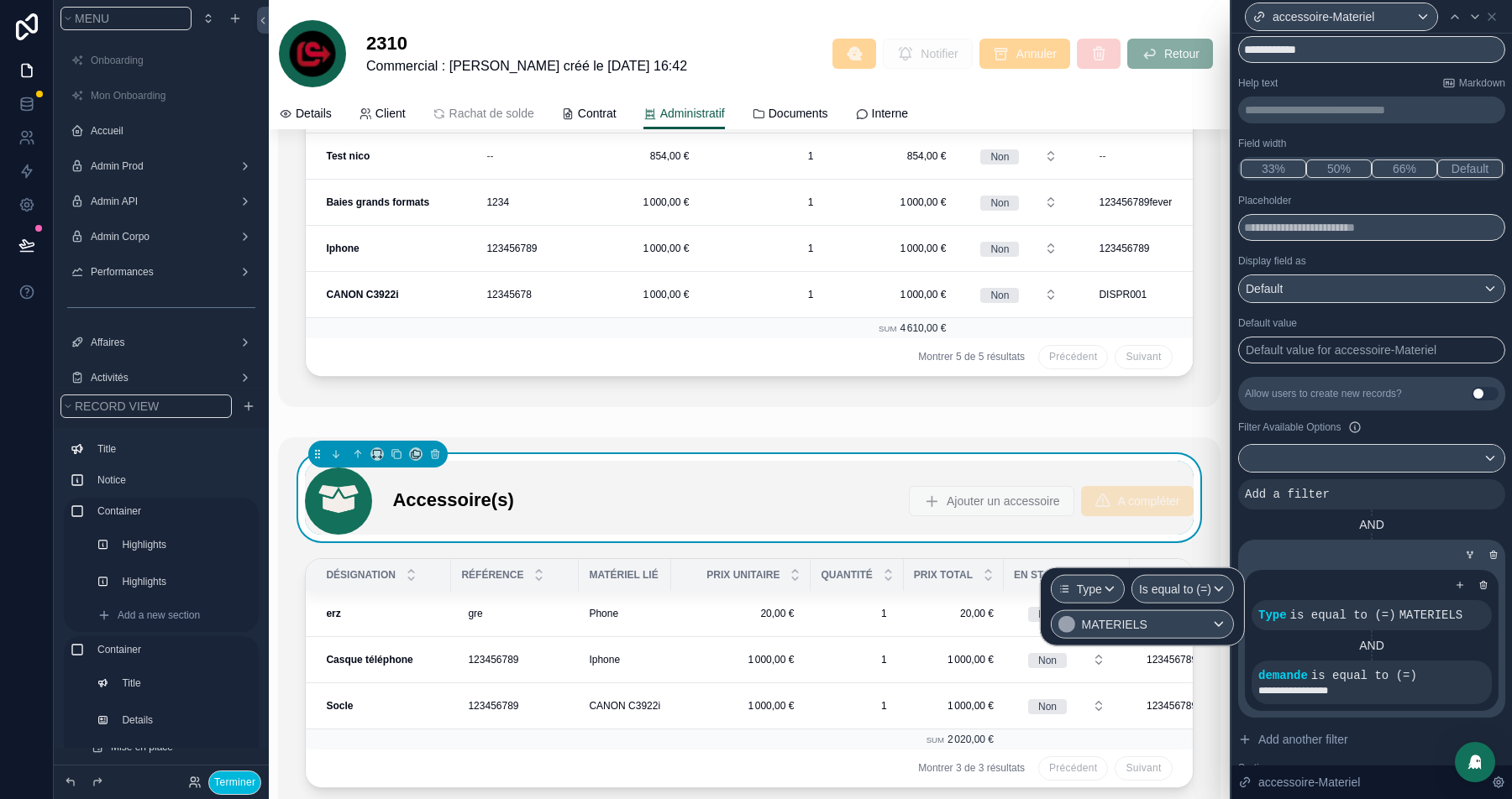
click at [0, 0] on div at bounding box center [0, 0] width 0 height 0
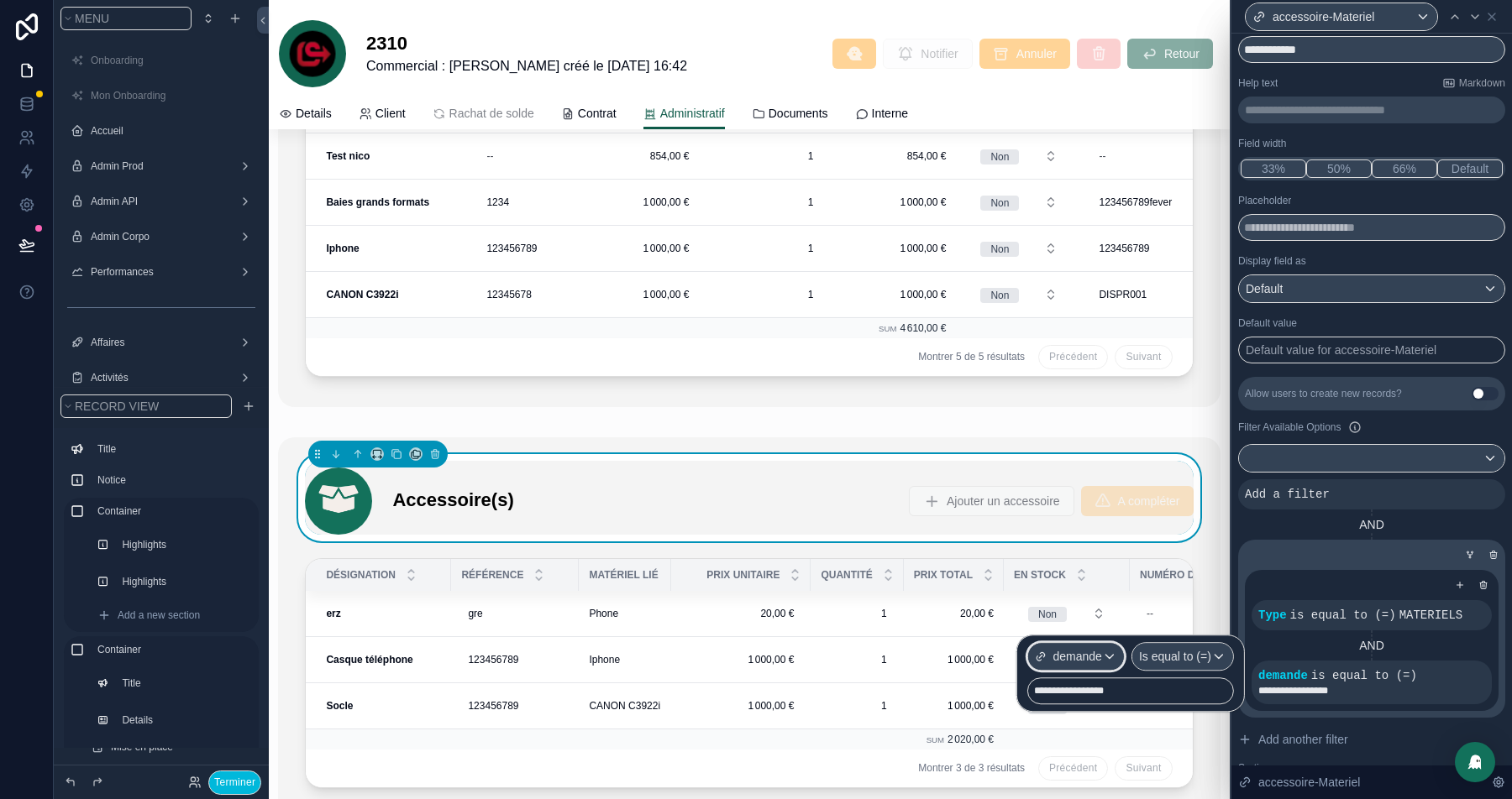
click at [1072, 653] on span "demande" at bounding box center [1076, 656] width 49 height 17
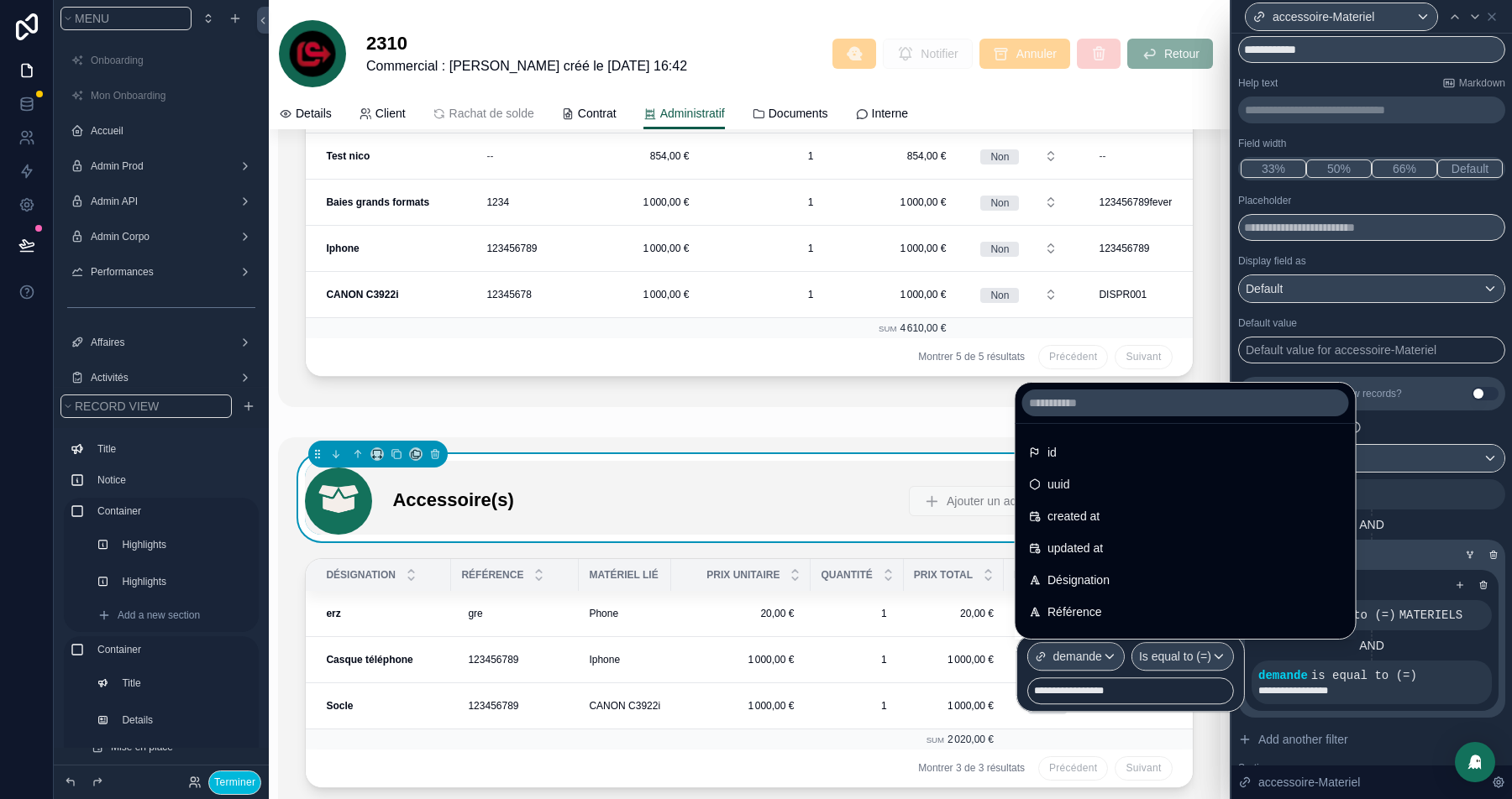
click at [1180, 689] on div at bounding box center [1129, 674] width 228 height 78
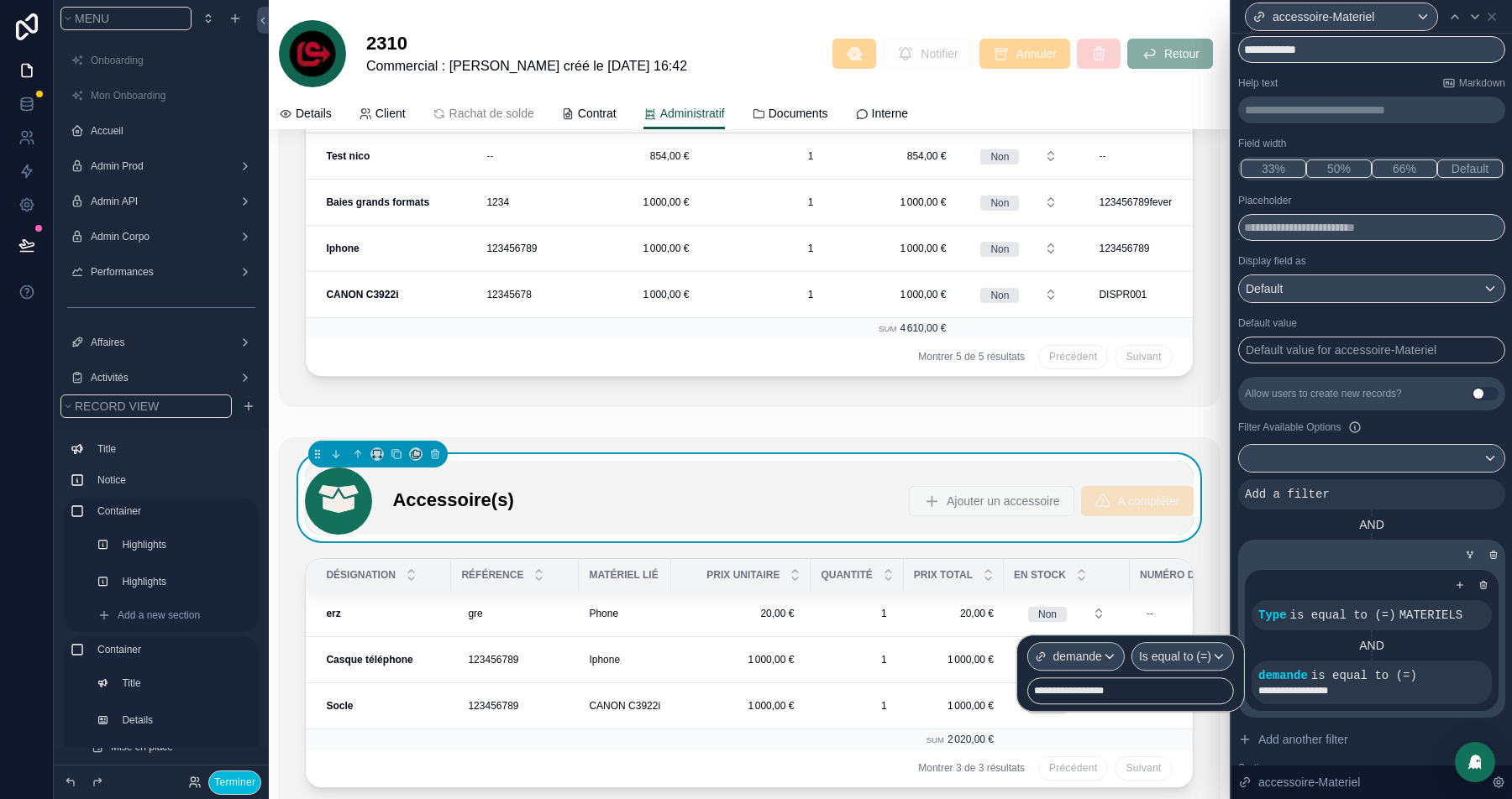
click at [1144, 687] on div "**********" at bounding box center [1129, 691] width 206 height 26
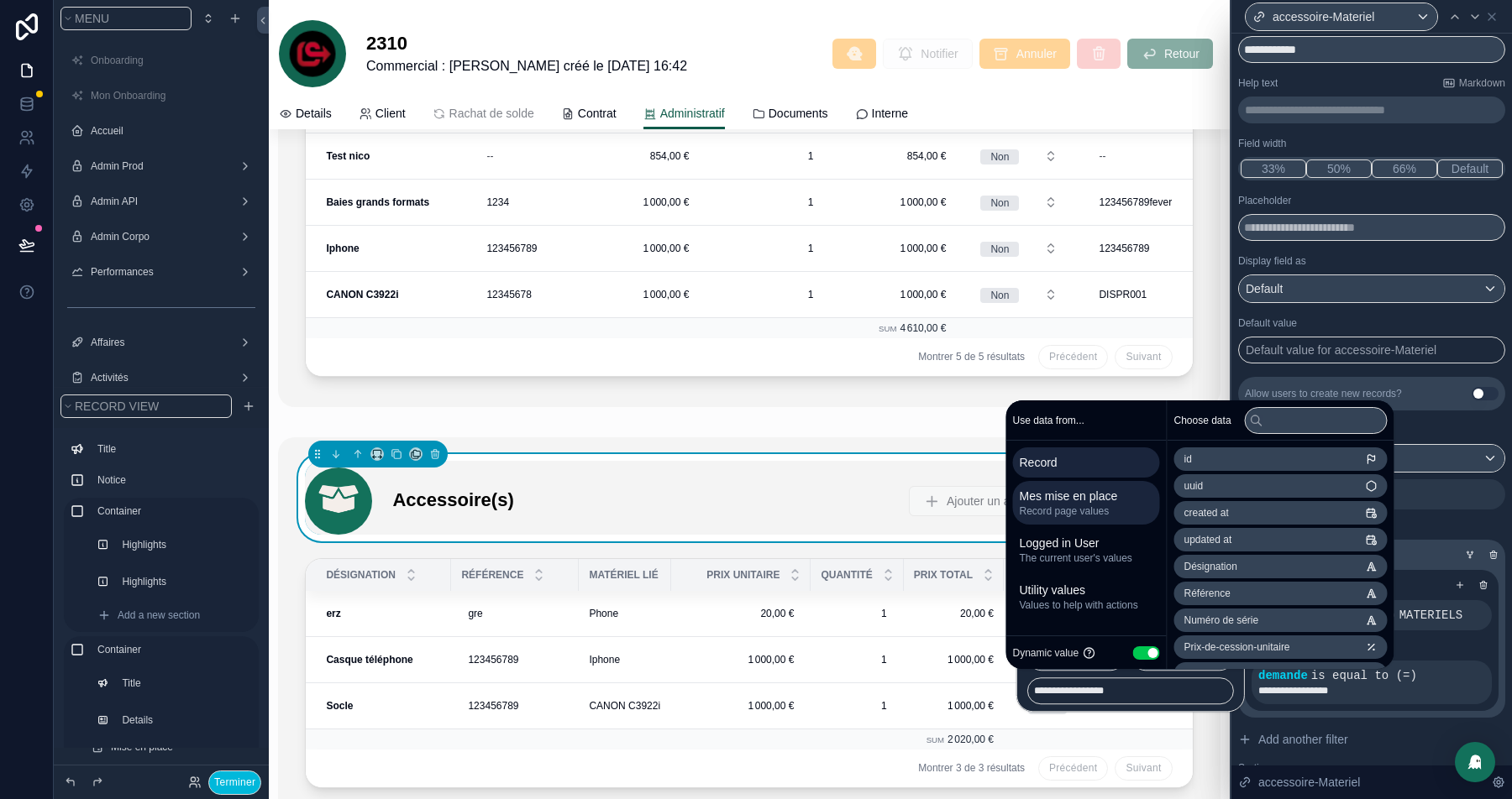
click at [1057, 500] on span "Mes mise en place" at bounding box center [1086, 496] width 133 height 17
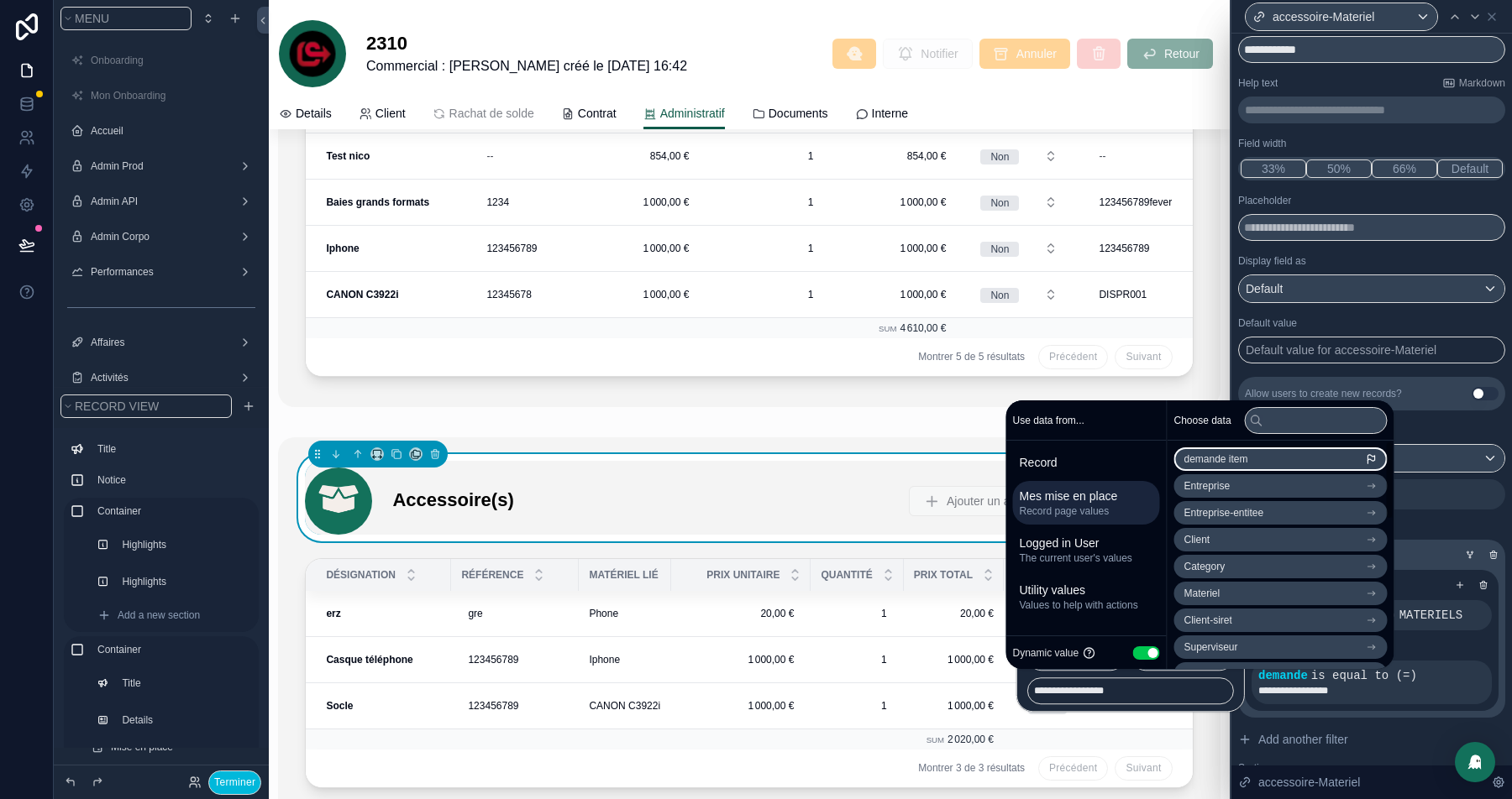
click at [1248, 459] on span "demande item" at bounding box center [1216, 459] width 64 height 13
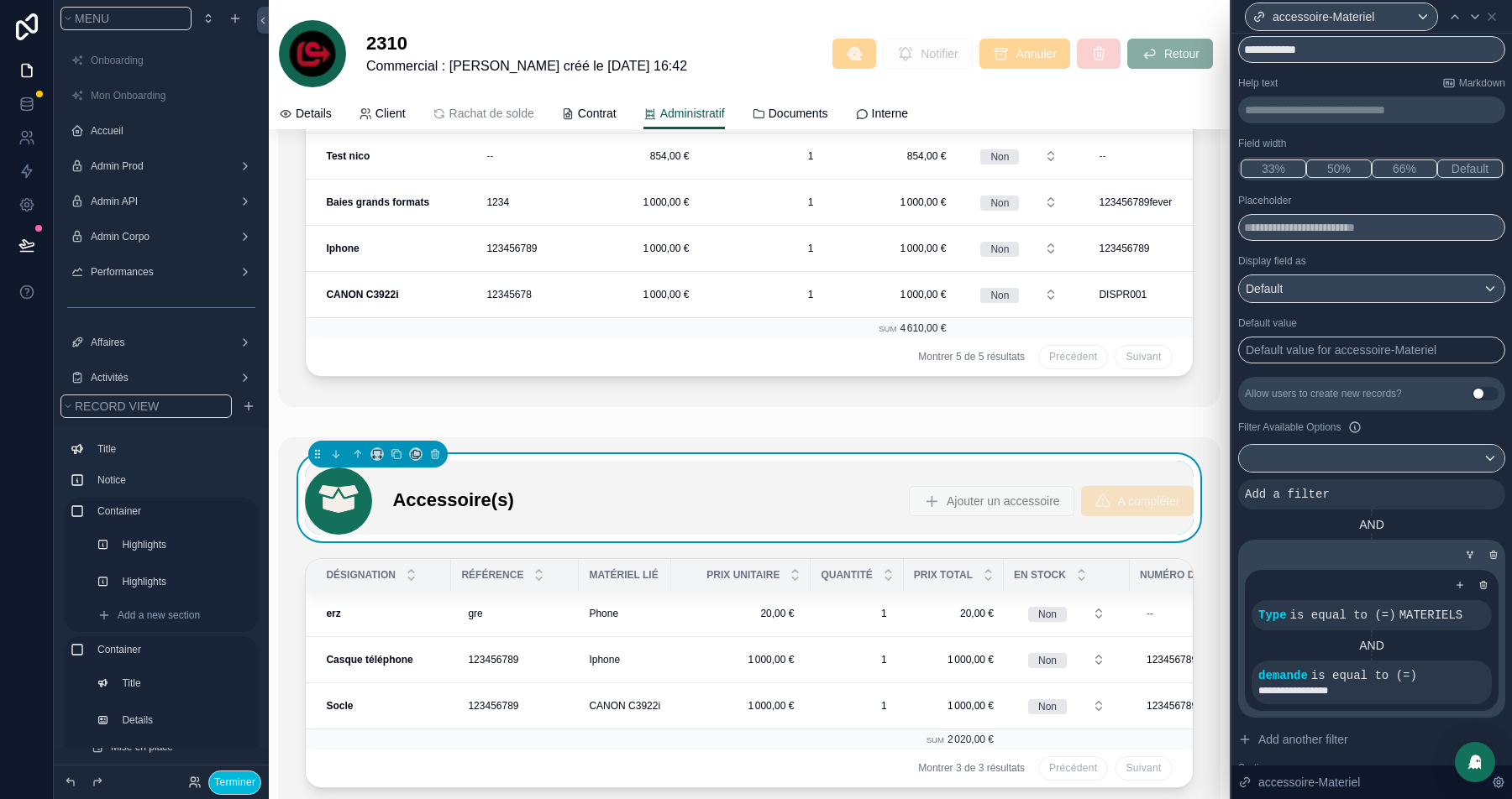
click at [1497, 638] on div "**********" at bounding box center [1372, 640] width 254 height 141
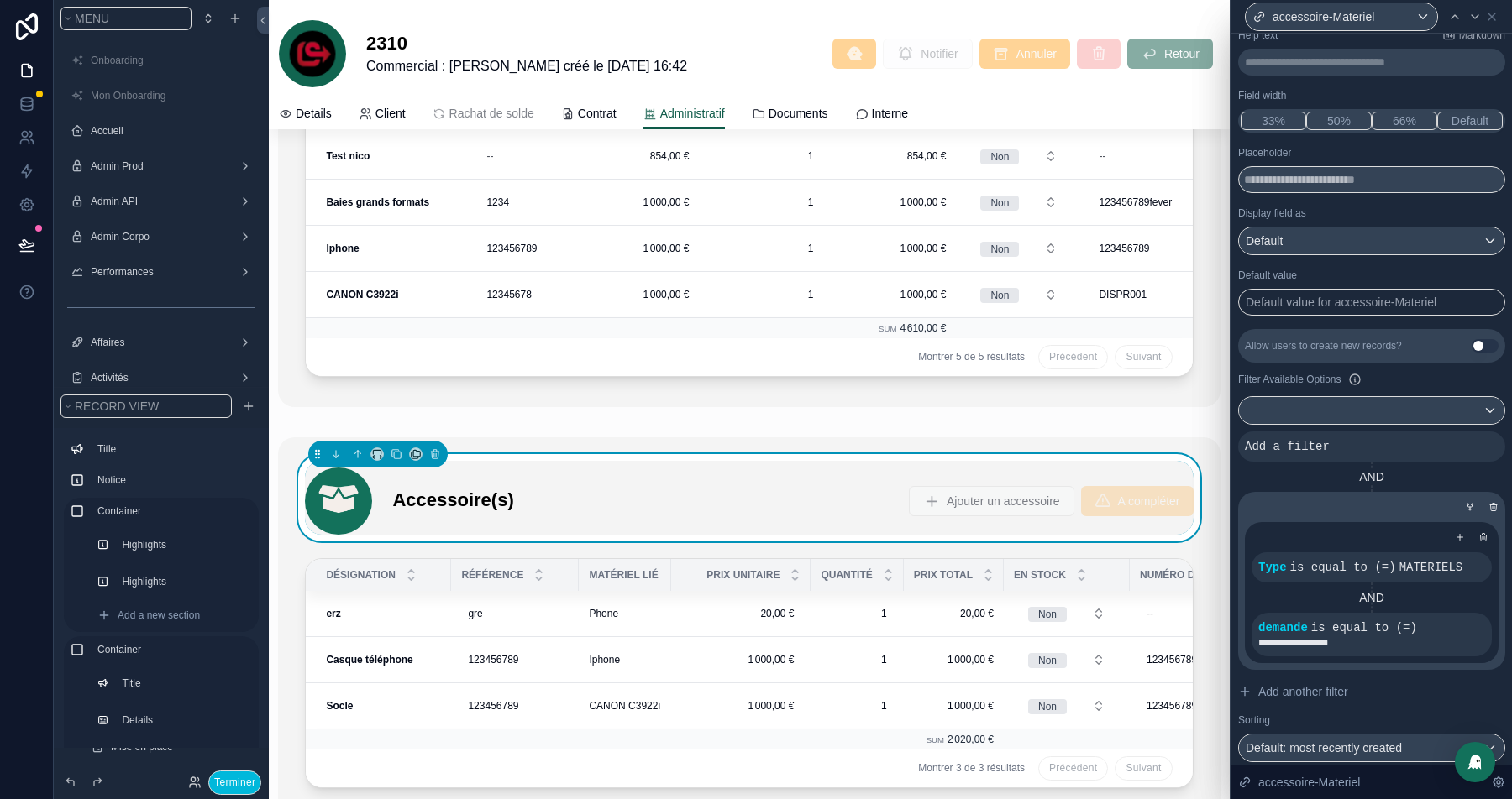
scroll to position [105, 0]
click at [218, 786] on button "Terminer" at bounding box center [235, 783] width 53 height 25
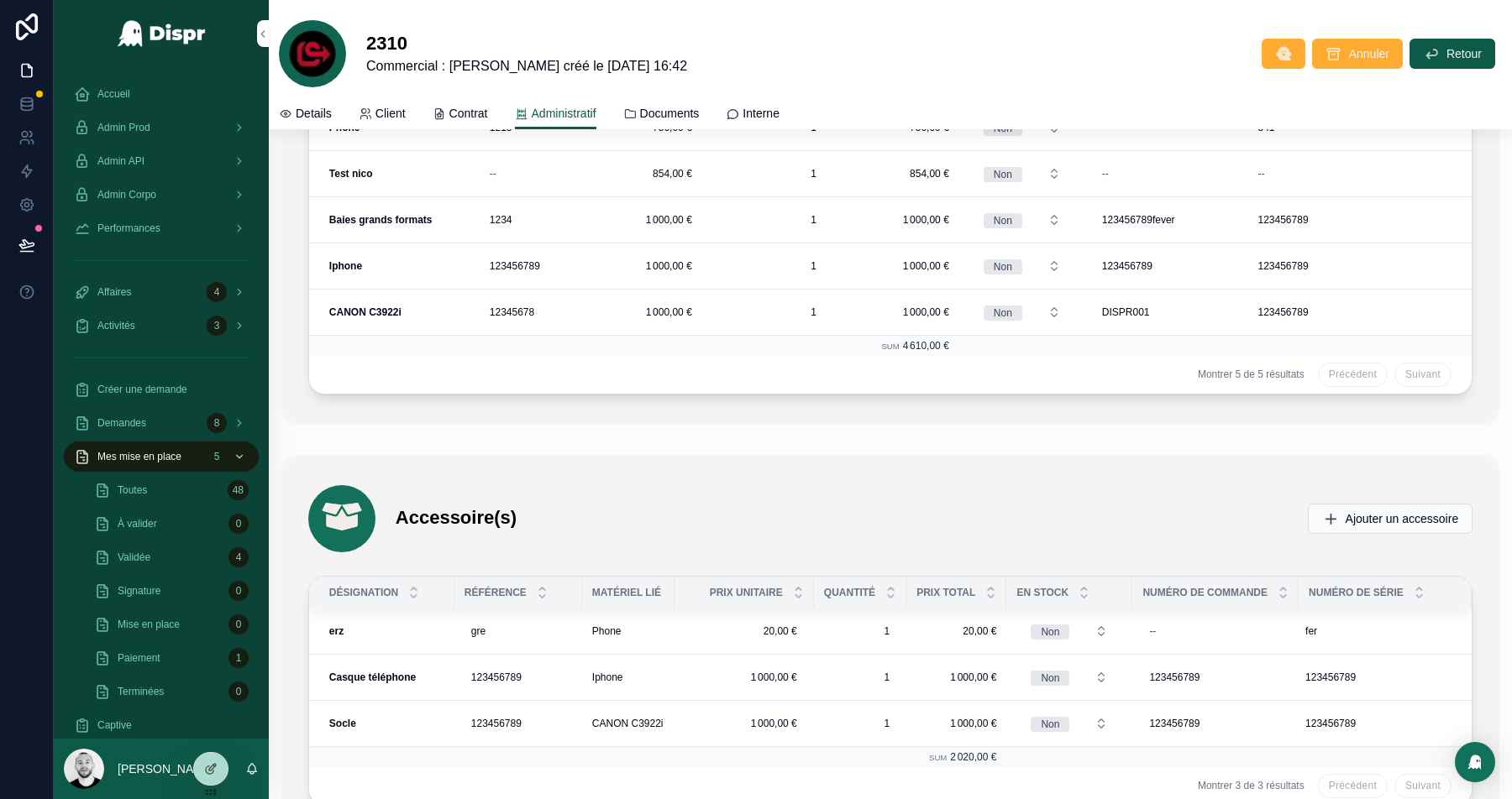
scroll to position [4348, 0]
click at [1371, 512] on span "Ajouter un accessoire" at bounding box center [1402, 520] width 114 height 17
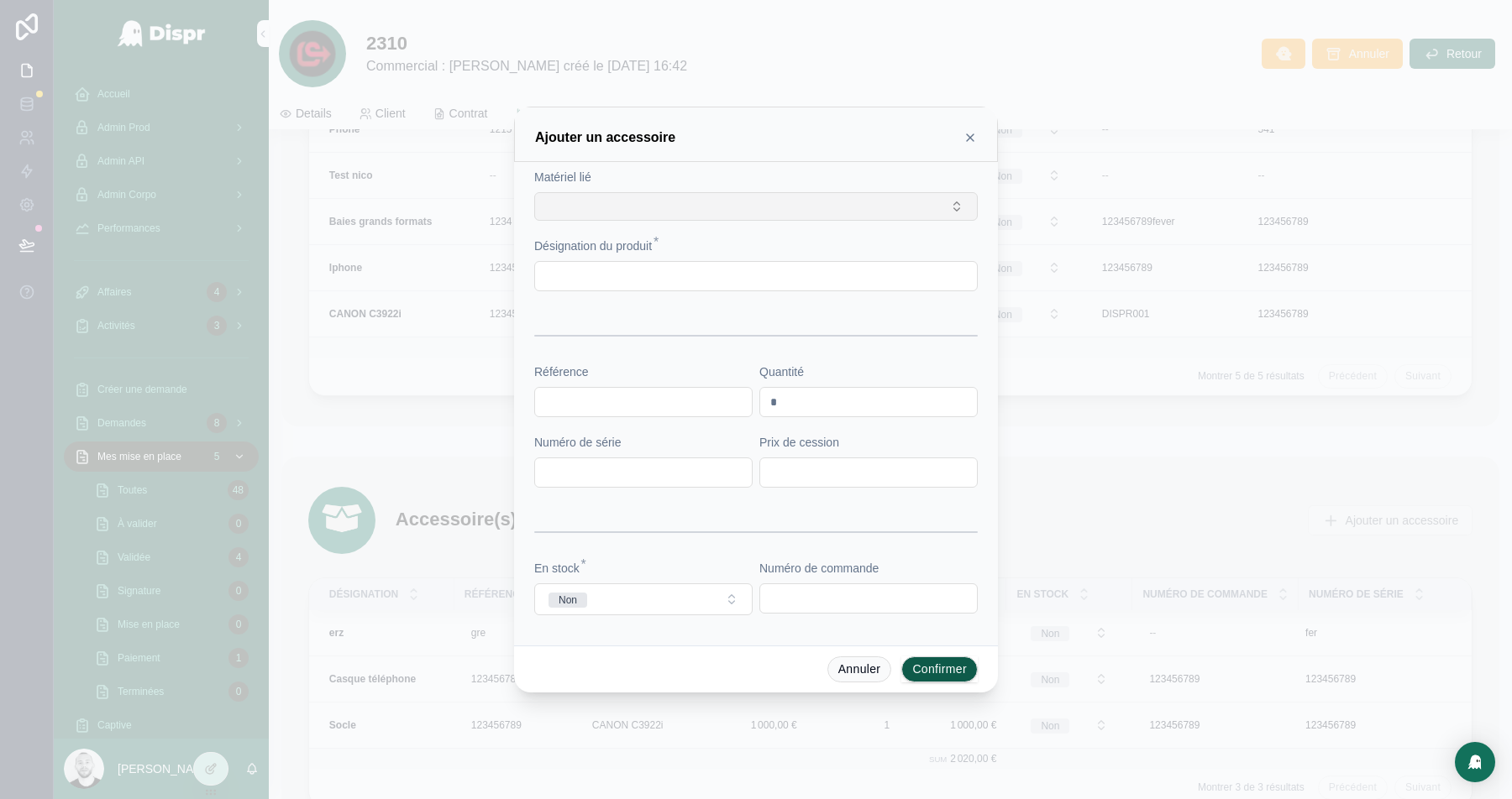
click at [629, 199] on button "Select Button" at bounding box center [756, 206] width 444 height 28
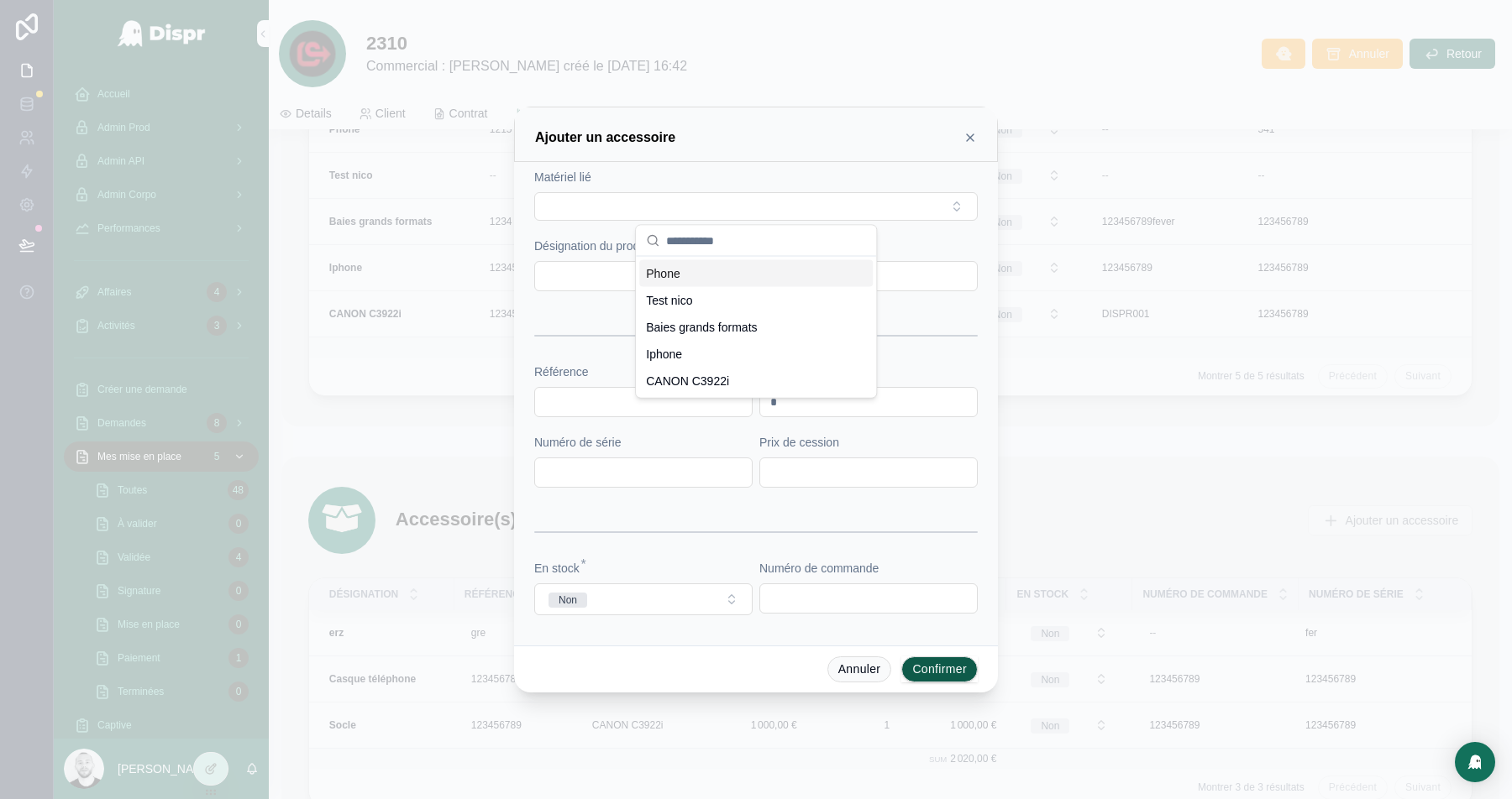
click at [974, 142] on icon at bounding box center [969, 138] width 13 height 13
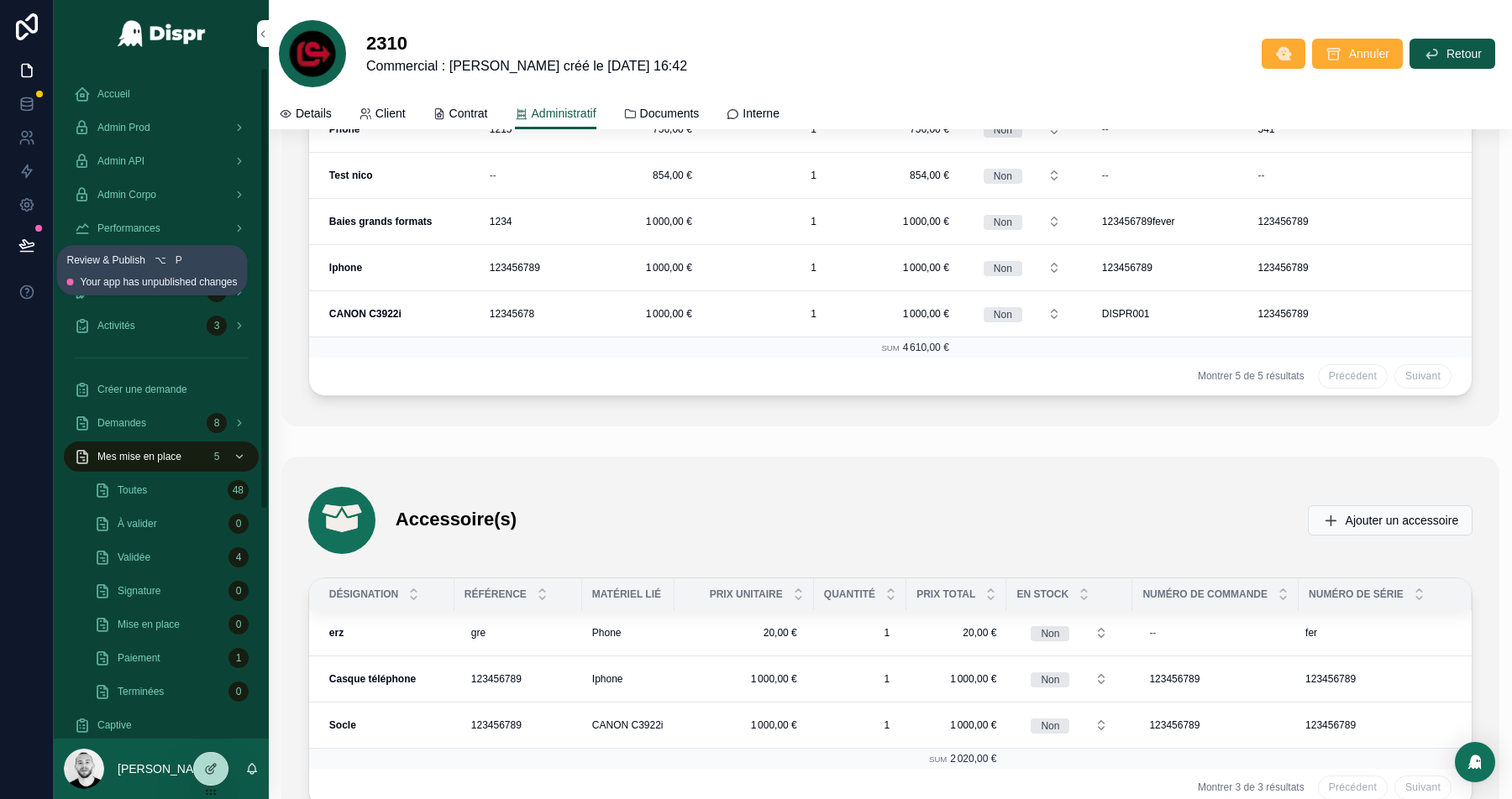
drag, startPoint x: 15, startPoint y: 243, endPoint x: 359, endPoint y: 421, distance: 387.3
click at [15, 243] on button at bounding box center [27, 244] width 37 height 47
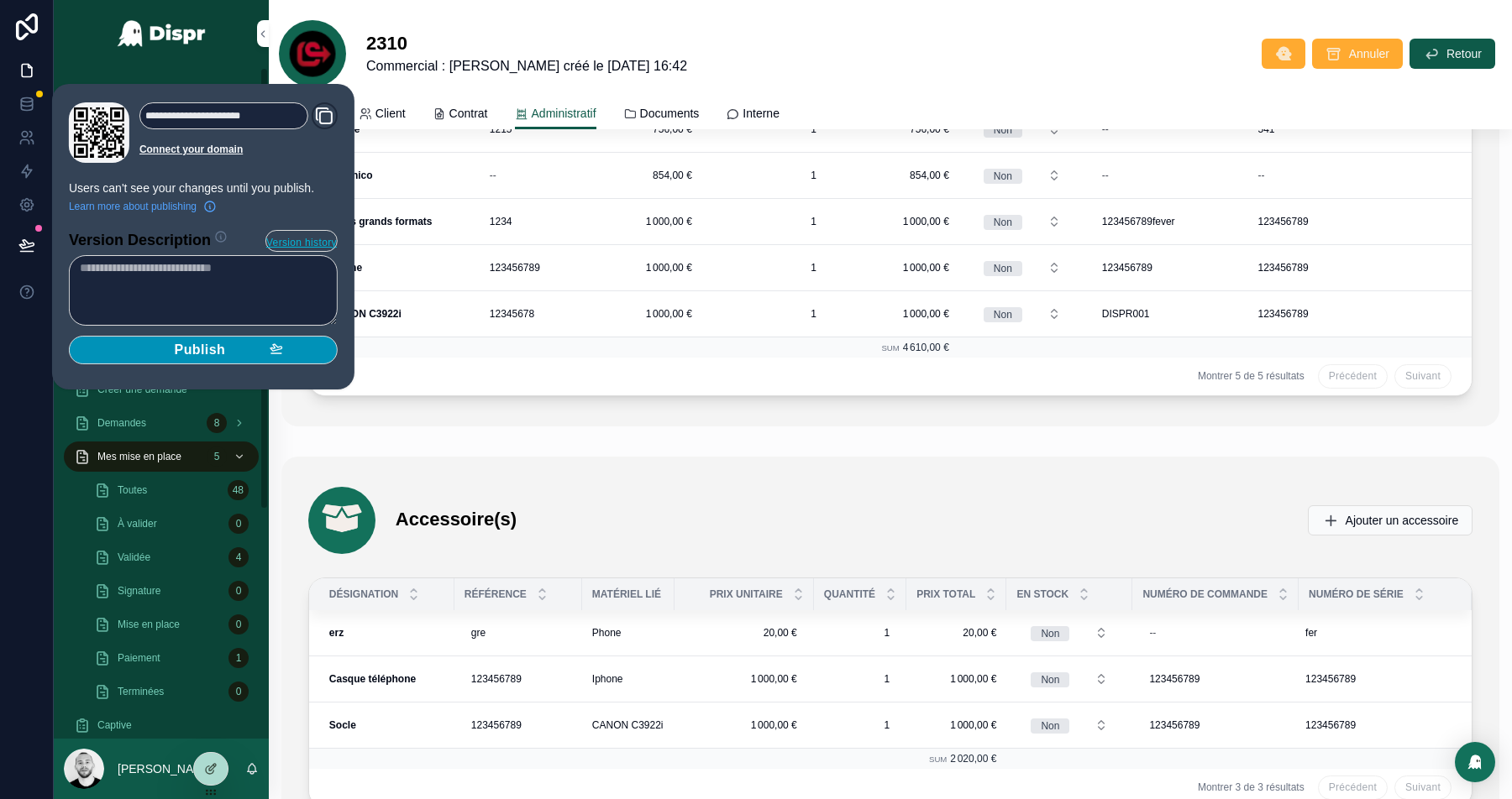
click at [200, 339] on button "Publish" at bounding box center [203, 350] width 269 height 28
